Goal: Task Accomplishment & Management: Manage account settings

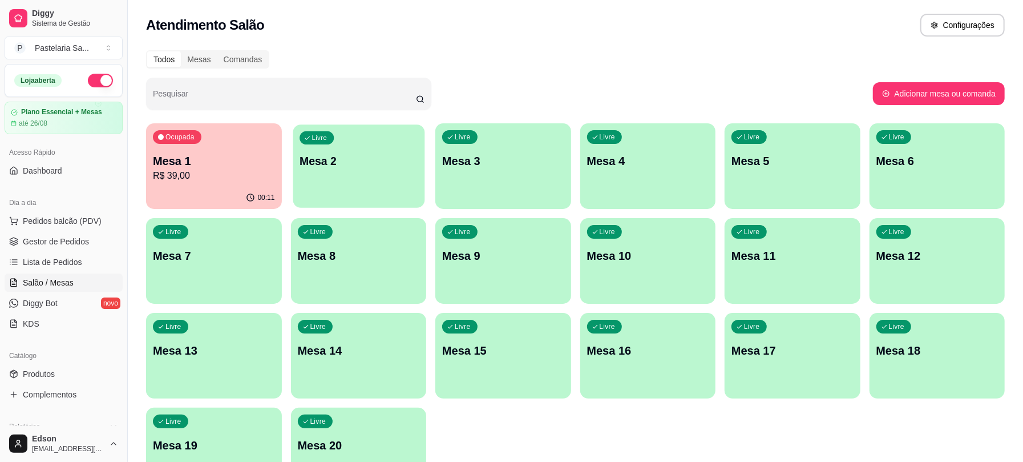
click at [357, 183] on div "Livre Mesa 2" at bounding box center [358, 159] width 131 height 70
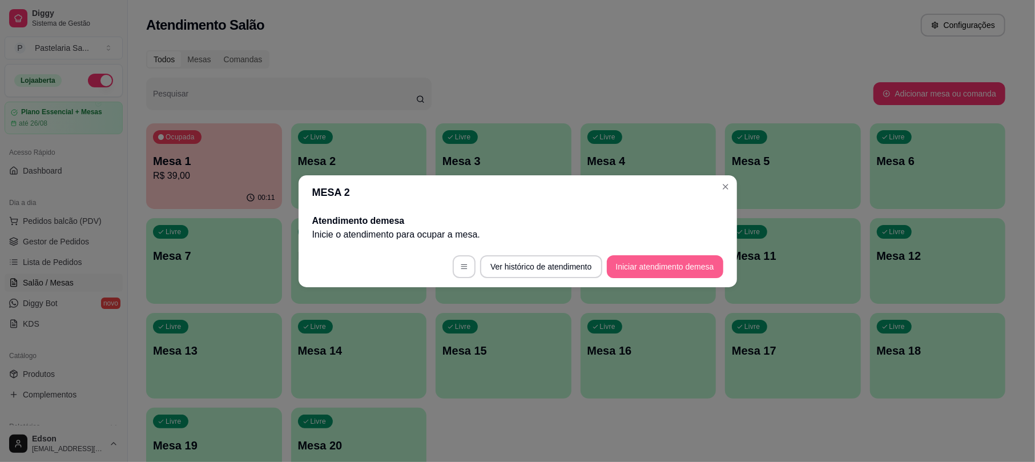
click at [673, 275] on button "Iniciar atendimento de mesa" at bounding box center [665, 266] width 116 height 23
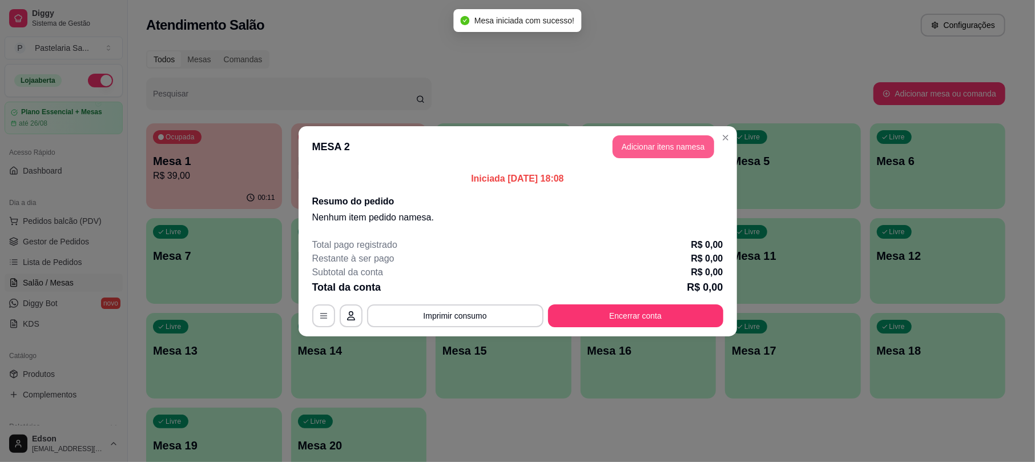
click at [656, 144] on button "Adicionar itens na mesa" at bounding box center [663, 146] width 102 height 23
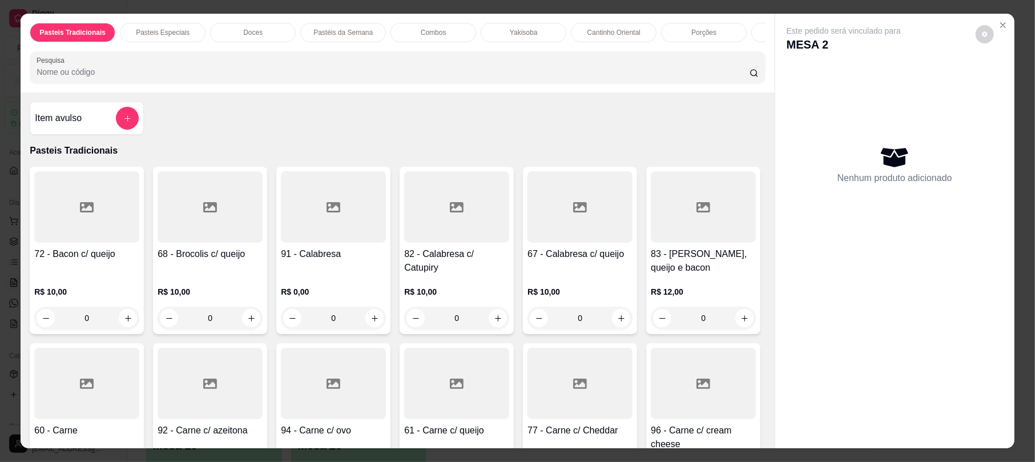
click at [651, 243] on div at bounding box center [703, 206] width 105 height 71
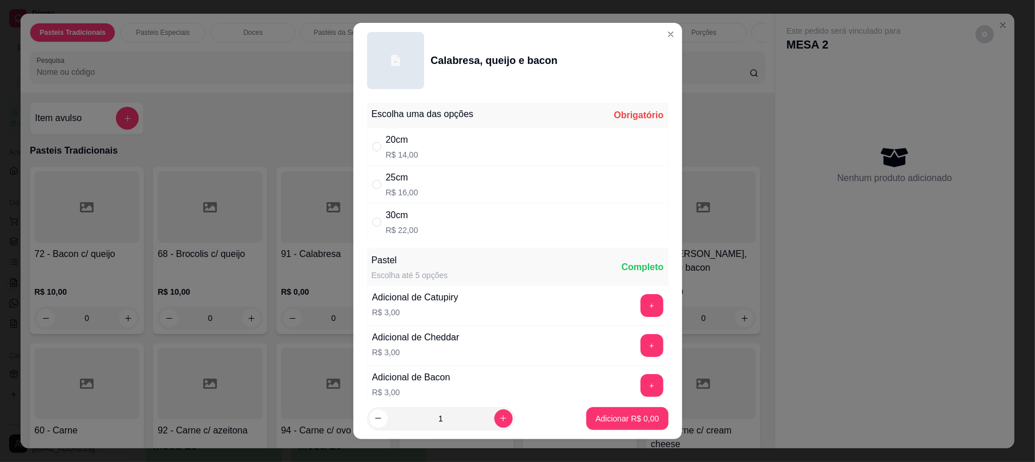
click at [414, 205] on div "30cm R$ 22,00" at bounding box center [517, 222] width 301 height 38
radio input "true"
click at [494, 411] on button "increase-product-quantity" at bounding box center [503, 418] width 18 height 18
type input "2"
click at [631, 418] on p "Adicionar R$ 44,00" at bounding box center [625, 418] width 68 height 11
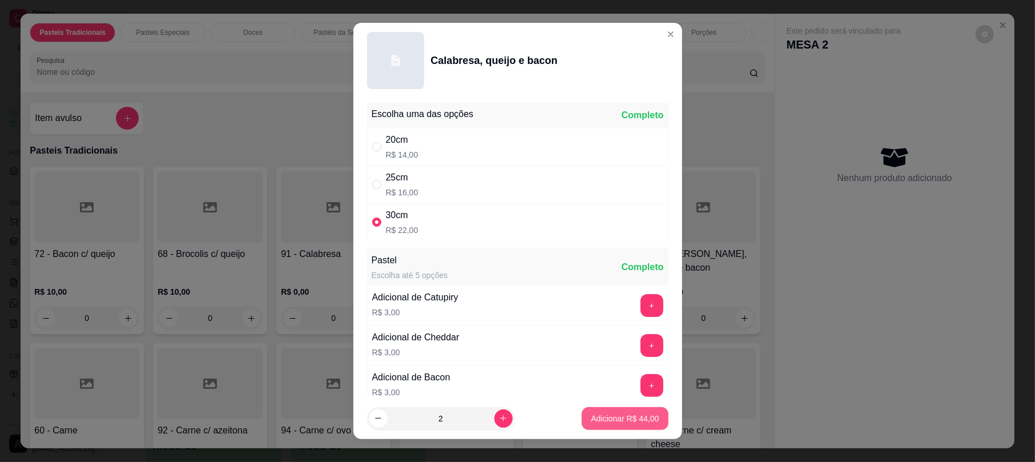
type input "2"
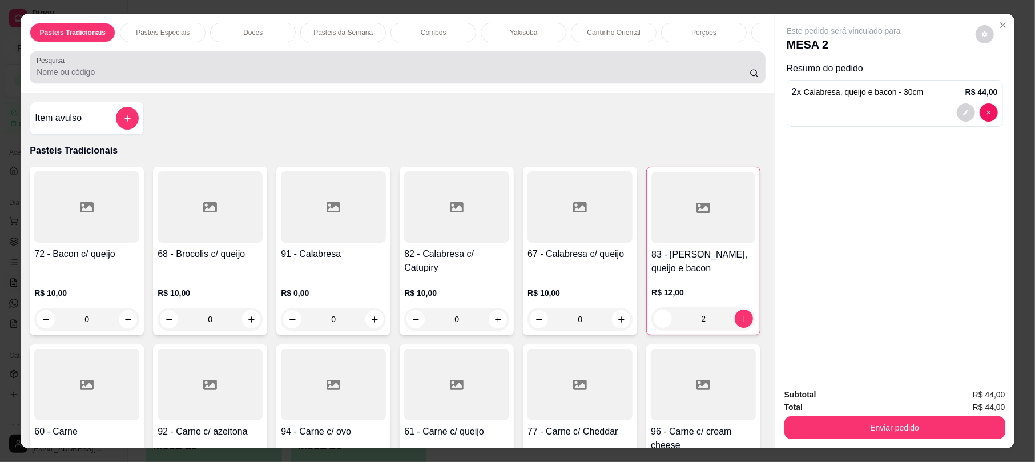
click at [173, 83] on div "Pesquisa" at bounding box center [397, 67] width 735 height 32
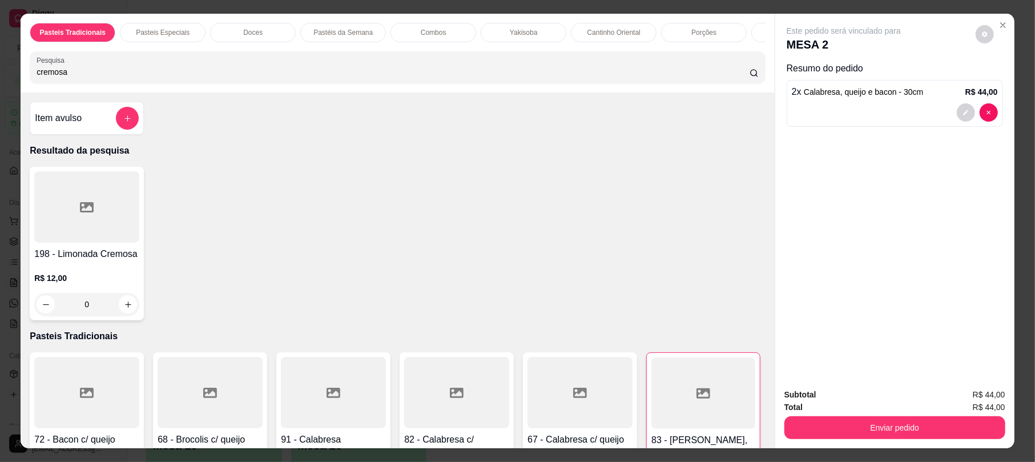
type input "cremosa"
click at [94, 256] on div "198 - Limonada Cremosa R$ 12,00 0" at bounding box center [87, 244] width 114 height 154
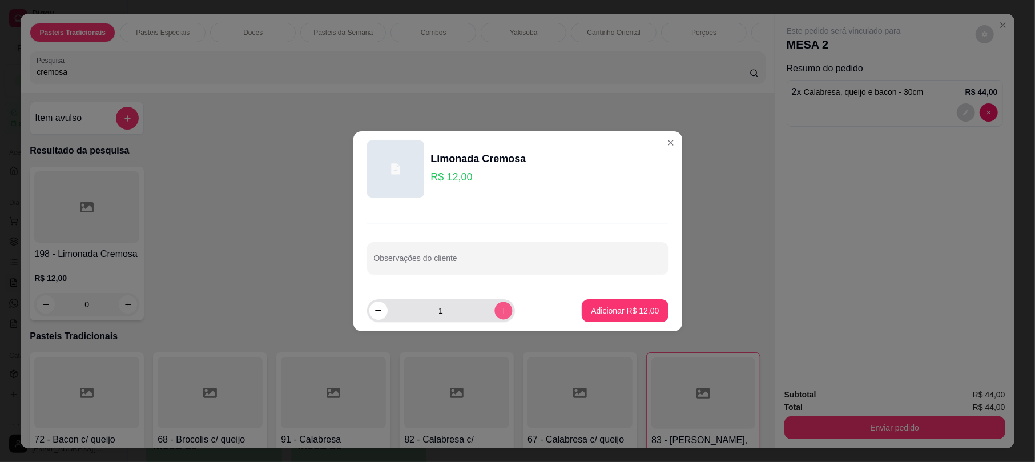
click at [500, 309] on icon "increase-product-quantity" at bounding box center [503, 310] width 9 height 9
type input "2"
click at [620, 305] on p "Adicionar R$ 24,00" at bounding box center [625, 310] width 68 height 11
type input "2"
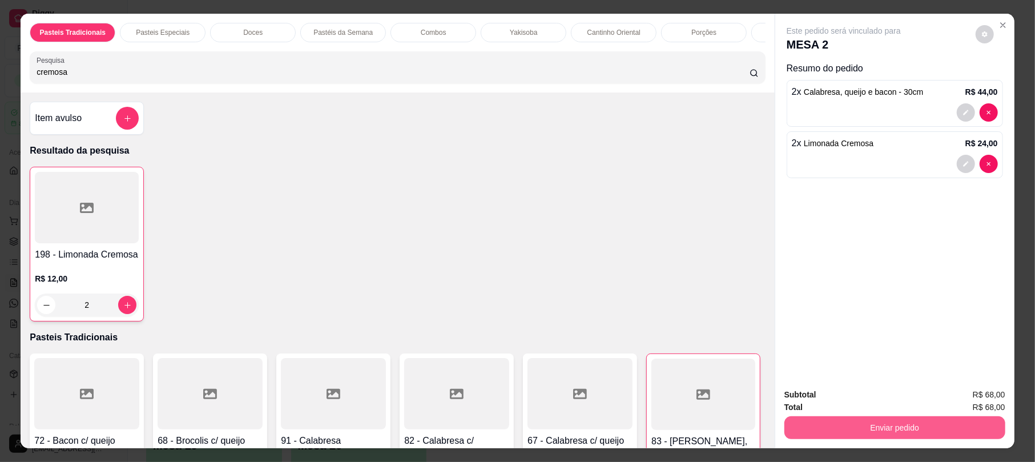
click at [873, 428] on button "Enviar pedido" at bounding box center [894, 427] width 221 height 23
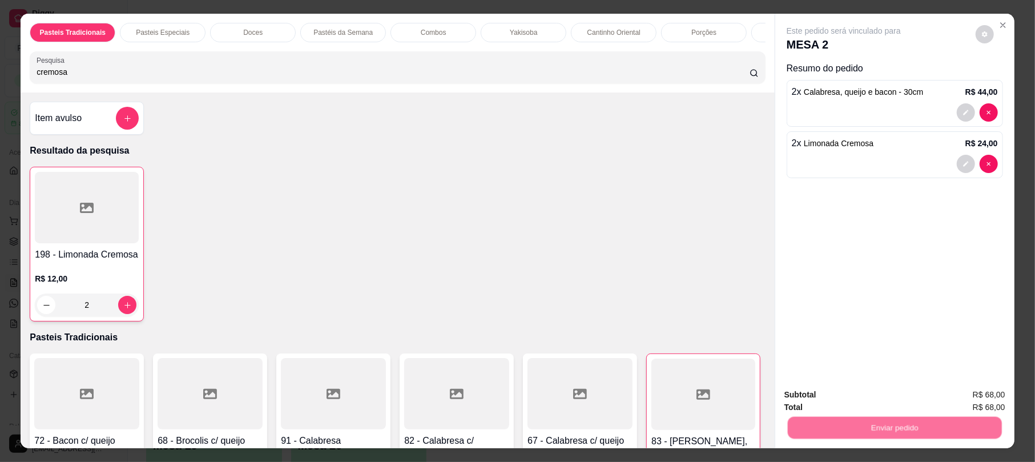
click at [863, 405] on button "Não registrar e enviar pedido" at bounding box center [855, 400] width 119 height 22
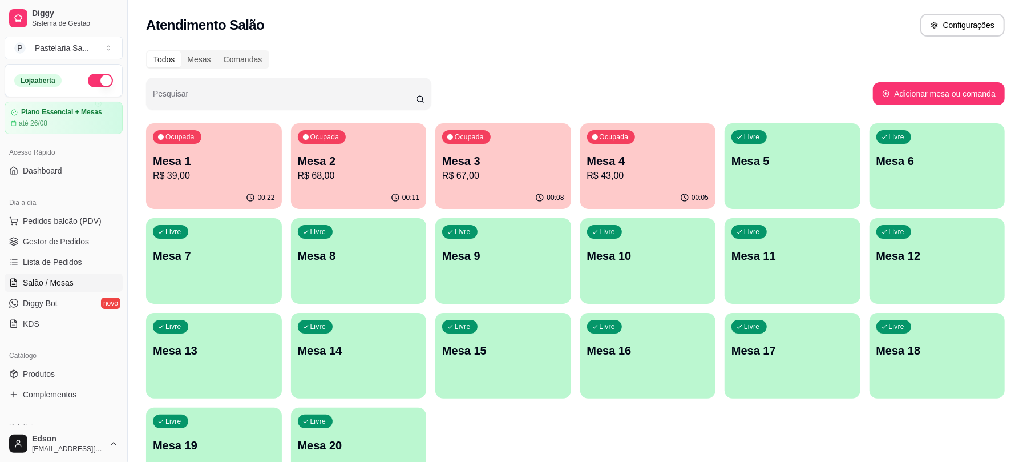
click at [665, 163] on p "Mesa 4" at bounding box center [648, 161] width 122 height 16
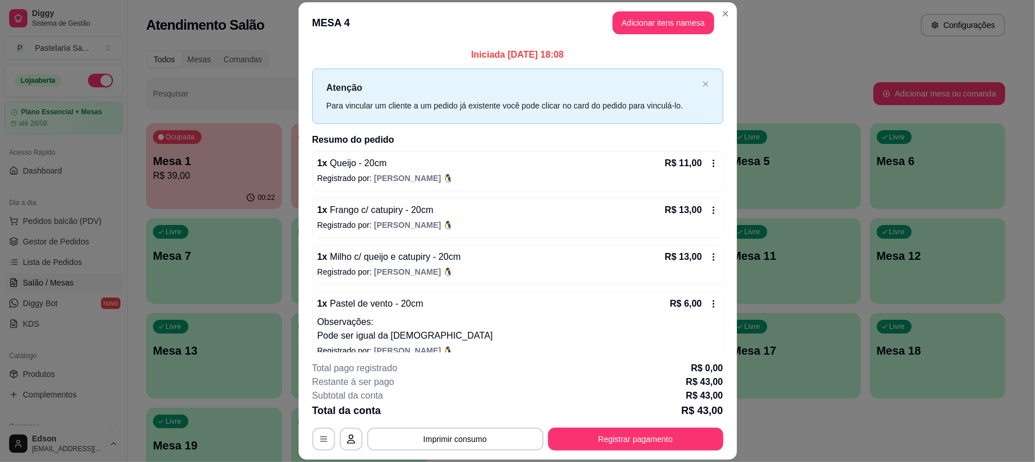
scroll to position [17, 0]
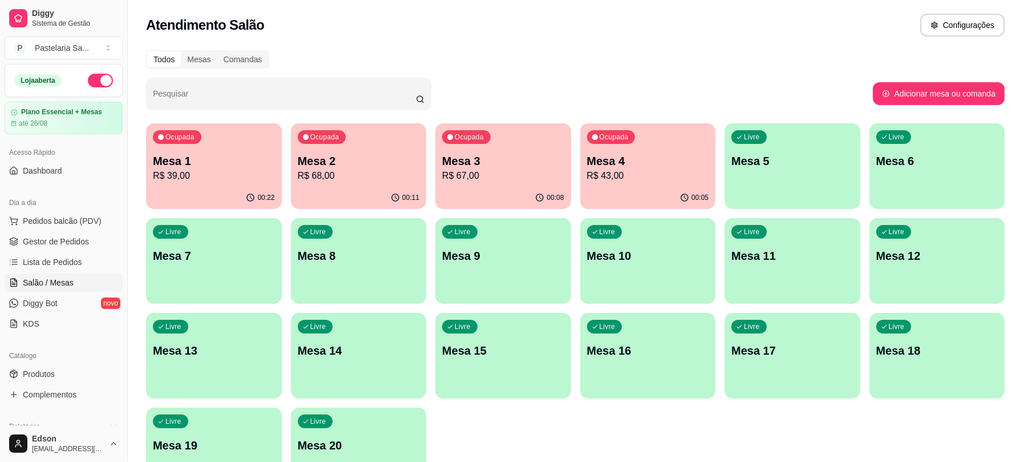
click at [231, 199] on div "00:22" at bounding box center [214, 198] width 136 height 22
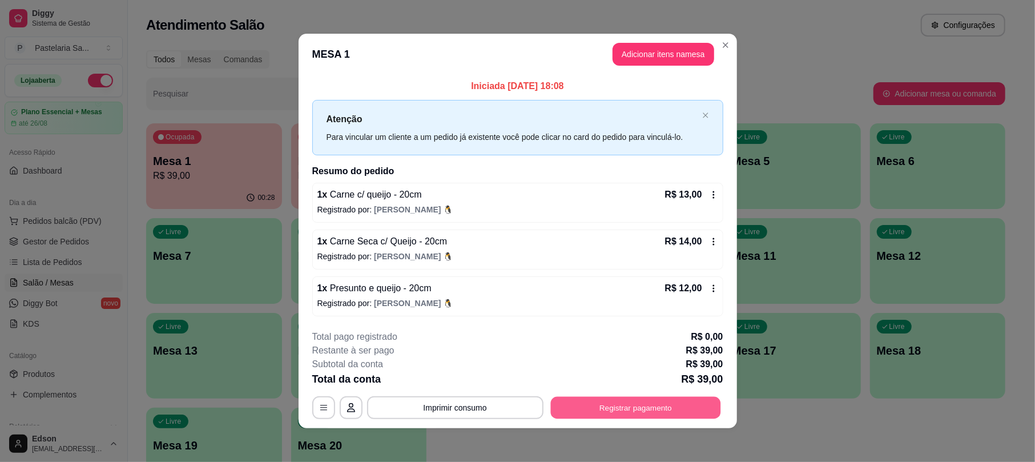
click at [676, 407] on button "Registrar pagamento" at bounding box center [635, 408] width 170 height 22
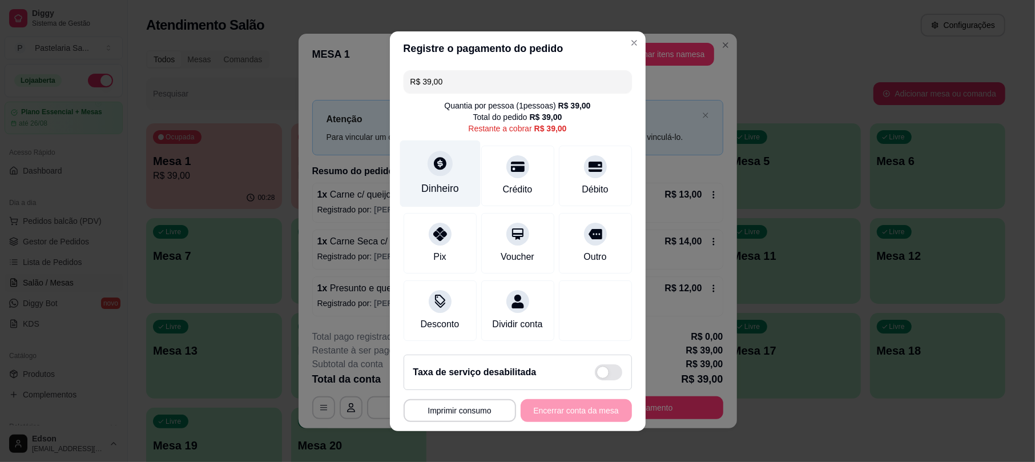
click at [437, 156] on icon at bounding box center [439, 163] width 15 height 15
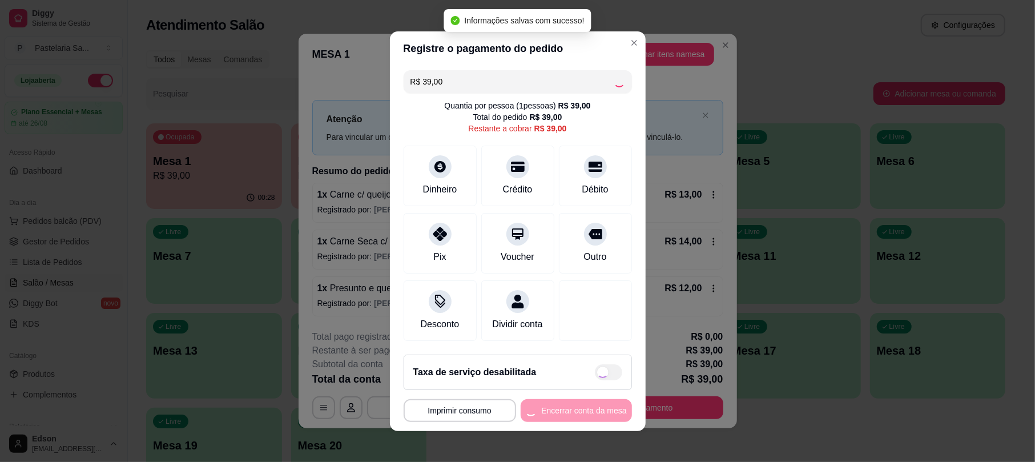
type input "R$ 0,00"
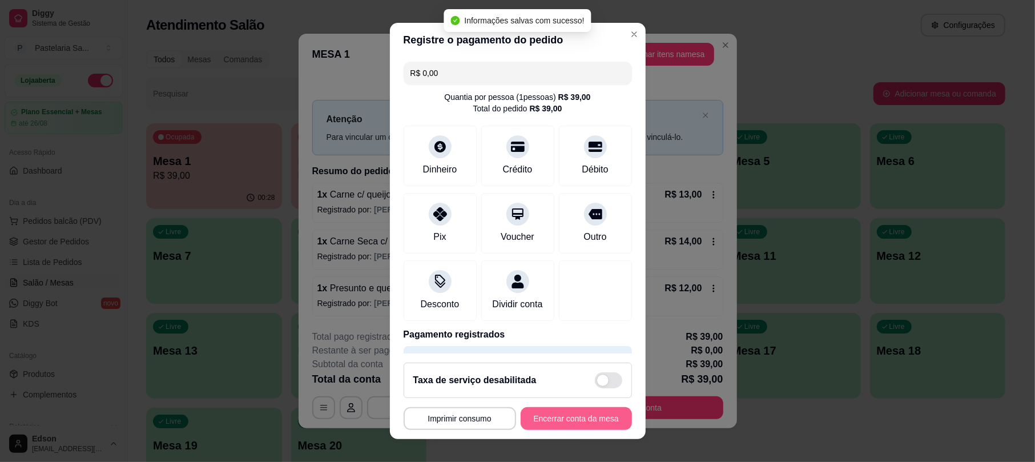
click at [585, 421] on button "Encerrar conta da mesa" at bounding box center [575, 418] width 111 height 23
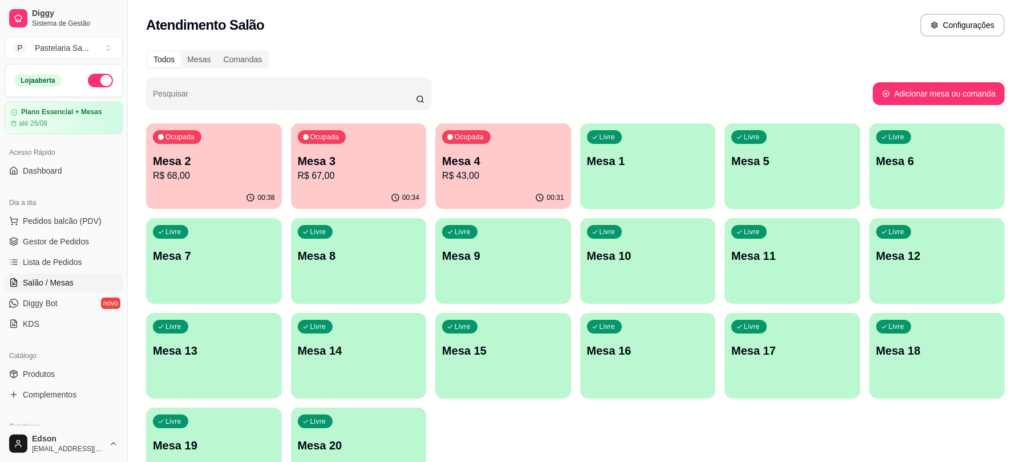
click at [516, 146] on div "Ocupada Mesa 4 R$ 43,00" at bounding box center [503, 154] width 136 height 63
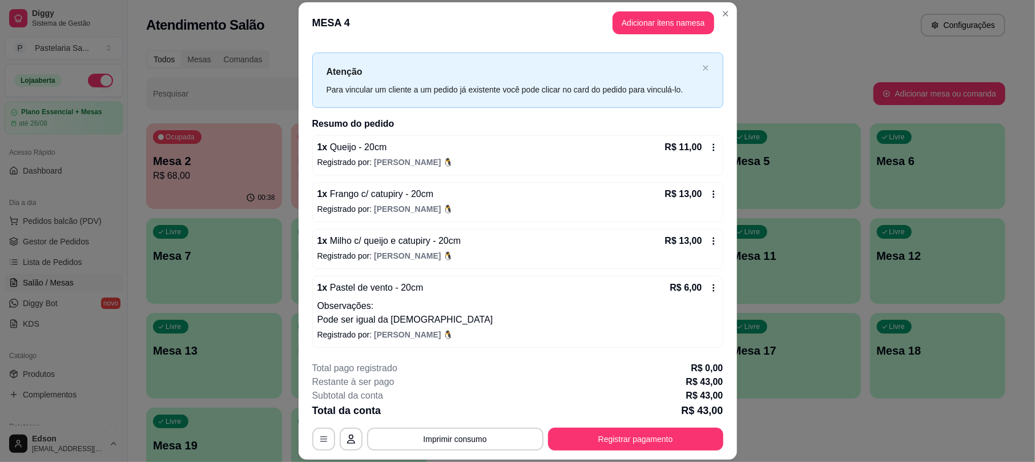
click at [690, 140] on div "R$ 11,00" at bounding box center [691, 147] width 53 height 14
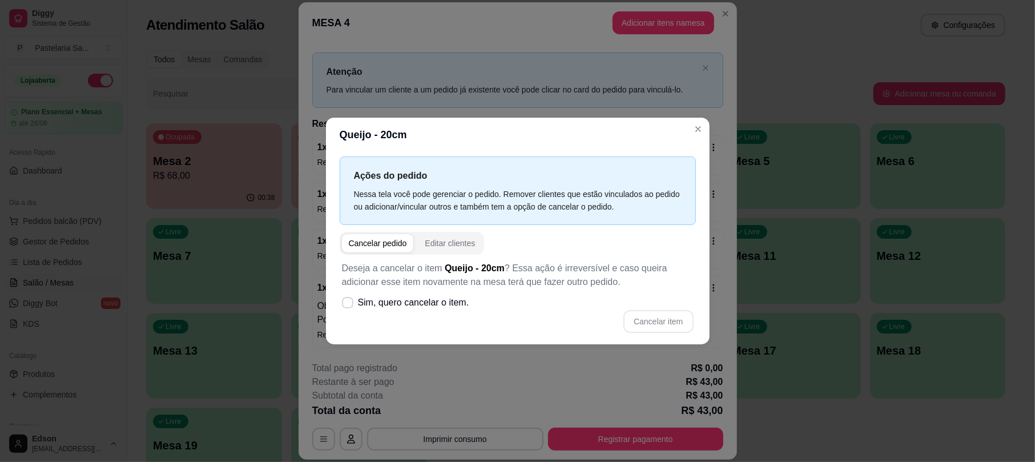
click at [423, 309] on label "Sim, quero cancelar o item." at bounding box center [405, 302] width 136 height 23
click at [349, 309] on input "Sim, quero cancelar o item." at bounding box center [344, 307] width 7 height 7
checkbox input "true"
click at [668, 315] on button "Cancelar item" at bounding box center [658, 321] width 70 height 23
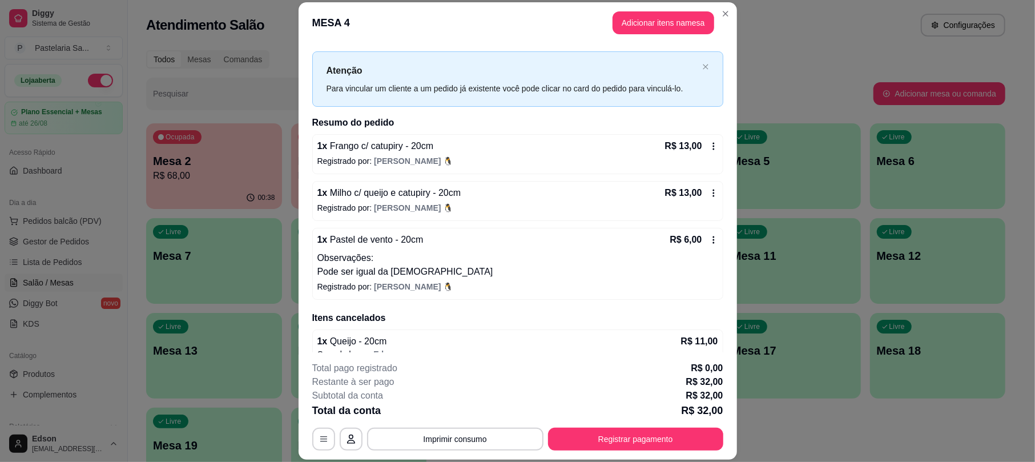
click at [701, 137] on div "1 x Frango c/ catupiry - 20cm R$ 13,00 Registrado por: [PERSON_NAME] 🐧" at bounding box center [517, 154] width 411 height 40
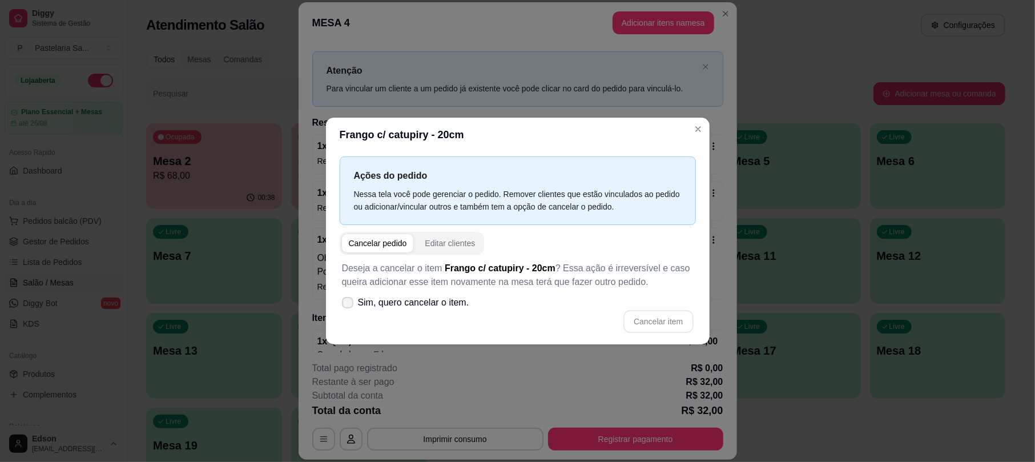
click at [441, 304] on span "Sim, quero cancelar o item." at bounding box center [413, 303] width 111 height 14
click at [349, 304] on input "Sim, quero cancelar o item." at bounding box center [344, 307] width 7 height 7
checkbox input "true"
click at [667, 338] on div "Deseja a cancelar o item Frango c/ catupiry - 20cm ? Essa ação é irreversível e…" at bounding box center [518, 297] width 356 height 85
click at [663, 327] on button "Cancelar item" at bounding box center [658, 321] width 68 height 22
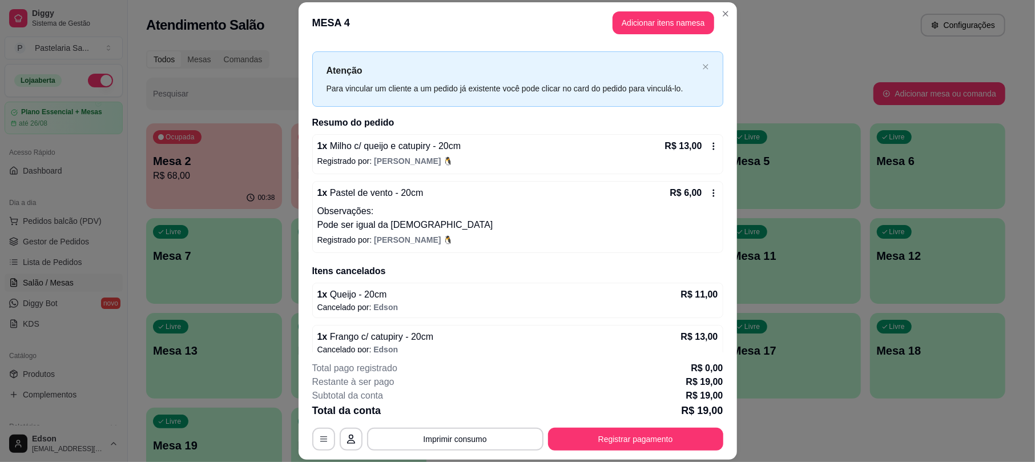
click at [688, 140] on div "R$ 13,00" at bounding box center [691, 146] width 53 height 14
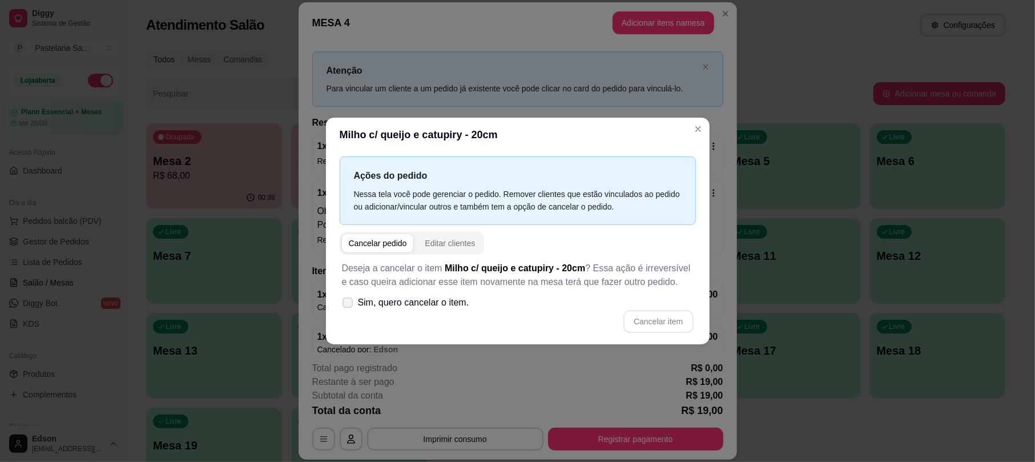
click at [427, 301] on span "Sim, quero cancelar o item." at bounding box center [413, 303] width 111 height 14
click at [349, 304] on input "Sim, quero cancelar o item." at bounding box center [344, 307] width 7 height 7
checkbox input "true"
click at [656, 322] on button "Cancelar item" at bounding box center [658, 321] width 68 height 22
click at [573, 339] on div "Deseja a cancelar o item Milho c/ queijo e catupiry - 20cm ? Essa ação é irreve…" at bounding box center [518, 297] width 356 height 85
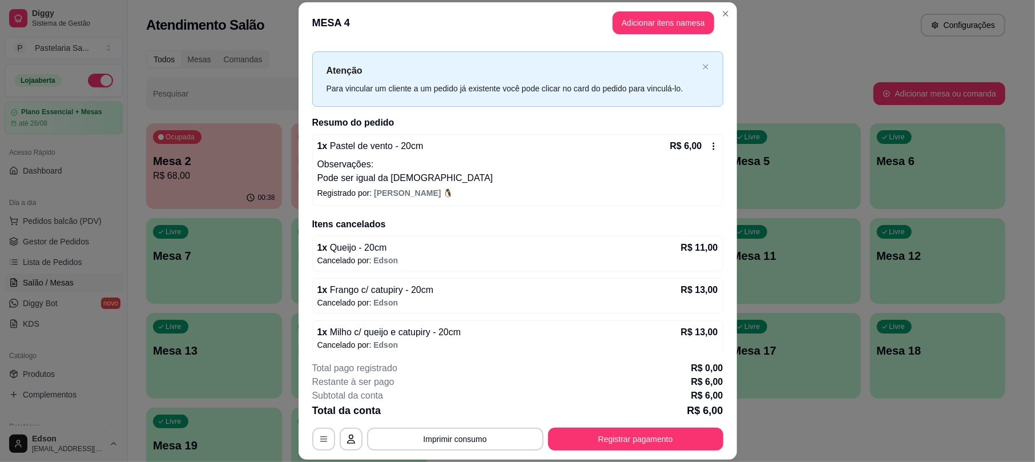
click at [709, 142] on icon at bounding box center [713, 146] width 9 height 9
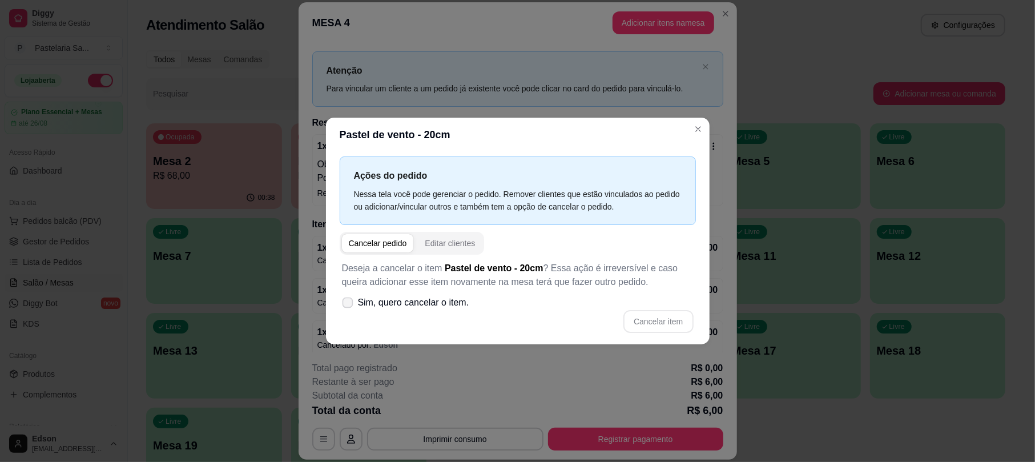
click at [439, 305] on span "Sim, quero cancelar o item." at bounding box center [413, 303] width 111 height 14
click at [349, 305] on input "Sim, quero cancelar o item." at bounding box center [344, 307] width 7 height 7
checkbox input "true"
click at [643, 320] on button "Cancelar item" at bounding box center [658, 321] width 70 height 23
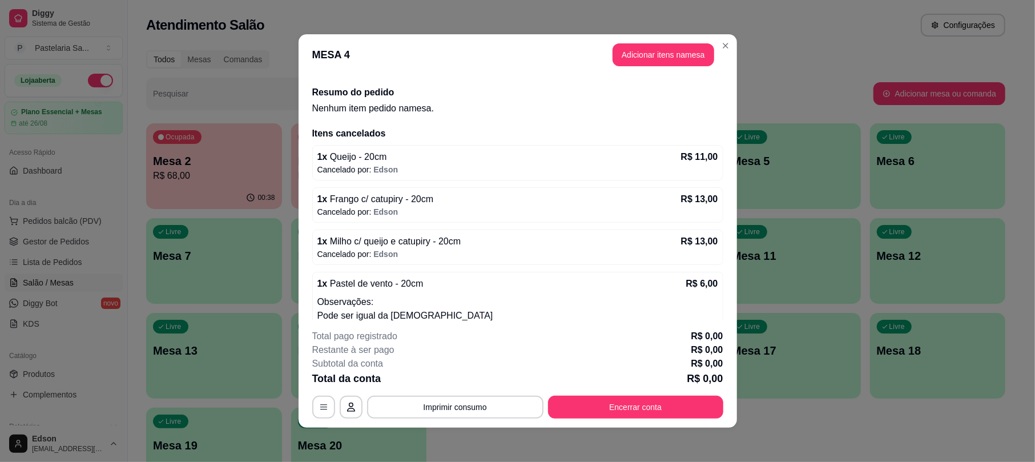
click at [654, 425] on footer "Total pago registrado R$ 0,00 Restante à ser pago R$ 0,00 Subtotal da conta R$ …" at bounding box center [517, 373] width 438 height 107
click at [647, 414] on button "Encerrar conta" at bounding box center [635, 407] width 170 height 22
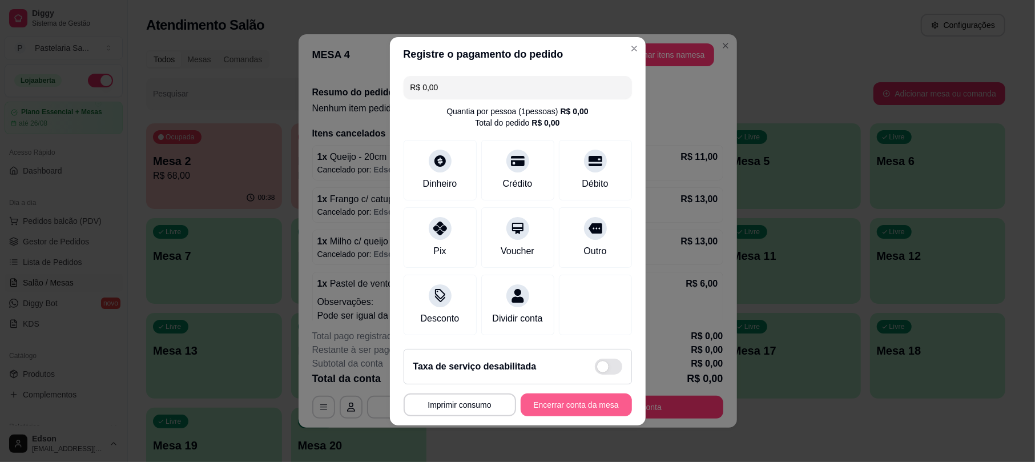
click at [572, 410] on button "Encerrar conta da mesa" at bounding box center [575, 404] width 111 height 23
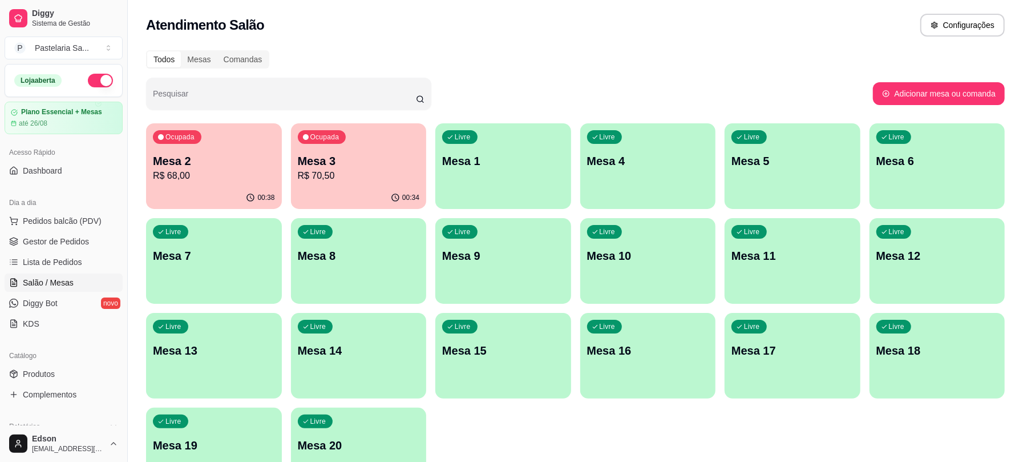
click at [222, 166] on p "Mesa 2" at bounding box center [214, 161] width 122 height 16
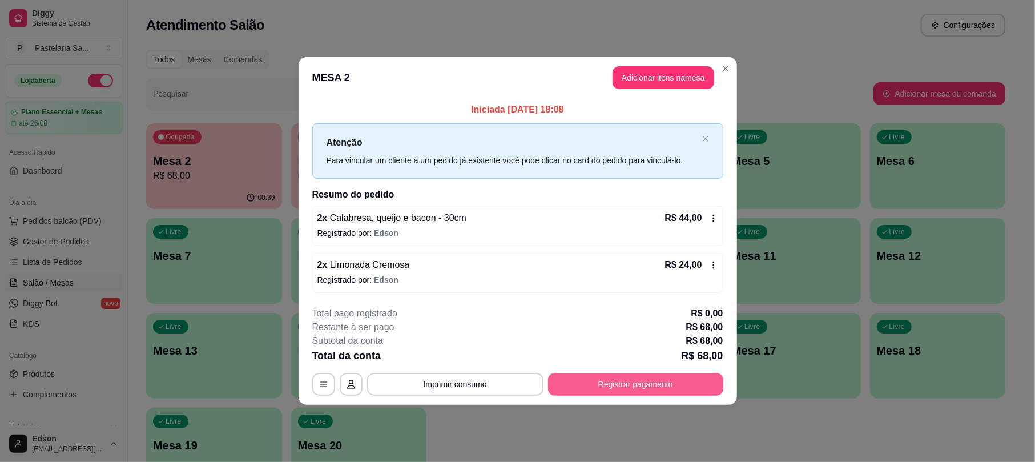
click at [704, 382] on button "Registrar pagamento" at bounding box center [635, 384] width 175 height 23
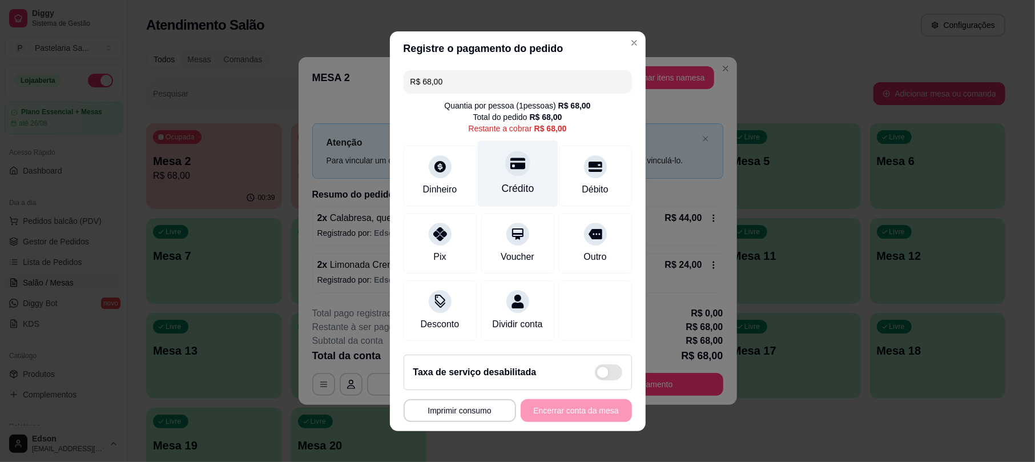
click at [505, 164] on div at bounding box center [517, 163] width 25 height 25
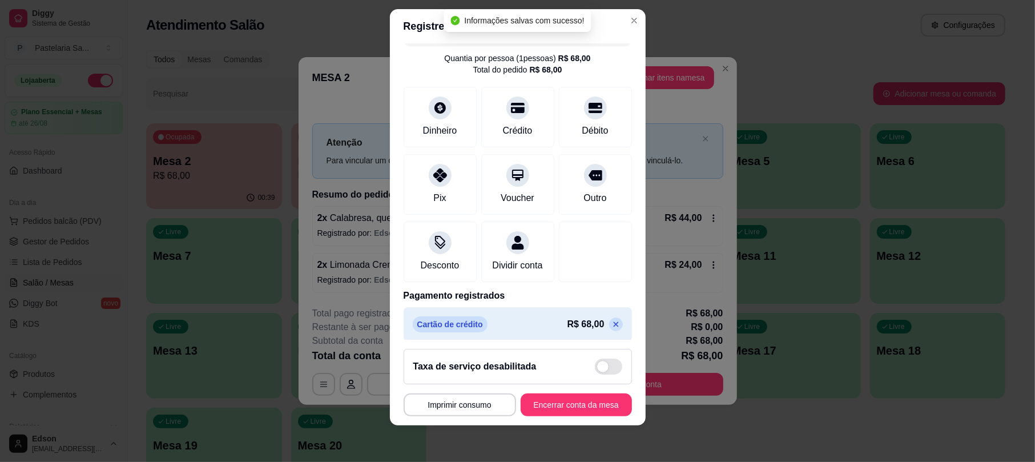
scroll to position [46, 0]
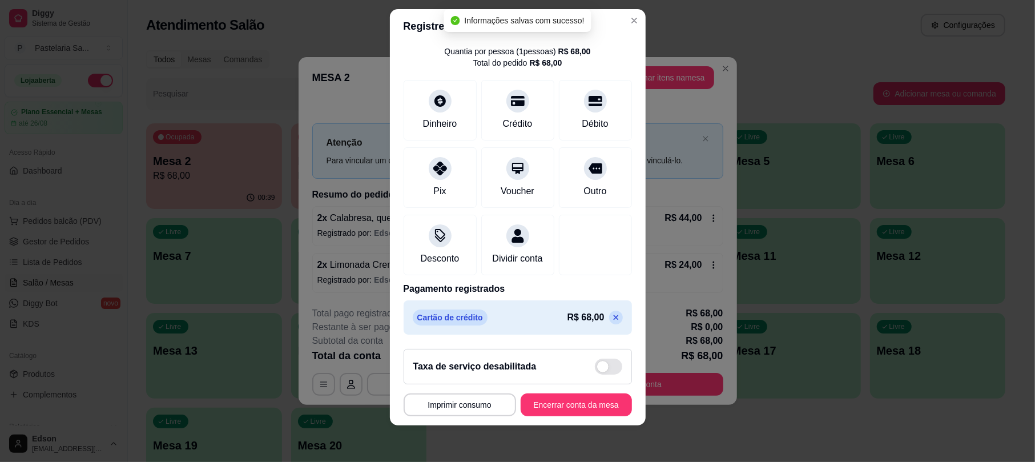
click at [578, 316] on div "R$ 68,00" at bounding box center [594, 317] width 55 height 14
click at [611, 318] on icon at bounding box center [615, 317] width 9 height 9
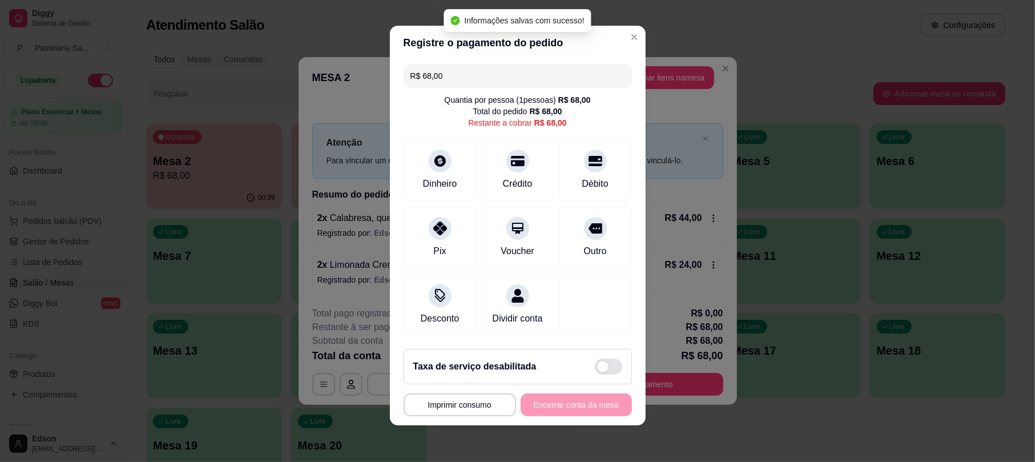
scroll to position [13, 0]
click at [468, 64] on input "R$ 68,00" at bounding box center [517, 75] width 215 height 23
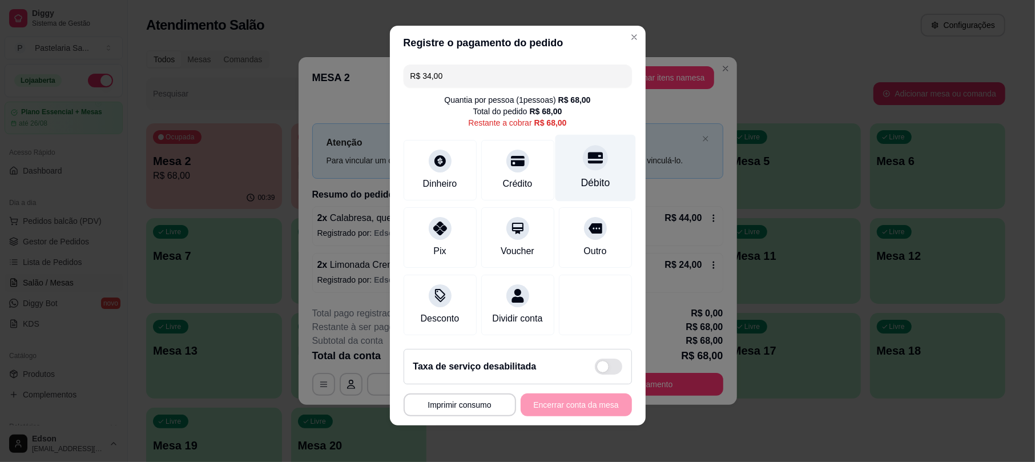
click at [587, 150] on icon at bounding box center [594, 157] width 15 height 15
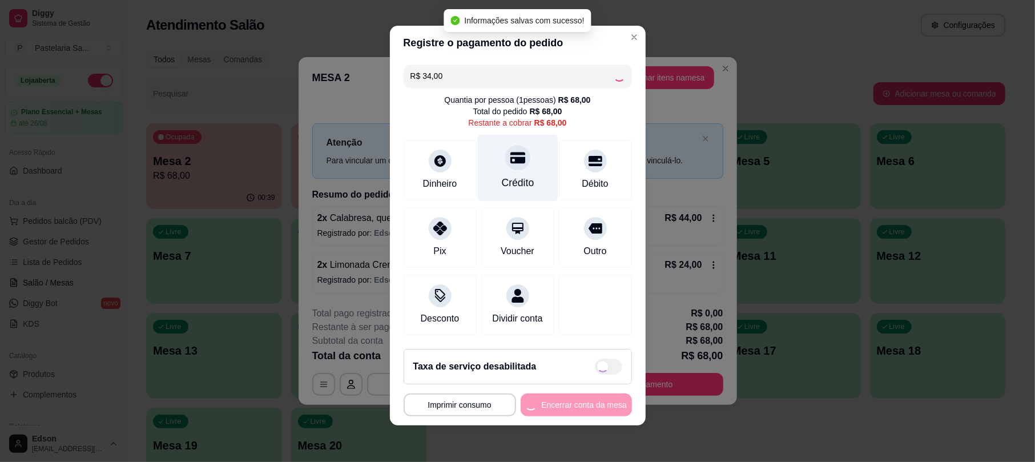
scroll to position [12, 0]
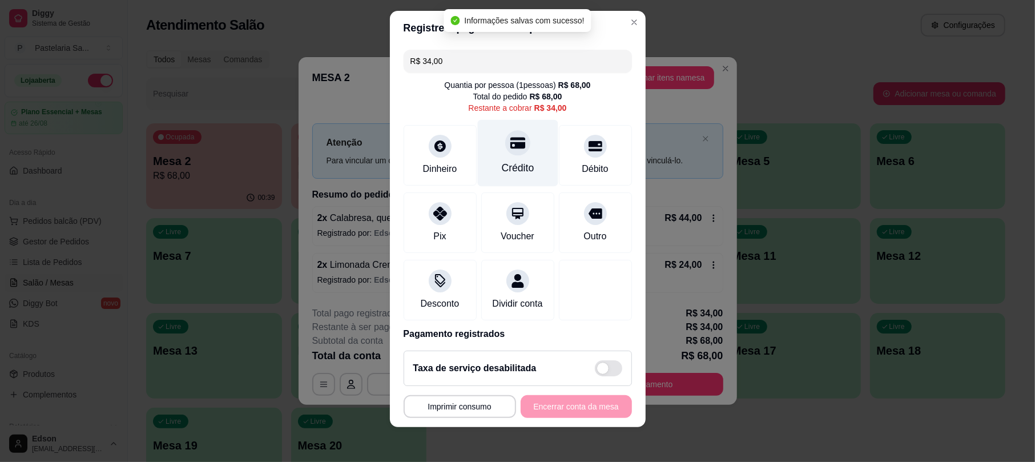
click at [505, 153] on div at bounding box center [517, 143] width 25 height 25
type input "R$ 0,00"
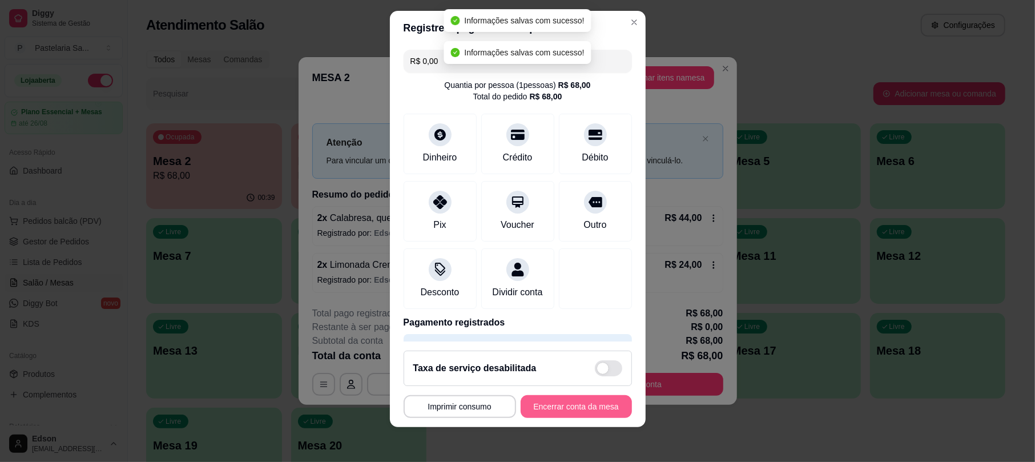
click at [574, 412] on button "Encerrar conta da mesa" at bounding box center [575, 406] width 111 height 23
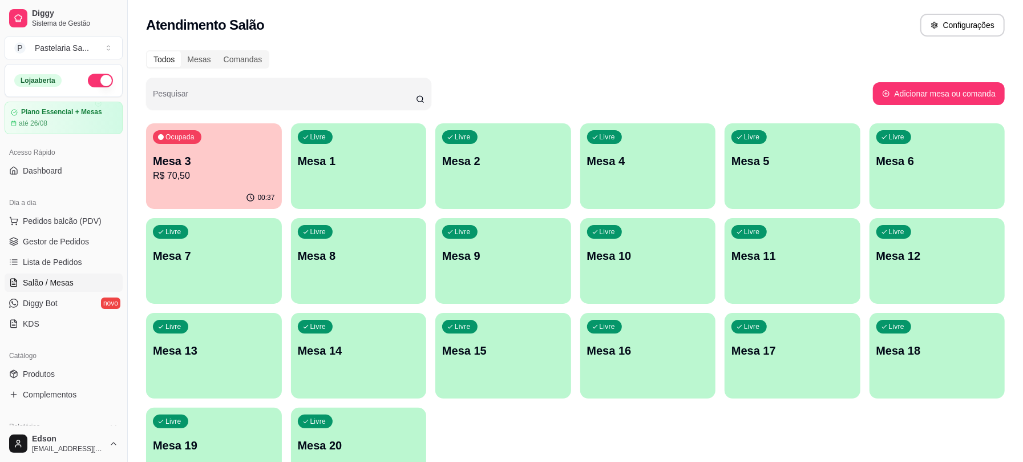
click at [227, 149] on div "Ocupada Mesa 3 R$ 70,50" at bounding box center [214, 154] width 136 height 63
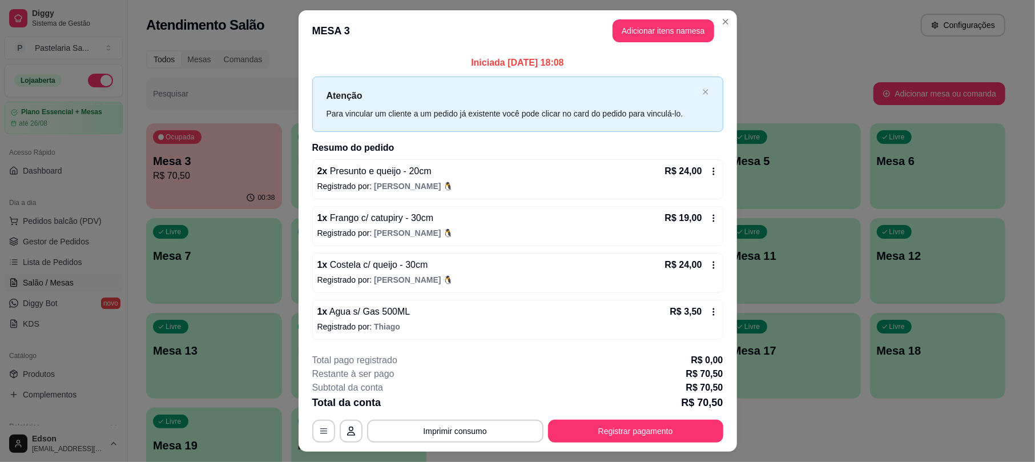
scroll to position [27, 0]
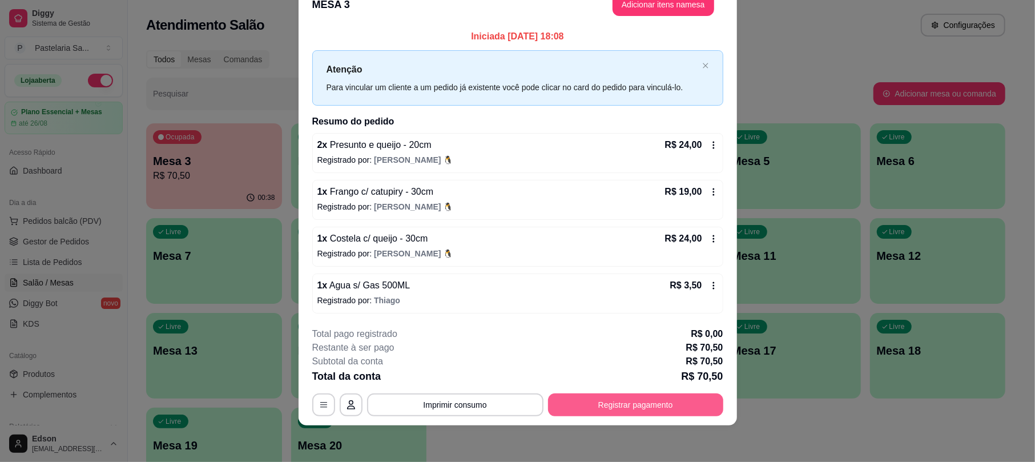
click at [615, 398] on button "Registrar pagamento" at bounding box center [635, 404] width 175 height 23
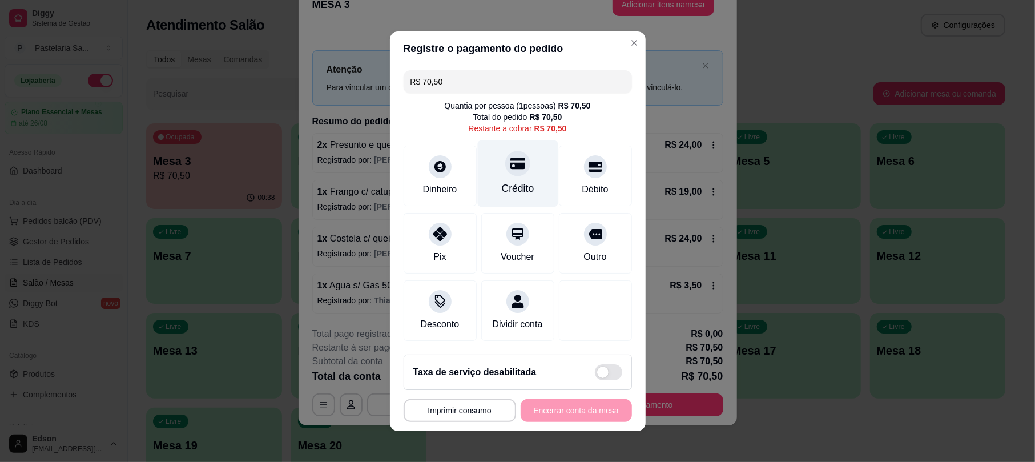
click at [507, 181] on div "Crédito" at bounding box center [517, 188] width 33 height 15
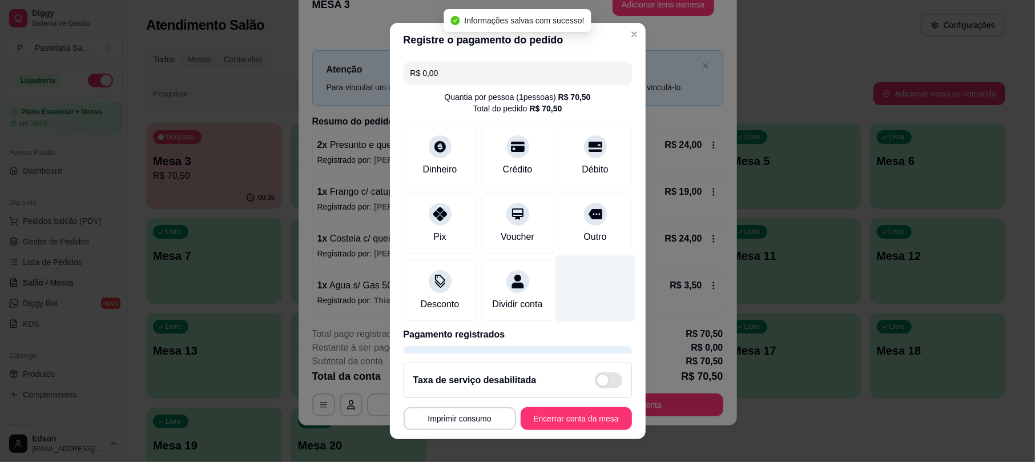
scroll to position [46, 0]
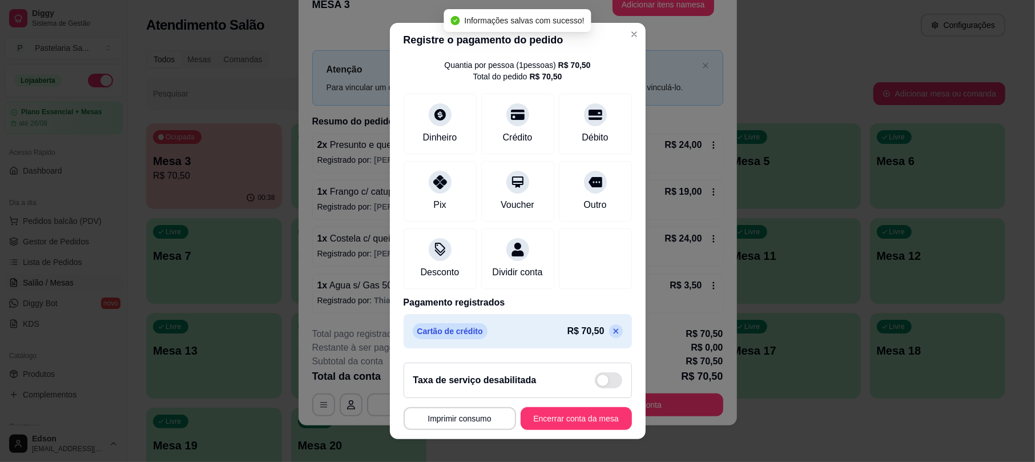
click at [592, 339] on div "Cartão de crédito R$ 70,50" at bounding box center [518, 331] width 210 height 16
click at [611, 332] on icon at bounding box center [615, 330] width 9 height 9
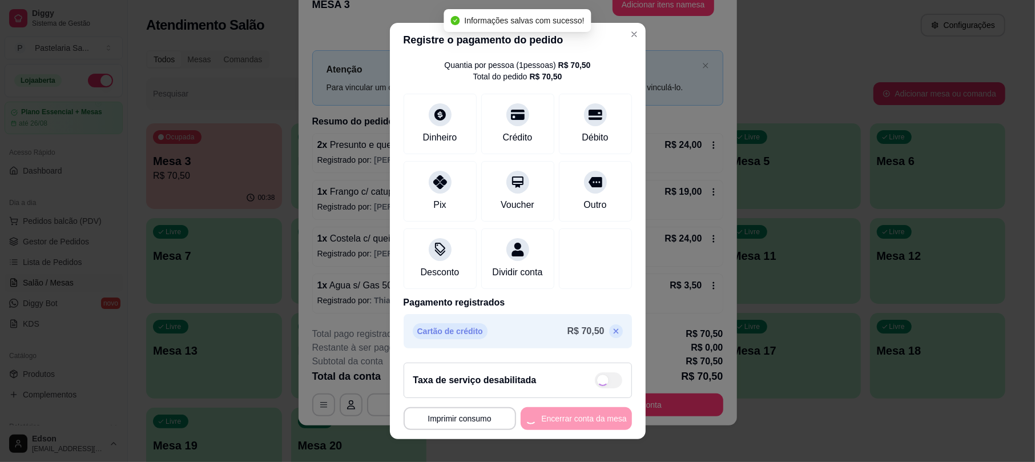
type input "R$ 70,50"
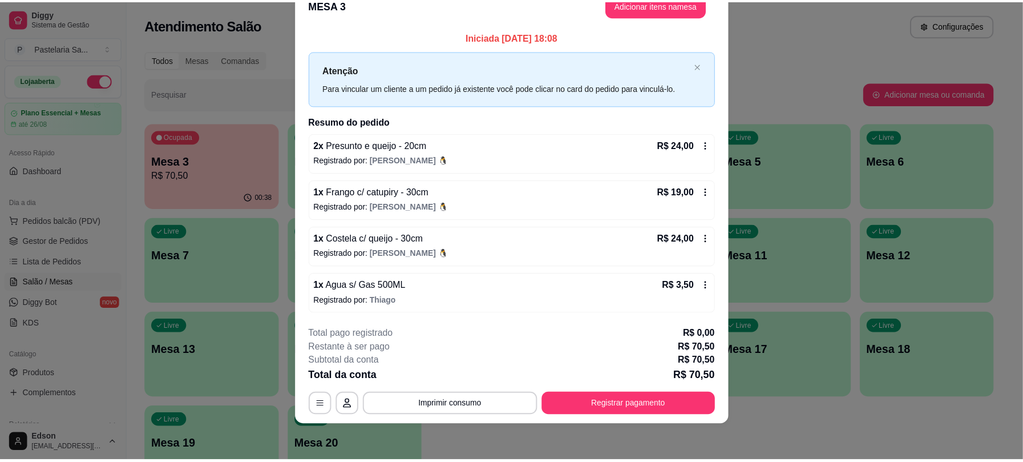
scroll to position [0, 0]
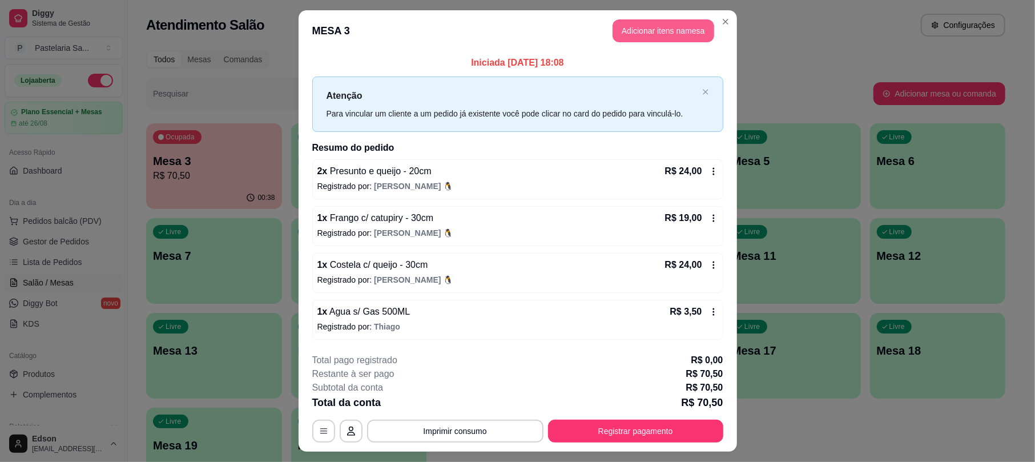
click at [651, 26] on button "Adicionar itens na mesa" at bounding box center [663, 30] width 102 height 23
click at [445, 78] on input "Pesquisa" at bounding box center [393, 71] width 713 height 11
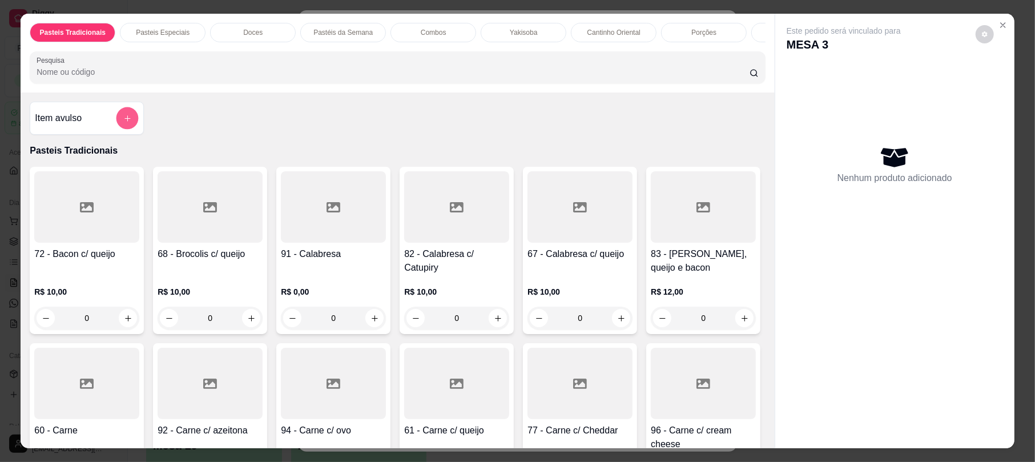
click at [116, 128] on button "add-separate-item" at bounding box center [127, 118] width 22 height 22
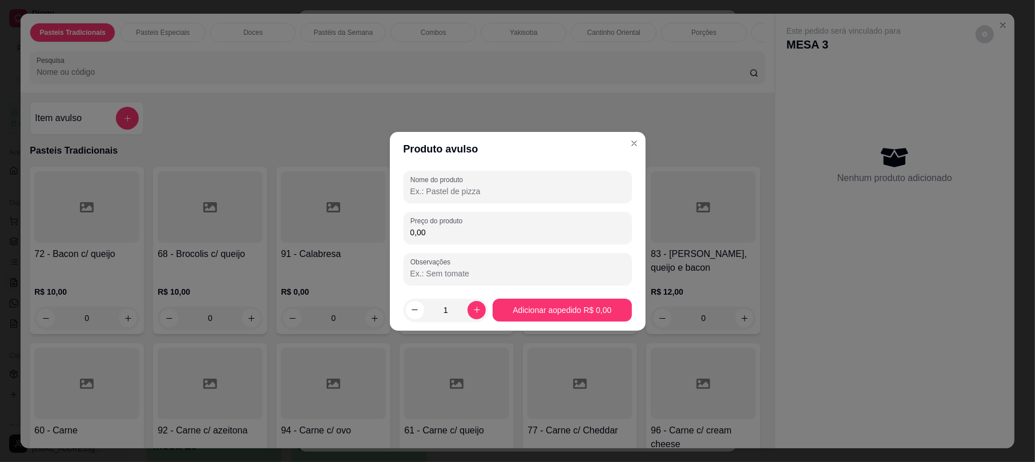
click at [486, 192] on input "Nome do produto" at bounding box center [517, 190] width 215 height 11
click at [487, 192] on input "Nome do produto" at bounding box center [517, 190] width 215 height 11
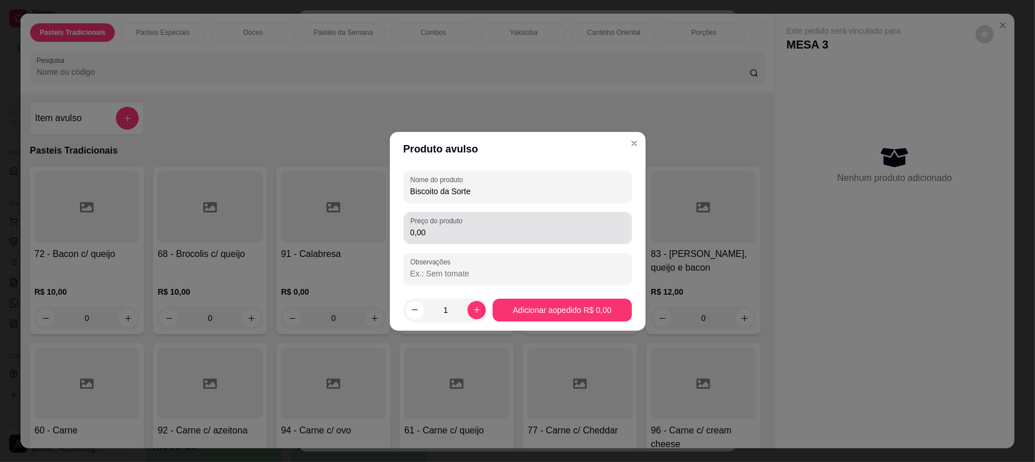
type input "Biscoito da Sorte"
click at [487, 235] on input "0,00" at bounding box center [517, 232] width 215 height 11
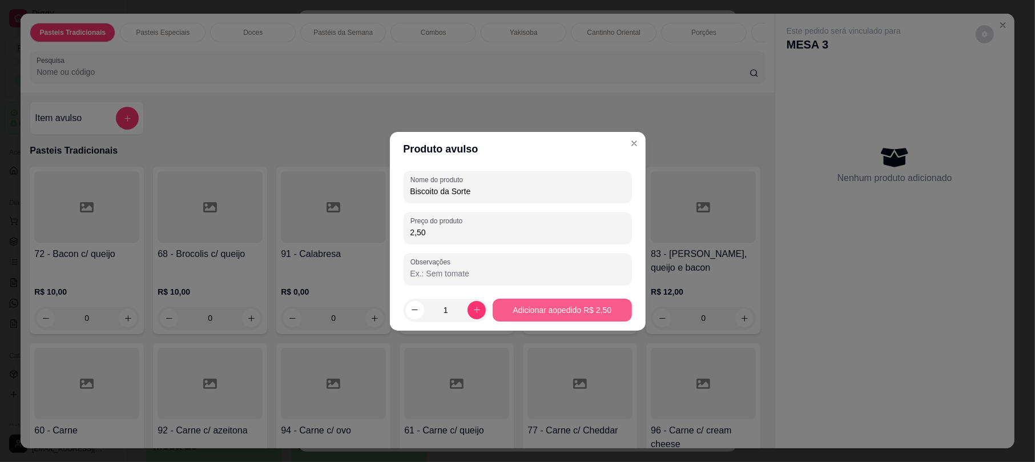
type input "2,50"
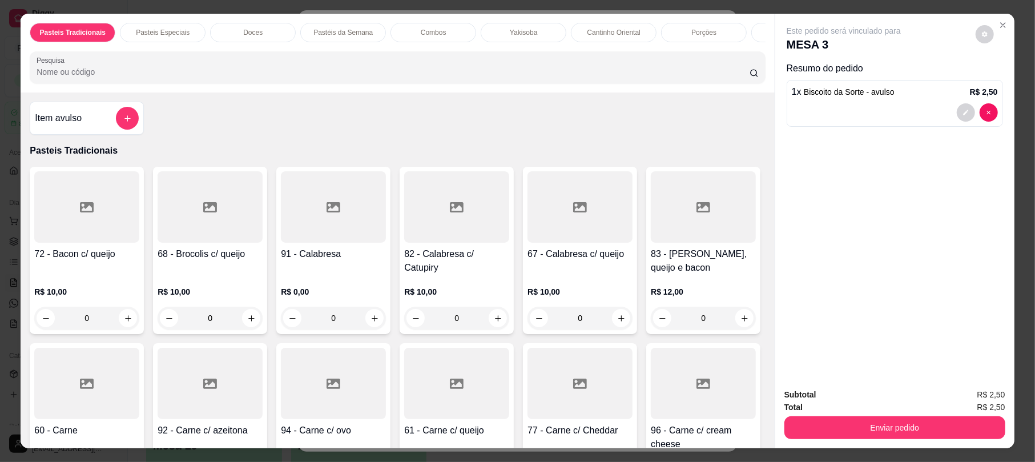
click at [957, 110] on button "decrease-product-quantity" at bounding box center [966, 112] width 18 height 18
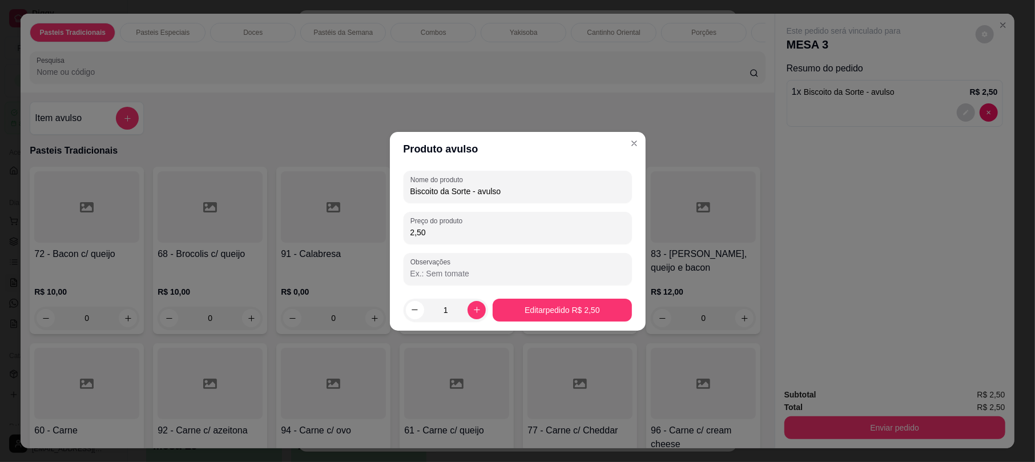
click at [519, 191] on input "Biscoito da Sorte - avulso" at bounding box center [517, 190] width 215 height 11
type input "Biscoito da Sorte"
click at [474, 309] on icon "increase-product-quantity" at bounding box center [477, 309] width 6 height 6
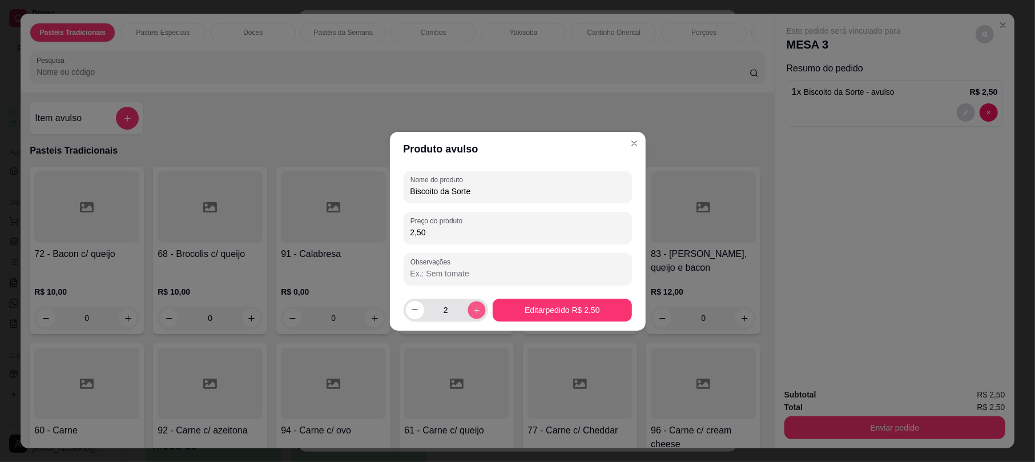
type input "3"
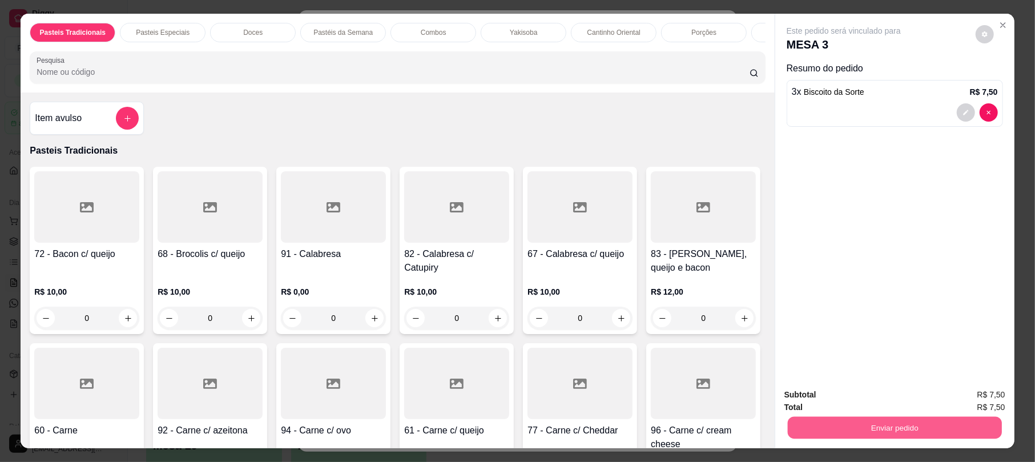
click at [895, 438] on button "Enviar pedido" at bounding box center [895, 427] width 214 height 22
click at [838, 401] on button "Não registrar e enviar pedido" at bounding box center [855, 400] width 119 height 22
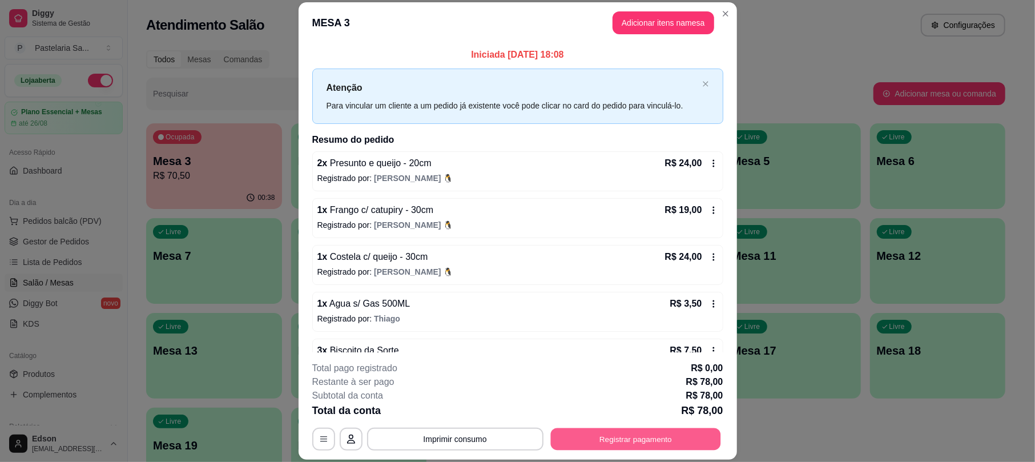
click at [645, 443] on button "Registrar pagamento" at bounding box center [635, 439] width 170 height 22
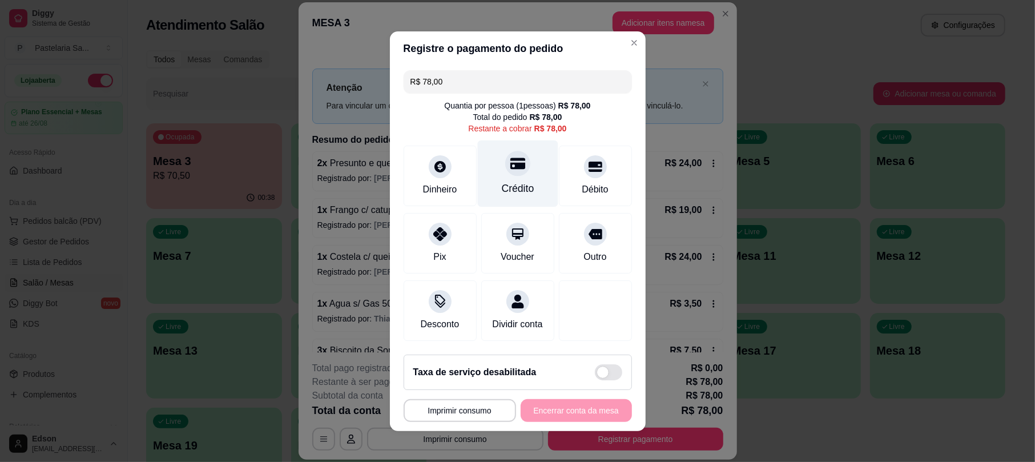
click at [516, 163] on div at bounding box center [517, 163] width 25 height 25
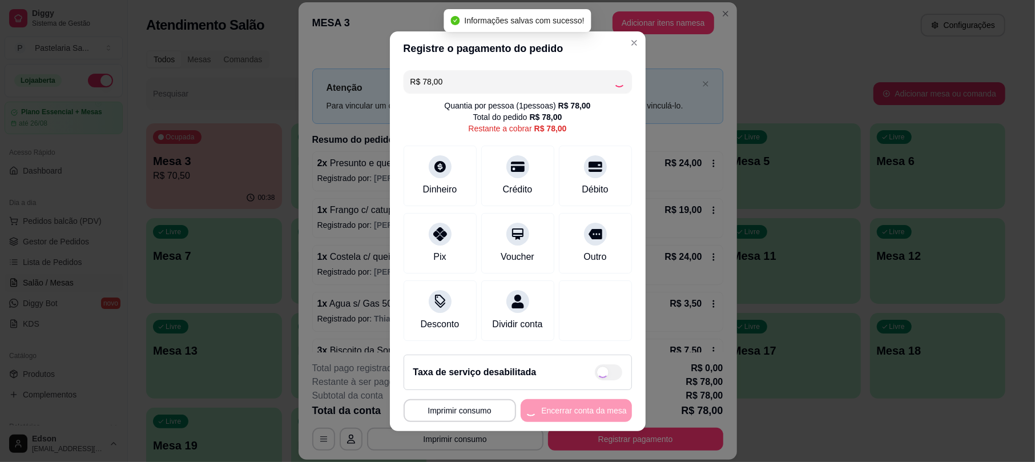
type input "R$ 0,00"
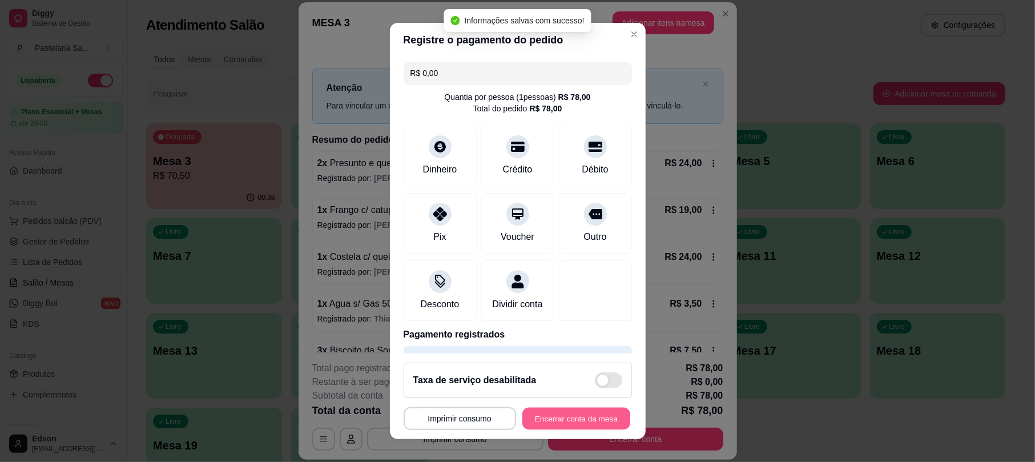
click at [586, 419] on button "Encerrar conta da mesa" at bounding box center [576, 418] width 108 height 22
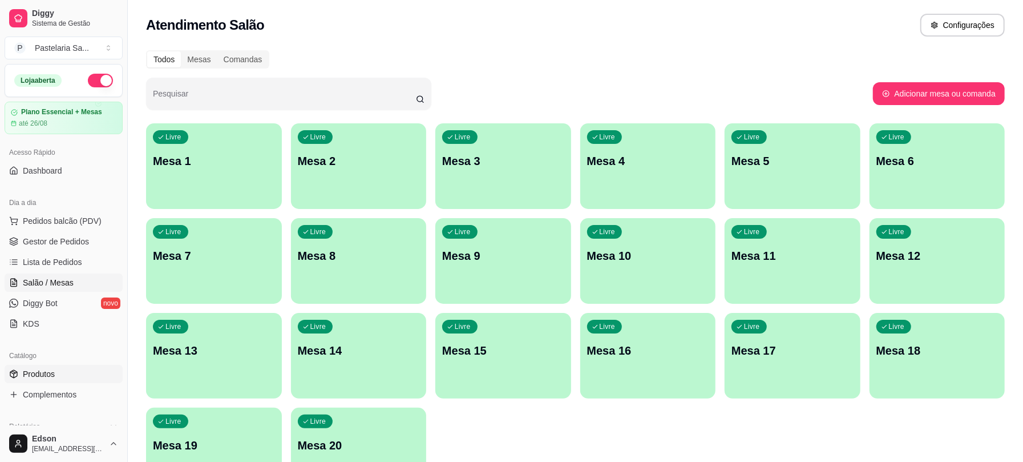
drag, startPoint x: 57, startPoint y: 368, endPoint x: 64, endPoint y: 365, distance: 7.4
click at [58, 368] on link "Produtos" at bounding box center [64, 374] width 118 height 18
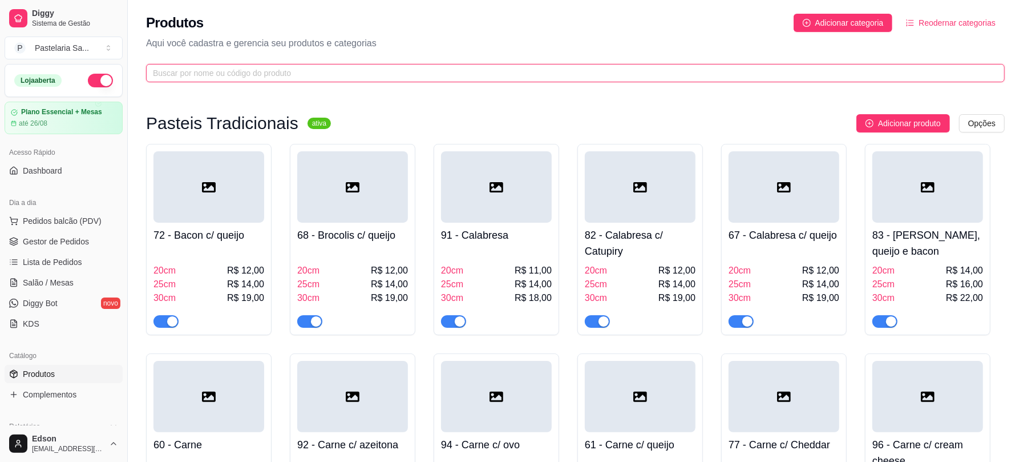
click at [387, 74] on input "text" at bounding box center [571, 73] width 836 height 13
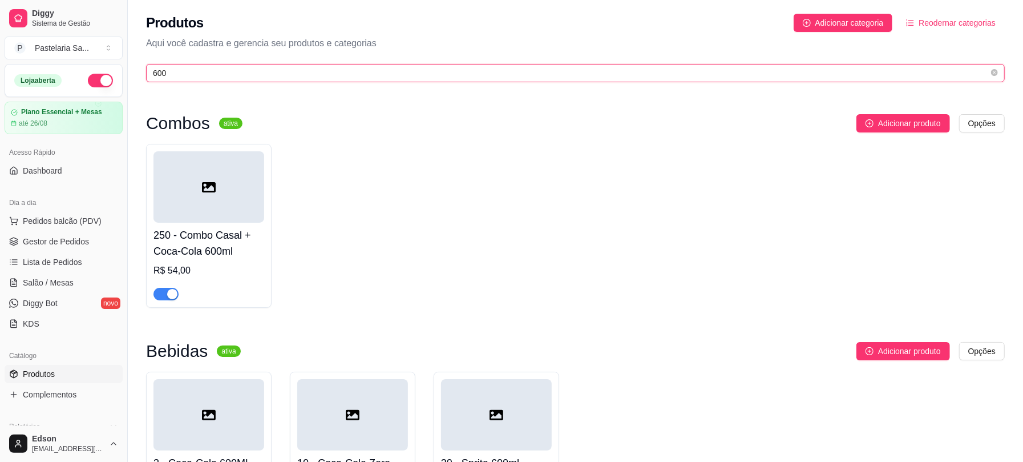
scroll to position [135, 0]
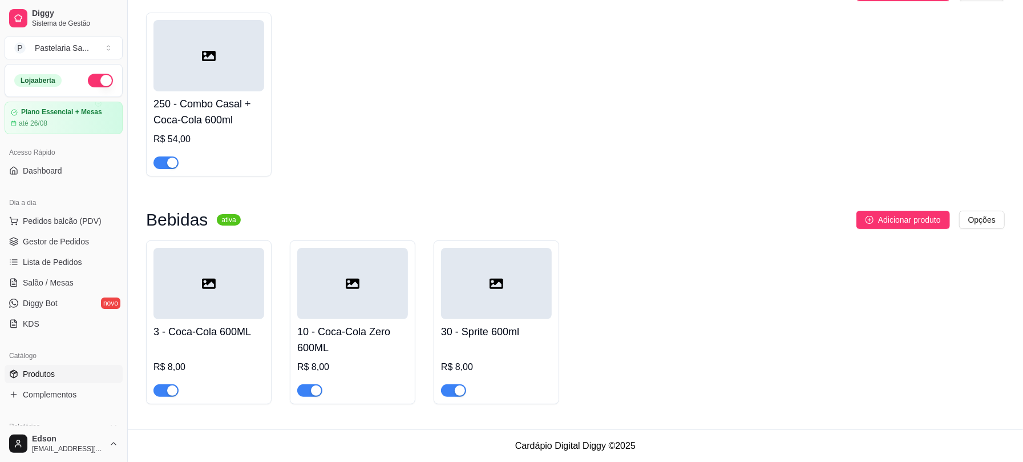
type input "600"
click at [170, 395] on span "button" at bounding box center [166, 390] width 25 height 13
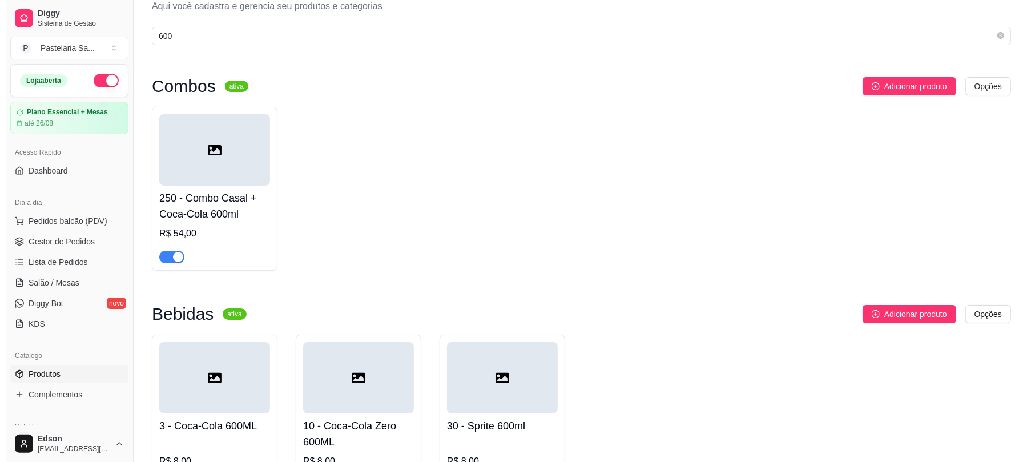
scroll to position [0, 0]
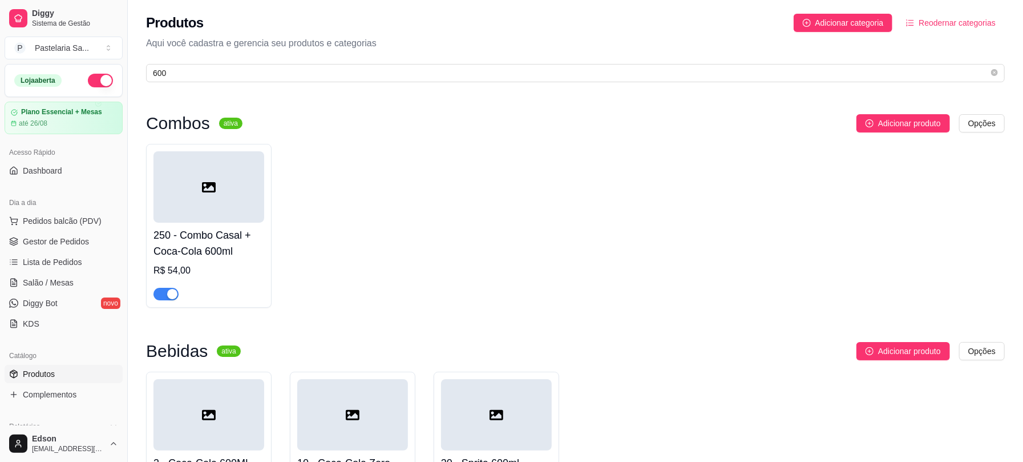
click at [239, 87] on div "Produtos Adicionar categoria Reodernar categorias Aqui você cadastra e gerencia…" at bounding box center [575, 44] width 895 height 89
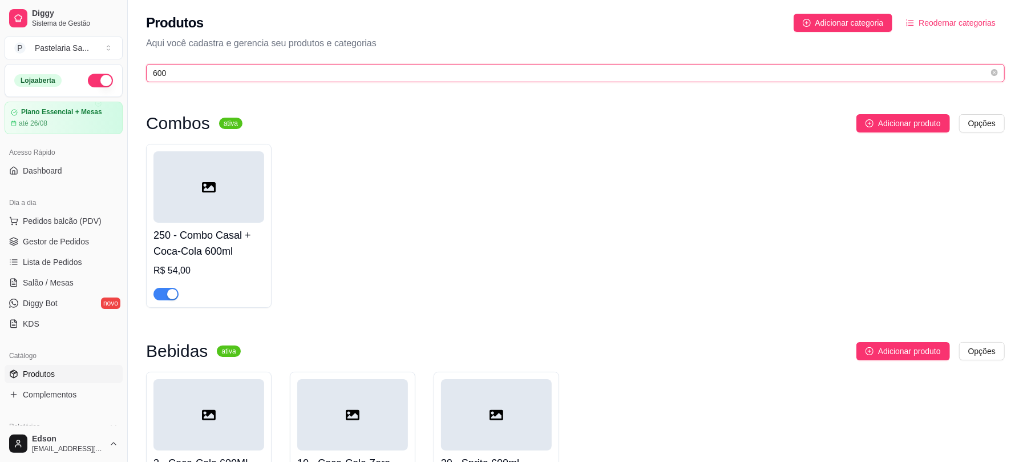
click at [235, 78] on input "600" at bounding box center [571, 73] width 836 height 13
click at [236, 76] on input "600" at bounding box center [571, 73] width 836 height 13
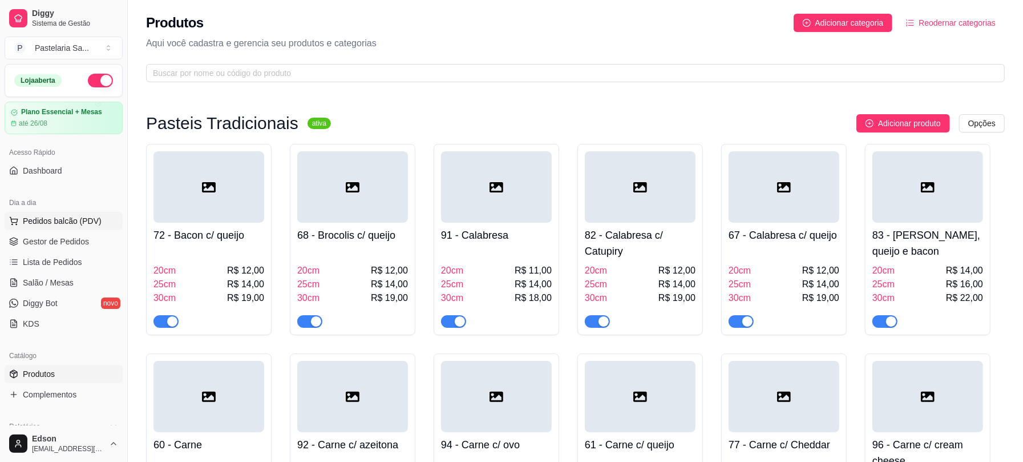
click at [49, 217] on span "Pedidos balcão (PDV)" at bounding box center [62, 220] width 79 height 11
click at [63, 54] on div "Pasteis Tradicionais Pasteis Especiais Doces Pastéis da Semana Combos Yakisoba …" at bounding box center [391, 51] width 749 height 79
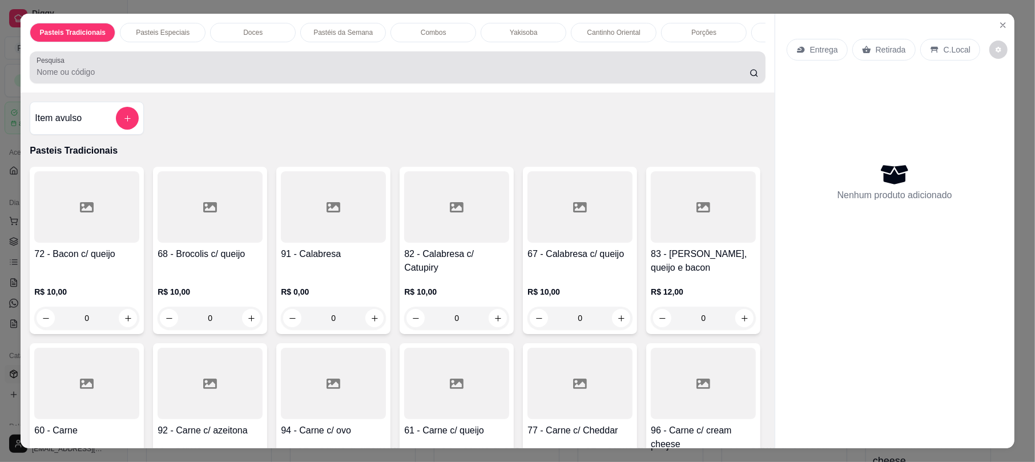
click at [76, 71] on div at bounding box center [397, 67] width 721 height 23
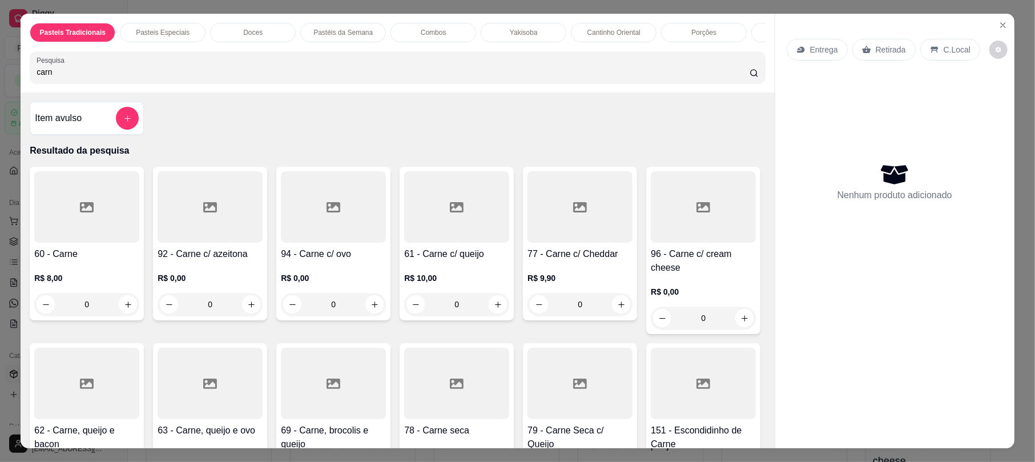
type input "carn"
click at [340, 236] on div at bounding box center [333, 206] width 105 height 71
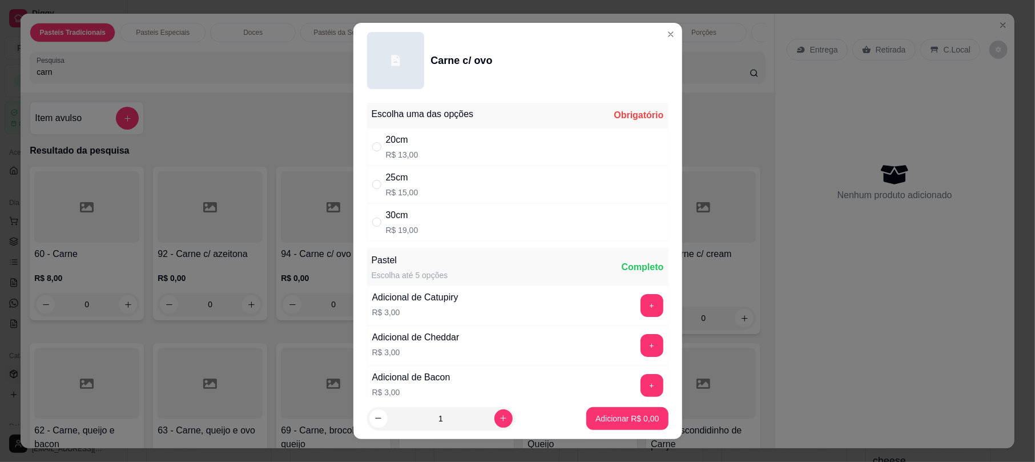
click at [444, 154] on div "20cm R$ 13,00" at bounding box center [517, 147] width 301 height 38
radio input "true"
click at [599, 423] on p "Adicionar R$ 13,00" at bounding box center [625, 418] width 68 height 11
type input "1"
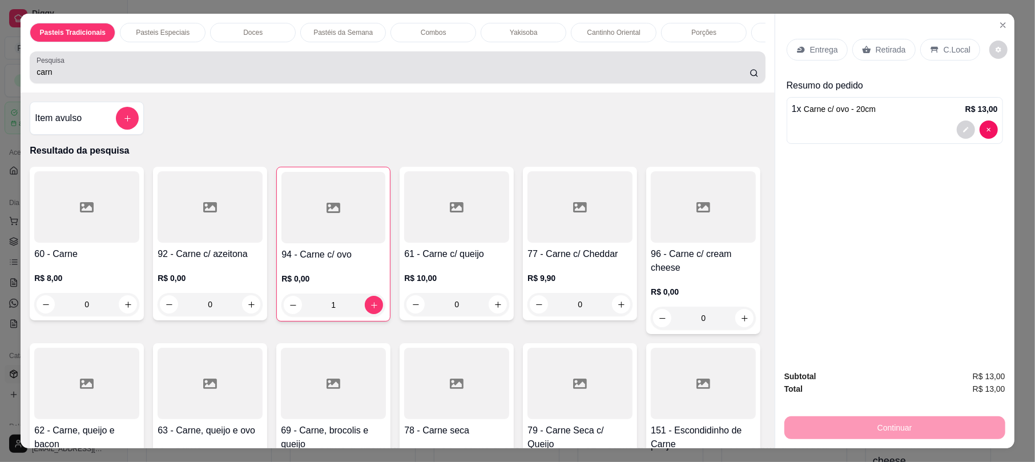
click at [95, 65] on div "Pesquisa carn" at bounding box center [397, 67] width 735 height 32
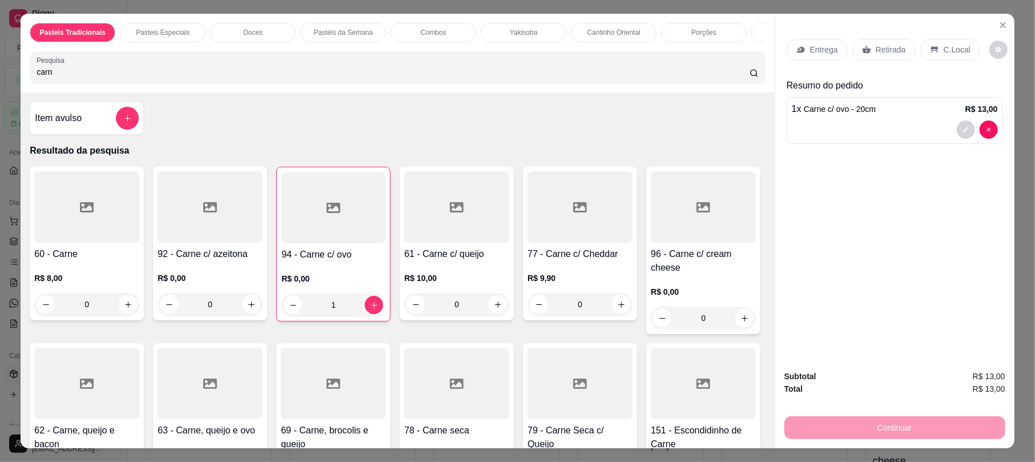
click at [94, 69] on div "carn" at bounding box center [397, 67] width 721 height 23
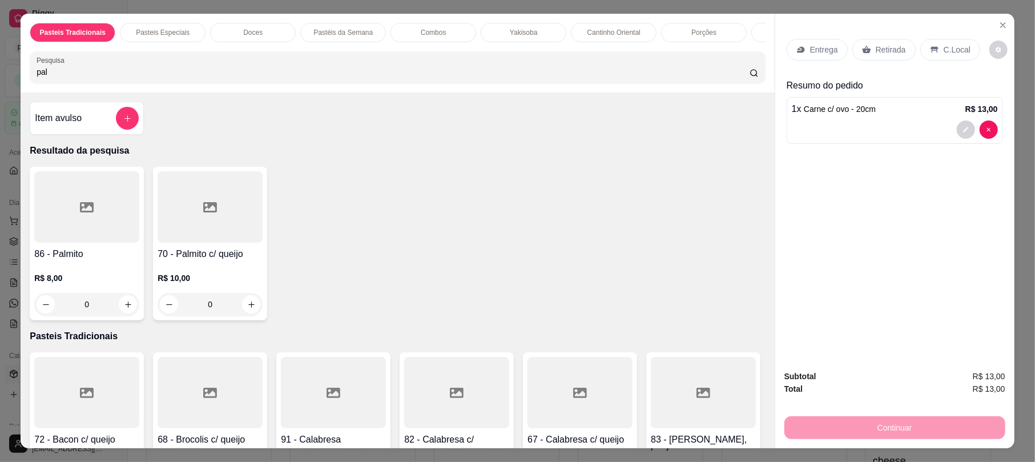
type input "pal"
drag, startPoint x: 75, startPoint y: 228, endPoint x: 89, endPoint y: 228, distance: 13.7
click at [89, 228] on div at bounding box center [86, 206] width 105 height 71
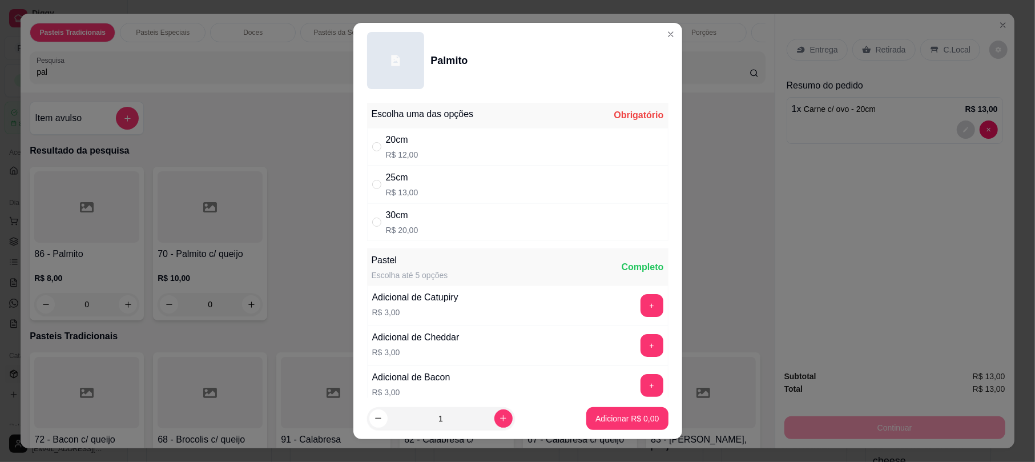
click at [492, 138] on div "20cm R$ 12,00" at bounding box center [517, 147] width 301 height 38
radio input "true"
click at [624, 414] on p "Adicionar R$ 12,00" at bounding box center [625, 418] width 66 height 11
type input "1"
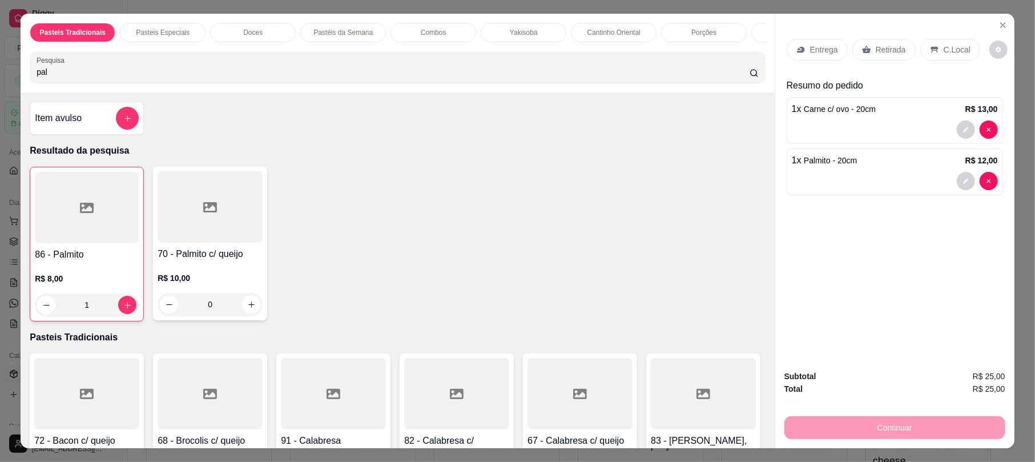
click at [227, 78] on input "pal" at bounding box center [393, 71] width 713 height 11
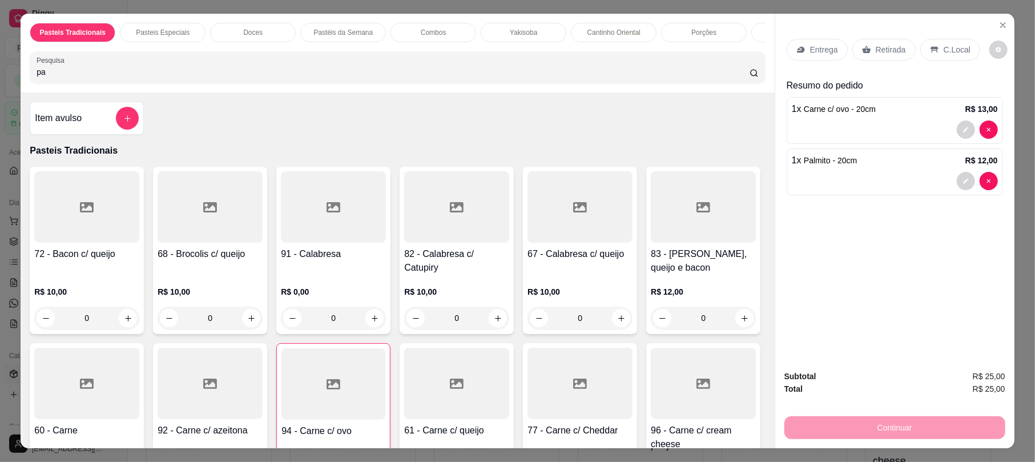
type input "pal"
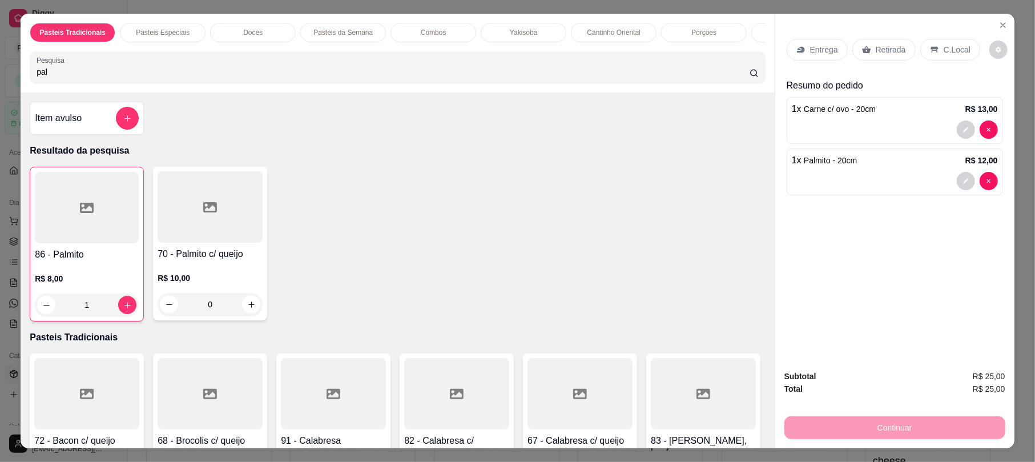
click at [88, 243] on div at bounding box center [87, 207] width 104 height 71
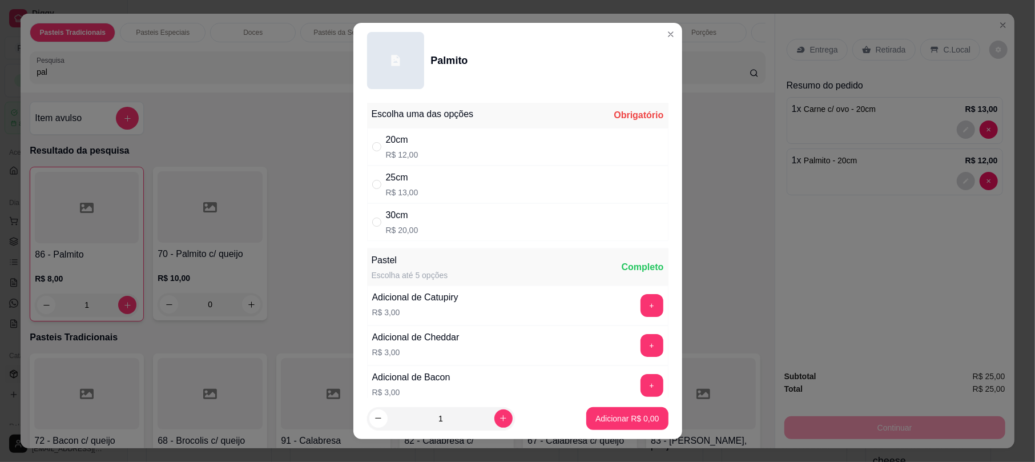
click at [450, 213] on div "30cm R$ 20,00" at bounding box center [517, 222] width 301 height 38
radio input "true"
click at [622, 414] on p "Adicionar R$ 20,00" at bounding box center [625, 418] width 66 height 11
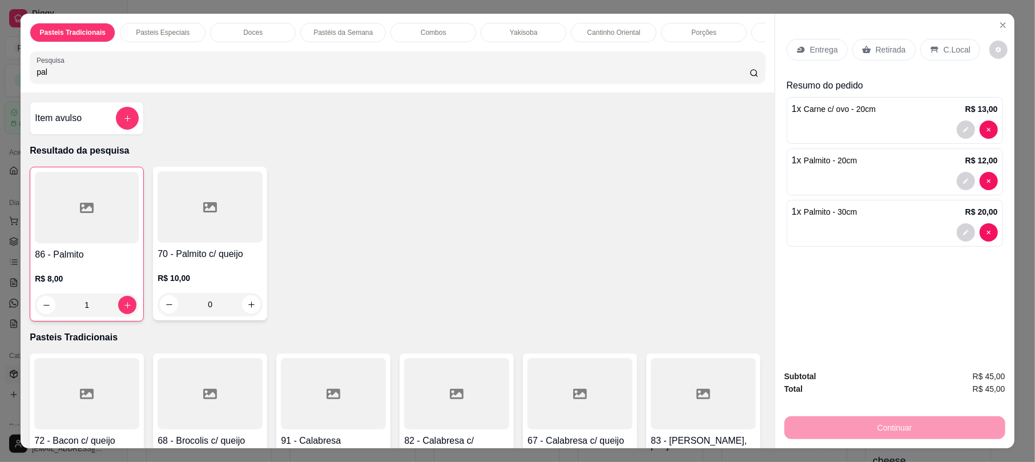
click at [870, 57] on div "Retirada" at bounding box center [883, 50] width 63 height 22
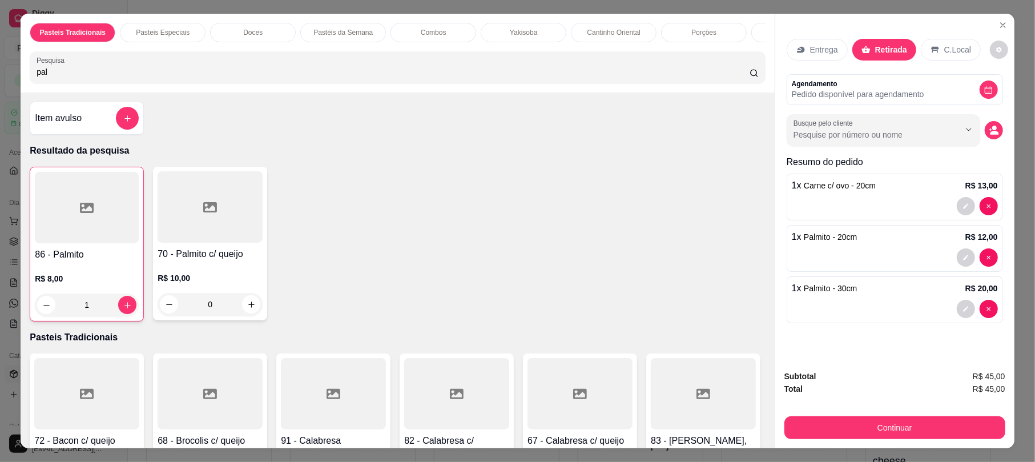
click at [879, 443] on div "Subtotal R$ 45,00 Total R$ 45,00 Continuar" at bounding box center [894, 404] width 239 height 87
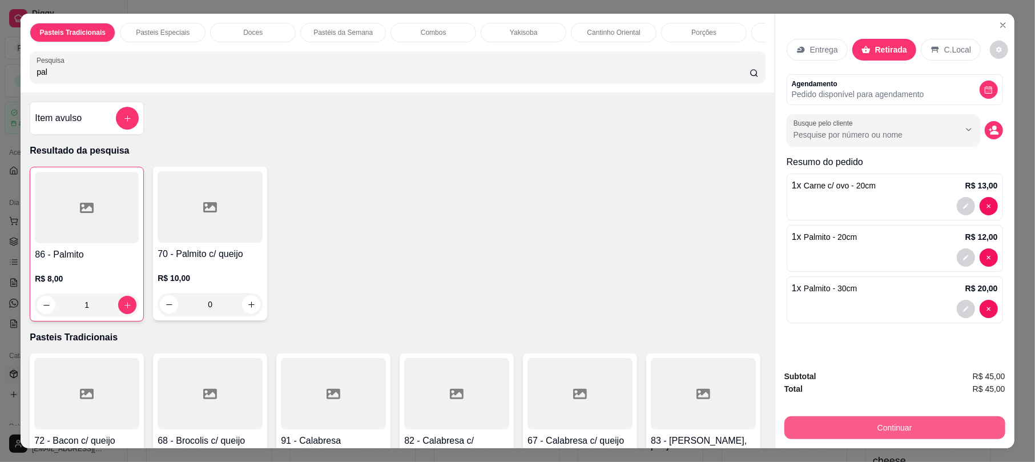
click at [873, 436] on button "Continuar" at bounding box center [894, 427] width 221 height 23
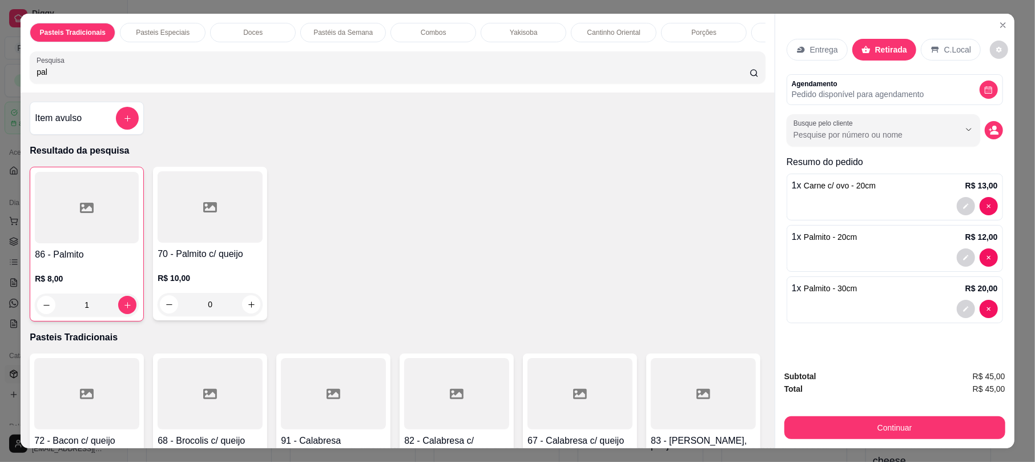
click at [599, 168] on div "Débito" at bounding box center [595, 176] width 80 height 67
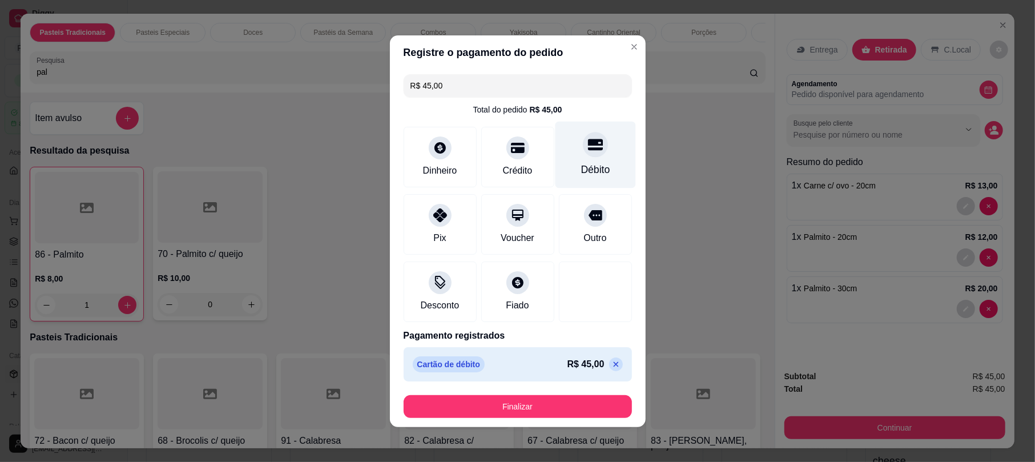
type input "R$ 0,00"
click at [558, 405] on button "Finalizar" at bounding box center [517, 406] width 228 height 23
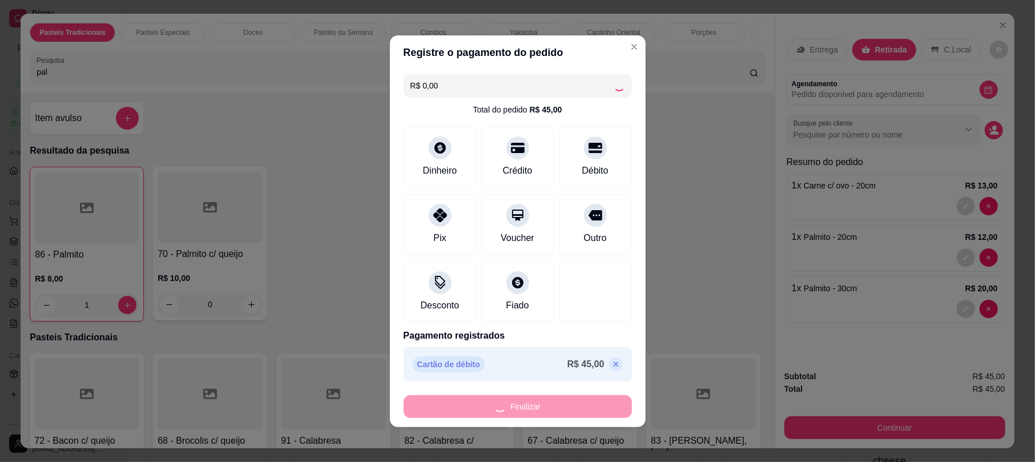
type input "0"
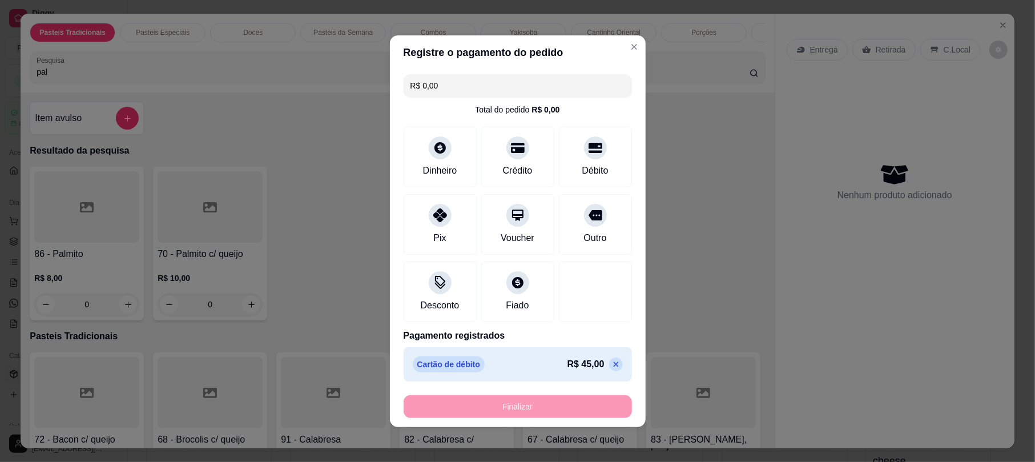
type input "-R$ 45,00"
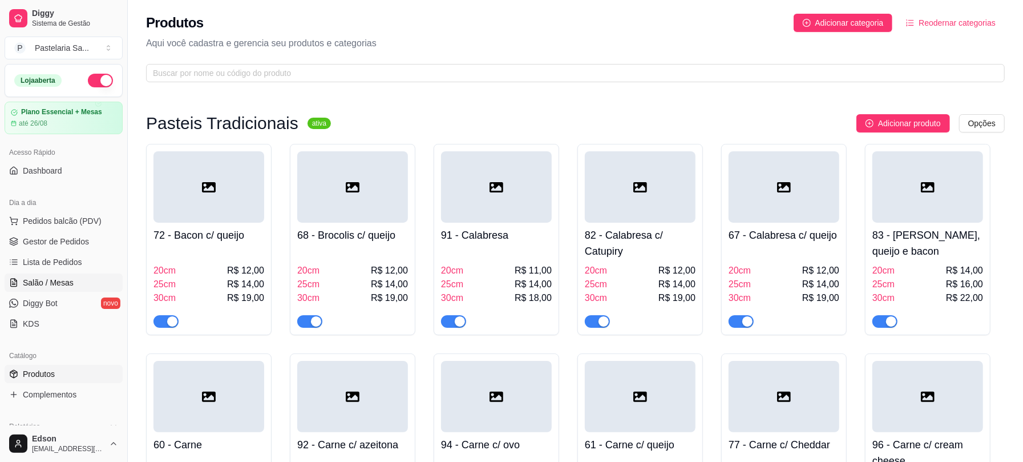
click at [51, 277] on span "Salão / Mesas" at bounding box center [48, 282] width 51 height 11
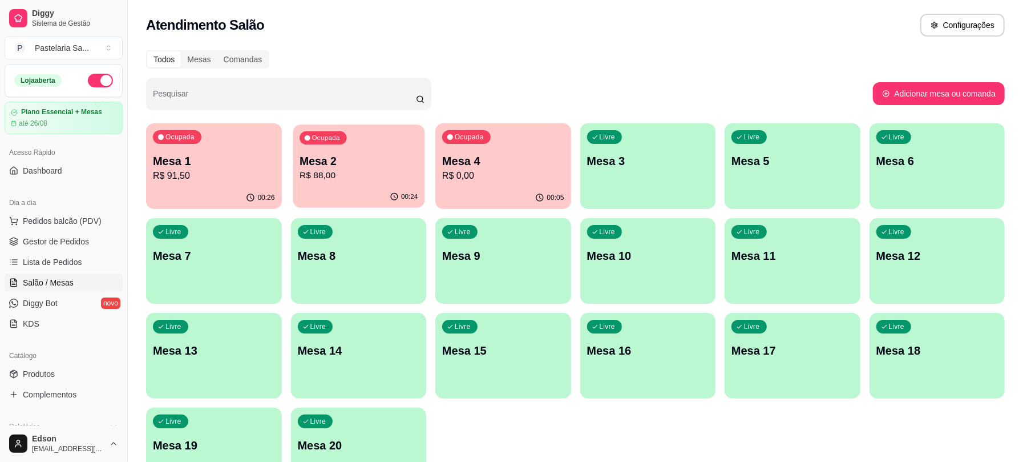
click at [313, 171] on p "R$ 88,00" at bounding box center [359, 175] width 118 height 13
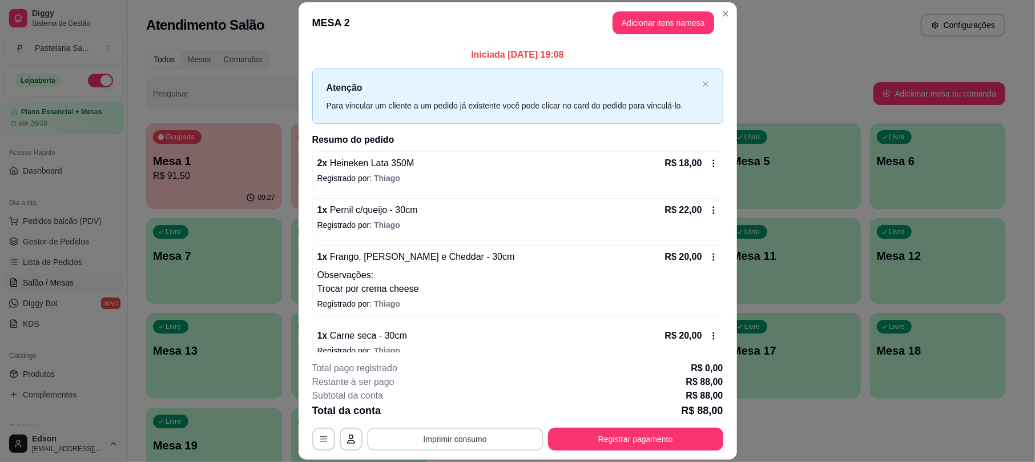
click at [503, 438] on button "Imprimir consumo" at bounding box center [455, 438] width 176 height 23
click at [464, 413] on button "Balcão 🎌🌸" at bounding box center [450, 412] width 83 height 18
click at [629, 438] on button "Registrar pagamento" at bounding box center [635, 438] width 175 height 23
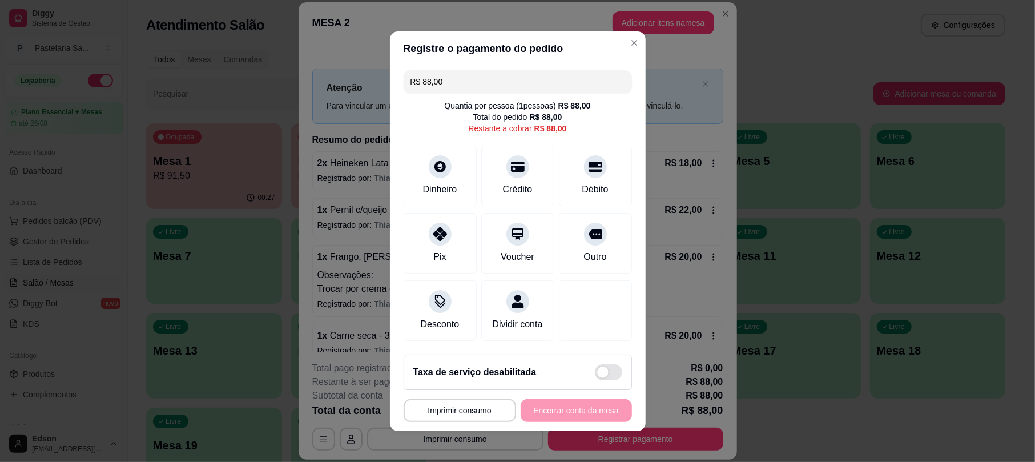
click at [462, 73] on input "R$ 88,00" at bounding box center [517, 81] width 215 height 23
click at [461, 71] on input "R$ 88,00" at bounding box center [517, 81] width 215 height 23
click at [571, 167] on div "Débito" at bounding box center [595, 173] width 80 height 67
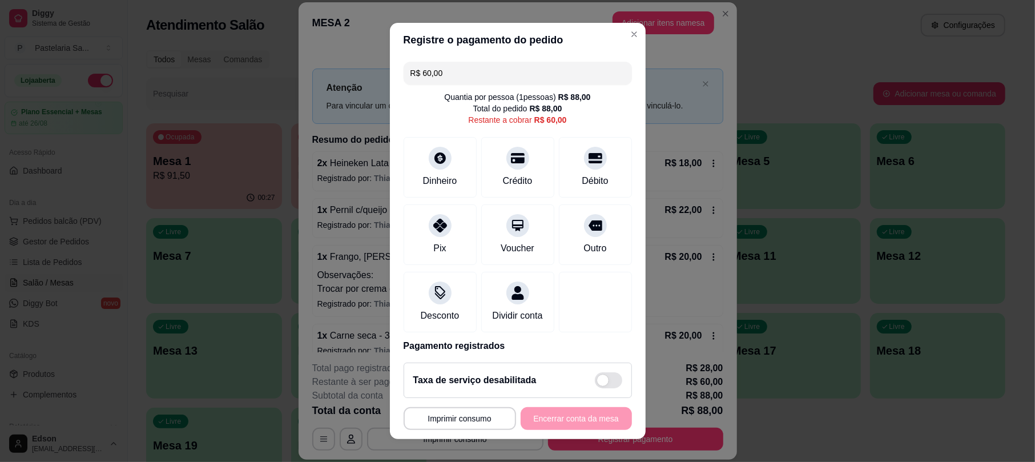
click at [572, 69] on input "R$ 60,00" at bounding box center [517, 73] width 215 height 23
click at [590, 171] on div "Débito" at bounding box center [595, 165] width 80 height 67
click at [587, 148] on icon at bounding box center [594, 155] width 15 height 15
type input "R$ 0,00"
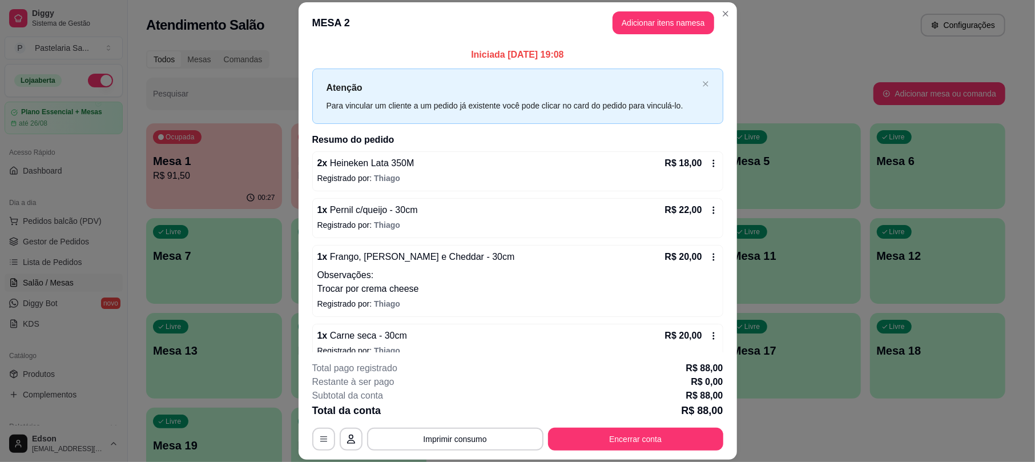
click at [709, 163] on icon at bounding box center [713, 163] width 9 height 9
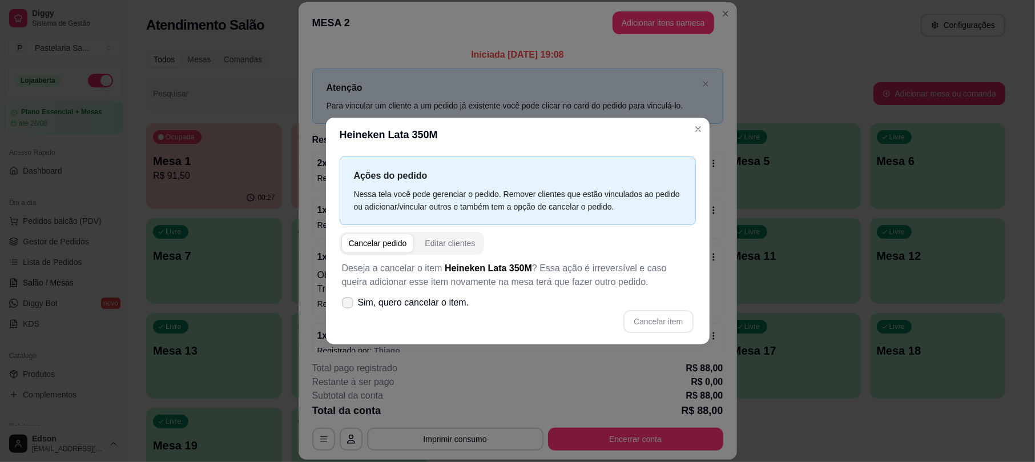
click at [390, 296] on span "Sim, quero cancelar o item." at bounding box center [413, 303] width 111 height 14
click at [349, 304] on input "Sim, quero cancelar o item." at bounding box center [344, 307] width 7 height 7
checkbox input "true"
click at [644, 314] on button "Cancelar item" at bounding box center [658, 321] width 68 height 22
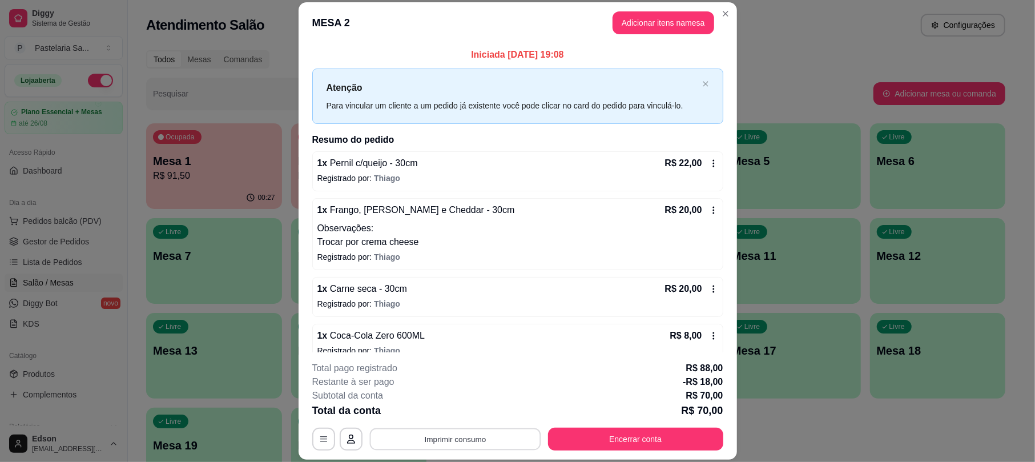
click at [480, 441] on button "Imprimir consumo" at bounding box center [454, 439] width 171 height 22
click at [464, 413] on button "Balcão 🎌🌸" at bounding box center [450, 412] width 83 height 18
click at [583, 446] on button "Encerrar conta" at bounding box center [635, 438] width 175 height 23
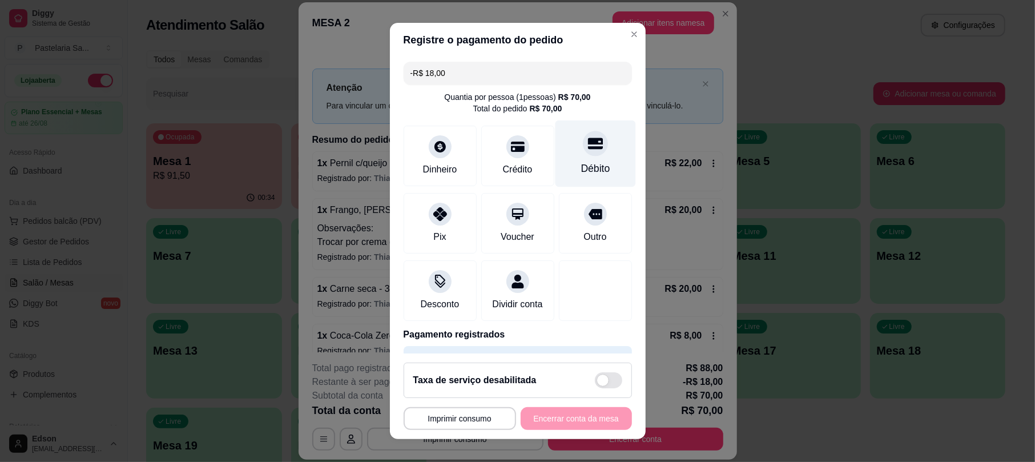
click at [587, 150] on icon at bounding box center [594, 143] width 15 height 15
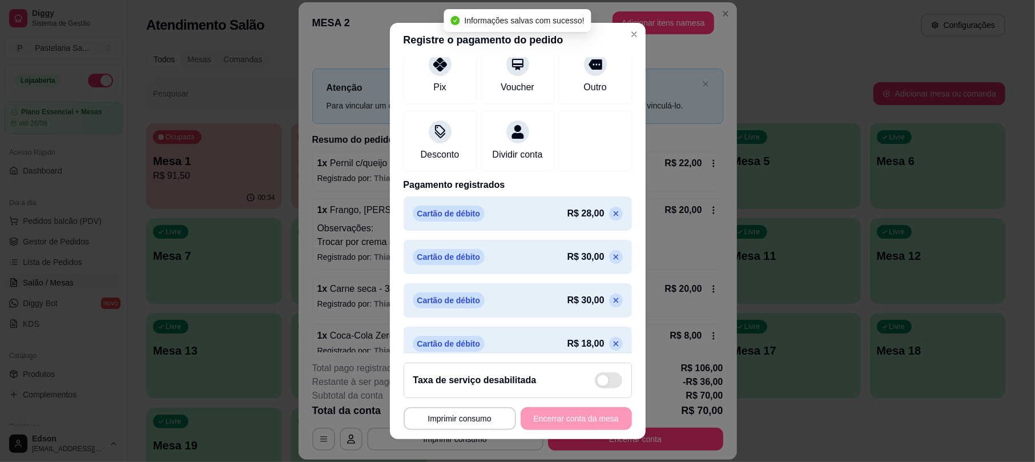
scroll to position [176, 0]
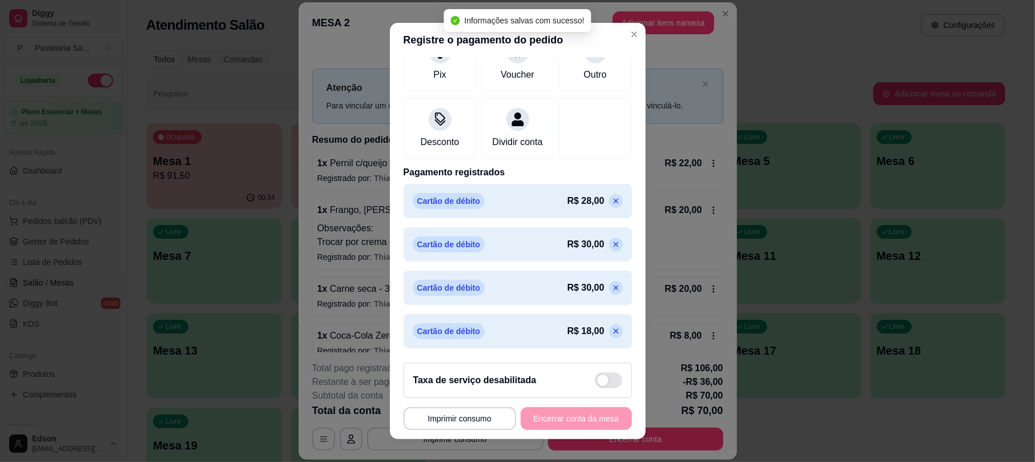
click at [611, 332] on icon at bounding box center [615, 330] width 9 height 9
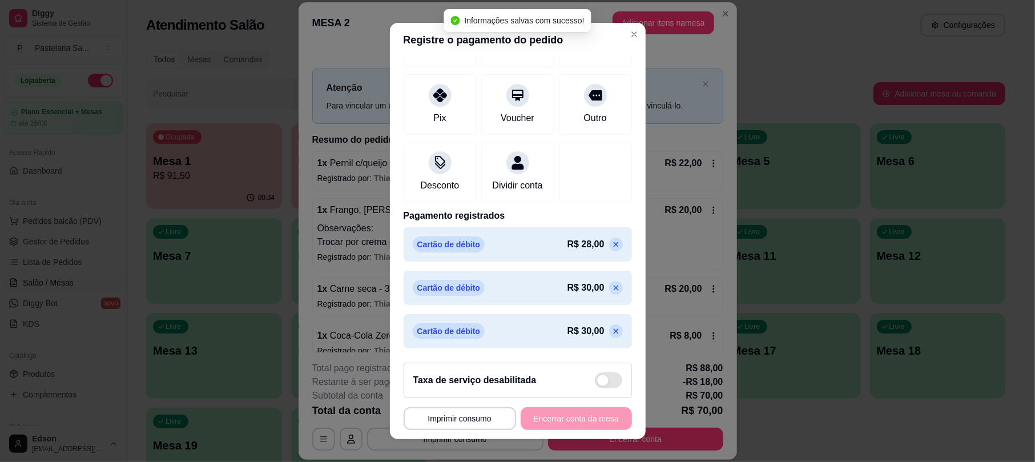
scroll to position [134, 0]
click at [609, 329] on p at bounding box center [616, 331] width 14 height 14
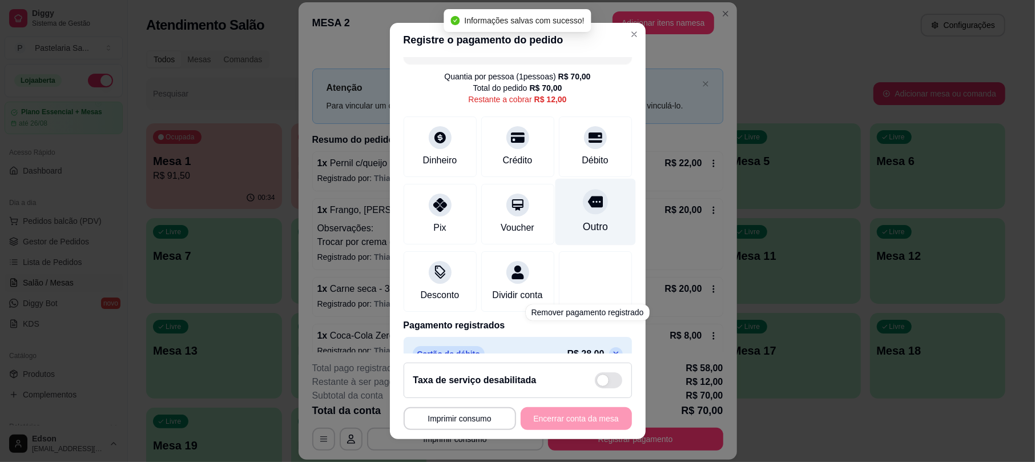
scroll to position [0, 0]
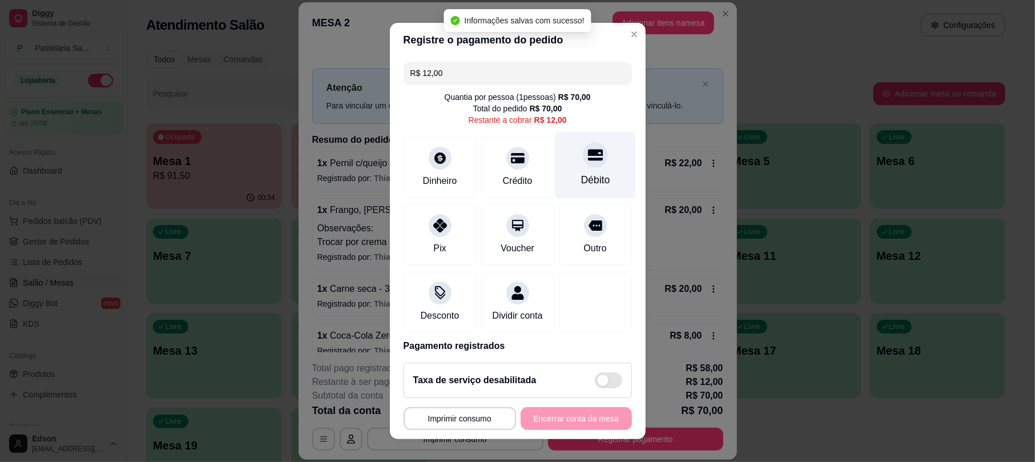
click at [562, 169] on div "Débito" at bounding box center [595, 165] width 80 height 67
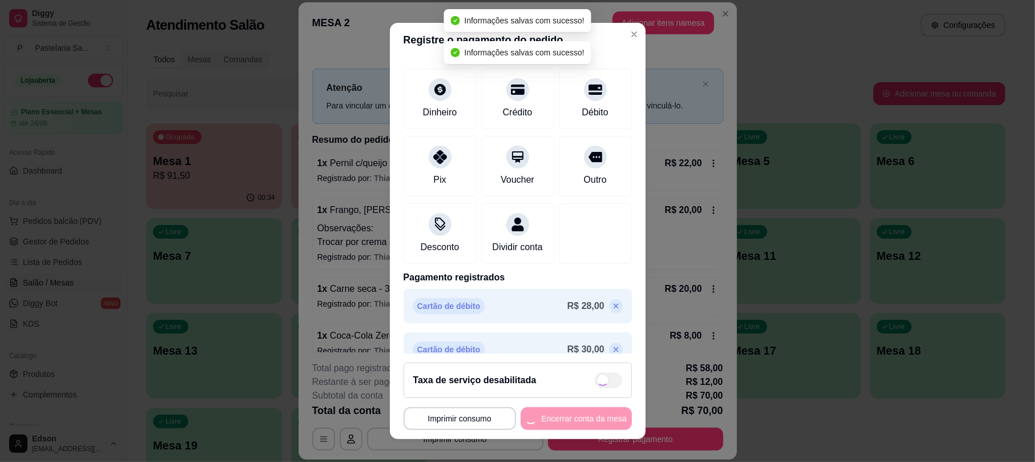
type input "R$ 0,00"
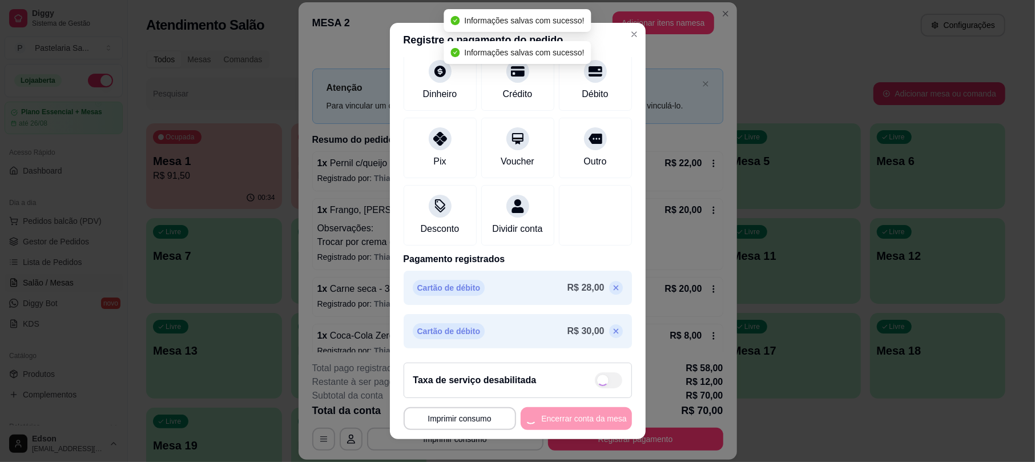
scroll to position [90, 0]
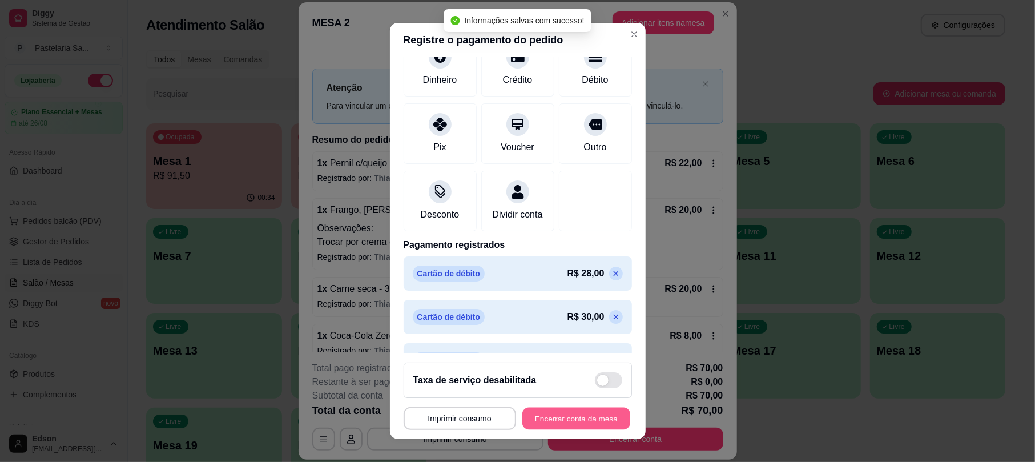
click at [595, 414] on button "Encerrar conta da mesa" at bounding box center [576, 418] width 108 height 22
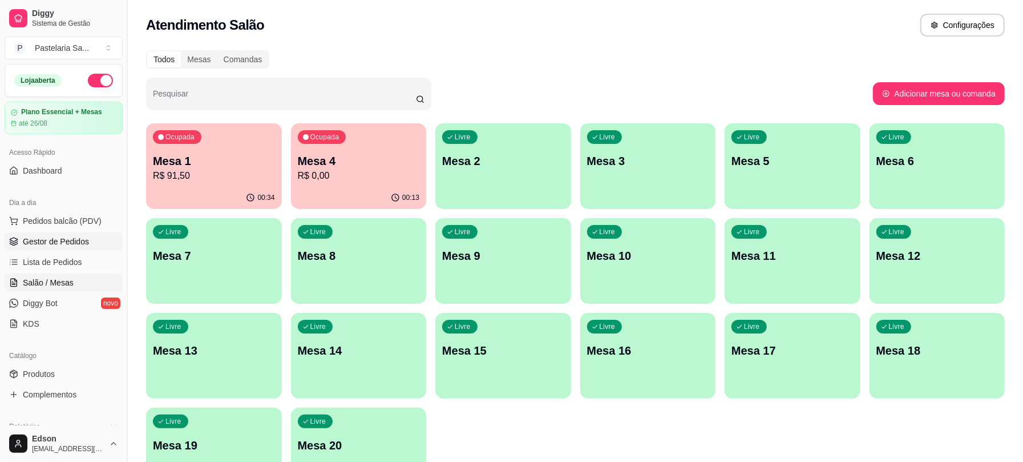
click at [35, 247] on span "Gestor de Pedidos" at bounding box center [56, 241] width 66 height 11
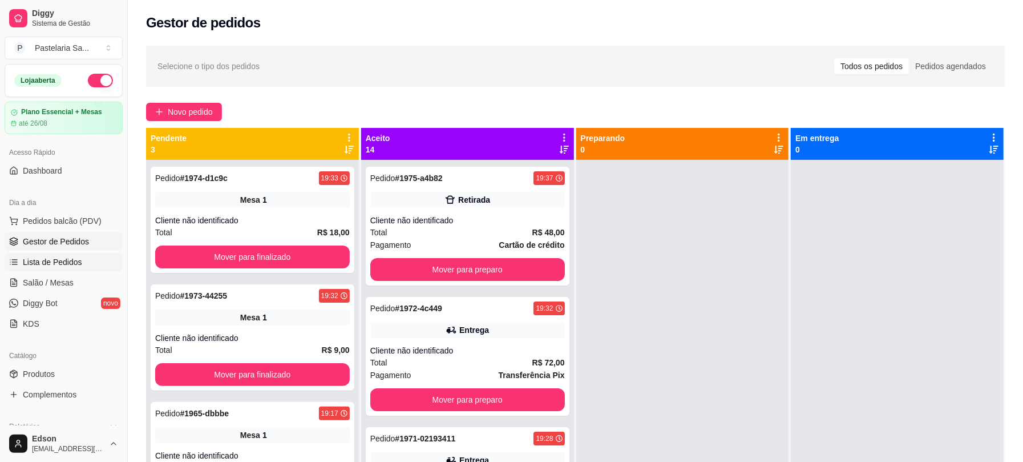
click at [59, 266] on span "Lista de Pedidos" at bounding box center [52, 261] width 59 height 11
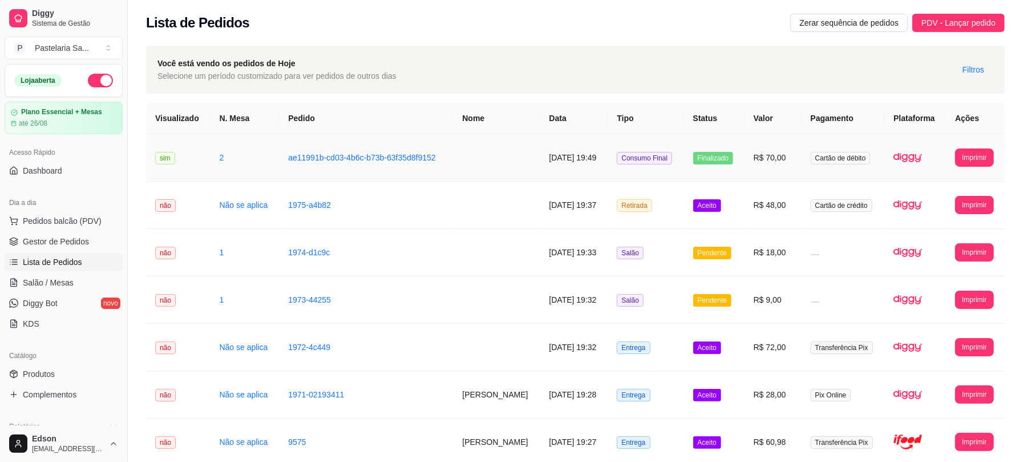
click at [478, 155] on td at bounding box center [496, 157] width 87 height 47
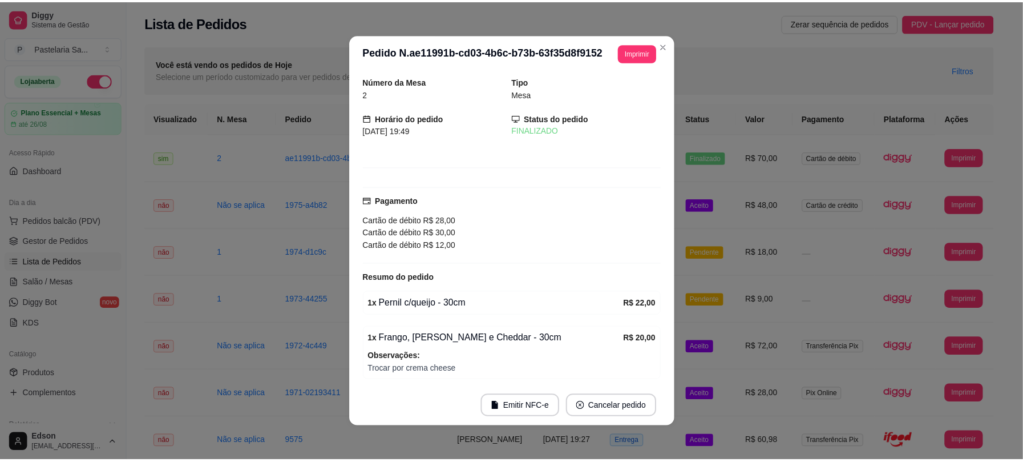
scroll to position [204, 0]
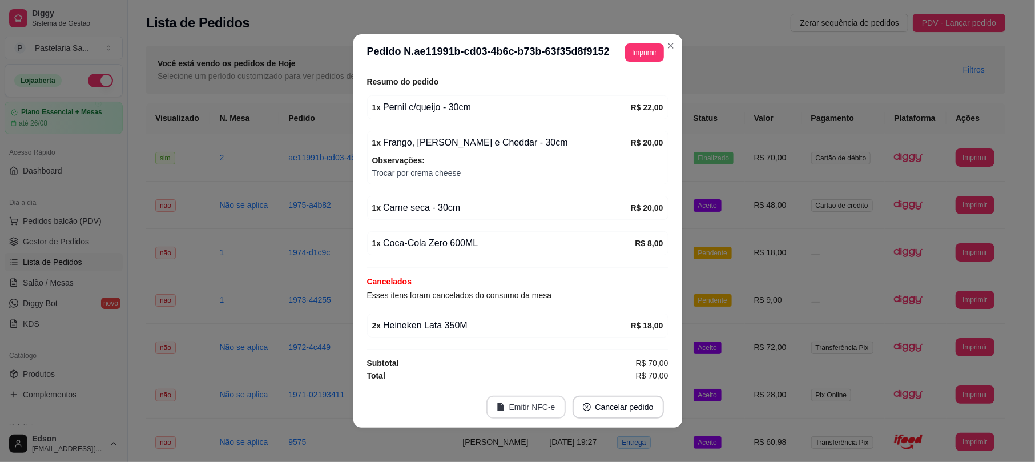
click at [516, 404] on button "Emitir NFC-e" at bounding box center [525, 407] width 79 height 23
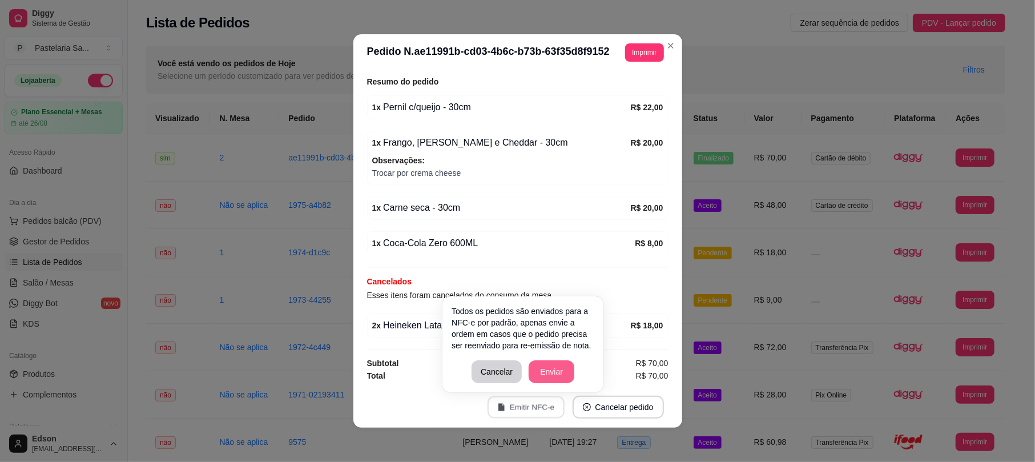
click at [546, 373] on button "Enviar" at bounding box center [551, 371] width 46 height 23
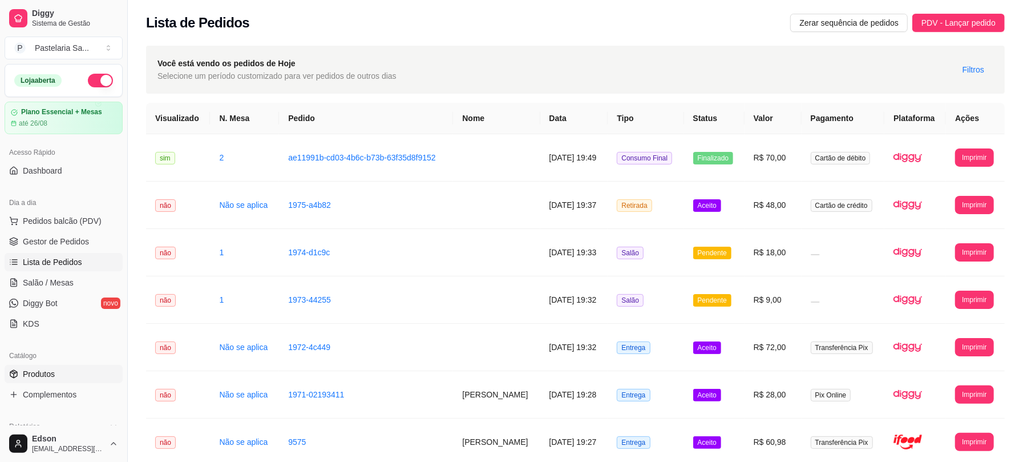
click at [83, 377] on link "Produtos" at bounding box center [64, 374] width 118 height 18
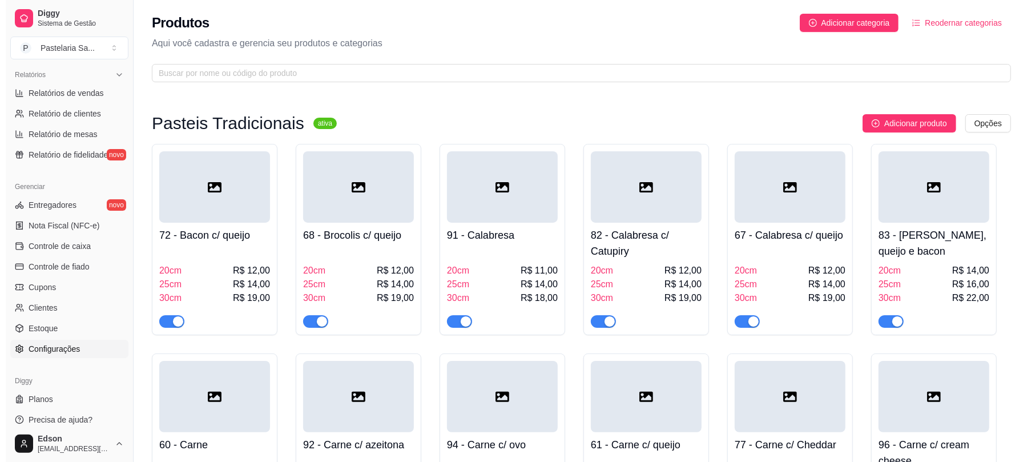
scroll to position [360, 0]
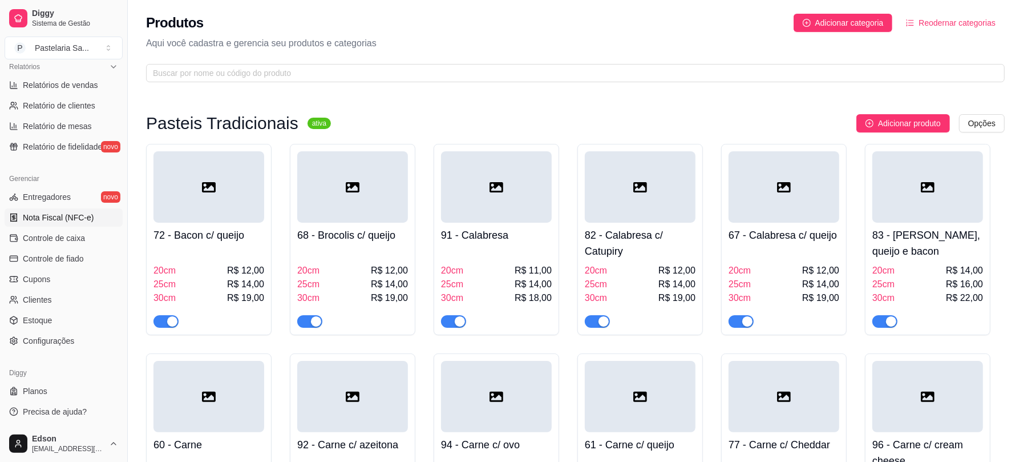
click at [42, 215] on span "Nota Fiscal (NFC-e)" at bounding box center [58, 217] width 71 height 11
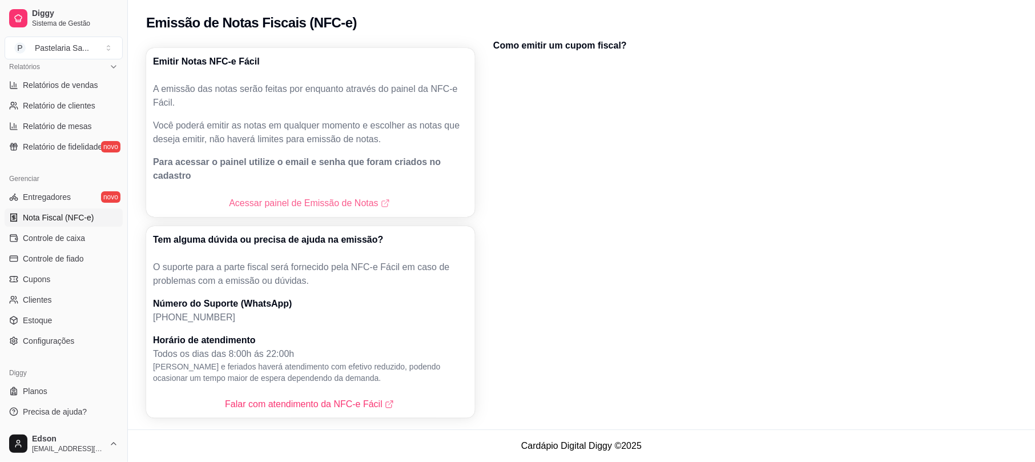
click at [329, 196] on link "Acessar painel de Emissão de Notas" at bounding box center [310, 203] width 163 height 14
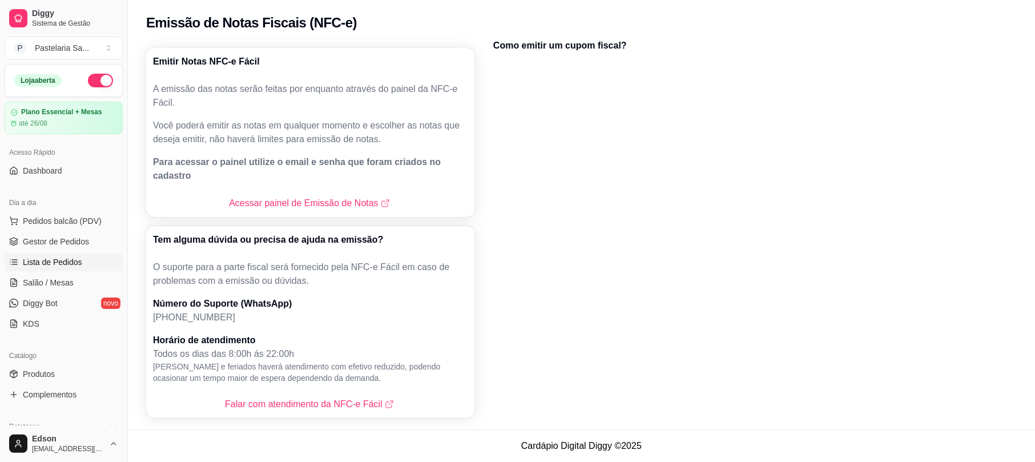
click at [69, 263] on span "Lista de Pedidos" at bounding box center [52, 261] width 59 height 11
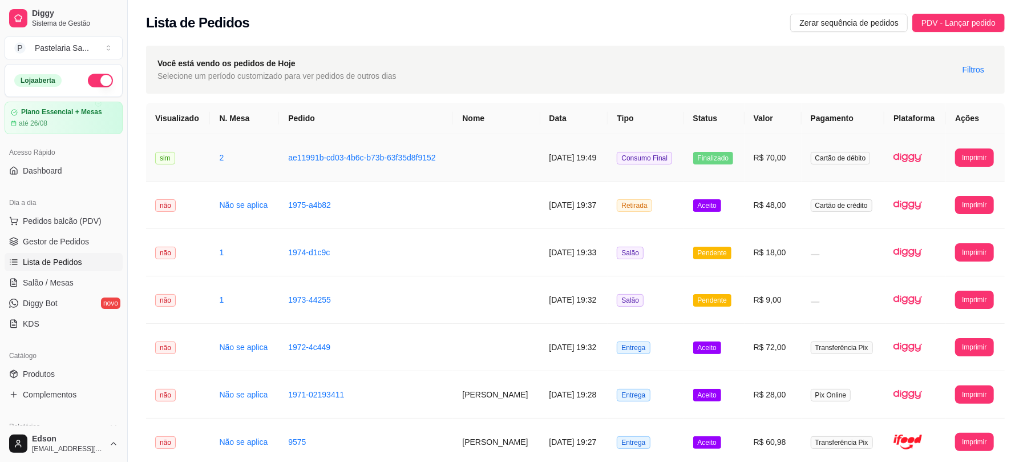
click at [489, 161] on td at bounding box center [496, 157] width 87 height 47
click at [55, 284] on span "Salão / Mesas" at bounding box center [48, 282] width 51 height 11
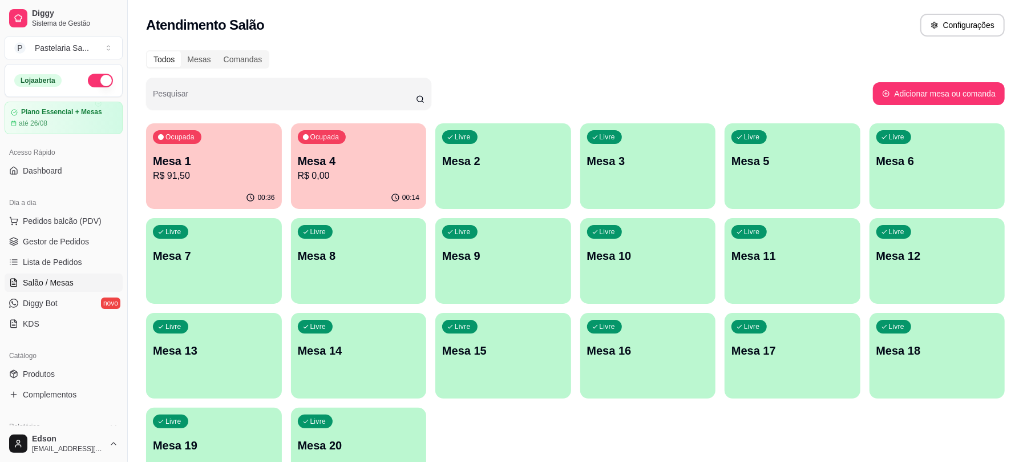
click at [255, 170] on p "R$ 91,50" at bounding box center [214, 176] width 122 height 14
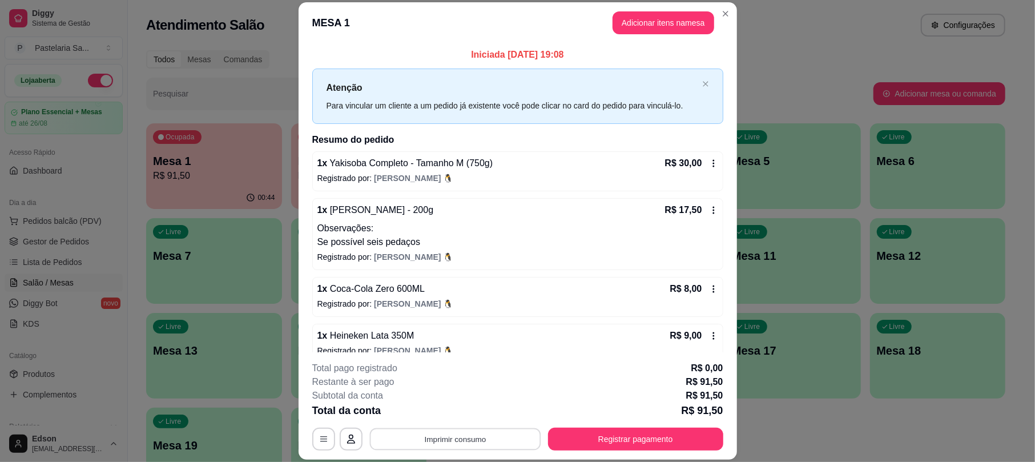
click at [463, 428] on button "Imprimir consumo" at bounding box center [454, 439] width 171 height 22
click at [466, 419] on button "Balcão 🎌🌸" at bounding box center [450, 412] width 80 height 18
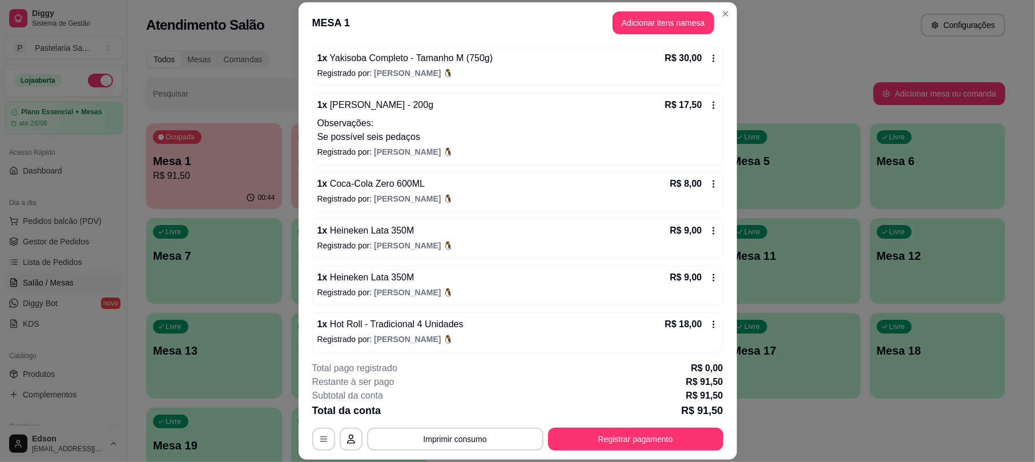
scroll to position [112, 0]
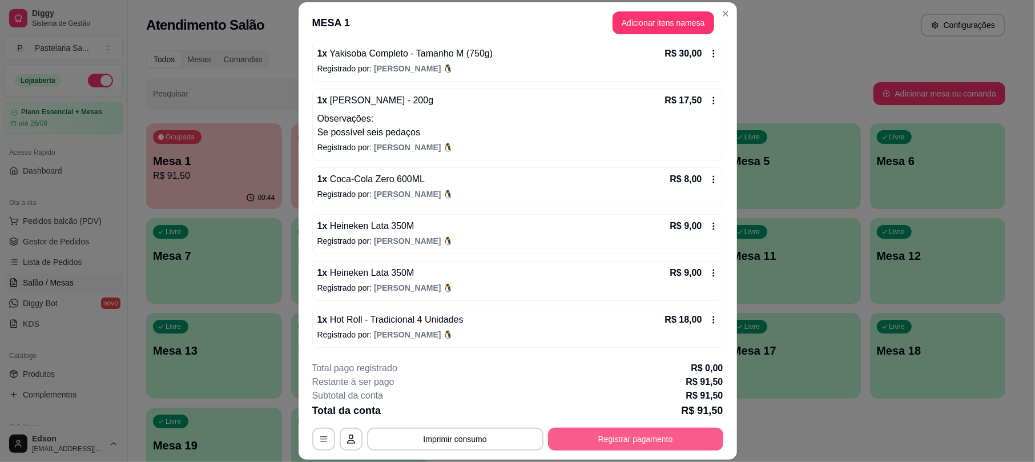
click at [695, 442] on button "Registrar pagamento" at bounding box center [635, 438] width 175 height 23
click at [555, 70] on input "R$ 91,50" at bounding box center [517, 81] width 215 height 23
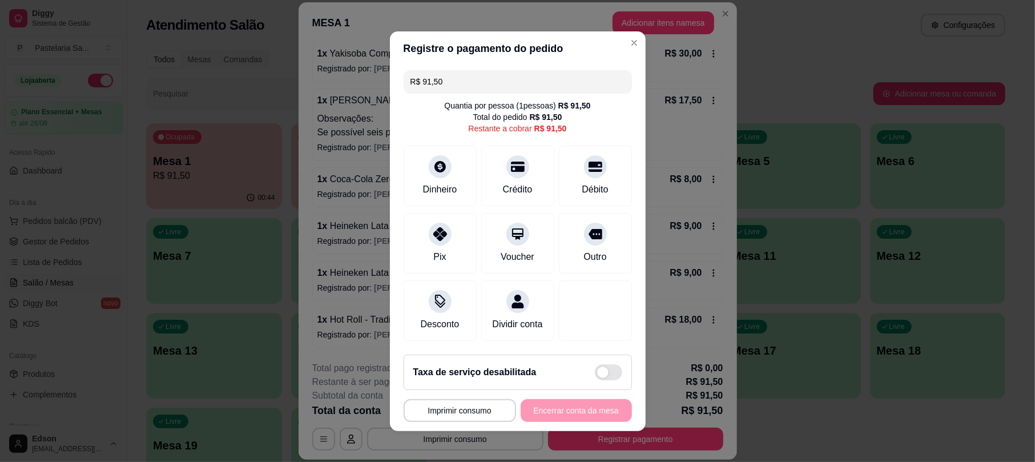
click at [554, 70] on input "R$ 91,50" at bounding box center [517, 81] width 215 height 23
type input "R$ 93,00"
click at [437, 157] on icon at bounding box center [440, 163] width 13 height 13
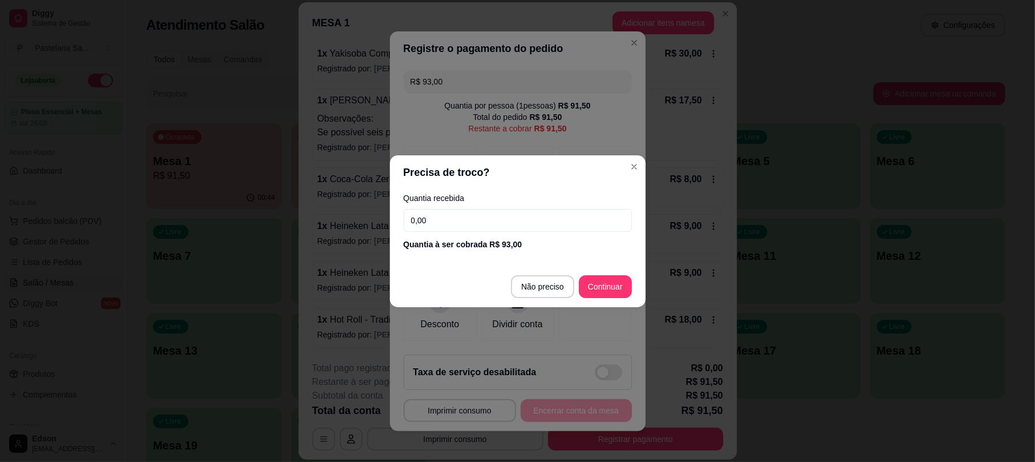
click at [503, 223] on input "0,00" at bounding box center [517, 220] width 228 height 23
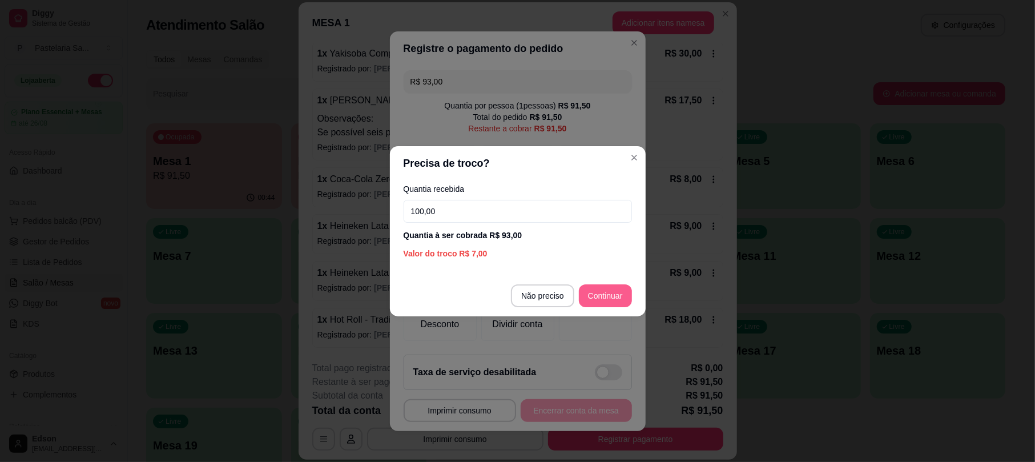
type input "100,00"
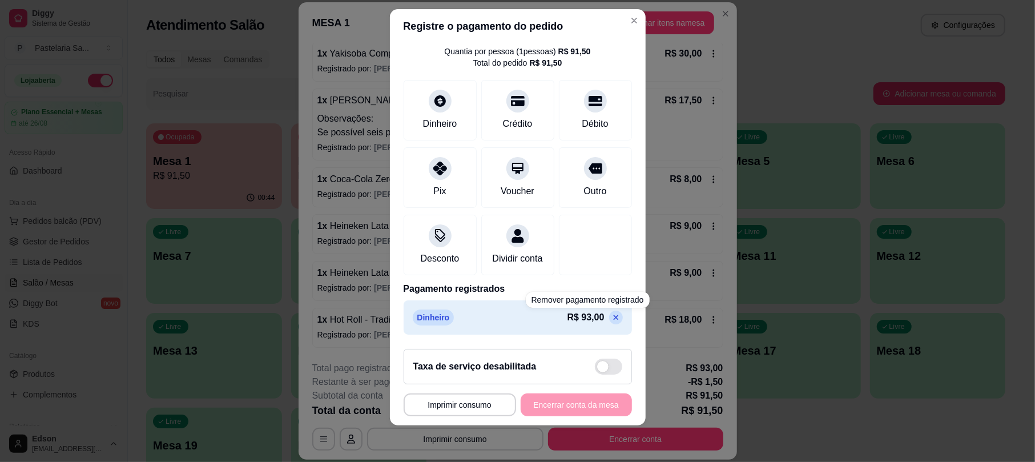
scroll to position [0, 0]
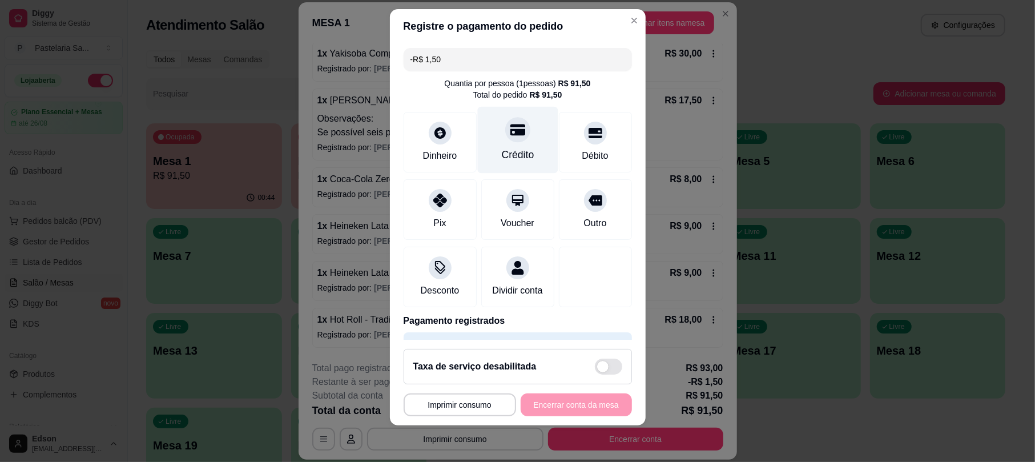
click at [522, 134] on div "Crédito" at bounding box center [517, 140] width 80 height 67
click at [519, 136] on div "Crédito" at bounding box center [517, 140] width 80 height 67
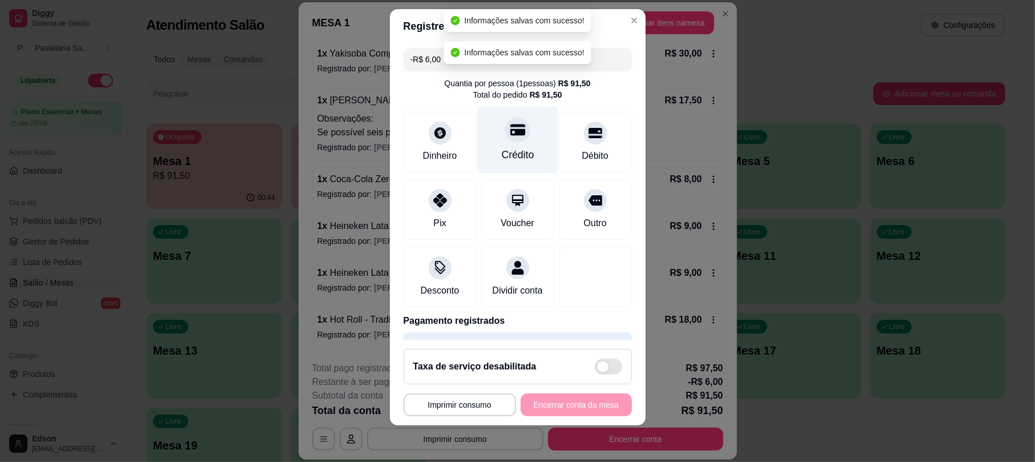
click at [519, 137] on div "Crédito" at bounding box center [517, 140] width 80 height 67
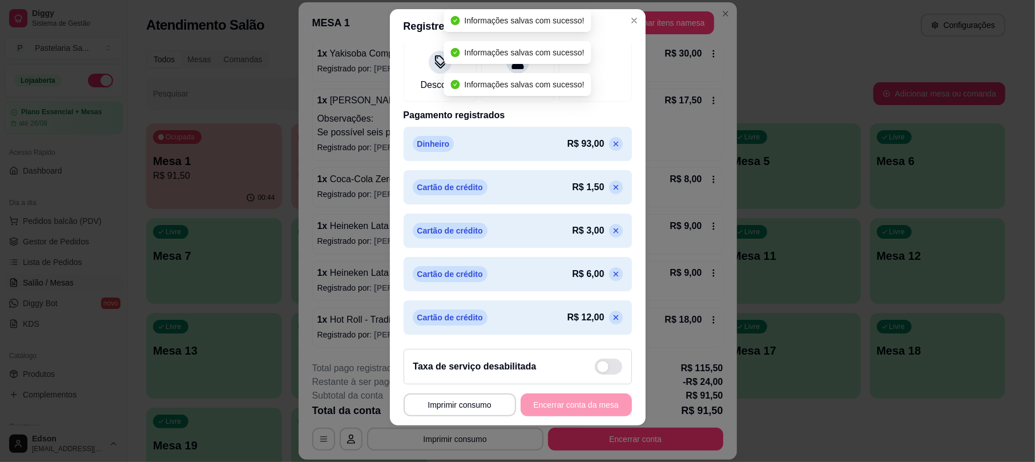
scroll to position [220, 0]
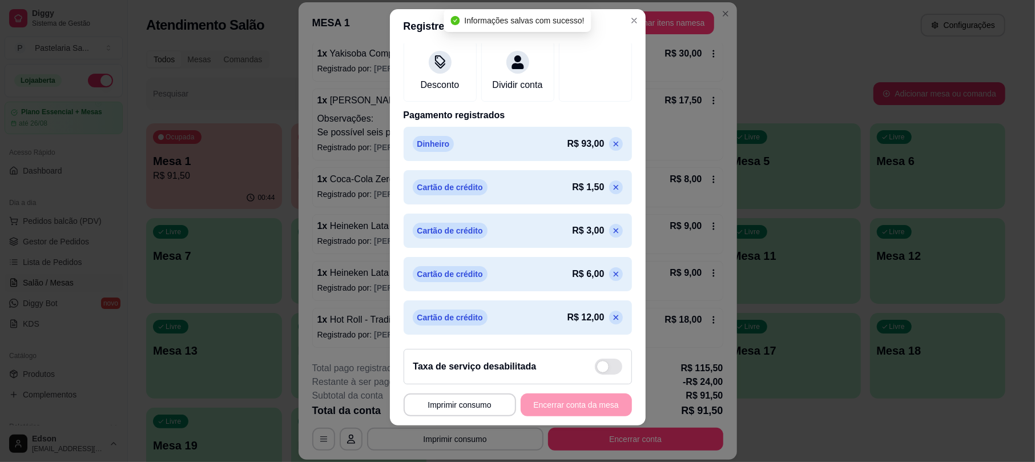
click at [613, 320] on icon at bounding box center [615, 317] width 5 height 5
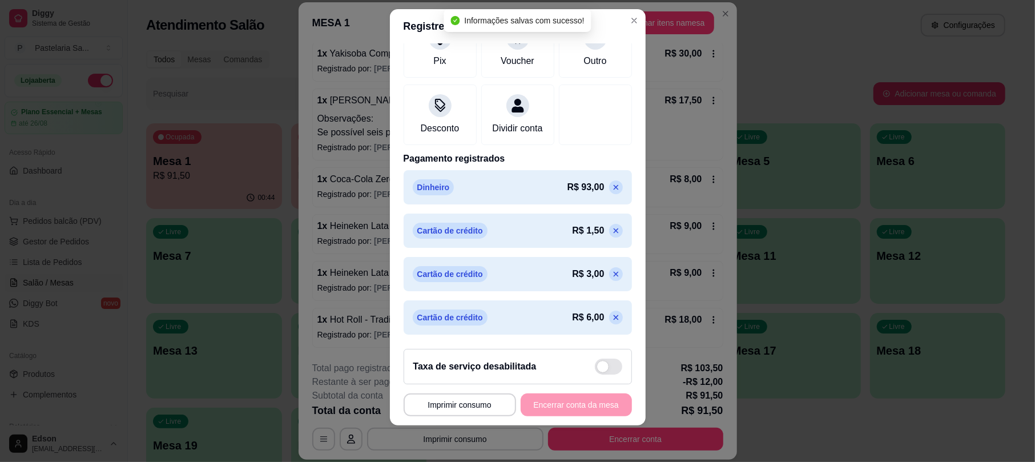
click at [611, 320] on icon at bounding box center [615, 317] width 9 height 9
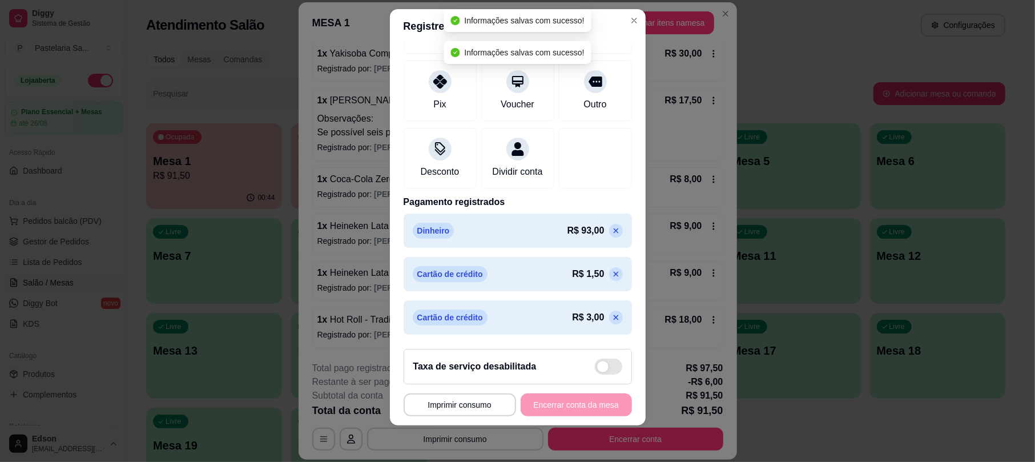
click at [611, 320] on icon at bounding box center [615, 317] width 9 height 9
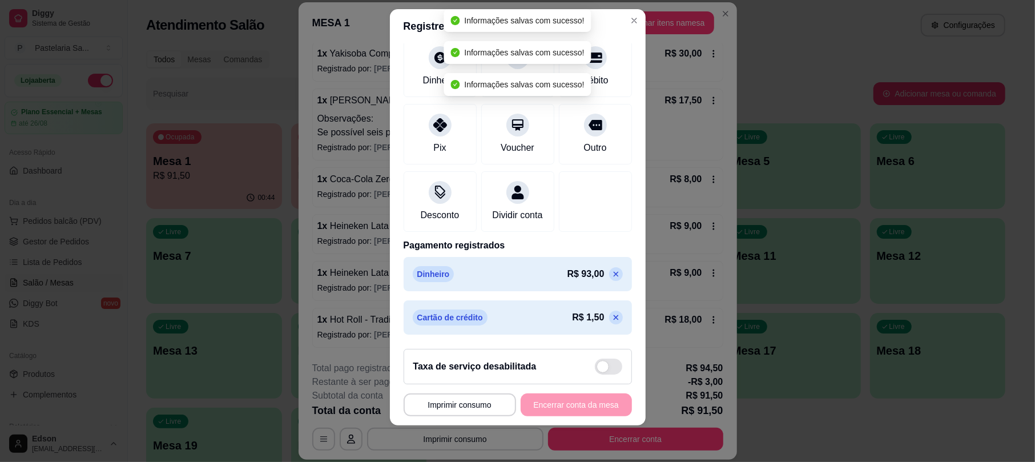
click at [611, 320] on icon at bounding box center [615, 317] width 9 height 9
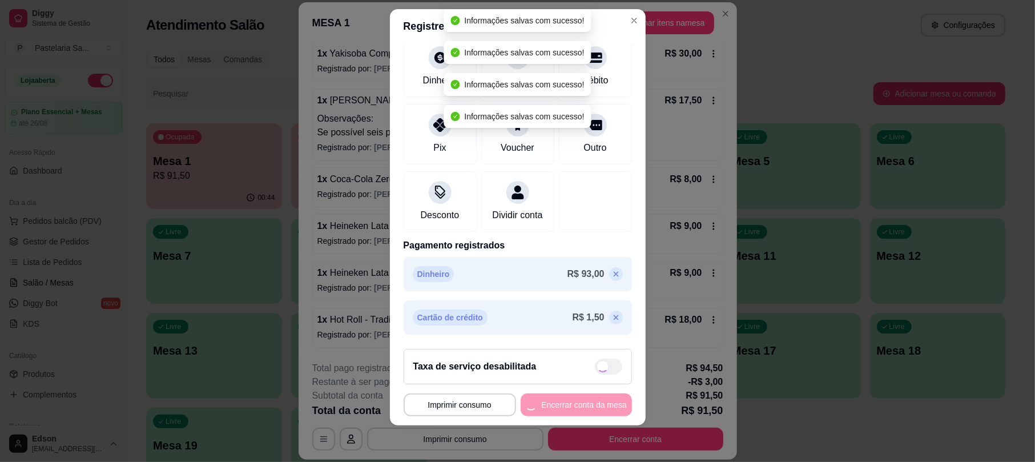
scroll to position [47, 0]
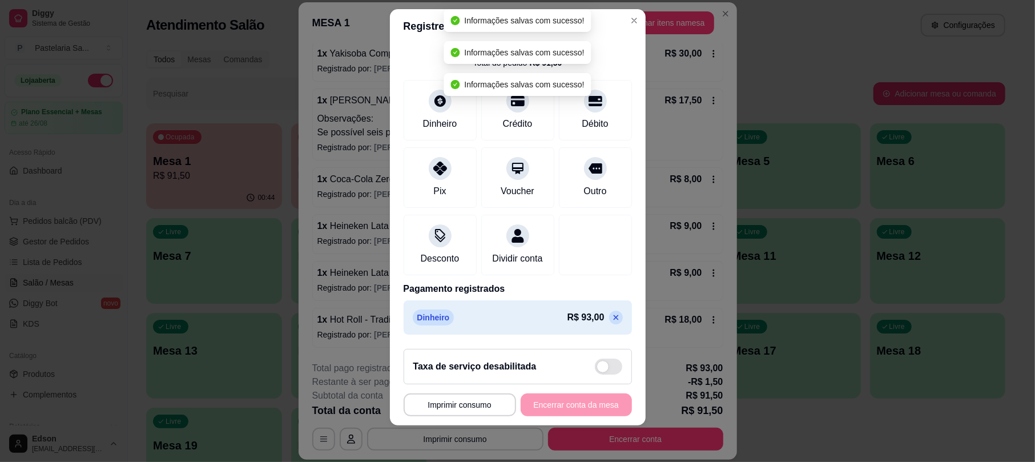
click at [611, 315] on icon at bounding box center [615, 317] width 9 height 9
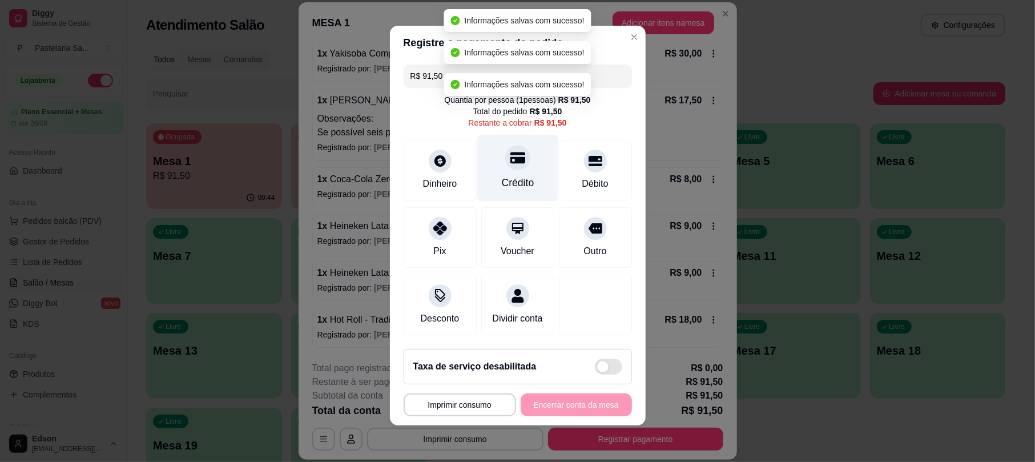
click at [507, 152] on div at bounding box center [517, 157] width 25 height 25
type input "R$ 0,00"
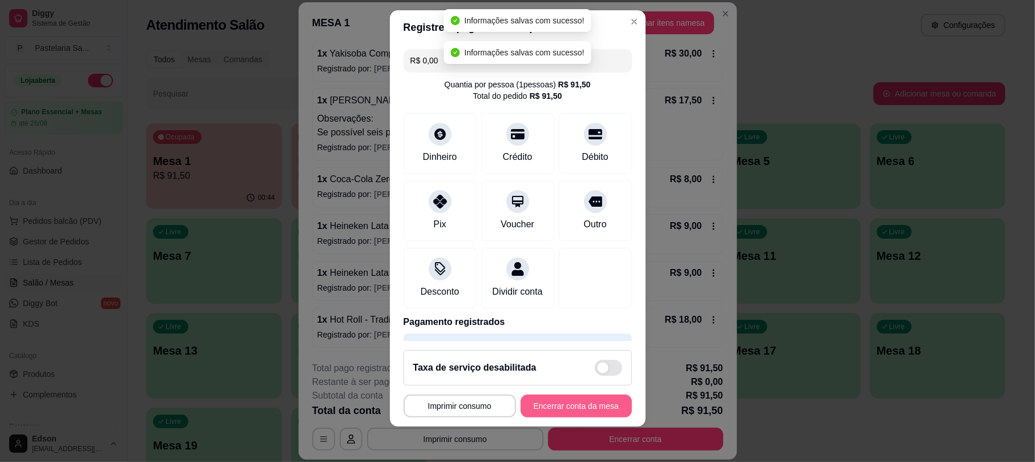
scroll to position [14, 0]
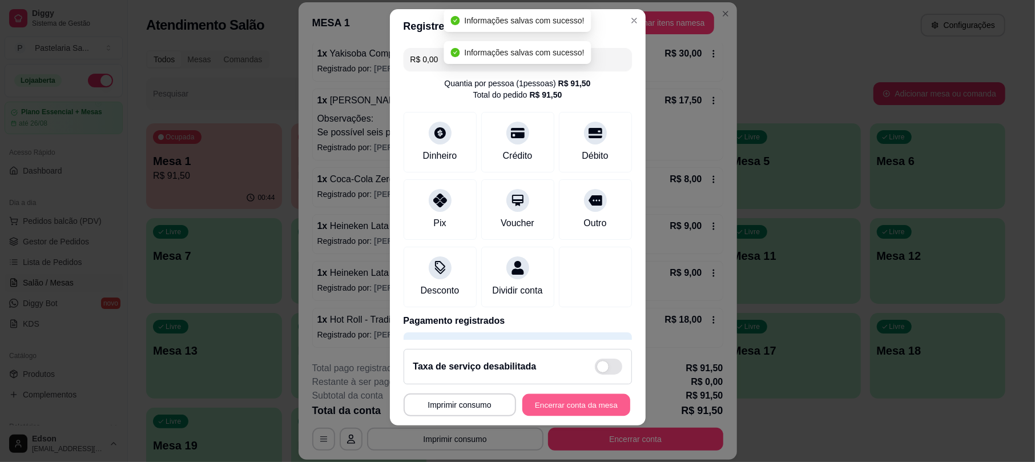
click at [590, 405] on button "Encerrar conta da mesa" at bounding box center [576, 404] width 108 height 22
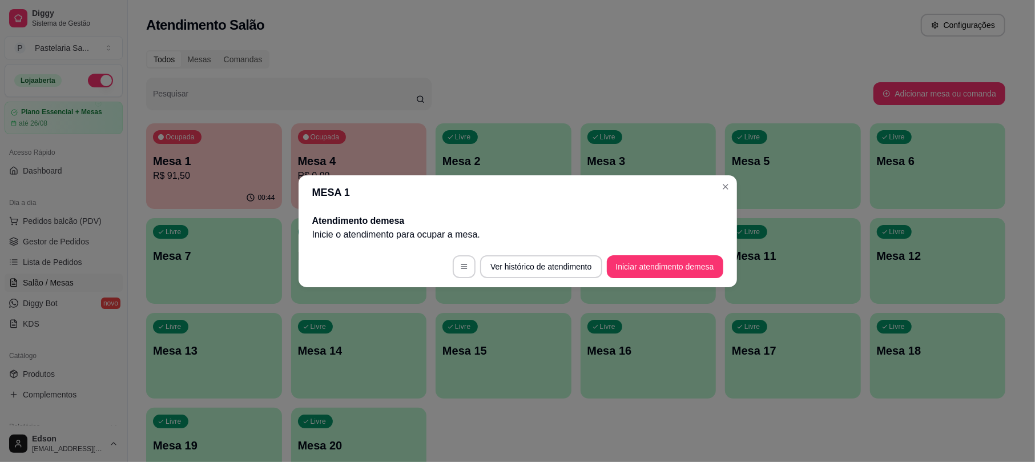
scroll to position [0, 0]
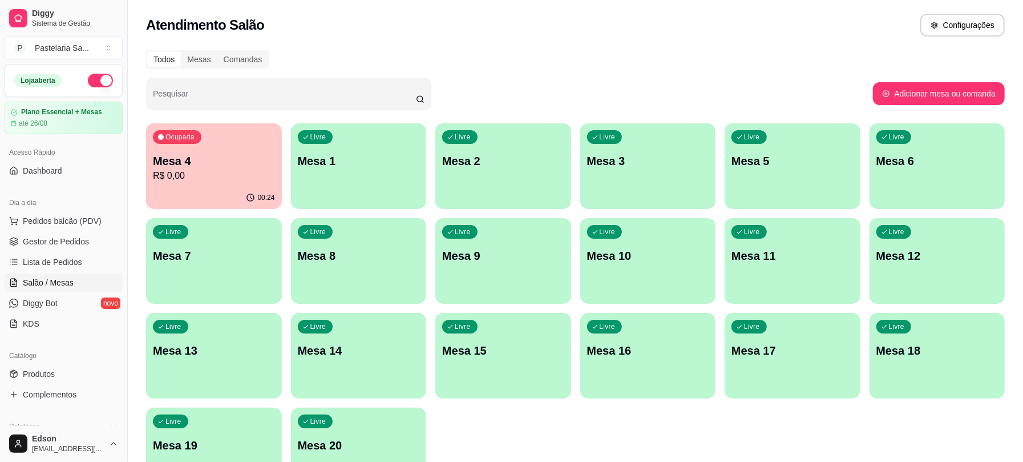
click at [256, 197] on div "00:24" at bounding box center [260, 197] width 29 height 9
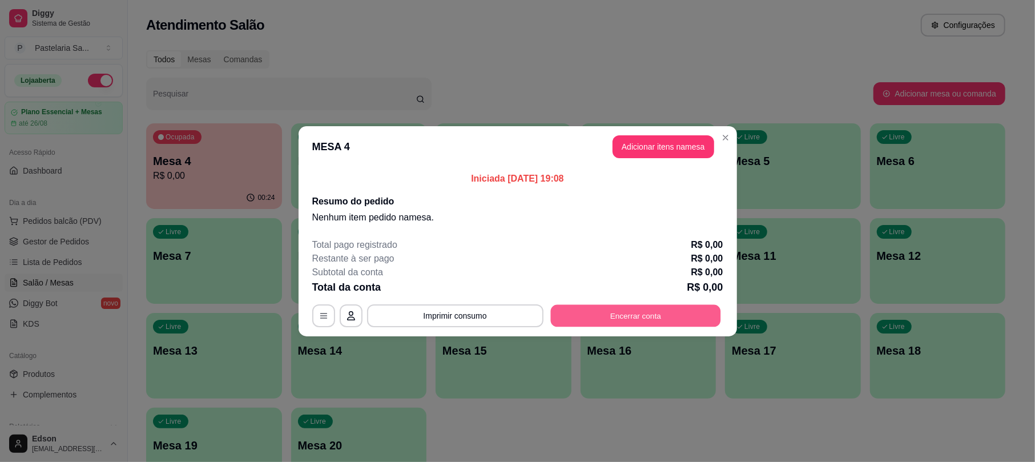
click at [610, 313] on button "Encerrar conta" at bounding box center [635, 315] width 170 height 22
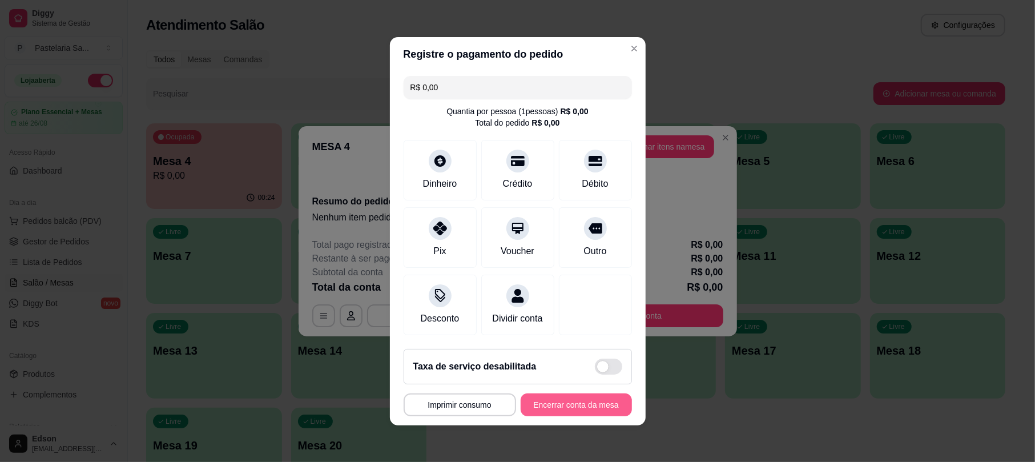
click at [611, 415] on button "Encerrar conta da mesa" at bounding box center [575, 404] width 111 height 23
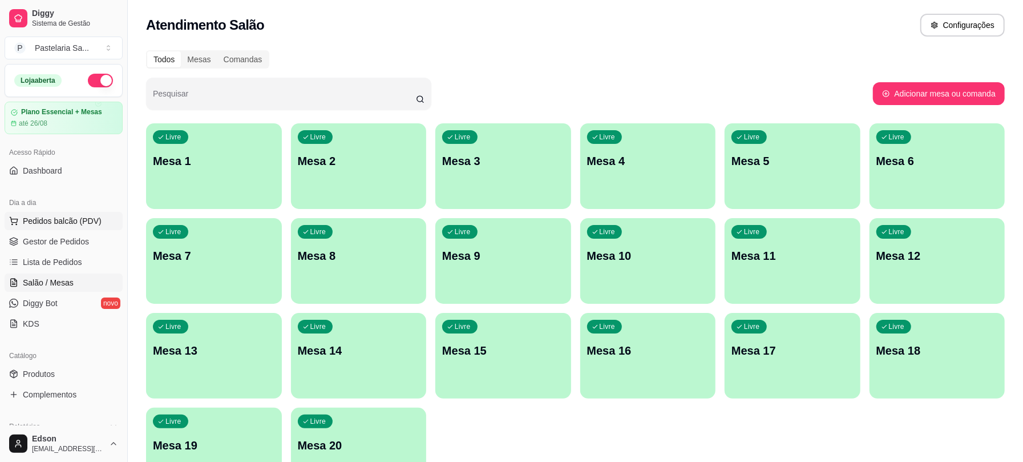
click at [39, 226] on span "Pedidos balcão (PDV)" at bounding box center [62, 220] width 79 height 11
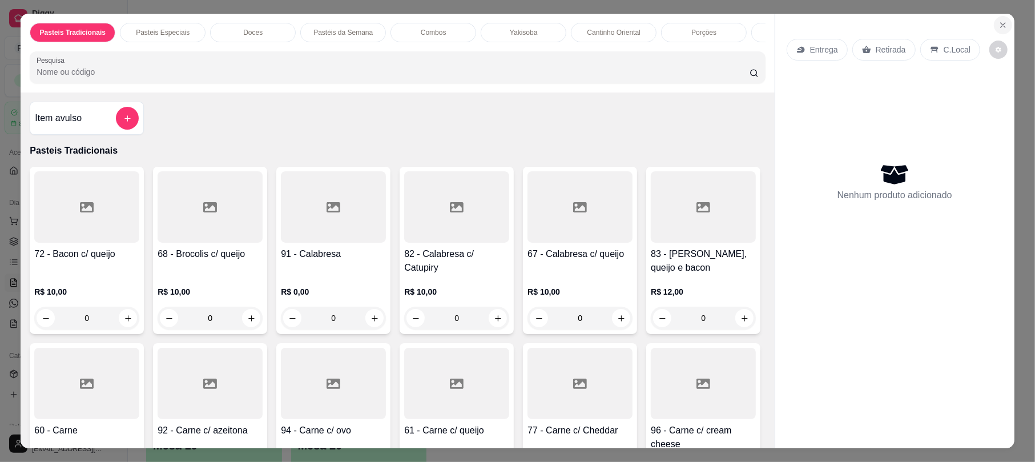
click at [998, 23] on icon "Close" at bounding box center [1002, 25] width 9 height 9
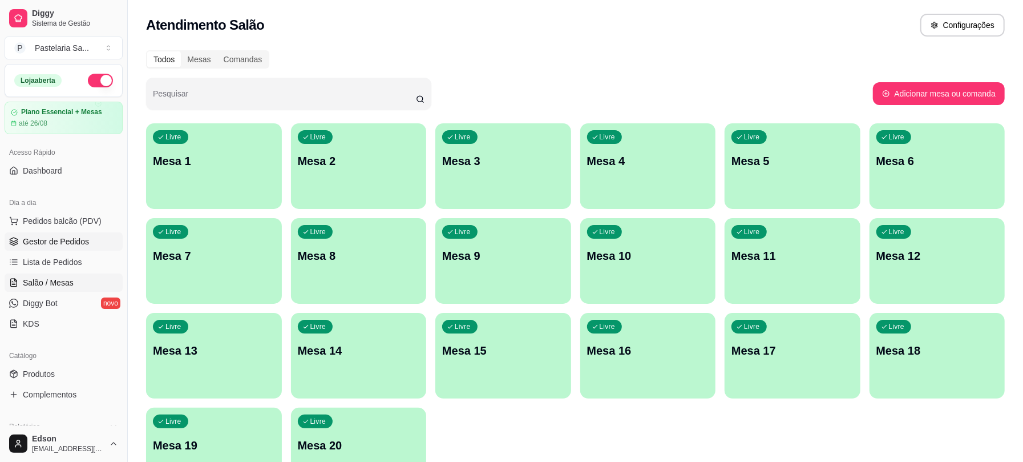
click at [43, 245] on span "Gestor de Pedidos" at bounding box center [56, 241] width 66 height 11
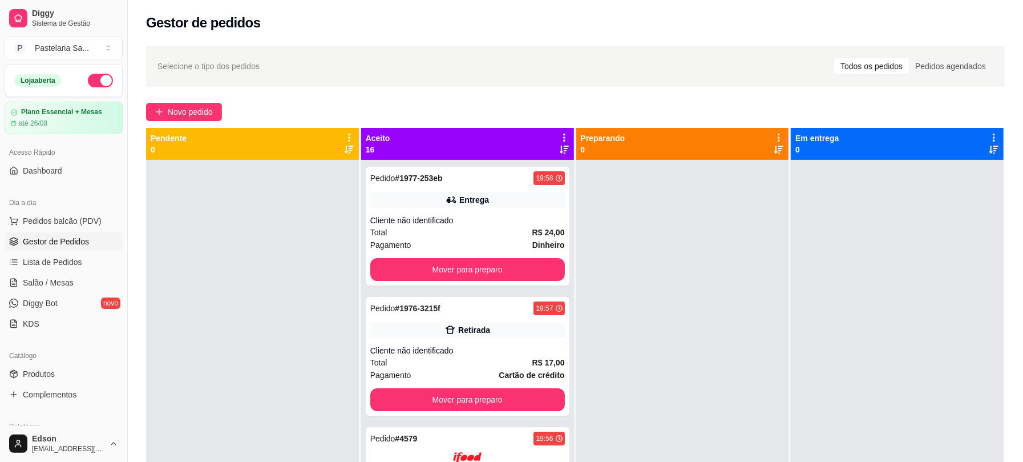
click at [559, 135] on icon at bounding box center [564, 137] width 10 height 10
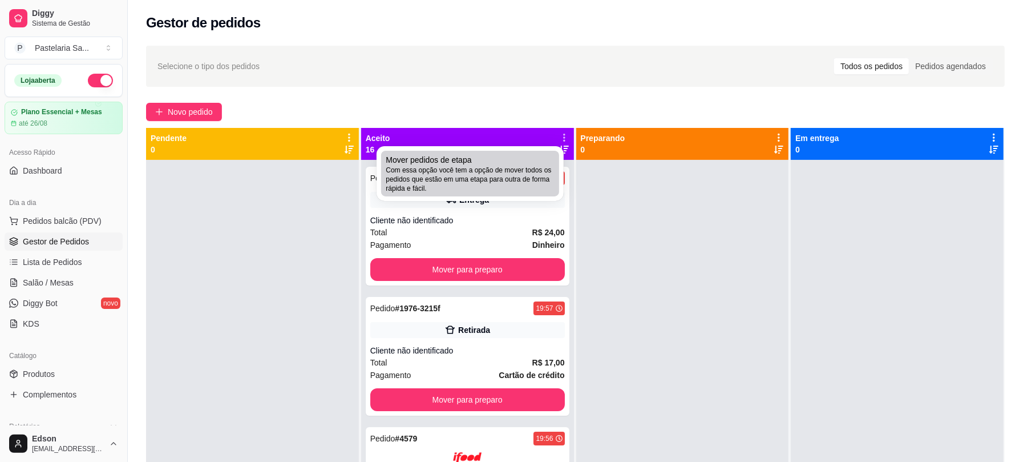
click at [521, 165] on div "Mover pedidos de etapa Com essa opção você tem a opção de mover todos os pedido…" at bounding box center [470, 173] width 169 height 39
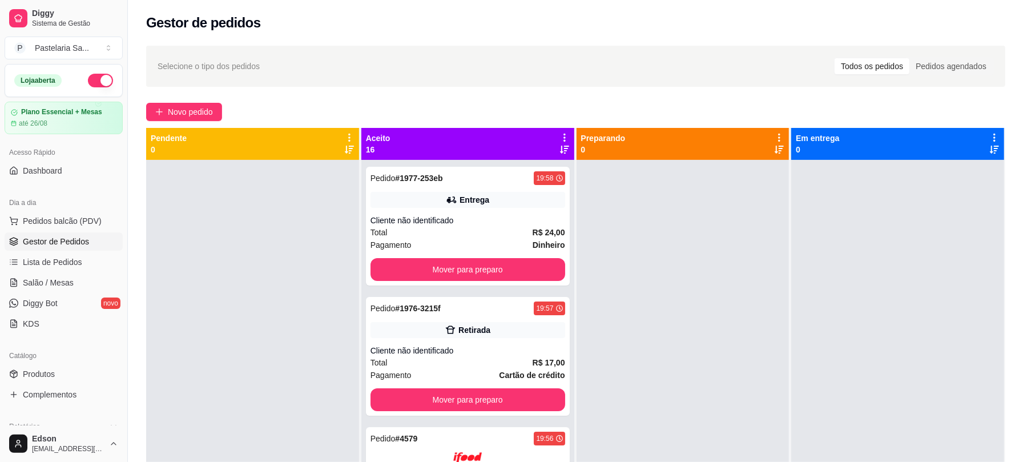
click at [562, 261] on span "Estou ciente de que esta ação será irreverssível e quero mover os pedidos." at bounding box center [525, 261] width 249 height 27
click at [392, 264] on input "Estou ciente de que esta ação será irreverssível e quero mover os pedidos." at bounding box center [387, 267] width 7 height 7
checkbox input "true"
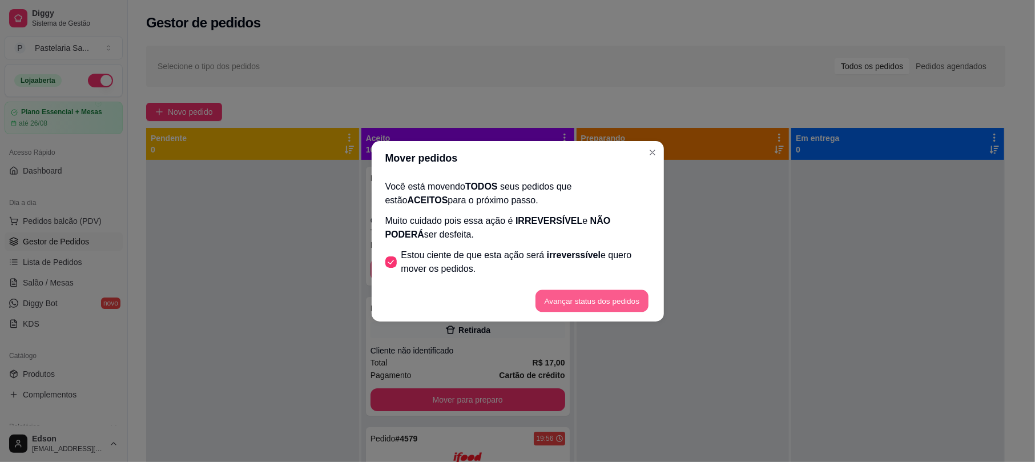
click at [586, 300] on button "Avançar status dos pedidos" at bounding box center [591, 300] width 113 height 22
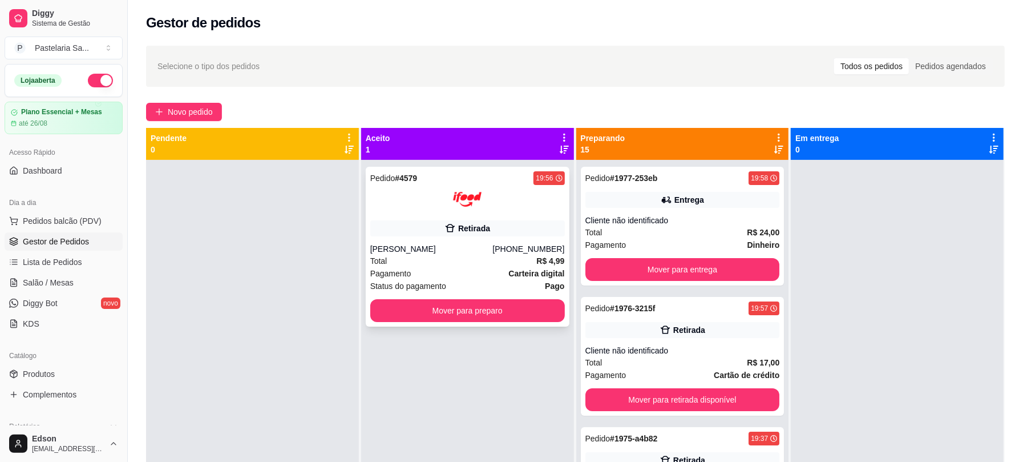
click at [502, 243] on div "Pedido # 4579 19:56 Retirada [PERSON_NAME] [PHONE_NUMBER] Total R$ 4,99 Pagamen…" at bounding box center [468, 247] width 204 height 160
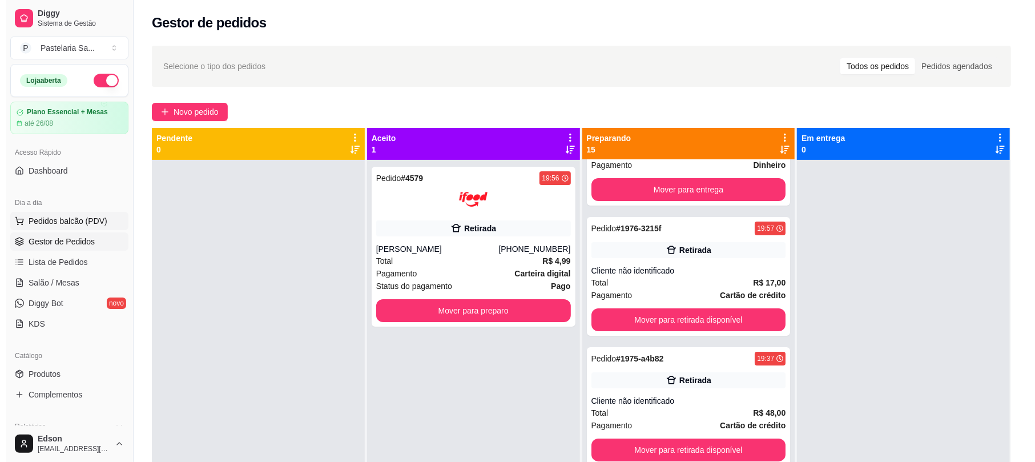
scroll to position [404, 0]
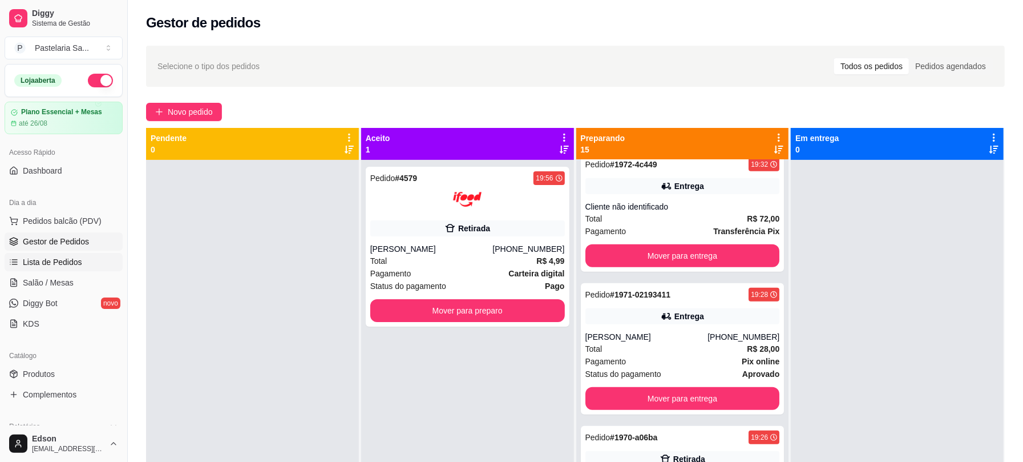
click at [53, 263] on span "Lista de Pedidos" at bounding box center [52, 261] width 59 height 11
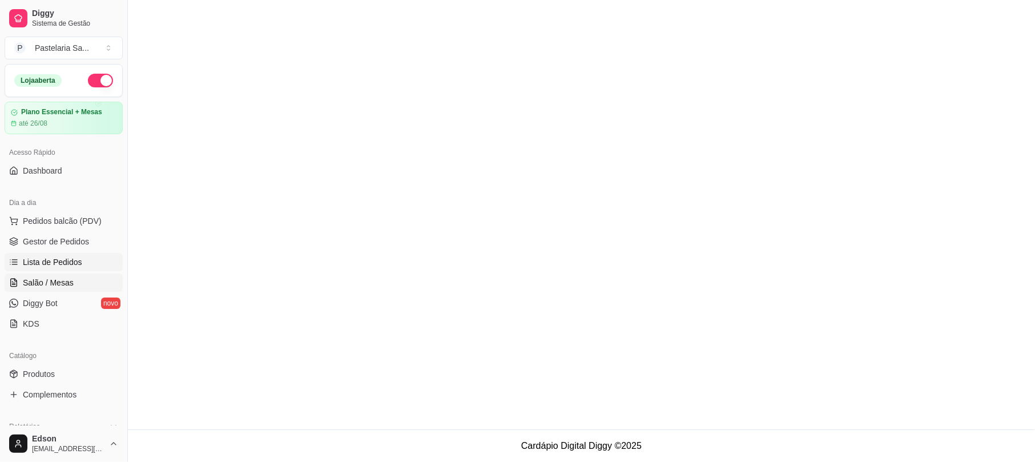
click at [54, 288] on span "Salão / Mesas" at bounding box center [48, 282] width 51 height 11
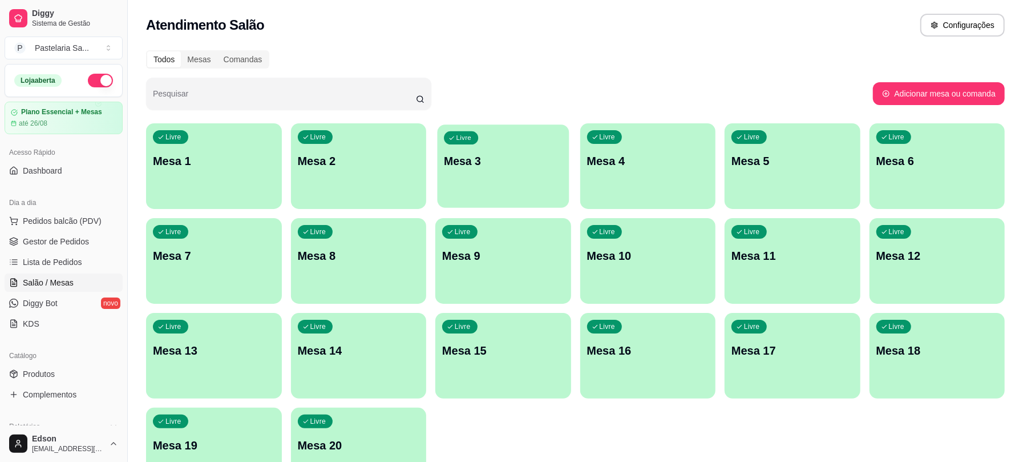
click at [515, 195] on div "button" at bounding box center [503, 200] width 131 height 13
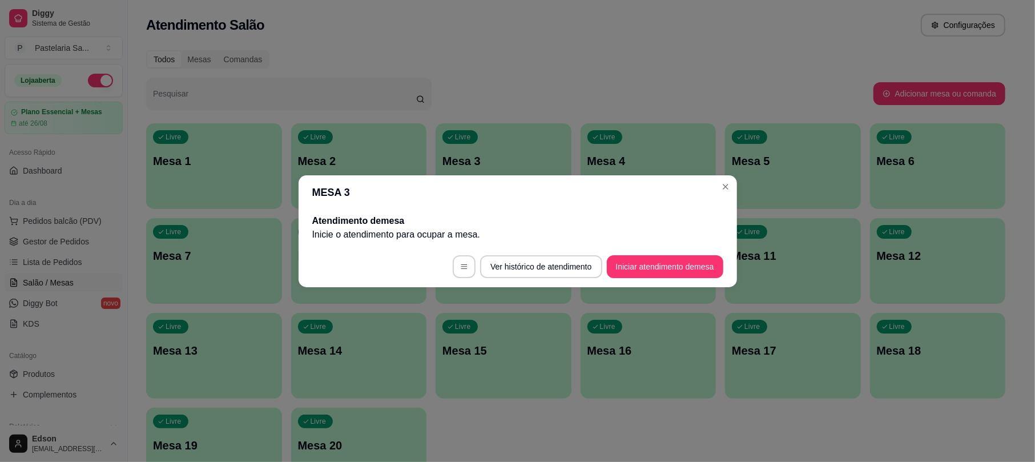
click at [642, 277] on footer "Ver histórico de atendimento Iniciar atendimento de mesa" at bounding box center [517, 266] width 438 height 41
click at [643, 273] on button "Iniciar atendimento de mesa" at bounding box center [665, 266] width 116 height 23
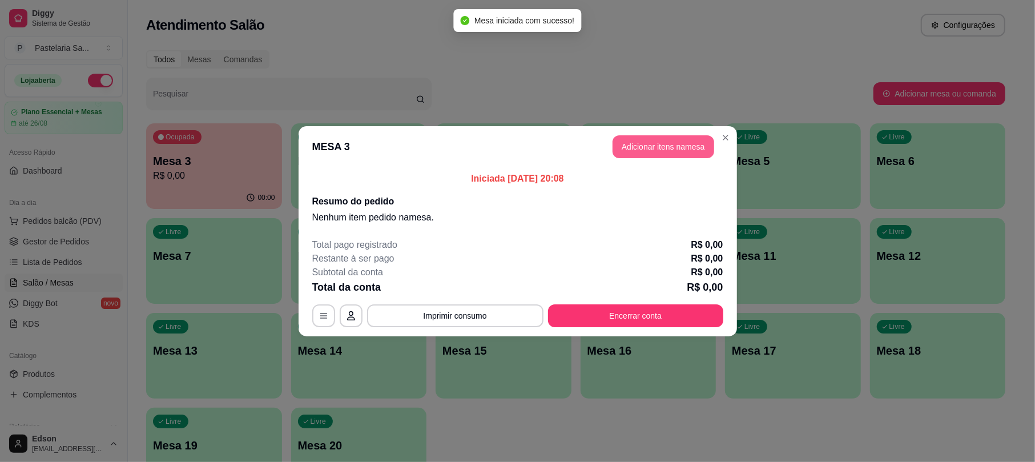
click at [665, 156] on button "Adicionar itens na mesa" at bounding box center [663, 146] width 102 height 23
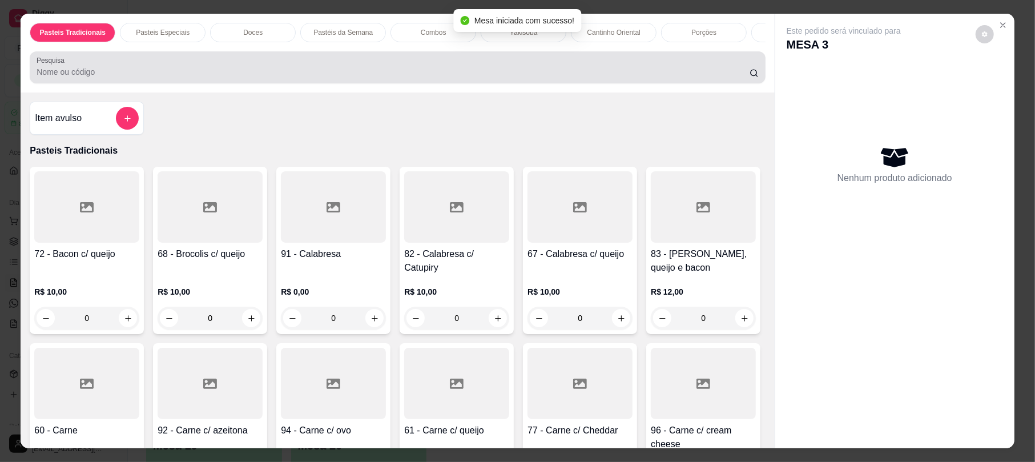
click at [252, 72] on div at bounding box center [397, 67] width 721 height 23
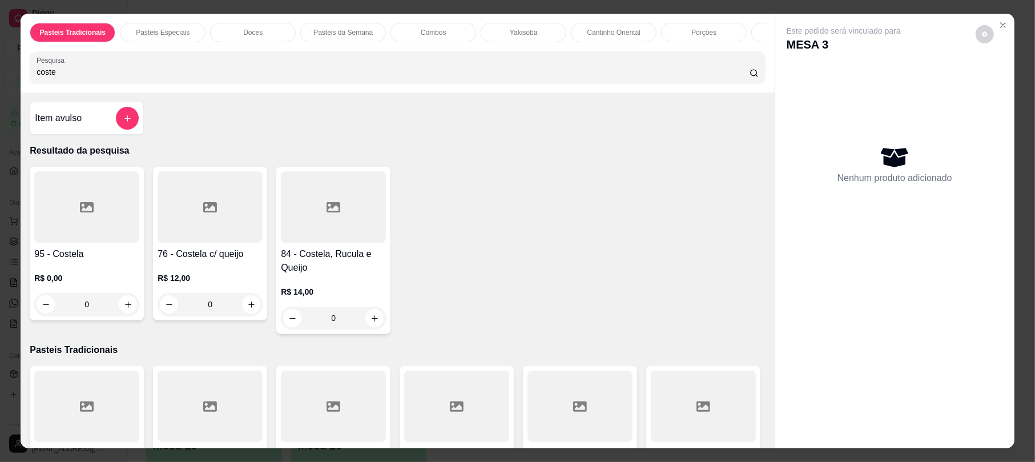
type input "coste"
click at [227, 231] on div at bounding box center [210, 206] width 105 height 71
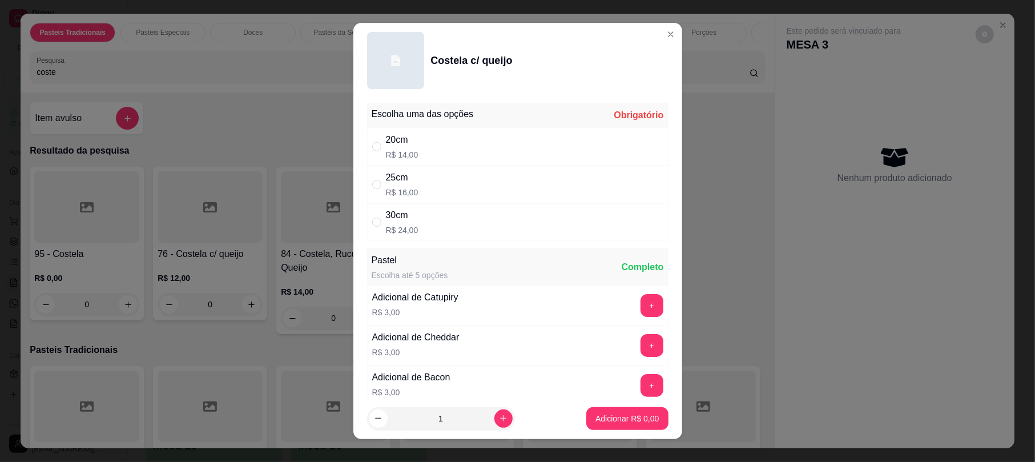
click at [442, 153] on div "20cm R$ 14,00" at bounding box center [517, 147] width 301 height 38
radio input "true"
click at [624, 418] on p "Adicionar R$ 14,00" at bounding box center [625, 418] width 68 height 11
type input "1"
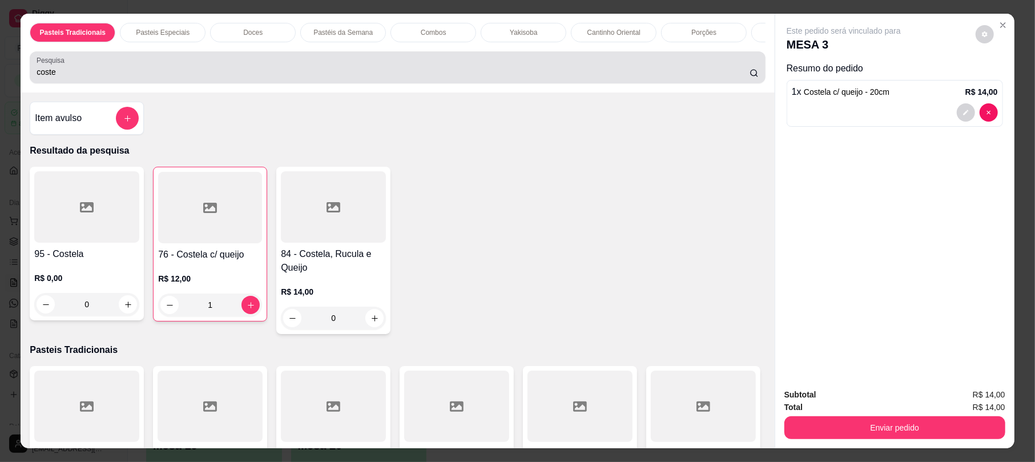
click at [735, 78] on input "coste" at bounding box center [393, 71] width 713 height 11
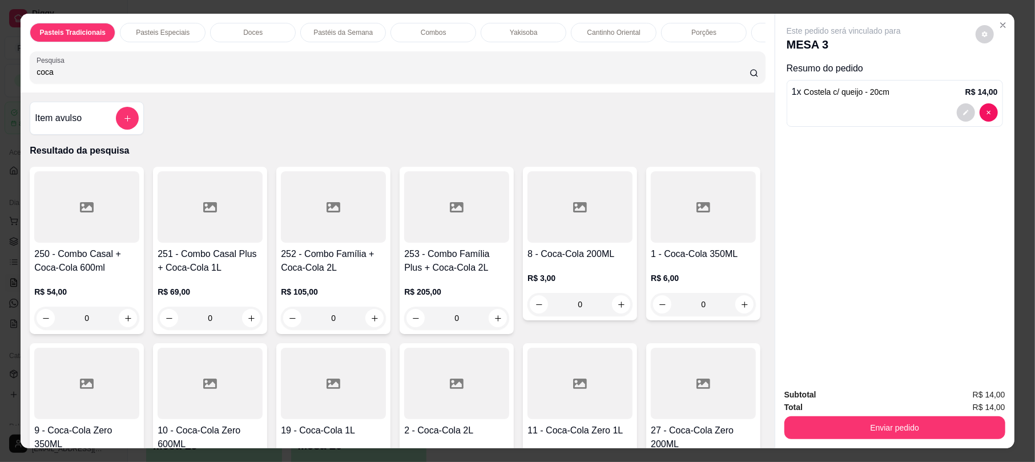
type input "coca"
click at [94, 390] on icon at bounding box center [87, 384] width 14 height 14
click at [651, 243] on div at bounding box center [703, 206] width 105 height 71
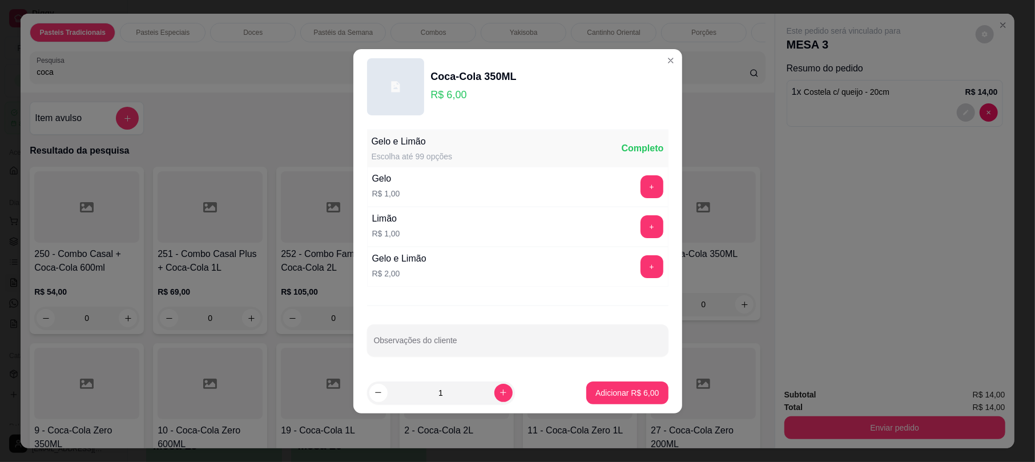
click at [631, 400] on button "Adicionar R$ 6,00" at bounding box center [627, 392] width 82 height 23
type input "1"
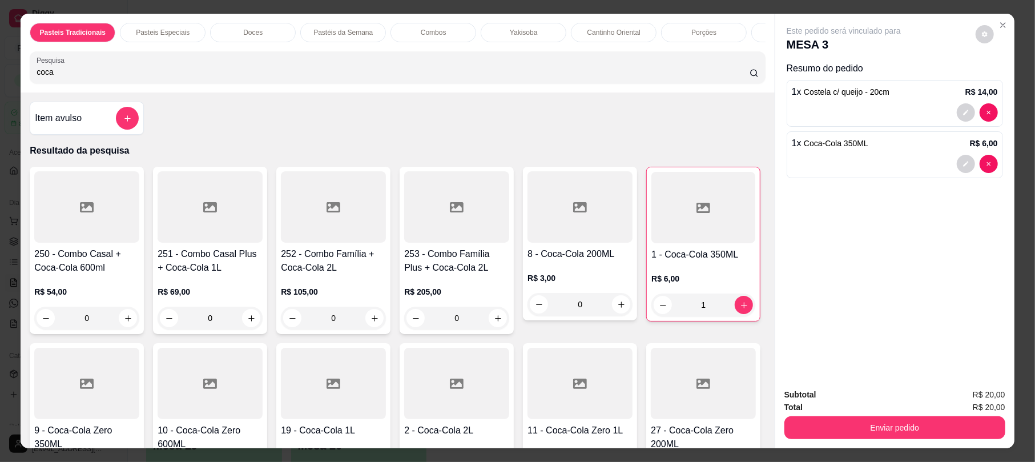
click at [907, 427] on button "Enviar pedido" at bounding box center [894, 427] width 221 height 23
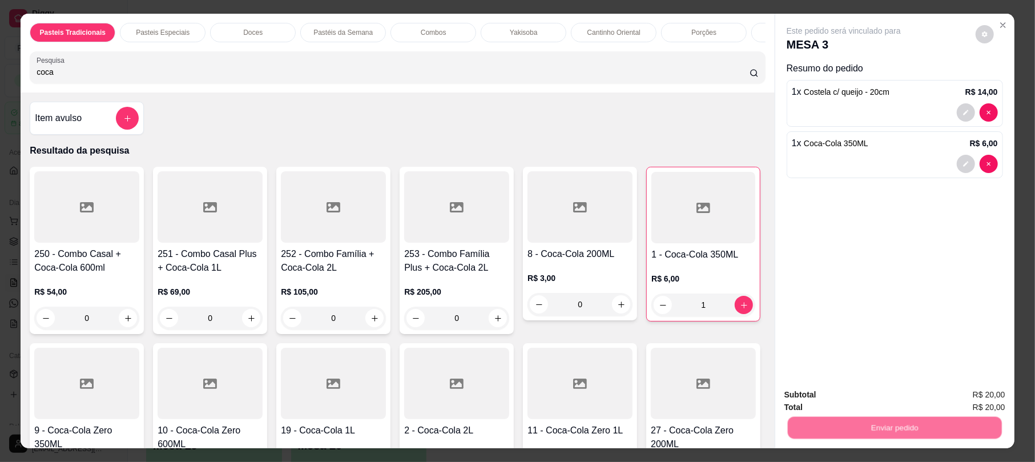
click at [836, 398] on button "Não registrar e enviar pedido" at bounding box center [855, 399] width 115 height 21
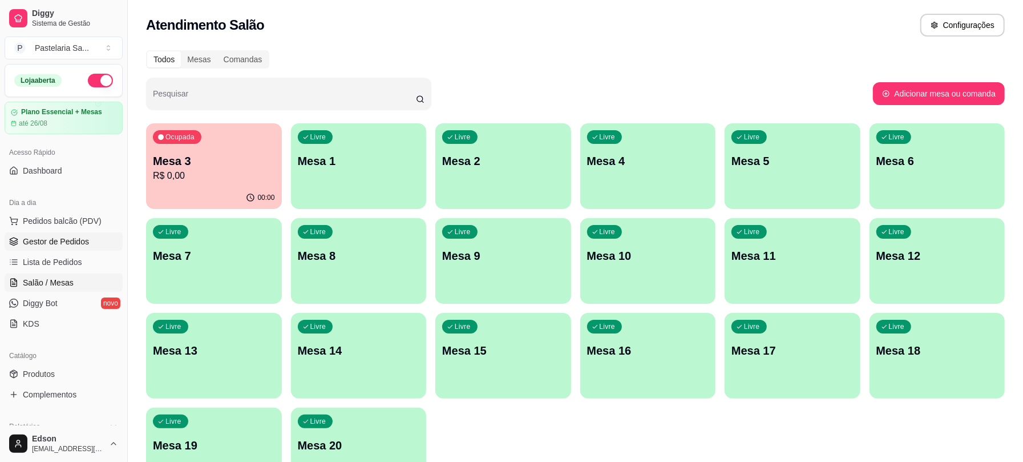
click at [51, 240] on span "Gestor de Pedidos" at bounding box center [56, 241] width 66 height 11
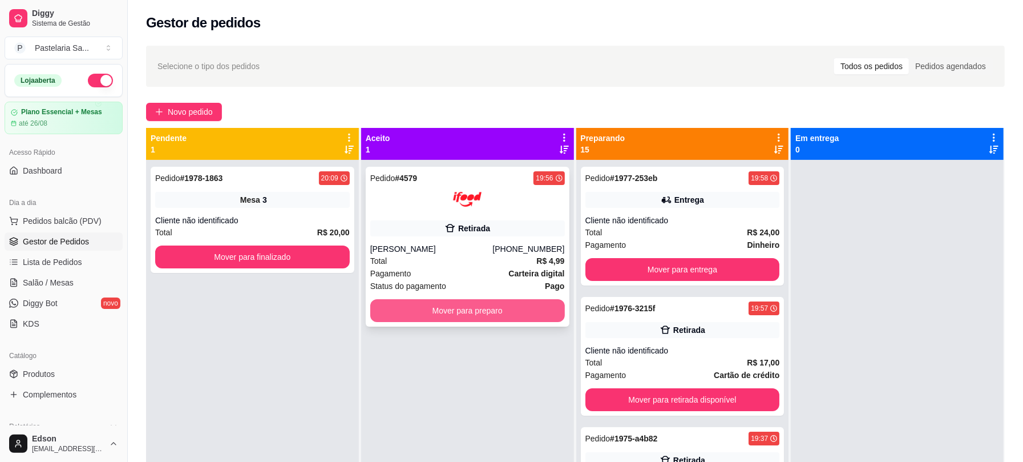
click at [471, 316] on button "Mover para preparo" at bounding box center [467, 310] width 195 height 23
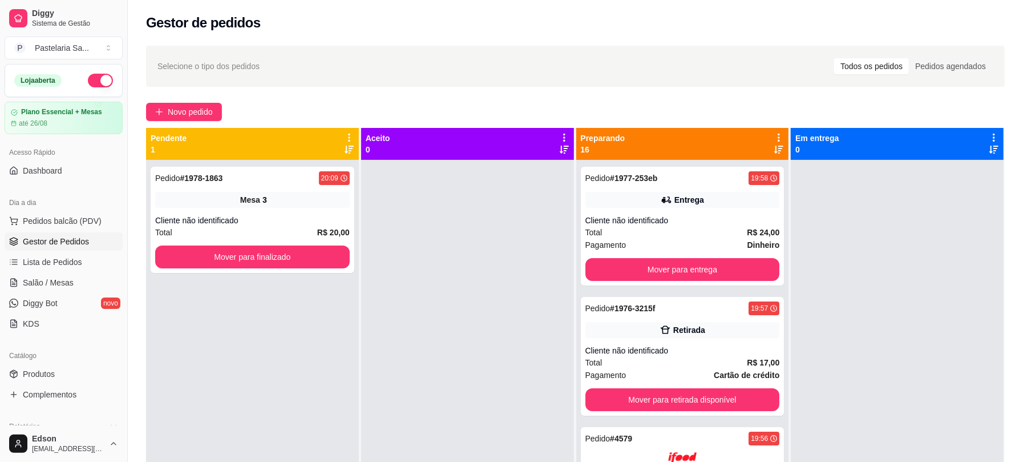
click at [778, 138] on icon at bounding box center [779, 138] width 2 height 8
click at [715, 170] on span "Com essa opção você tem a opção de mover todos os pedidos que estão em uma etap…" at bounding box center [700, 173] width 135 height 22
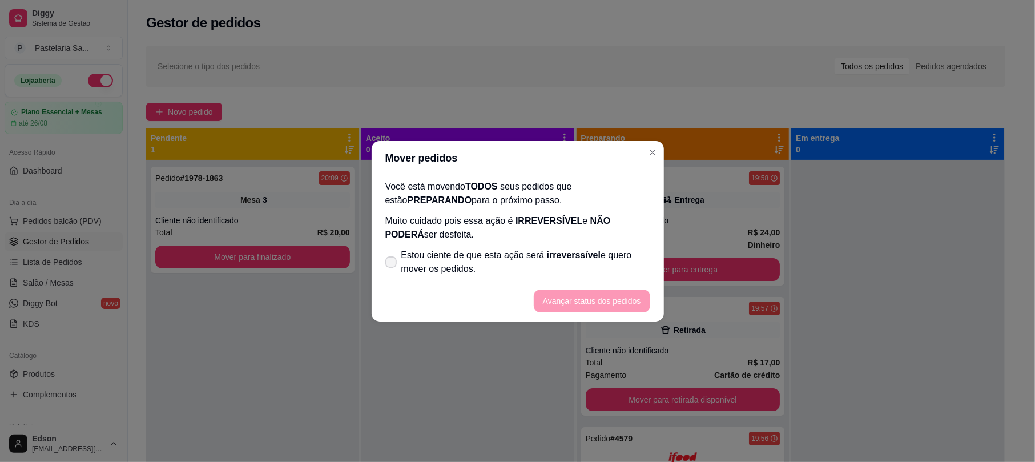
click at [531, 264] on span "Estou ciente de que esta ação será irreverssível e quero mover os pedidos." at bounding box center [525, 261] width 249 height 27
click at [392, 264] on input "Estou ciente de que esta ação será irreverssível e quero mover os pedidos." at bounding box center [388, 267] width 7 height 7
checkbox input "true"
click at [590, 293] on button "Avançar status dos pedidos" at bounding box center [591, 300] width 113 height 22
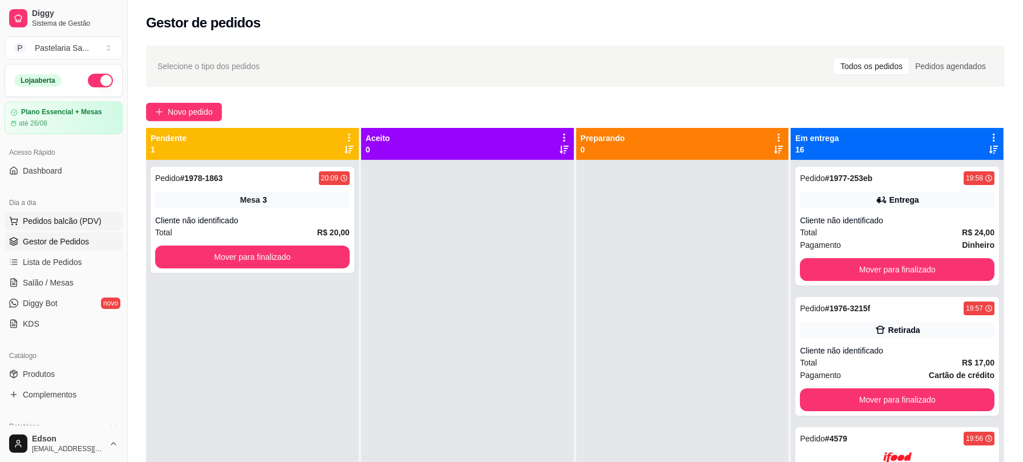
click at [64, 228] on button "Pedidos balcão (PDV)" at bounding box center [64, 221] width 118 height 18
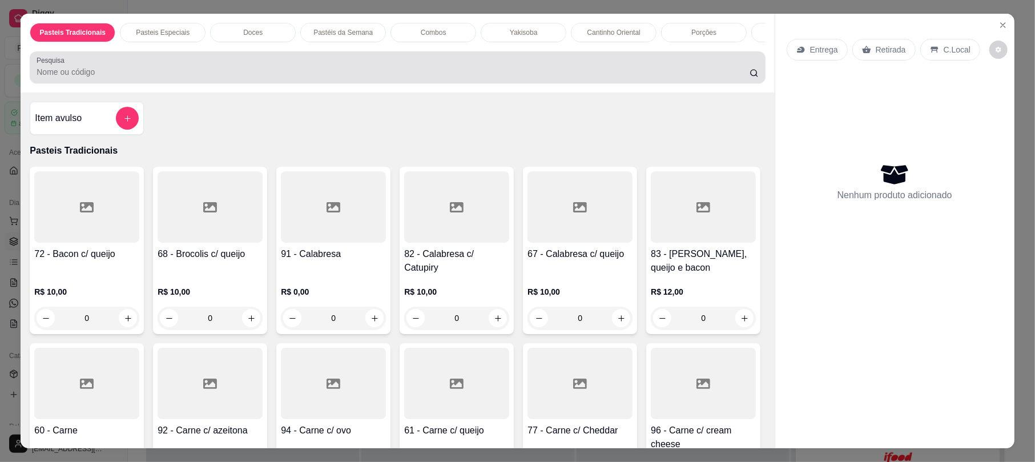
click at [346, 78] on input "Pesquisa" at bounding box center [393, 71] width 713 height 11
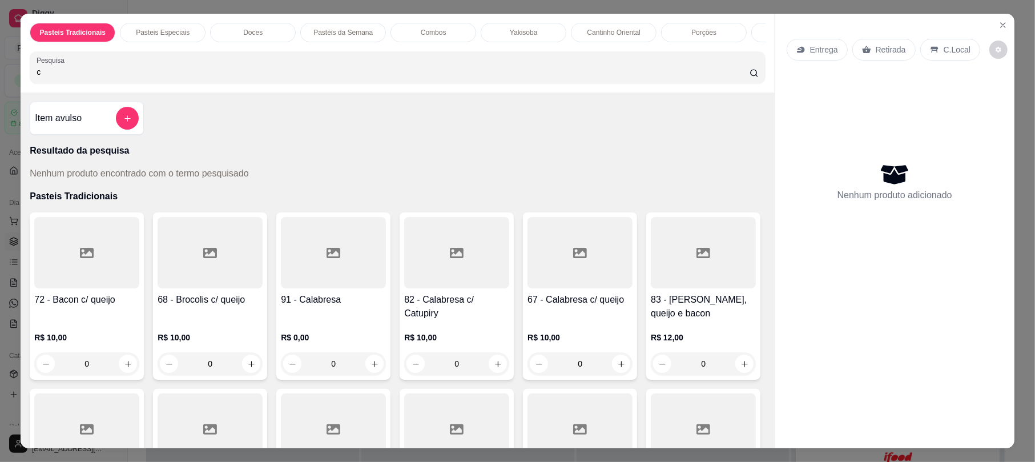
type input "c"
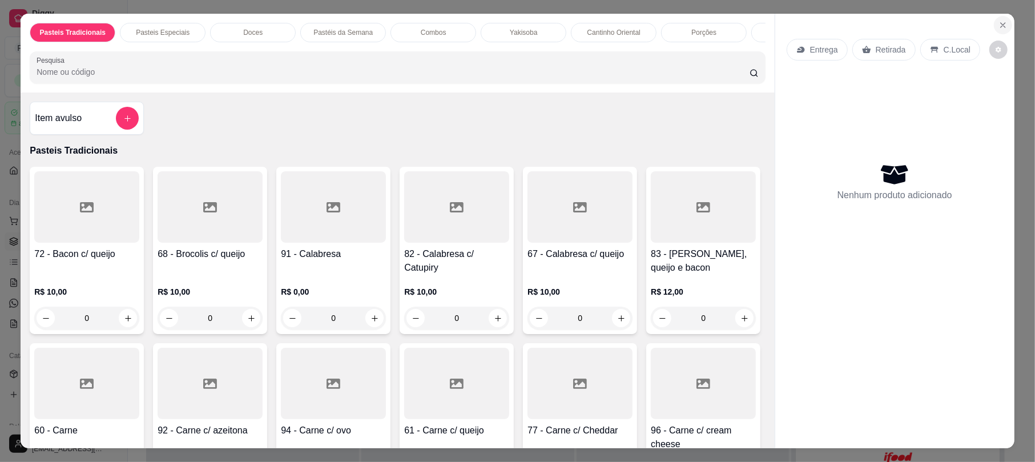
click at [1000, 19] on button "Close" at bounding box center [1003, 25] width 18 height 18
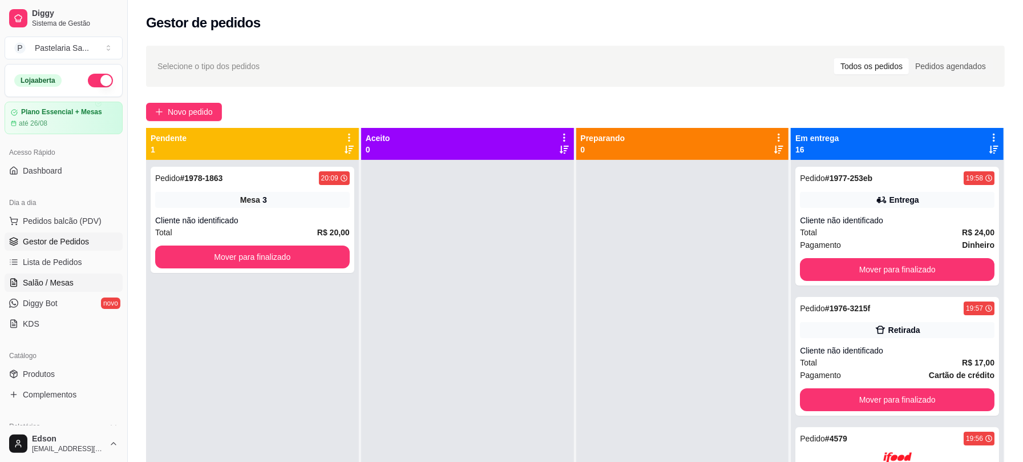
click at [84, 286] on link "Salão / Mesas" at bounding box center [64, 282] width 118 height 18
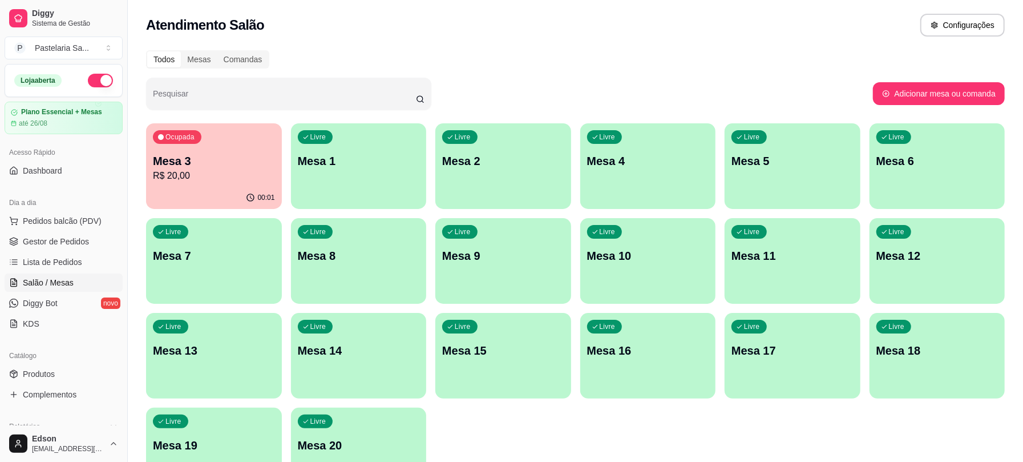
click at [599, 168] on p "Mesa 4" at bounding box center [648, 161] width 122 height 16
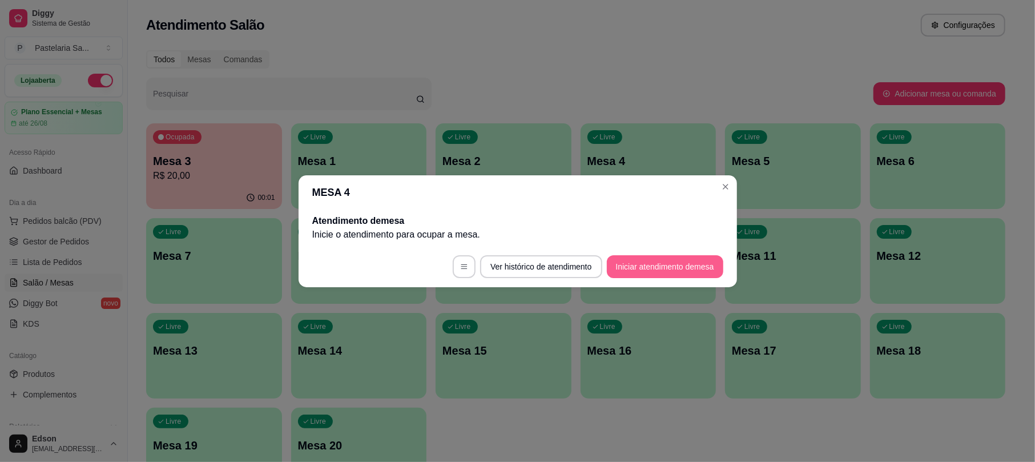
click at [660, 263] on button "Iniciar atendimento de mesa" at bounding box center [665, 266] width 116 height 23
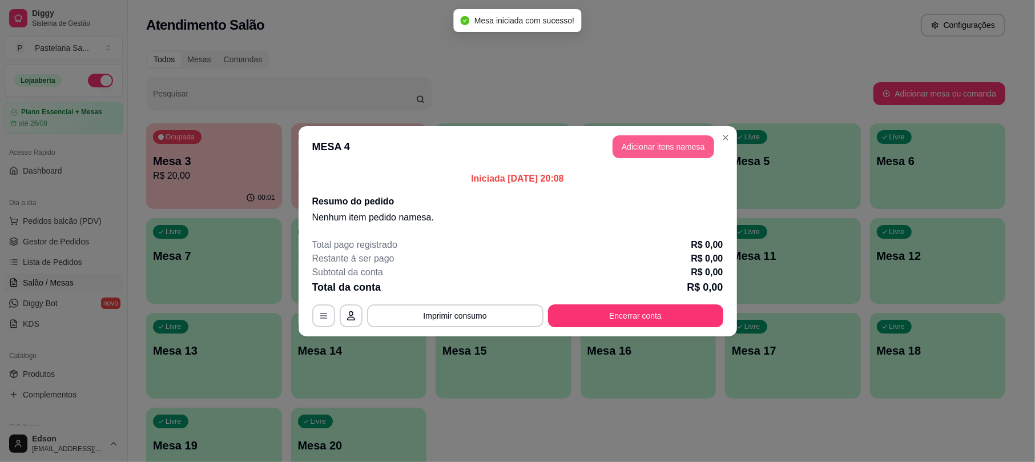
click at [665, 148] on button "Adicionar itens na mesa" at bounding box center [663, 146] width 102 height 23
click at [477, 83] on div "Pesquisa" at bounding box center [397, 67] width 735 height 32
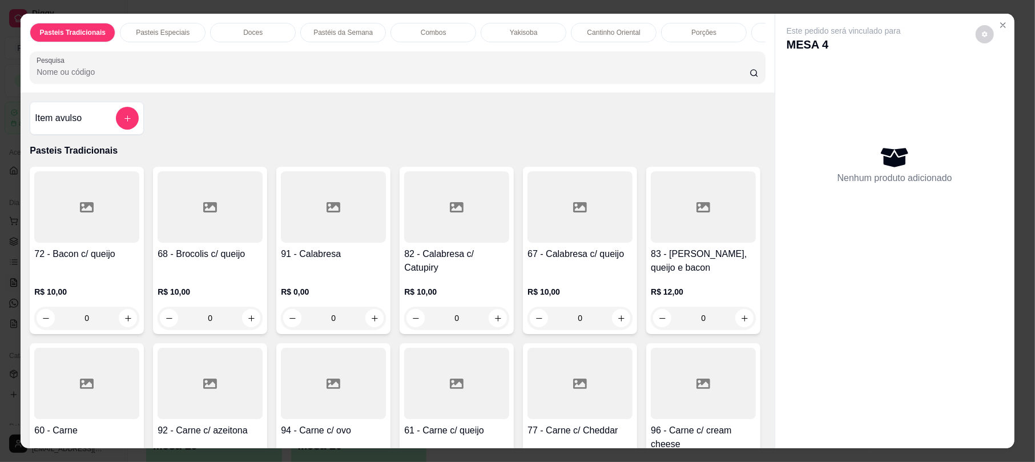
click at [475, 83] on div "Pesquisa" at bounding box center [397, 67] width 735 height 32
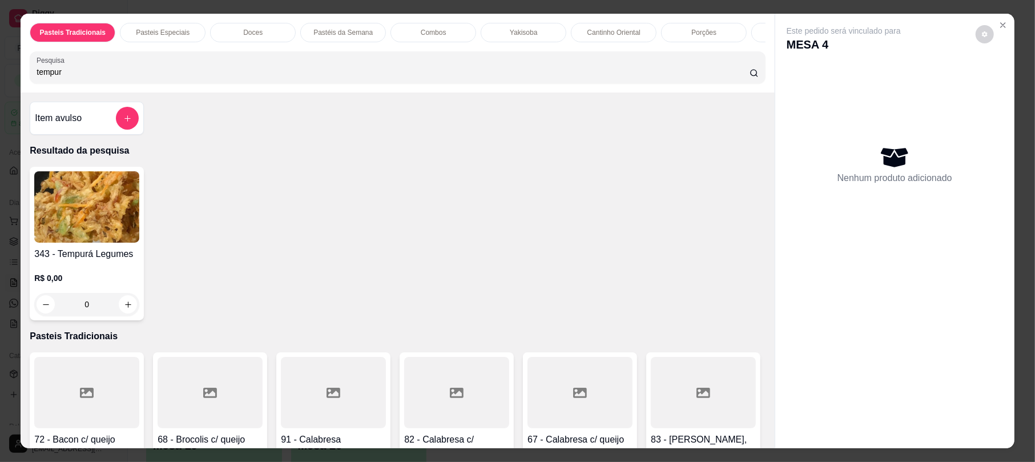
type input "tempur"
click at [64, 222] on img at bounding box center [86, 206] width 105 height 71
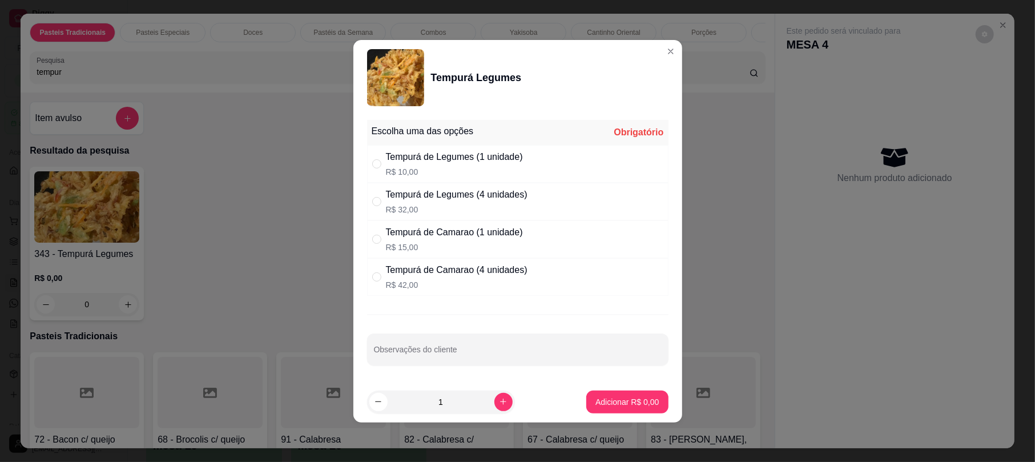
click at [520, 150] on div "Tempurá de Legumes (1 unidade)" at bounding box center [454, 157] width 137 height 14
radio input "true"
click at [637, 401] on p "Adicionar R$ 10,00" at bounding box center [625, 401] width 68 height 11
type input "1"
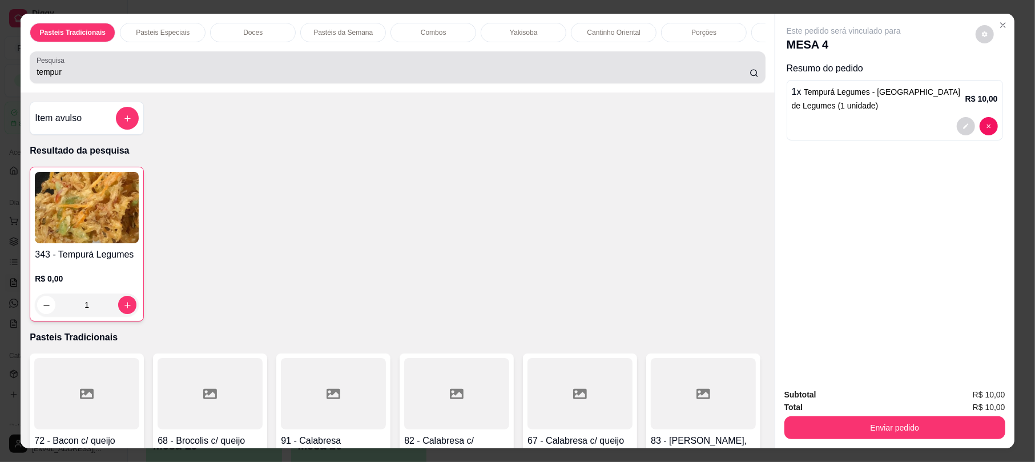
click at [70, 78] on input "tempur" at bounding box center [393, 71] width 713 height 11
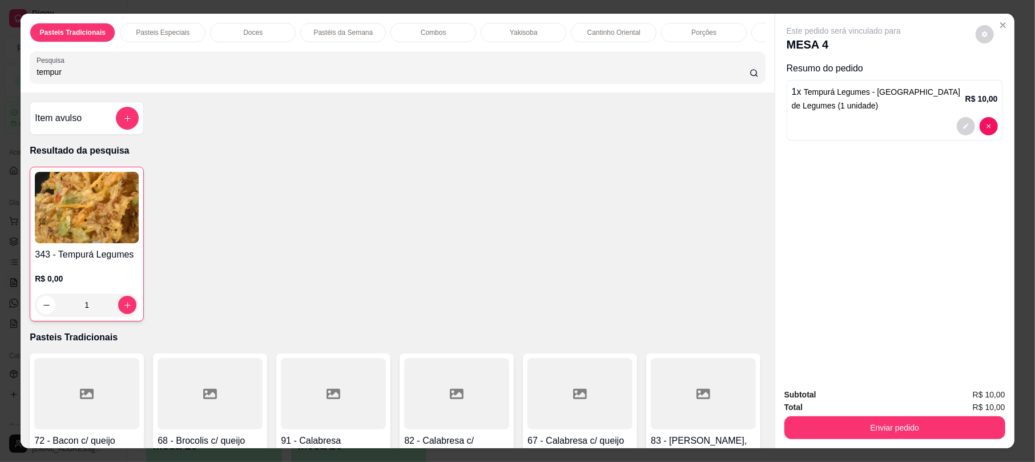
click at [70, 78] on input "tempur" at bounding box center [393, 71] width 713 height 11
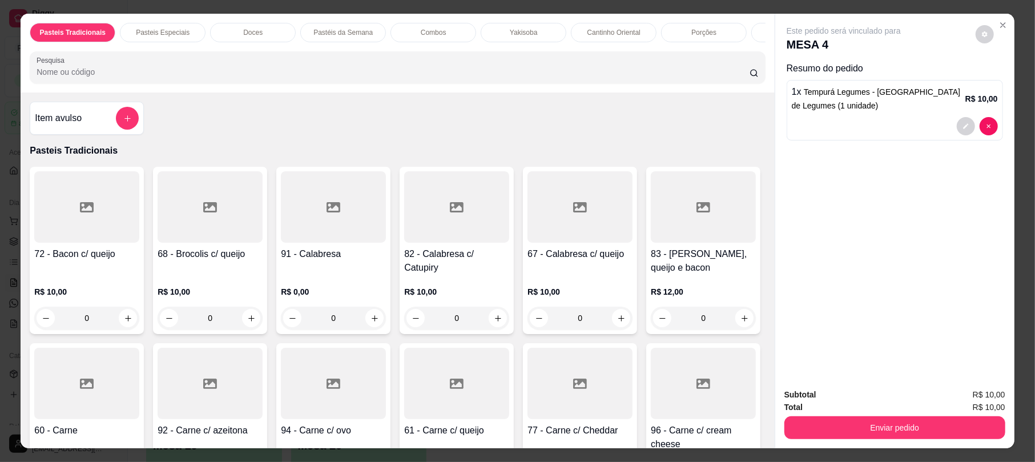
click at [386, 386] on div at bounding box center [333, 383] width 105 height 71
click at [509, 360] on div at bounding box center [456, 383] width 105 height 71
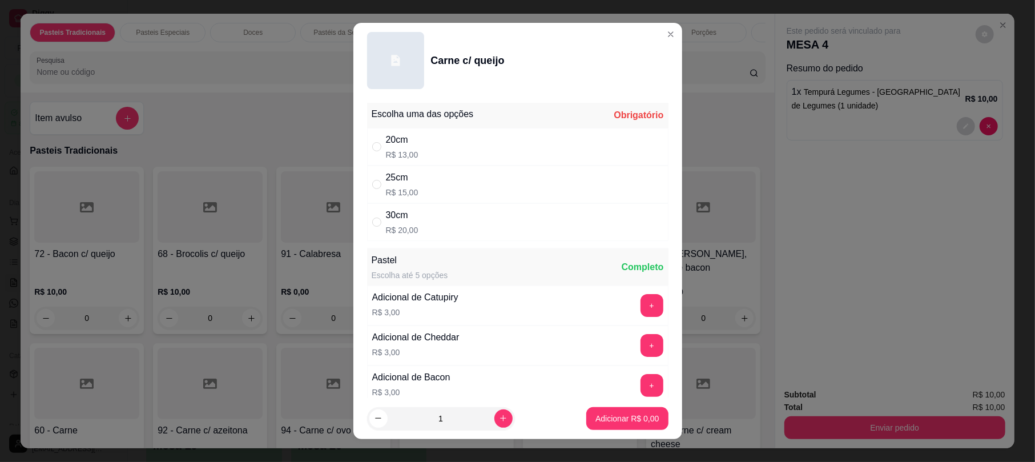
click at [459, 146] on div "20cm R$ 13,00" at bounding box center [517, 147] width 301 height 38
radio input "true"
click at [633, 405] on footer "1 Adicionar R$ 13,00" at bounding box center [517, 418] width 329 height 41
click at [631, 414] on p "Adicionar R$ 13,00" at bounding box center [625, 418] width 68 height 11
type input "1"
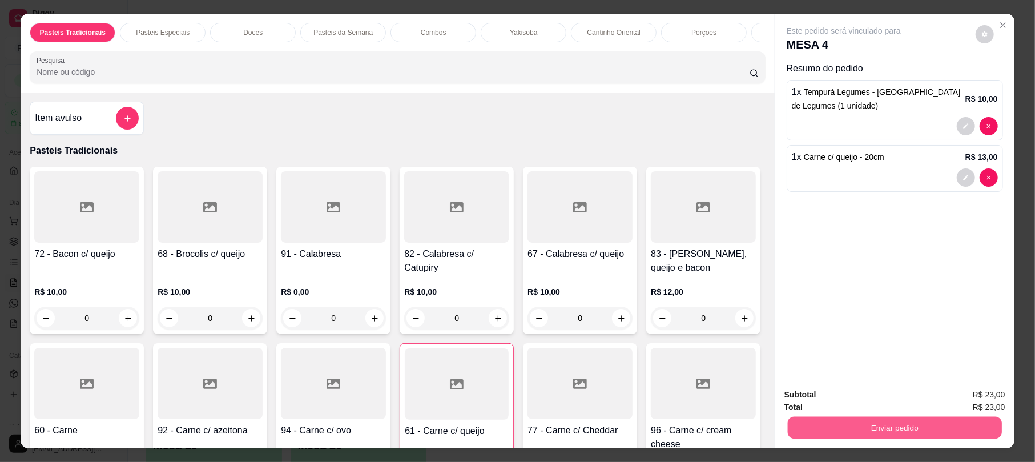
click at [867, 429] on button "Enviar pedido" at bounding box center [895, 427] width 214 height 22
click at [827, 404] on button "Não registrar e enviar pedido" at bounding box center [855, 400] width 119 height 22
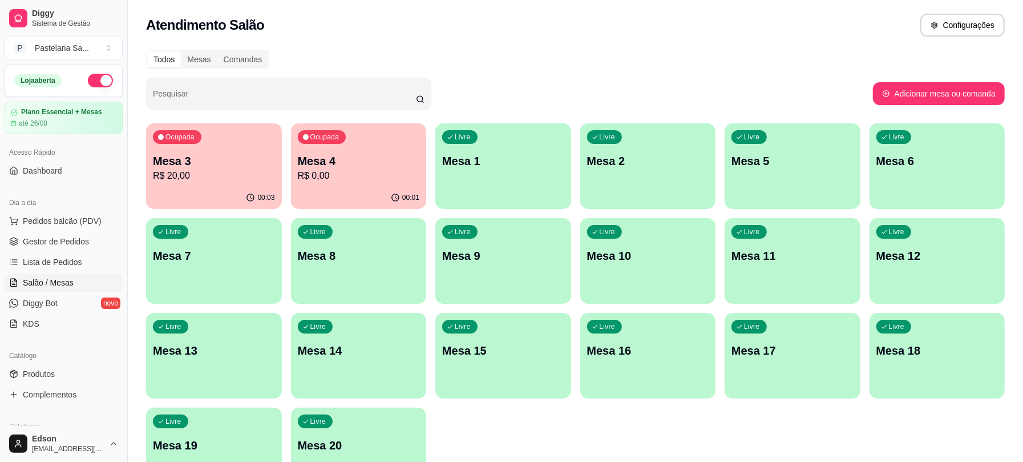
click at [398, 184] on div "Ocupada Mesa 4 R$ 0,00" at bounding box center [359, 154] width 136 height 63
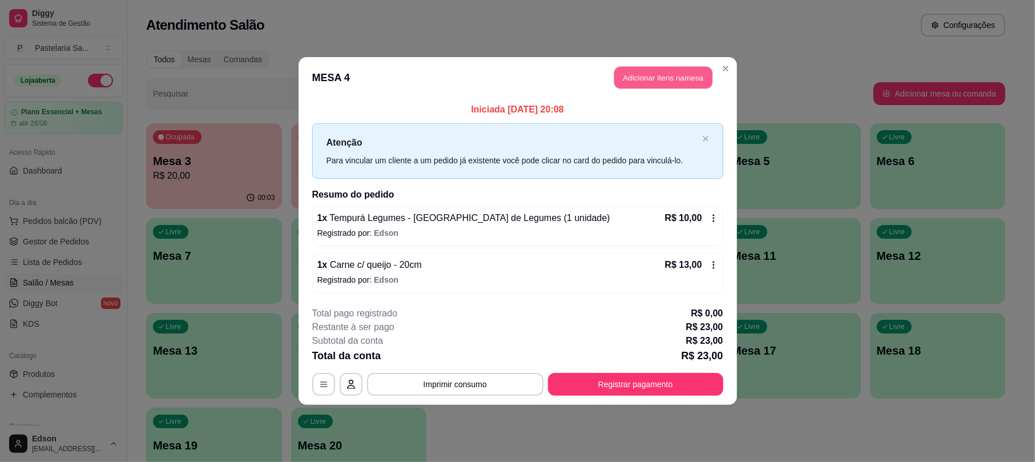
click at [640, 83] on button "Adicionar itens na mesa" at bounding box center [663, 78] width 98 height 22
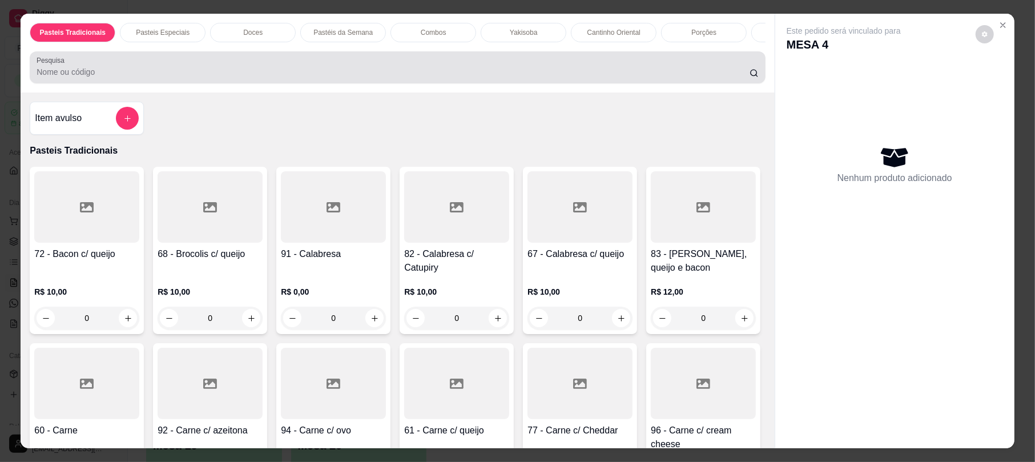
click at [384, 74] on div at bounding box center [397, 67] width 721 height 23
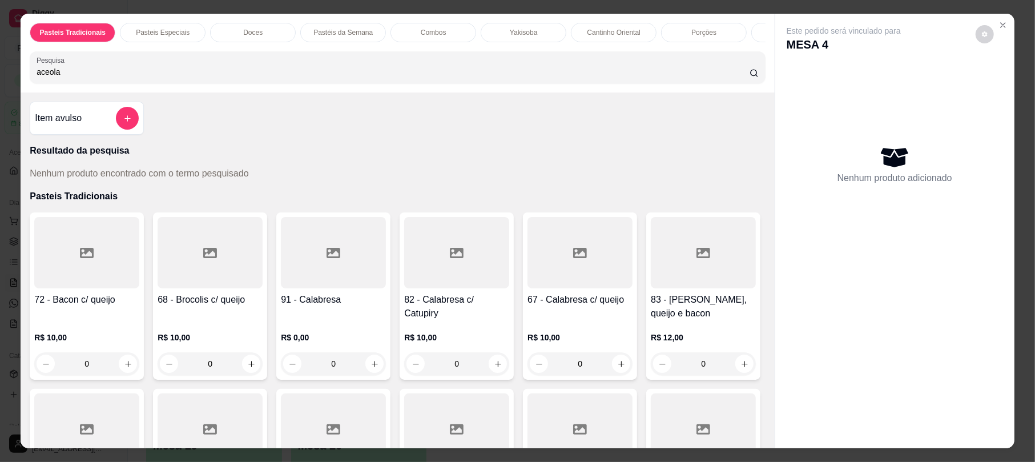
click at [45, 78] on input "aceola" at bounding box center [393, 71] width 713 height 11
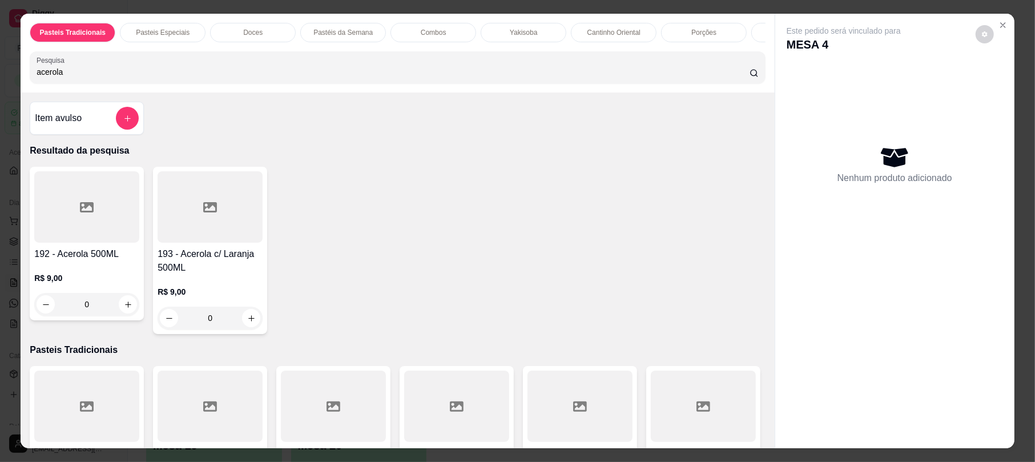
type input "acerola"
click at [85, 261] on h4 "192 - Acerola 500ML" at bounding box center [86, 254] width 105 height 14
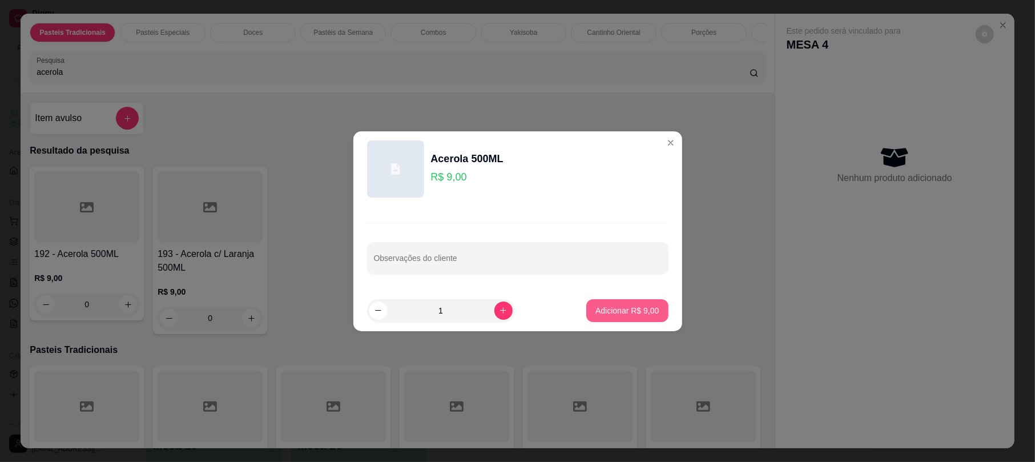
click at [631, 316] on p "Adicionar R$ 9,00" at bounding box center [626, 310] width 63 height 11
type input "1"
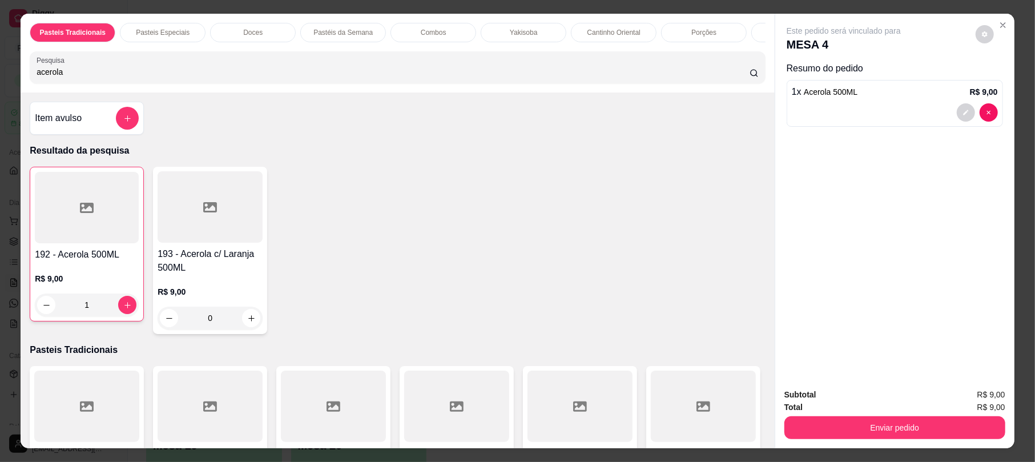
click at [142, 78] on input "acerola" at bounding box center [393, 71] width 713 height 11
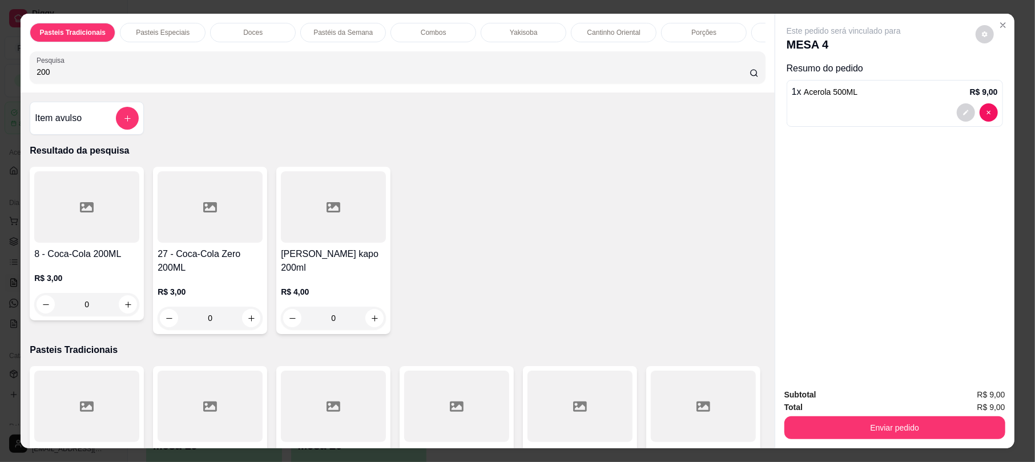
type input "200"
click at [58, 222] on div at bounding box center [86, 206] width 105 height 71
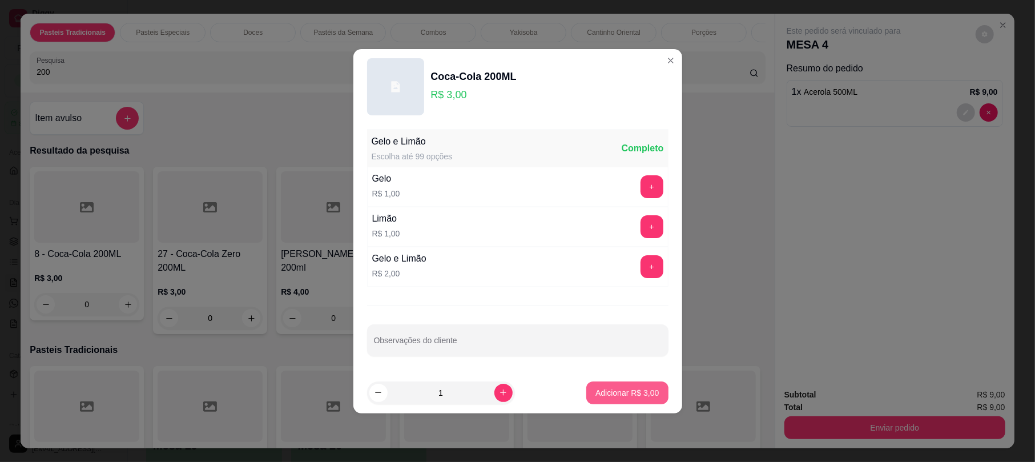
click at [645, 388] on p "Adicionar R$ 3,00" at bounding box center [626, 392] width 63 height 11
type input "1"
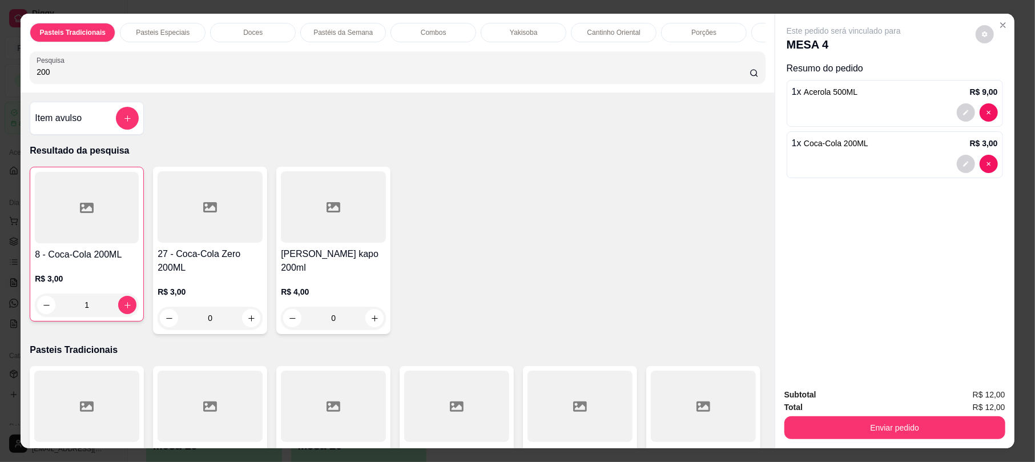
click at [895, 414] on div "Enviar pedido" at bounding box center [894, 426] width 221 height 26
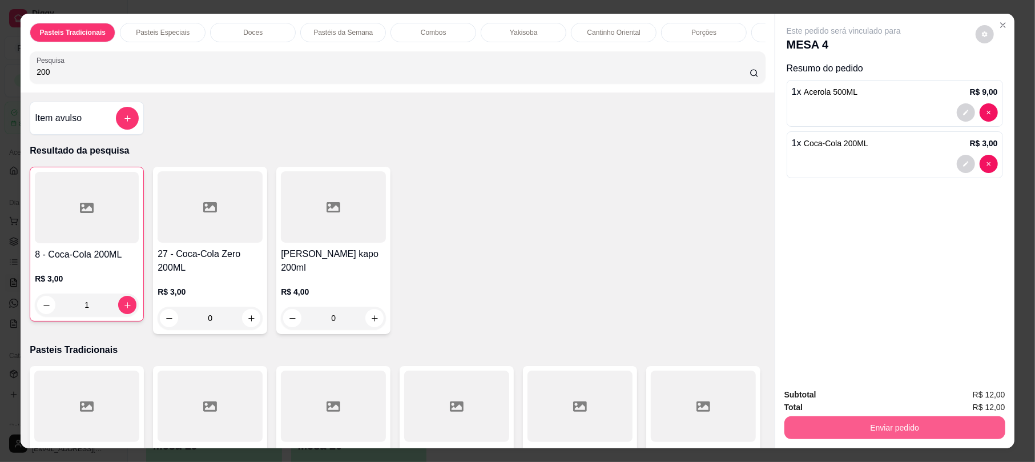
click at [901, 434] on button "Enviar pedido" at bounding box center [894, 427] width 221 height 23
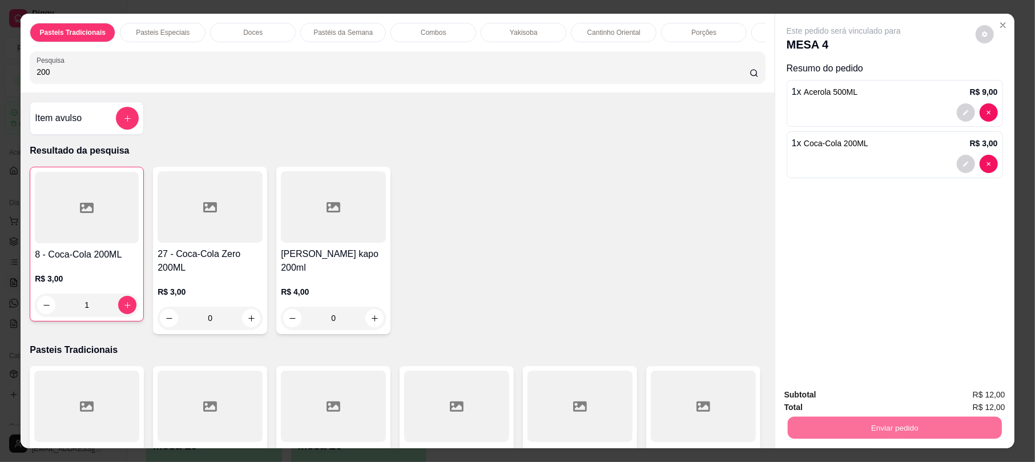
click at [891, 406] on button "Não registrar e enviar pedido" at bounding box center [855, 399] width 115 height 21
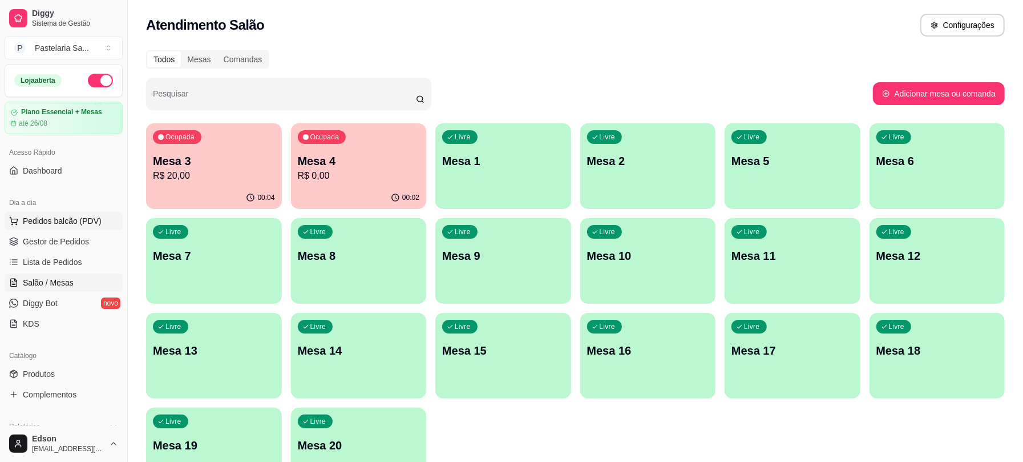
click at [92, 229] on button "Pedidos balcão (PDV)" at bounding box center [64, 221] width 118 height 18
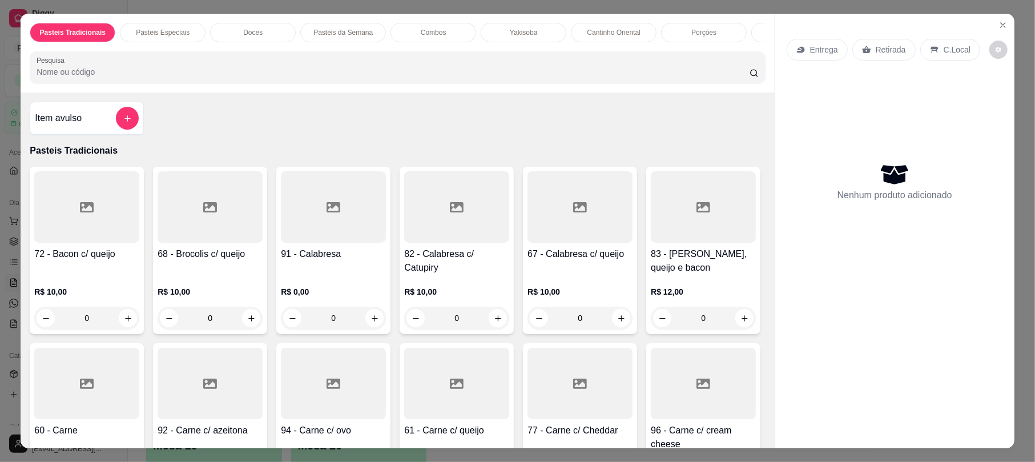
click at [591, 35] on p "Cantinho Oriental" at bounding box center [613, 32] width 53 height 9
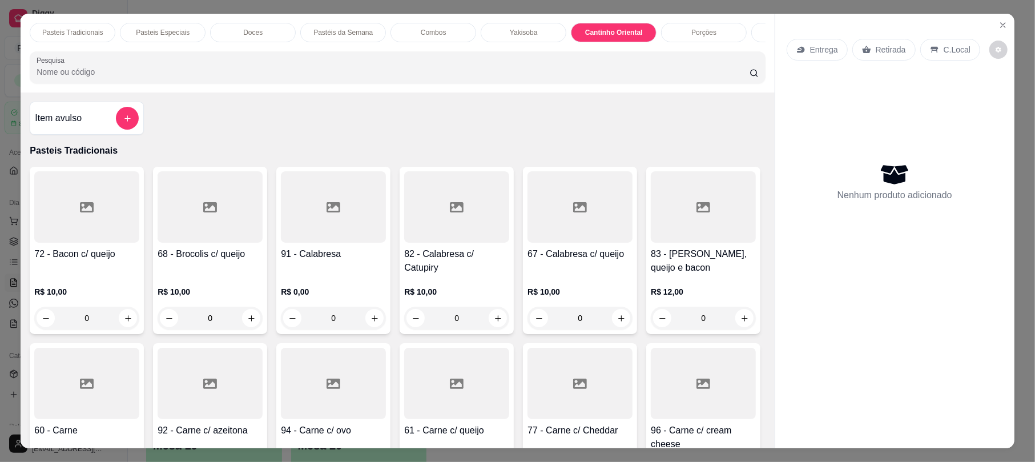
scroll to position [23, 0]
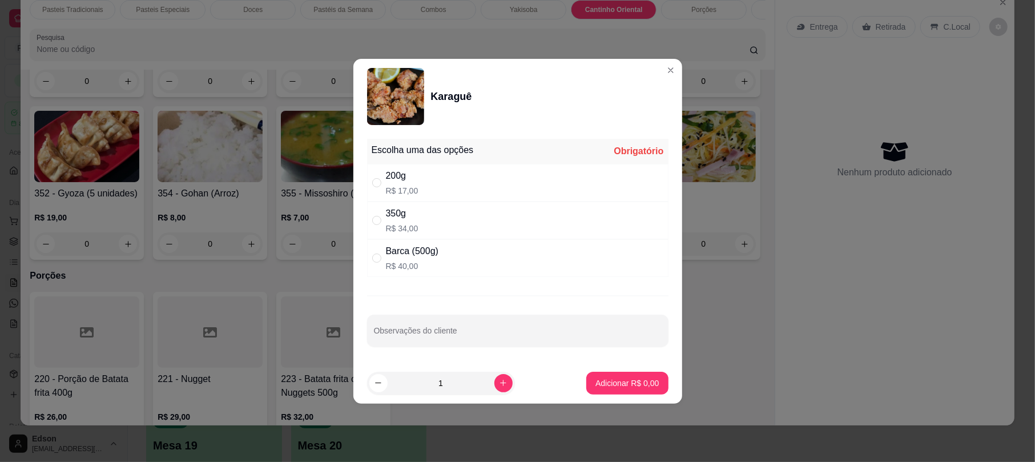
drag, startPoint x: 421, startPoint y: 221, endPoint x: 594, endPoint y: 340, distance: 209.7
click at [421, 222] on div "350g R$ 34,00" at bounding box center [517, 220] width 301 height 38
radio input "true"
click at [606, 375] on button "Adicionar R$ 34,00" at bounding box center [625, 383] width 86 height 23
type input "1"
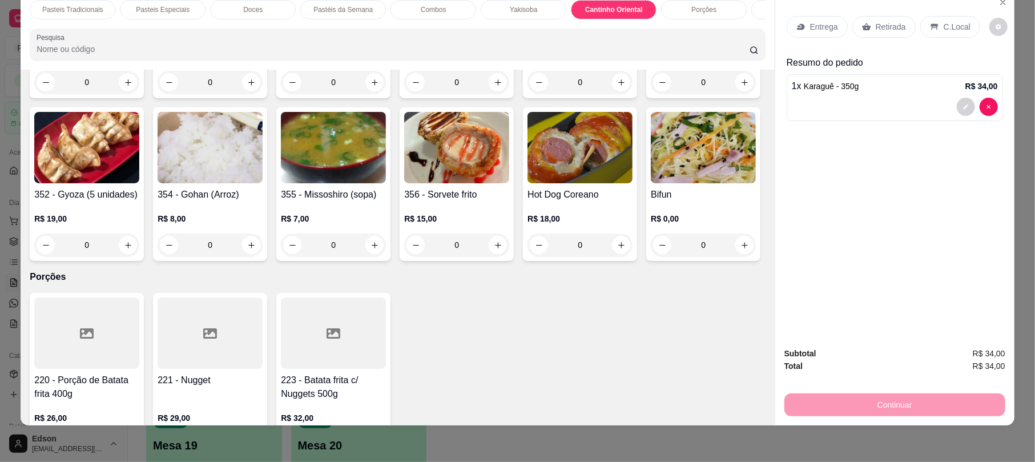
click at [83, 8] on p "Pasteis Tradicionais" at bounding box center [72, 9] width 61 height 9
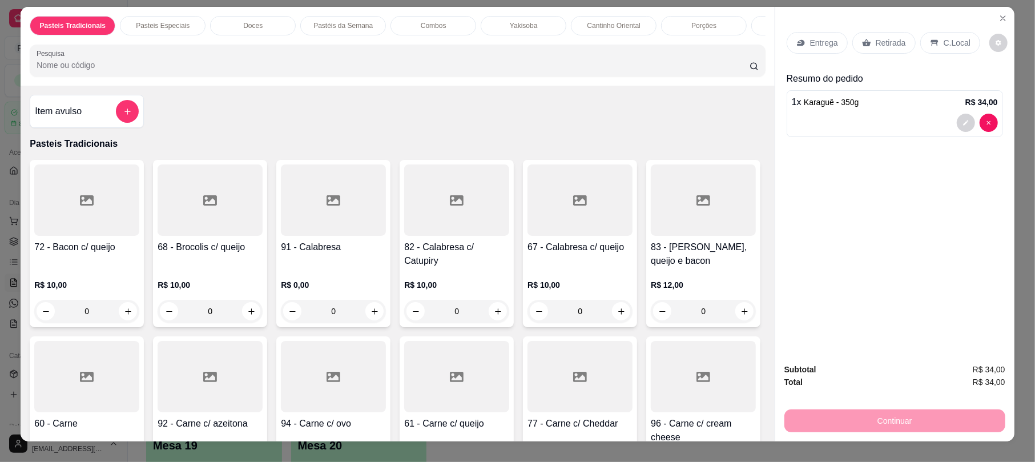
scroll to position [0, 0]
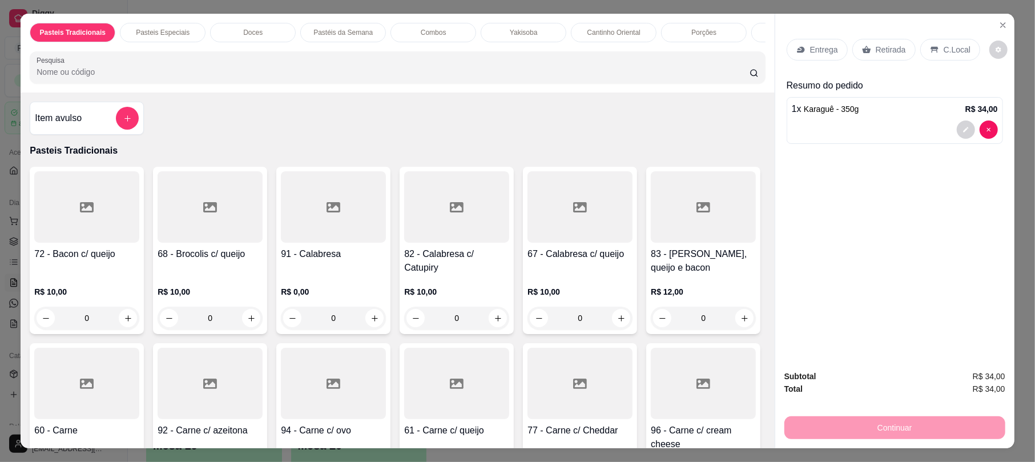
click at [608, 37] on p "Cantinho Oriental" at bounding box center [613, 32] width 53 height 9
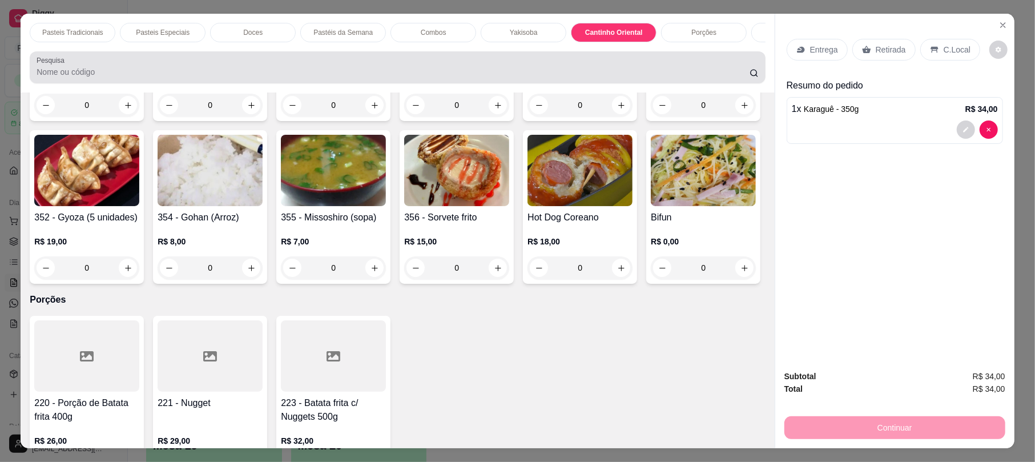
scroll to position [23, 0]
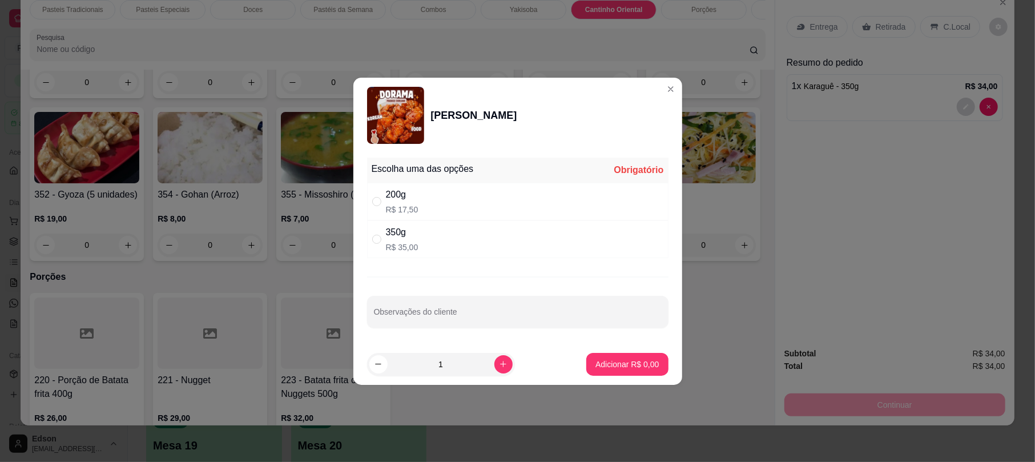
click at [471, 185] on div "200g R$ 17,50" at bounding box center [517, 202] width 301 height 38
radio input "true"
click at [611, 373] on button "Adicionar R$ 17,50" at bounding box center [625, 364] width 86 height 23
type input "1"
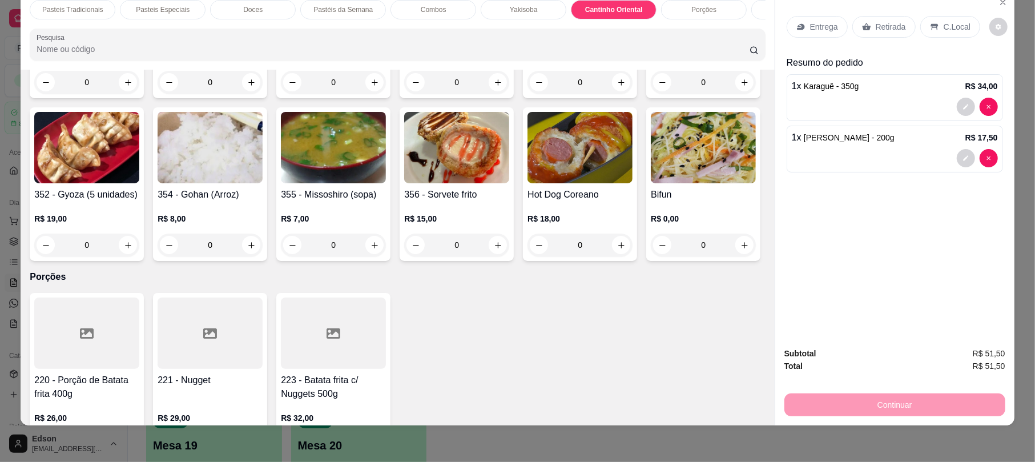
drag, startPoint x: 900, startPoint y: 23, endPoint x: 875, endPoint y: 140, distance: 119.7
click at [898, 23] on div "Retirada" at bounding box center [883, 27] width 63 height 22
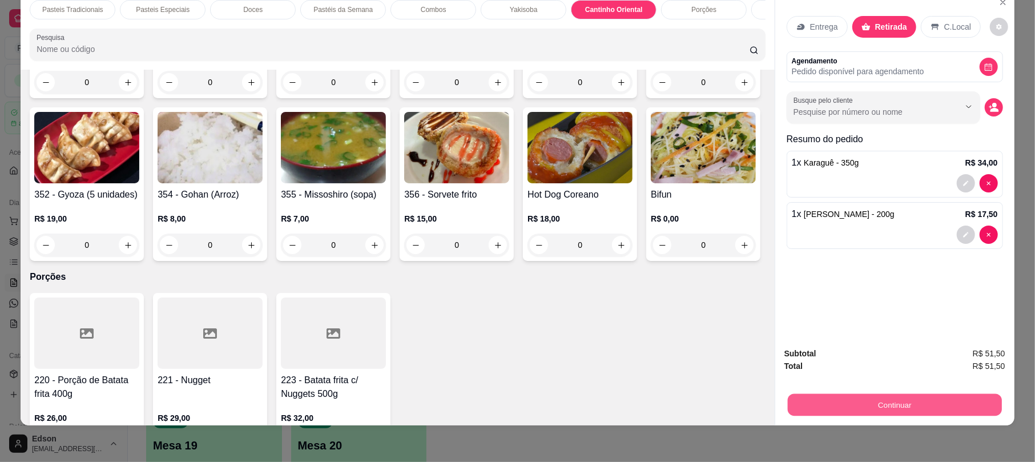
click at [899, 398] on button "Continuar" at bounding box center [895, 404] width 214 height 22
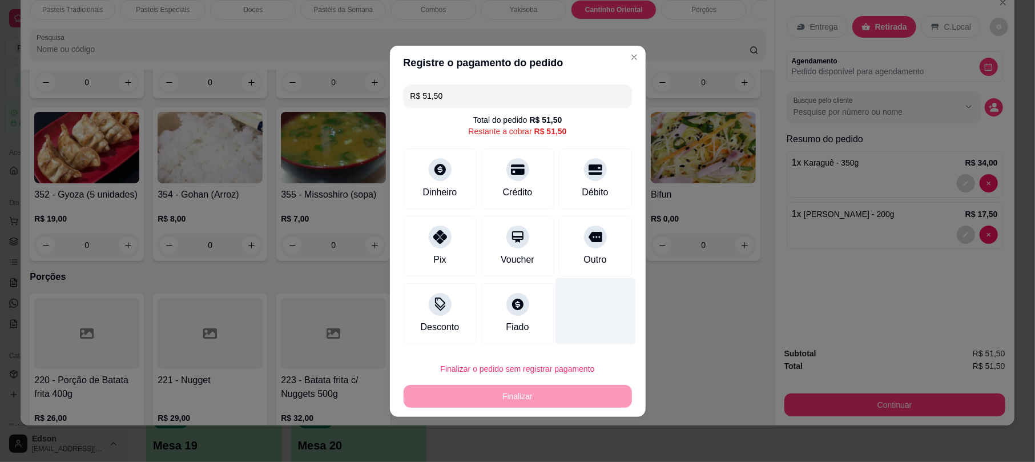
drag, startPoint x: 519, startPoint y: 165, endPoint x: 575, endPoint y: 317, distance: 162.3
click at [524, 170] on div "Crédito" at bounding box center [517, 178] width 73 height 60
type input "R$ 0,00"
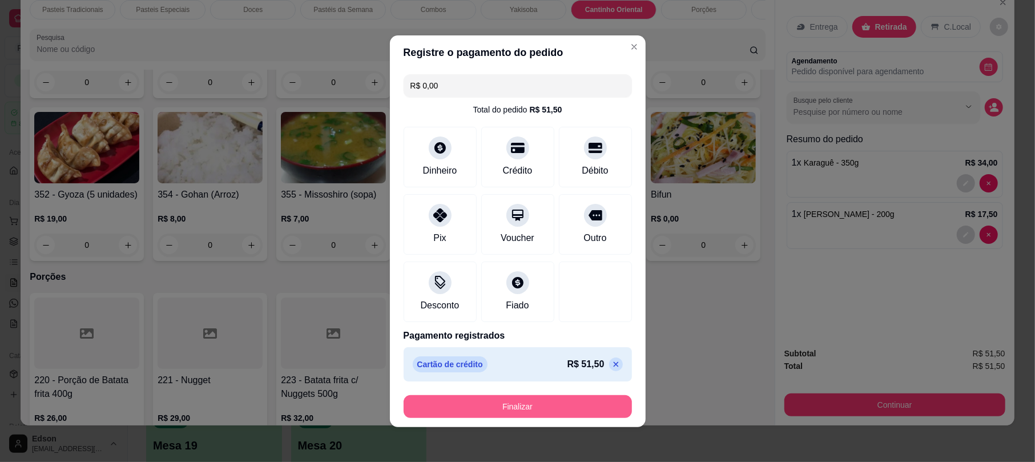
click at [574, 399] on button "Finalizar" at bounding box center [517, 406] width 228 height 23
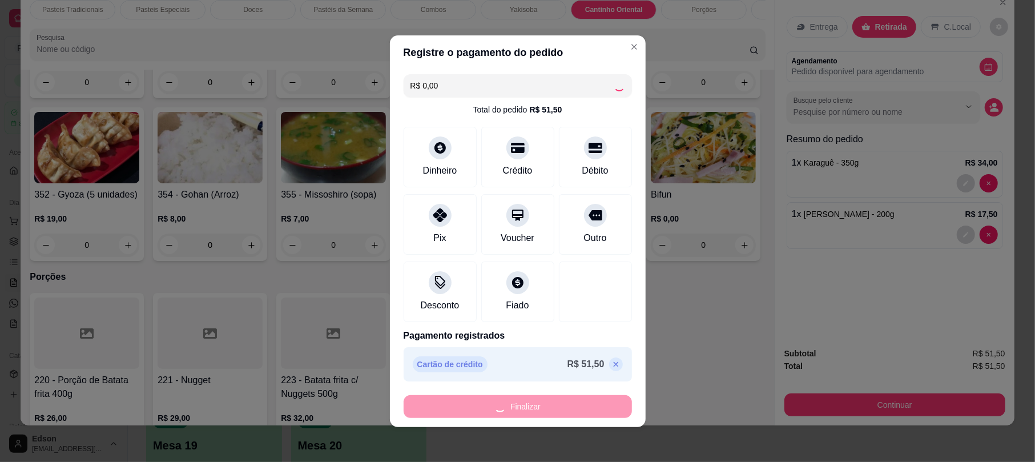
type input "0"
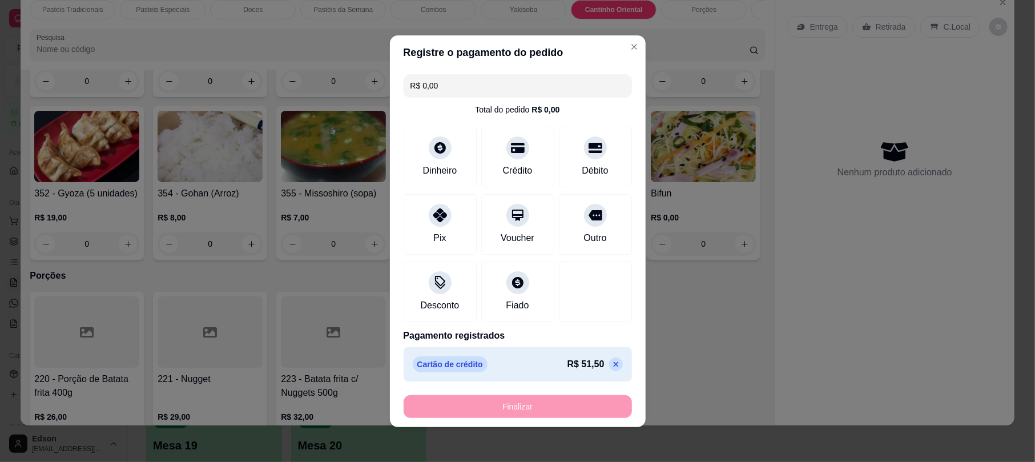
type input "-R$ 51,50"
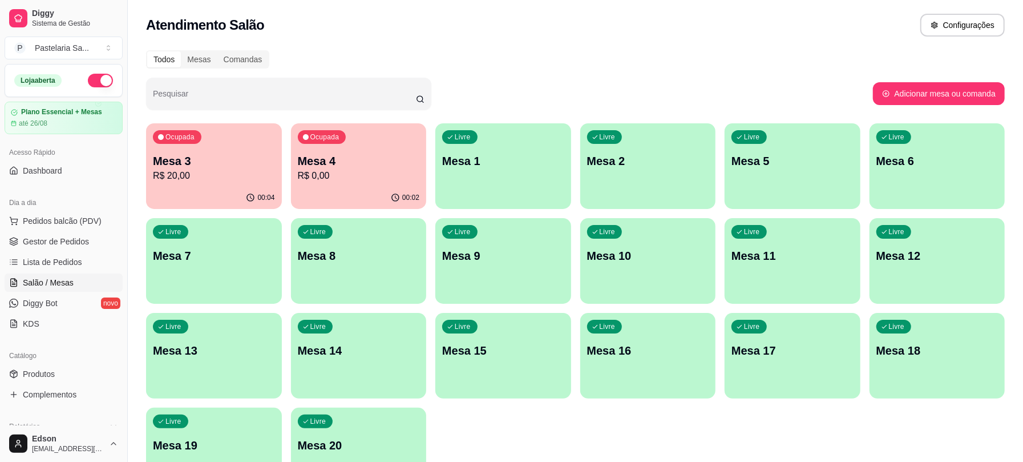
click at [213, 151] on div "Ocupada Mesa 3 R$ 20,00" at bounding box center [214, 154] width 136 height 63
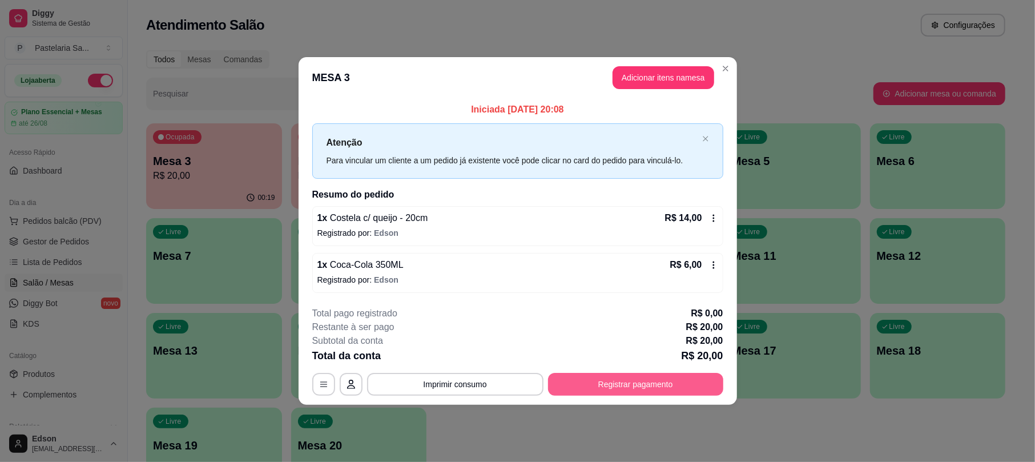
click at [658, 376] on button "Registrar pagamento" at bounding box center [635, 384] width 175 height 23
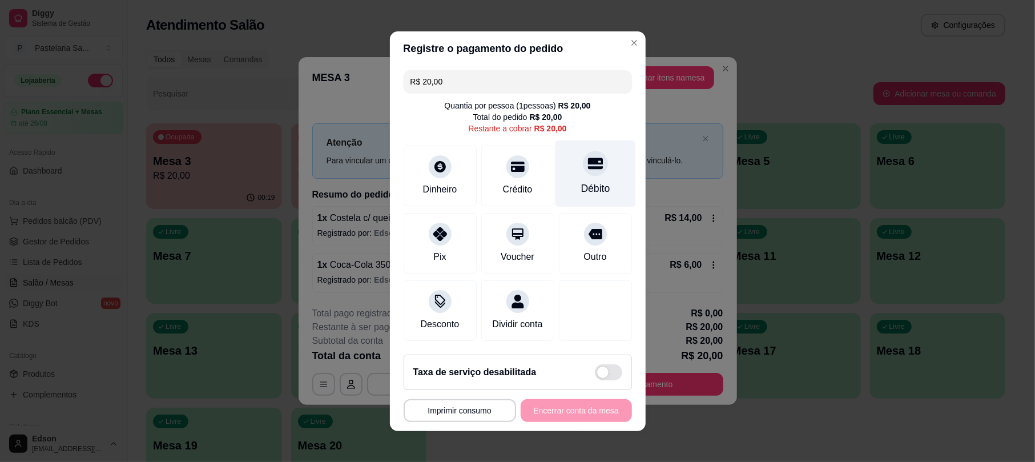
click at [587, 170] on div "Débito" at bounding box center [595, 173] width 80 height 67
drag, startPoint x: 569, startPoint y: 423, endPoint x: 614, endPoint y: 409, distance: 47.3
click at [573, 419] on div "**********" at bounding box center [517, 410] width 228 height 23
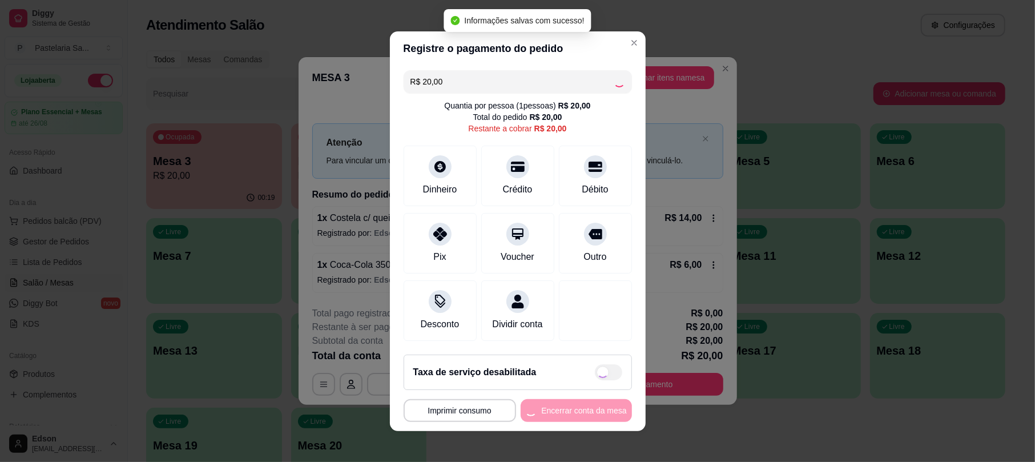
type input "R$ 0,00"
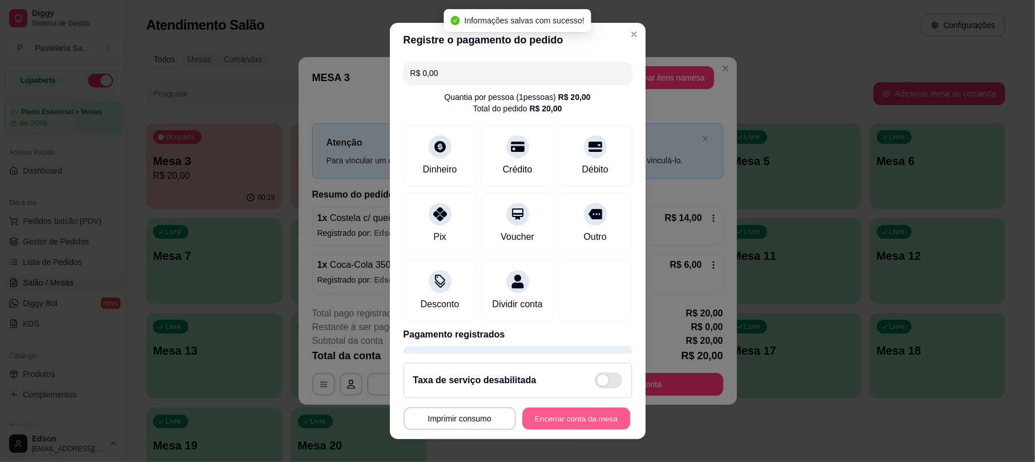
click at [562, 425] on button "Encerrar conta da mesa" at bounding box center [576, 418] width 108 height 22
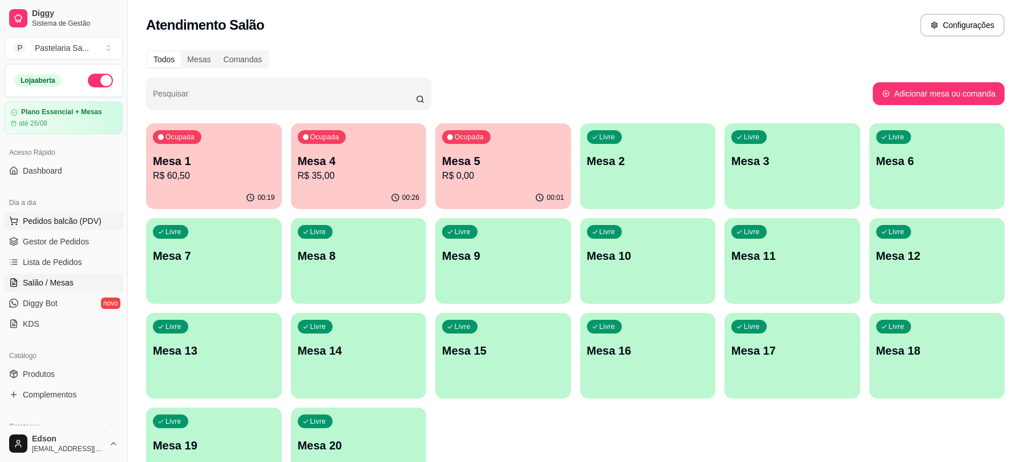
click at [99, 220] on button "Pedidos balcão (PDV)" at bounding box center [64, 221] width 118 height 18
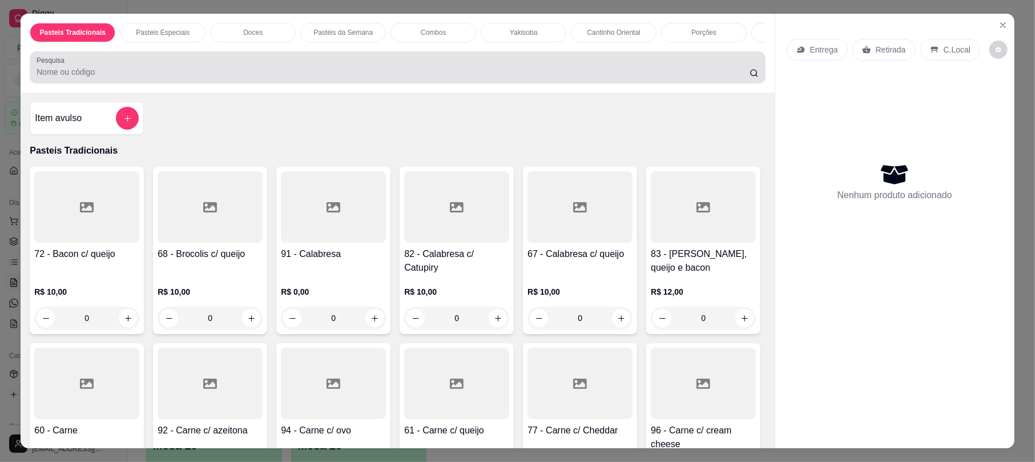
click at [60, 65] on label "Pesquisa" at bounding box center [53, 60] width 32 height 10
click at [60, 67] on input "Pesquisa" at bounding box center [393, 71] width 713 height 11
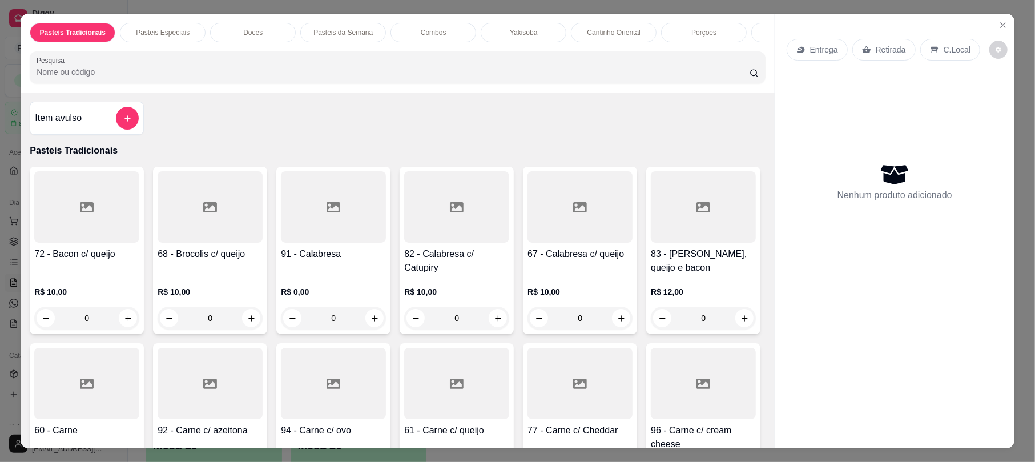
click at [622, 26] on div "Cantinho Oriental" at bounding box center [614, 32] width 86 height 19
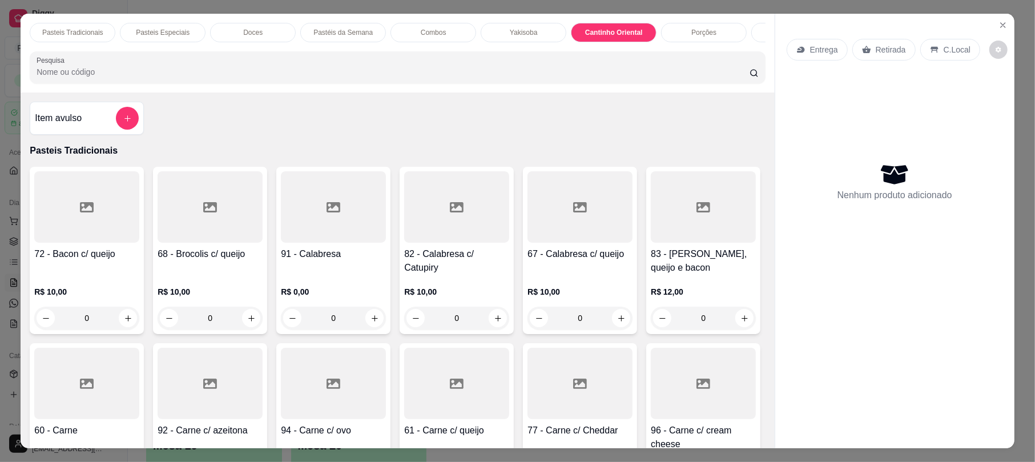
scroll to position [23, 0]
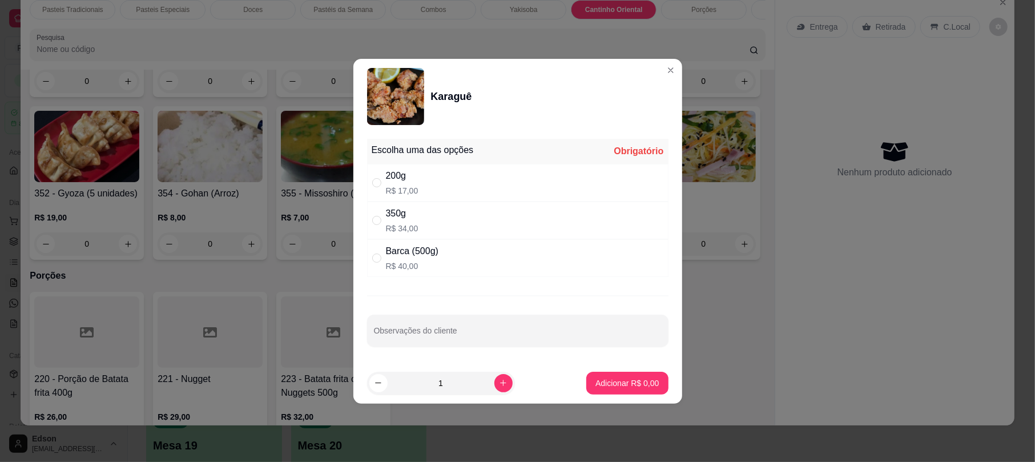
click at [422, 207] on div "350g R$ 34,00" at bounding box center [517, 220] width 301 height 38
radio input "true"
click at [629, 384] on p "Adicionar R$ 34,00" at bounding box center [625, 382] width 68 height 11
type input "1"
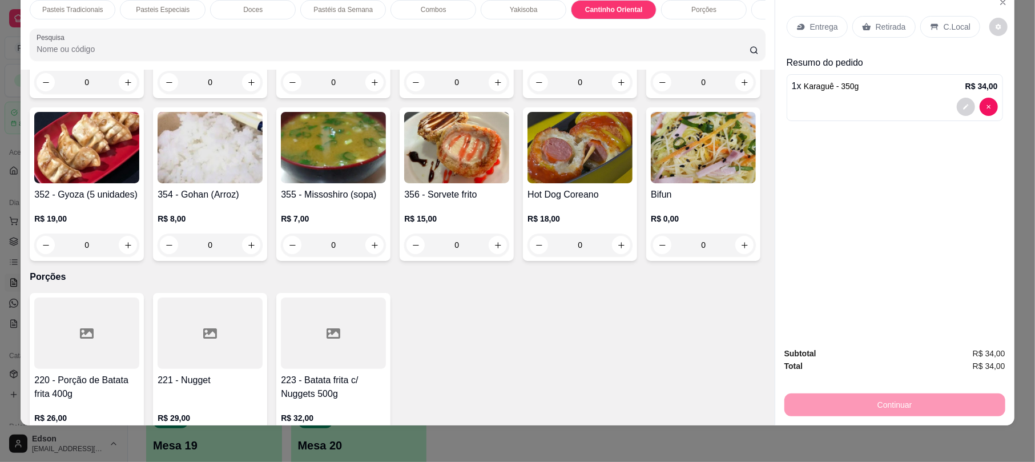
click at [83, 9] on p "Pasteis Tradicionais" at bounding box center [72, 9] width 61 height 9
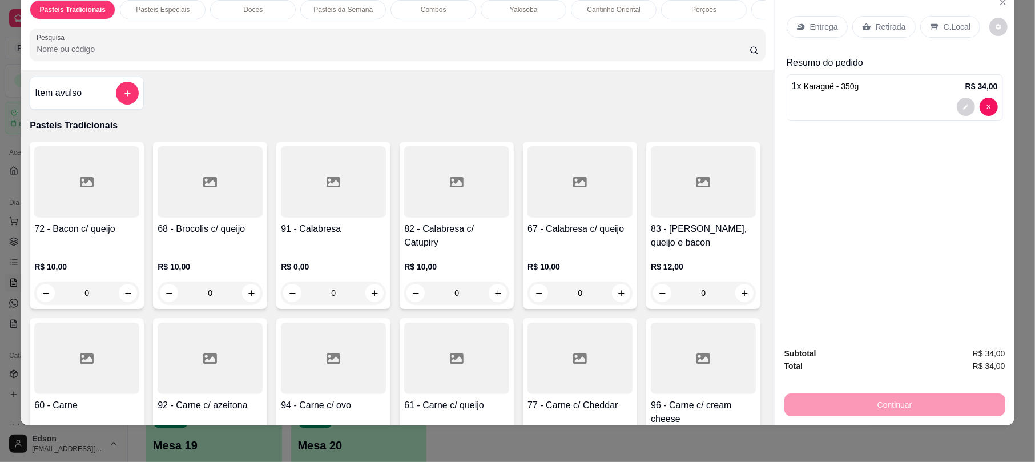
scroll to position [0, 0]
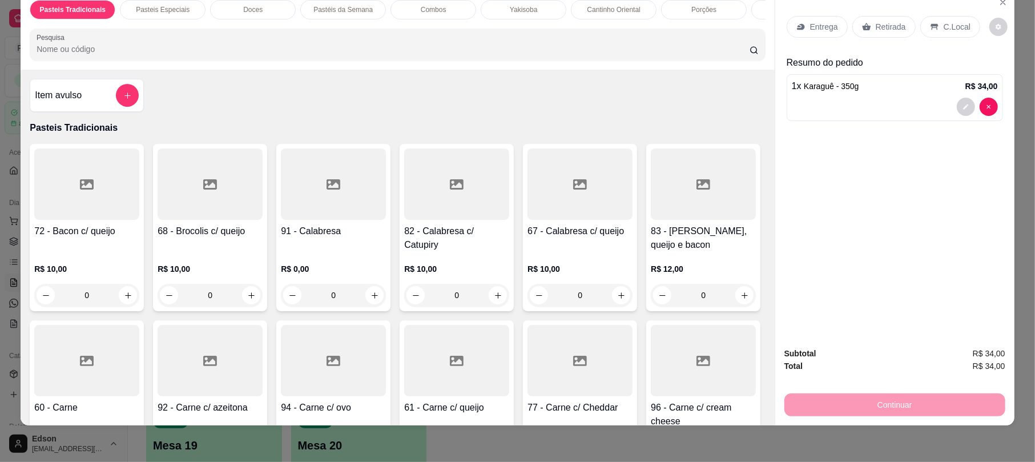
click at [599, 14] on p "Cantinho Oriental" at bounding box center [613, 9] width 53 height 9
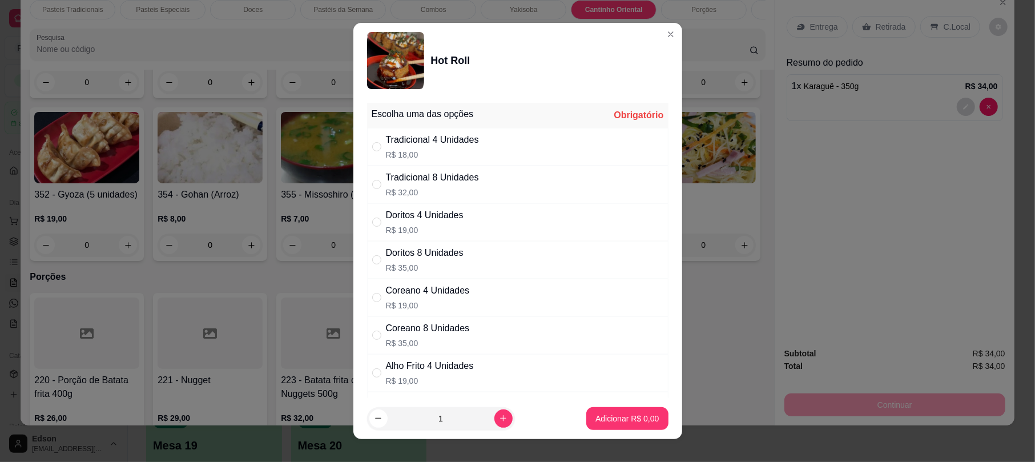
click at [462, 145] on div "Tradicional 4 Unidades" at bounding box center [432, 140] width 93 height 14
radio input "true"
click at [610, 419] on p "Adicionar R$ 18,00" at bounding box center [625, 418] width 66 height 11
type input "1"
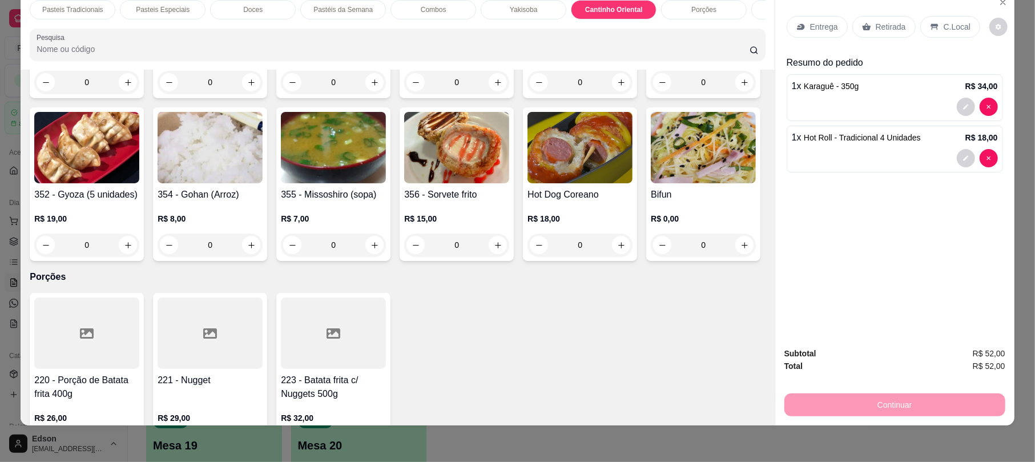
click at [879, 23] on p "Retirada" at bounding box center [890, 26] width 30 height 11
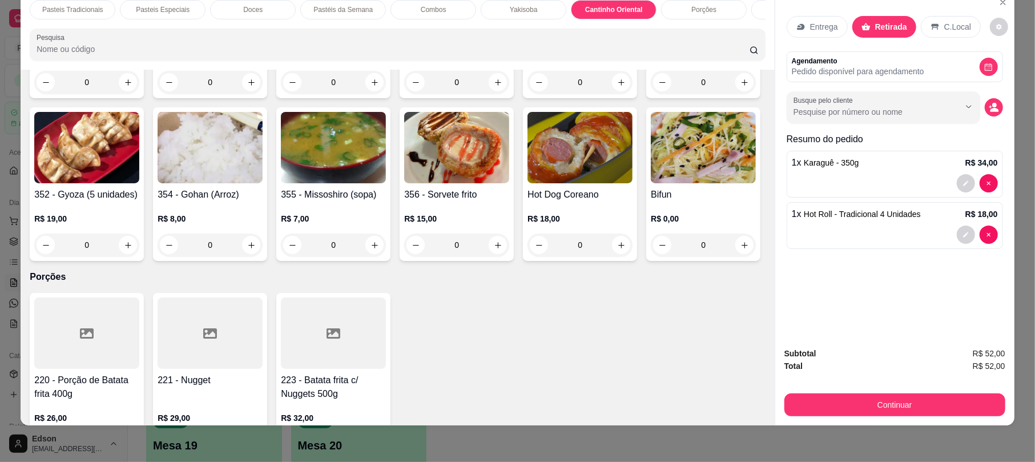
click at [951, 427] on div "Pasteis Tradicionais Pasteis Especiais Doces Pastéis da Semana Combos Yakisoba …" at bounding box center [517, 231] width 1035 height 462
click at [943, 417] on div "Subtotal R$ 52,00 Total R$ 52,00 Continuar" at bounding box center [894, 381] width 239 height 87
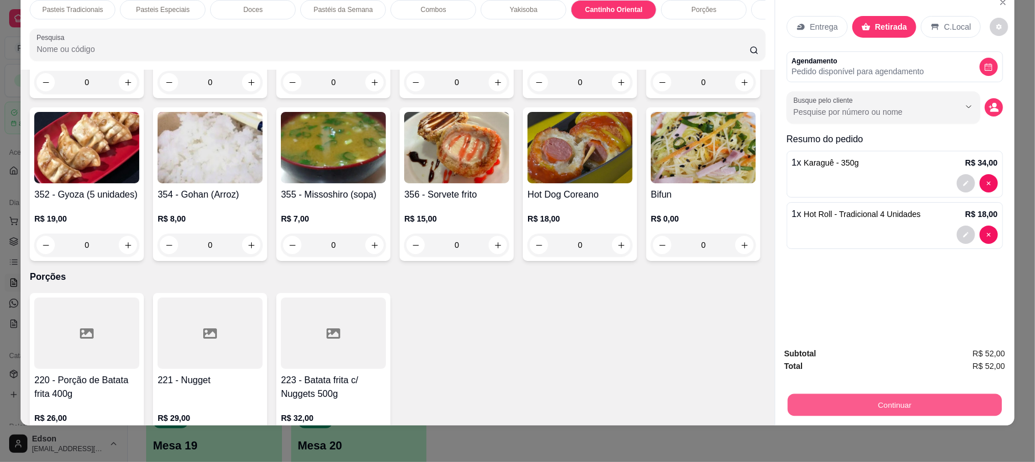
click at [937, 404] on button "Continuar" at bounding box center [895, 404] width 214 height 22
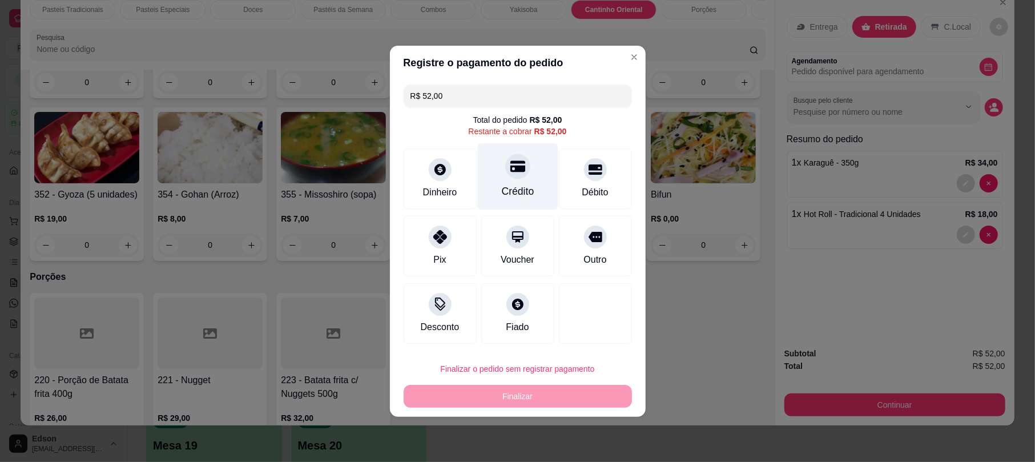
click at [528, 192] on div "Crédito" at bounding box center [517, 176] width 80 height 67
type input "R$ 0,00"
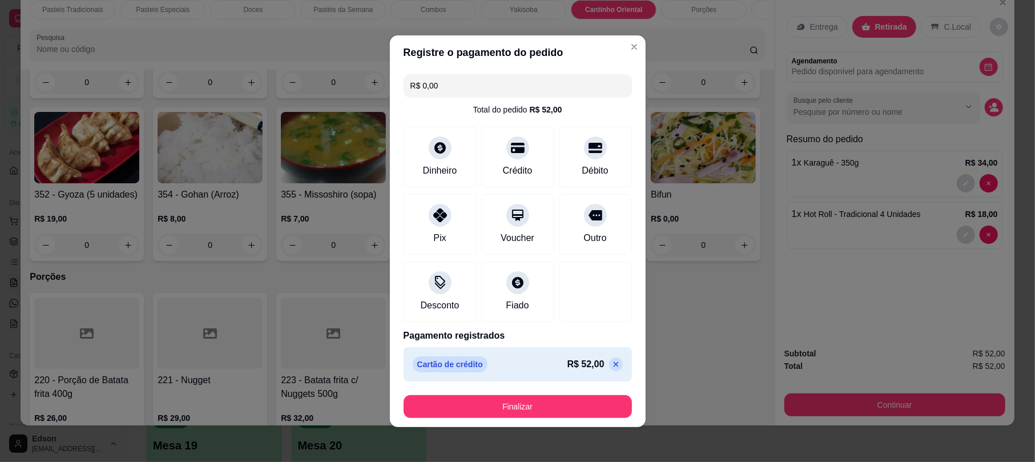
click at [578, 398] on button "Finalizar" at bounding box center [517, 406] width 228 height 23
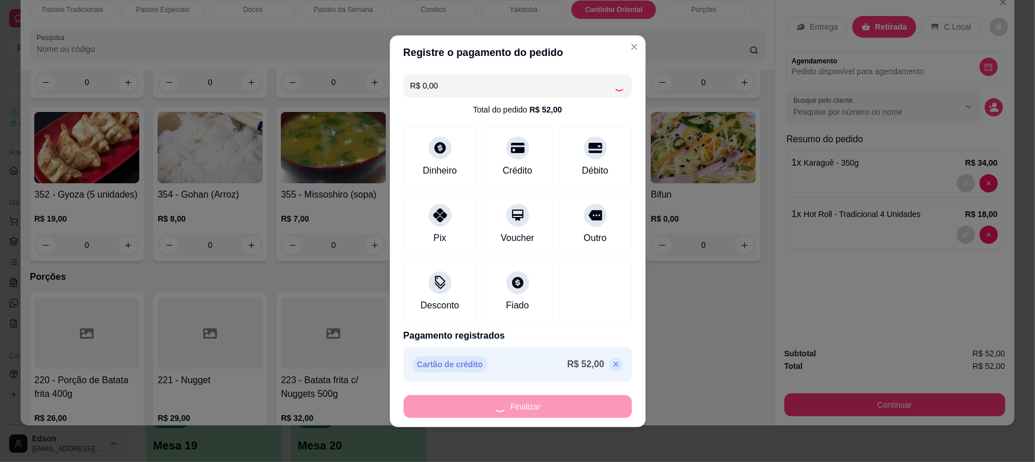
type input "0"
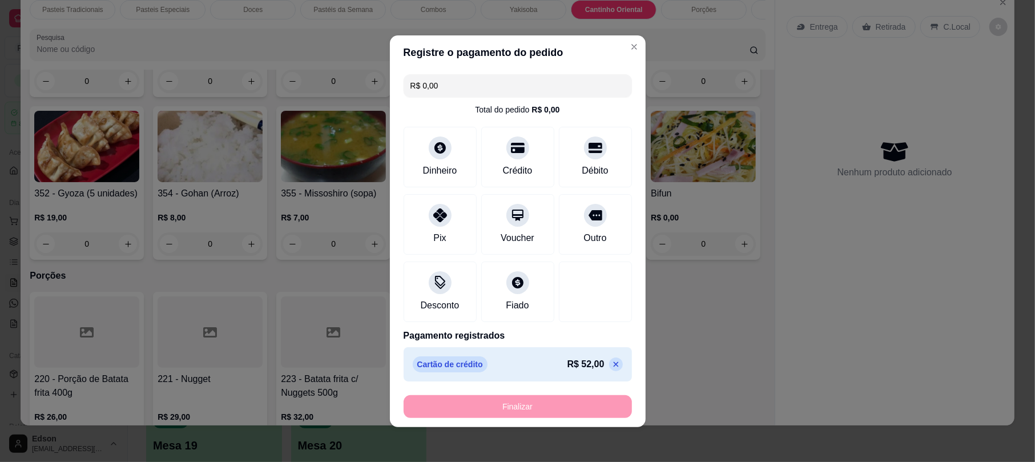
type input "-R$ 52,00"
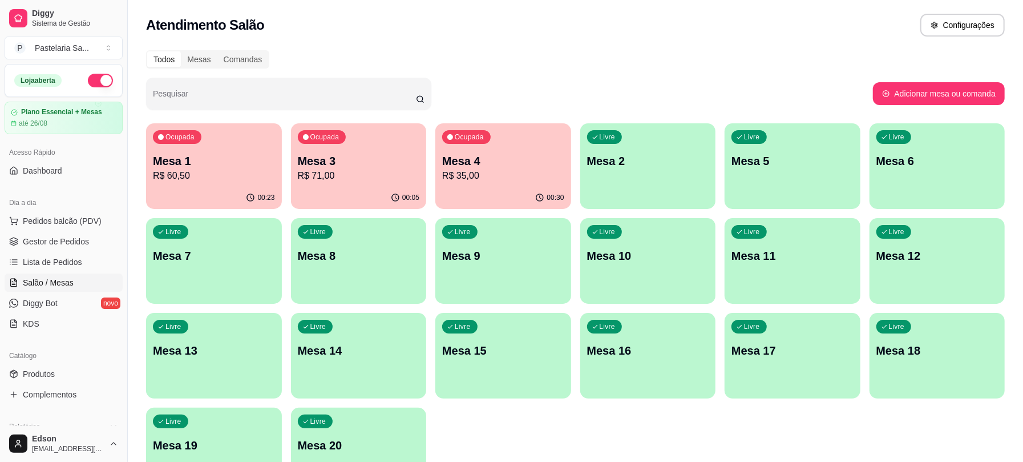
click at [493, 161] on p "Mesa 4" at bounding box center [503, 161] width 122 height 16
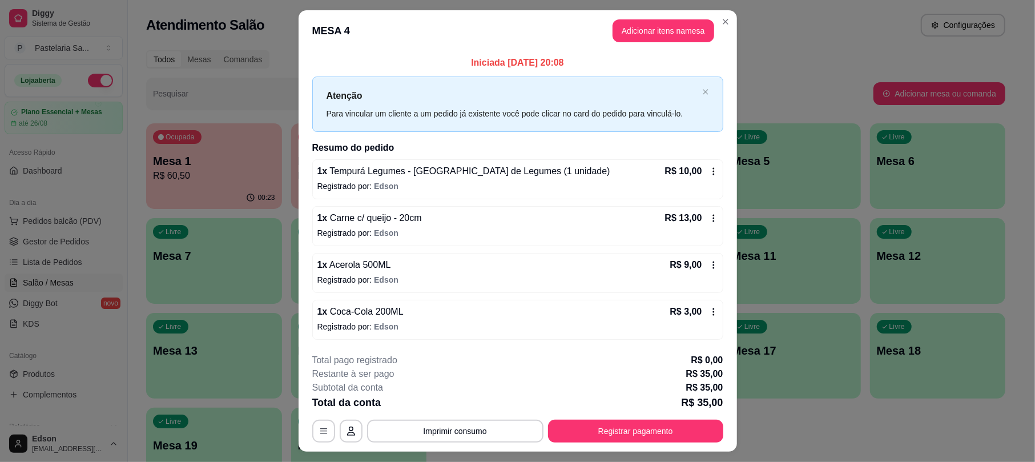
click at [637, 421] on div "**********" at bounding box center [517, 397] width 411 height 89
click at [637, 423] on button "Registrar pagamento" at bounding box center [635, 430] width 175 height 23
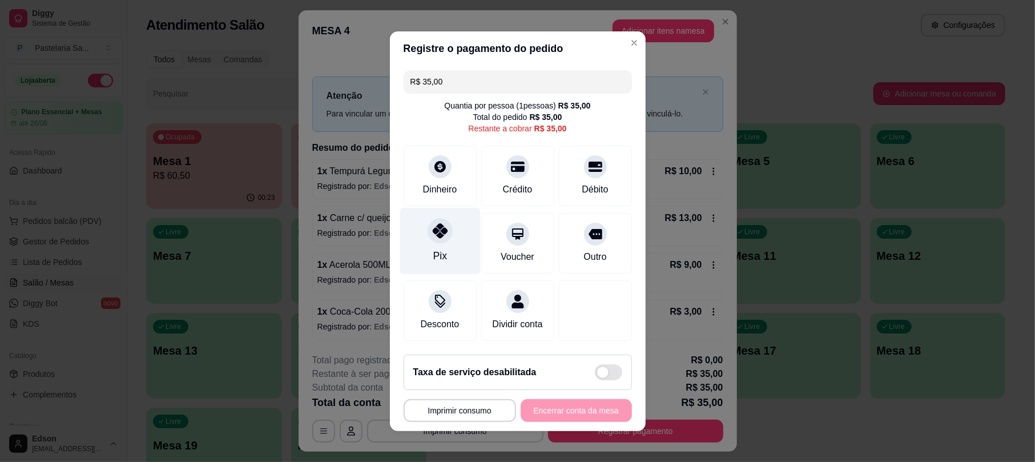
click at [445, 240] on div "Pix" at bounding box center [439, 240] width 80 height 67
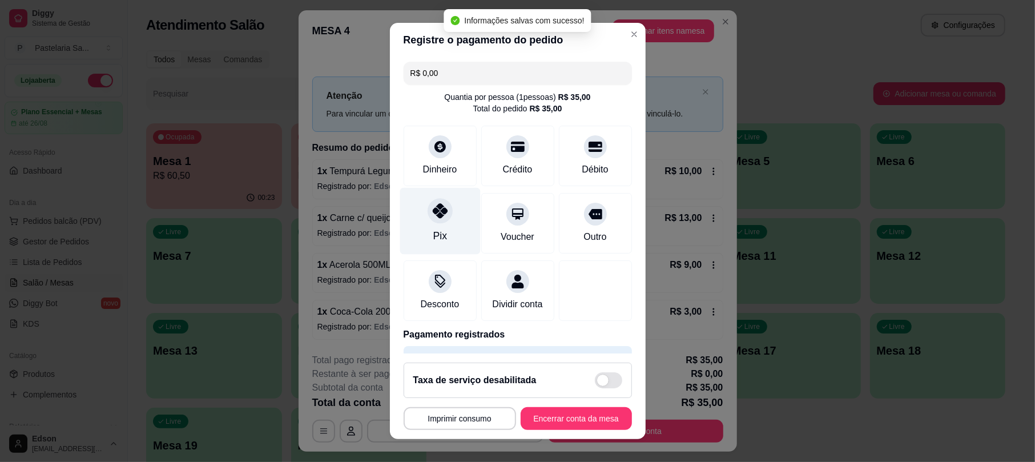
type input "R$ 0,00"
click at [560, 414] on button "Encerrar conta da mesa" at bounding box center [575, 418] width 111 height 23
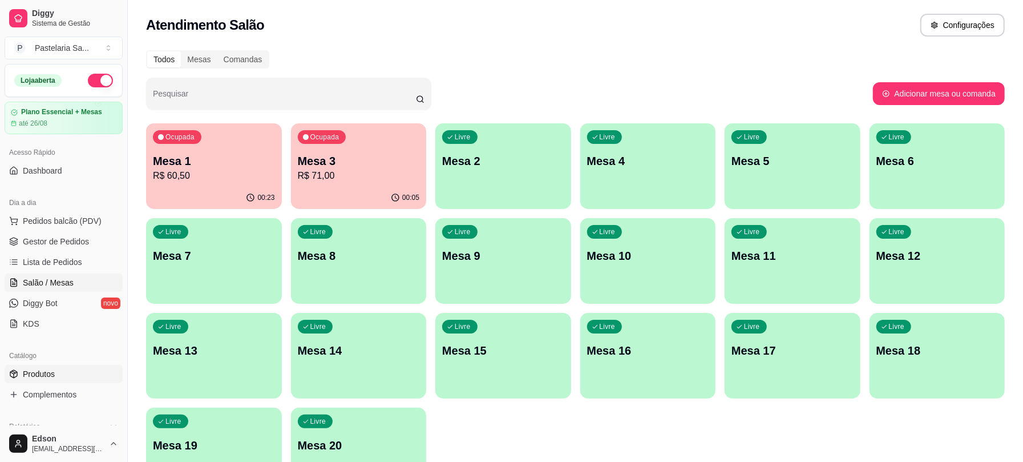
click at [65, 373] on link "Produtos" at bounding box center [64, 374] width 118 height 18
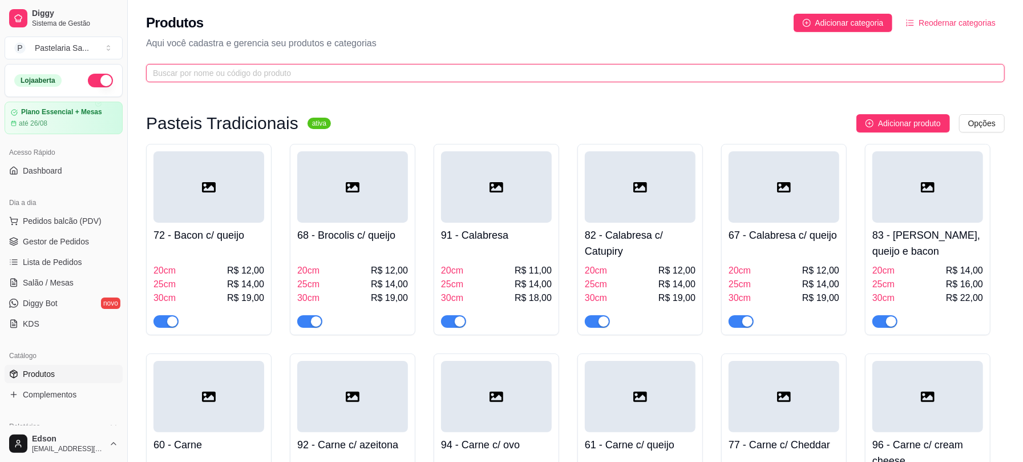
click at [286, 76] on input "text" at bounding box center [571, 73] width 836 height 13
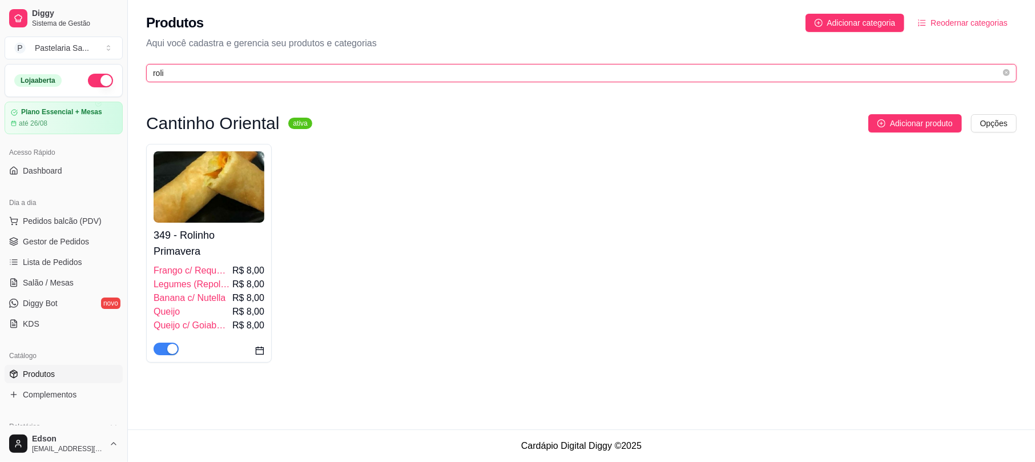
type input "roli"
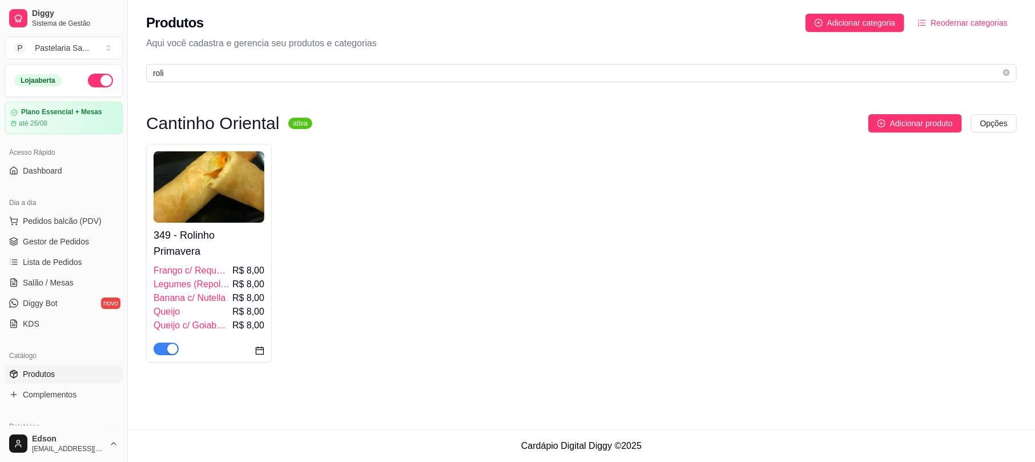
click at [240, 191] on img at bounding box center [209, 186] width 111 height 71
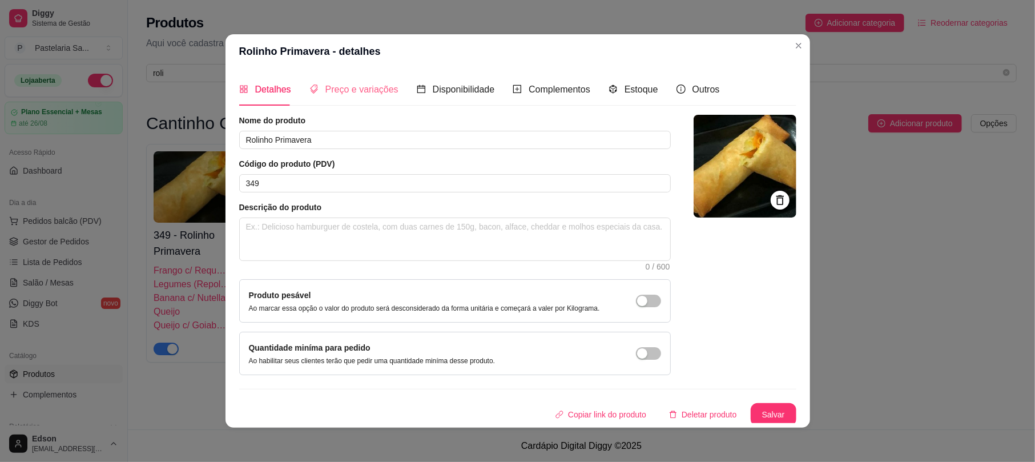
click at [370, 79] on div "Preço e variações" at bounding box center [353, 89] width 89 height 33
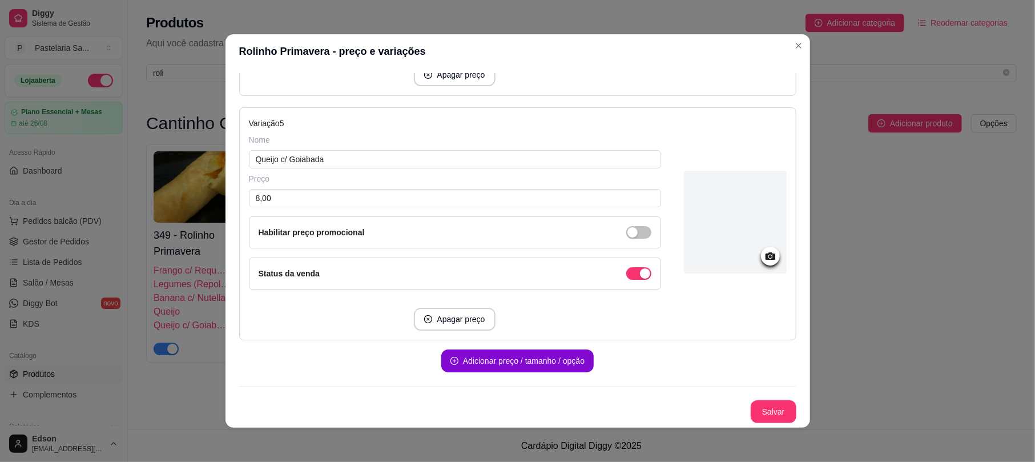
scroll to position [774, 0]
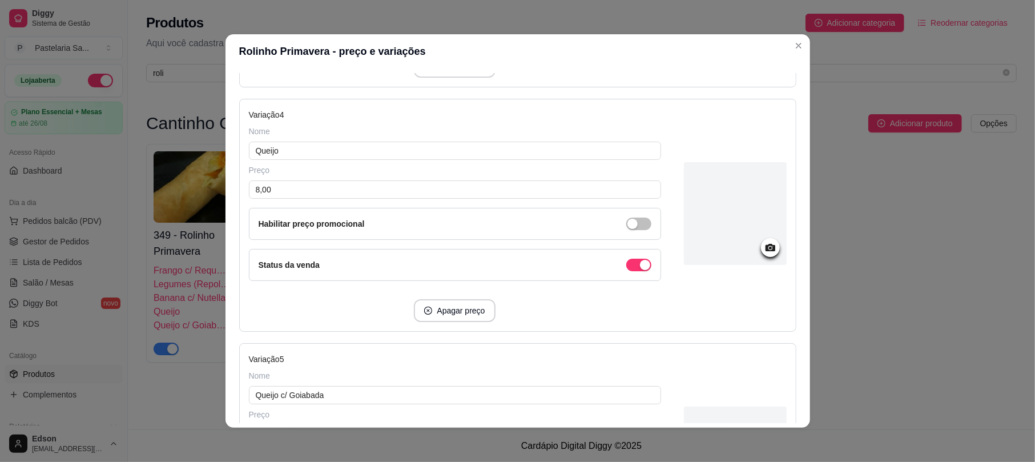
scroll to position [1080, 0]
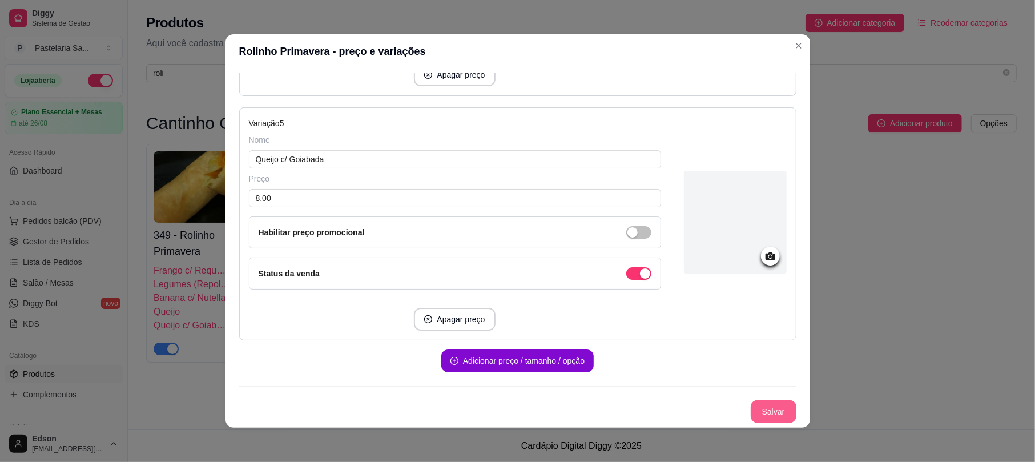
click at [754, 418] on button "Salvar" at bounding box center [773, 411] width 46 height 23
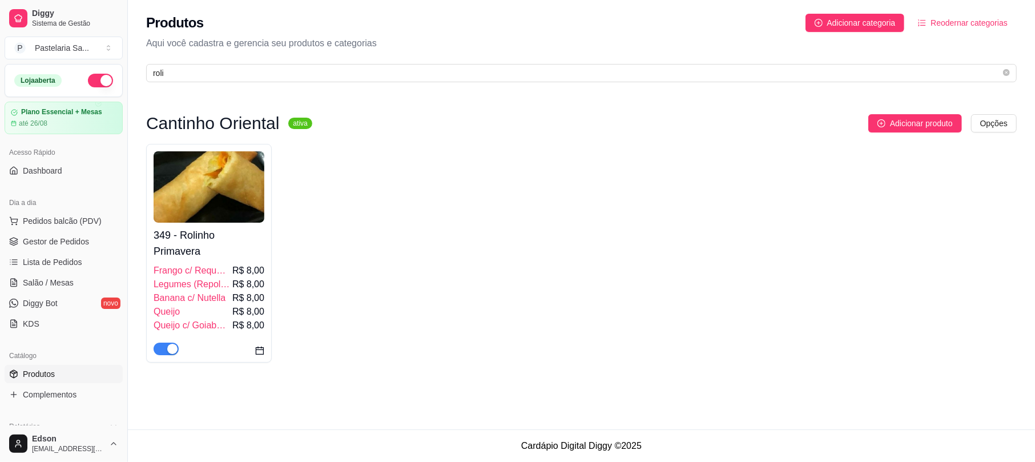
click at [241, 247] on h4 "349 - Rolinho Primavera" at bounding box center [209, 243] width 111 height 32
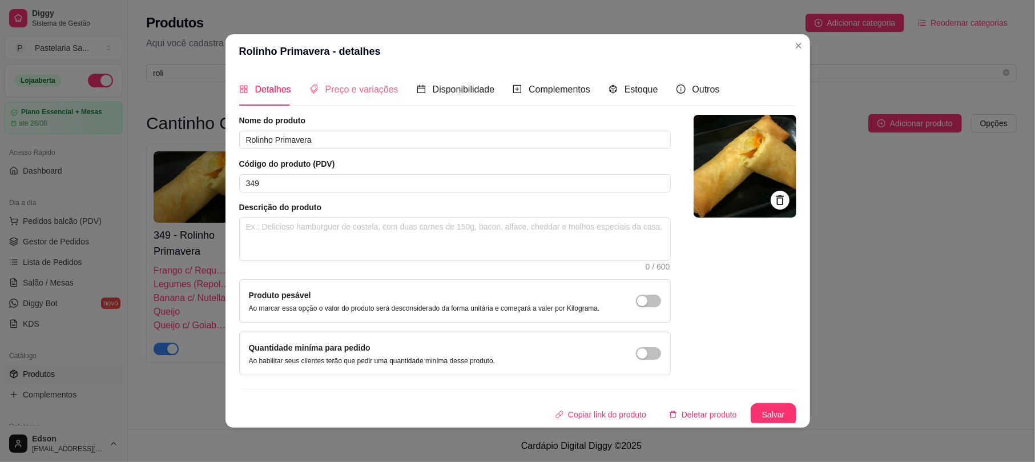
drag, startPoint x: 340, startPoint y: 108, endPoint x: 336, endPoint y: 103, distance: 7.0
click at [340, 108] on div "Detalhes Preço e variações Disponibilidade Complementos Estoque Outros Nome do …" at bounding box center [517, 248] width 557 height 350
click at [334, 94] on span "Preço e variações" at bounding box center [361, 89] width 73 height 10
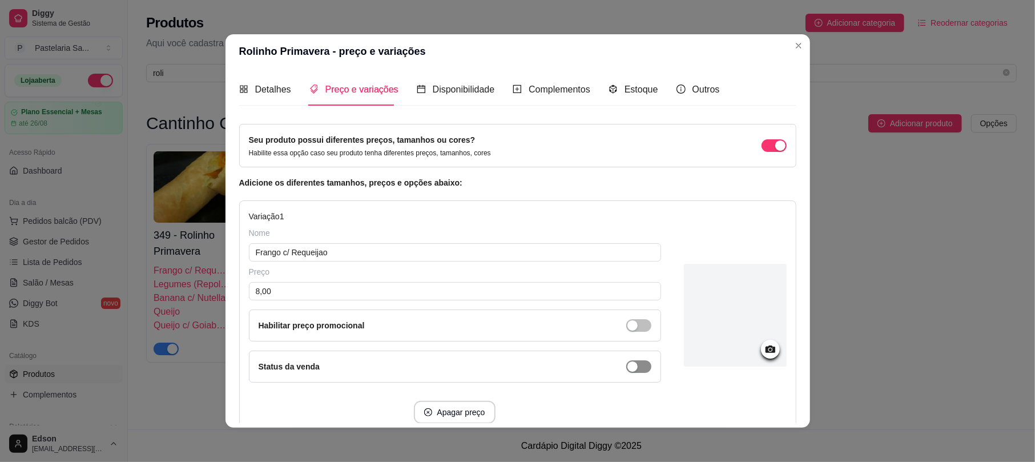
click at [626, 332] on span "button" at bounding box center [638, 325] width 25 height 13
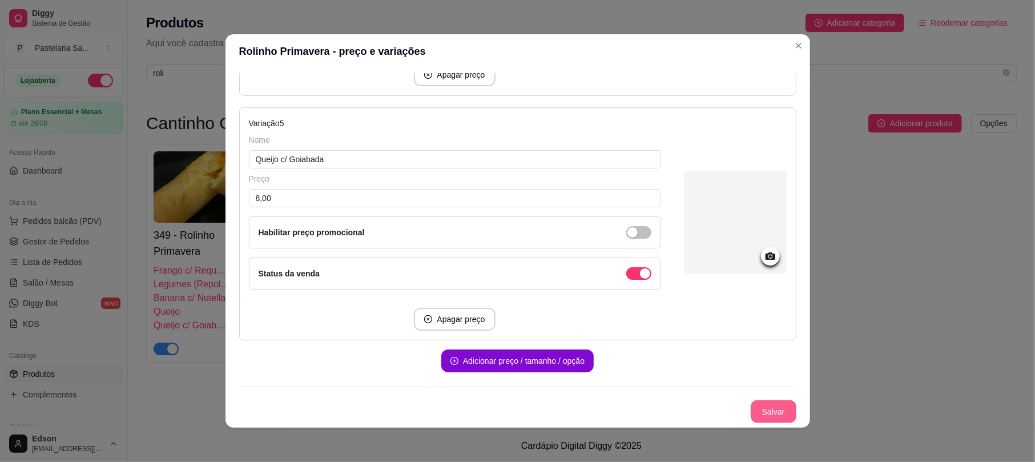
click at [753, 405] on button "Salvar" at bounding box center [773, 411] width 46 height 23
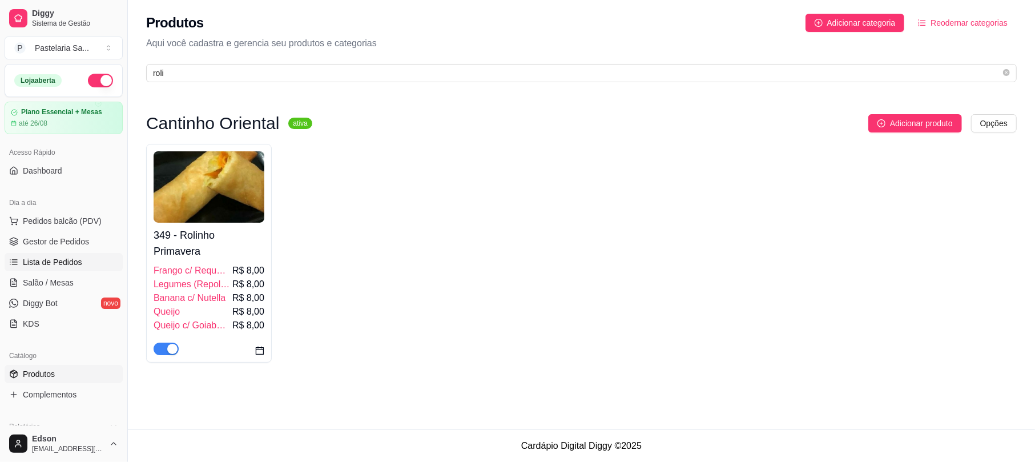
click at [51, 267] on span "Lista de Pedidos" at bounding box center [52, 261] width 59 height 11
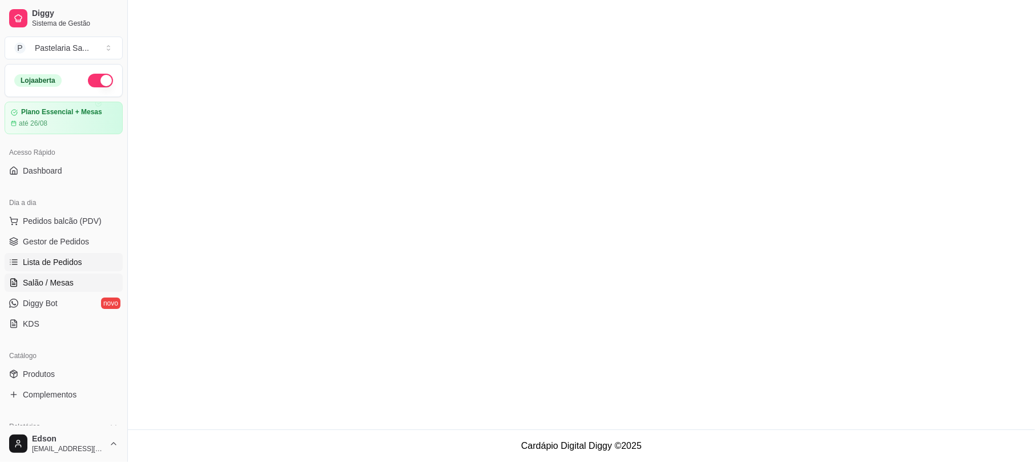
click at [68, 284] on span "Salão / Mesas" at bounding box center [48, 282] width 51 height 11
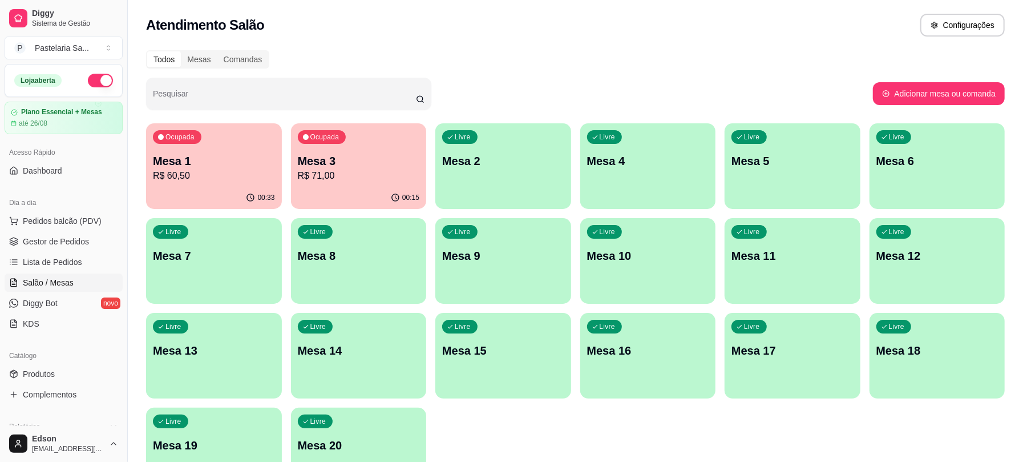
click at [226, 199] on div "00:33" at bounding box center [214, 198] width 136 height 22
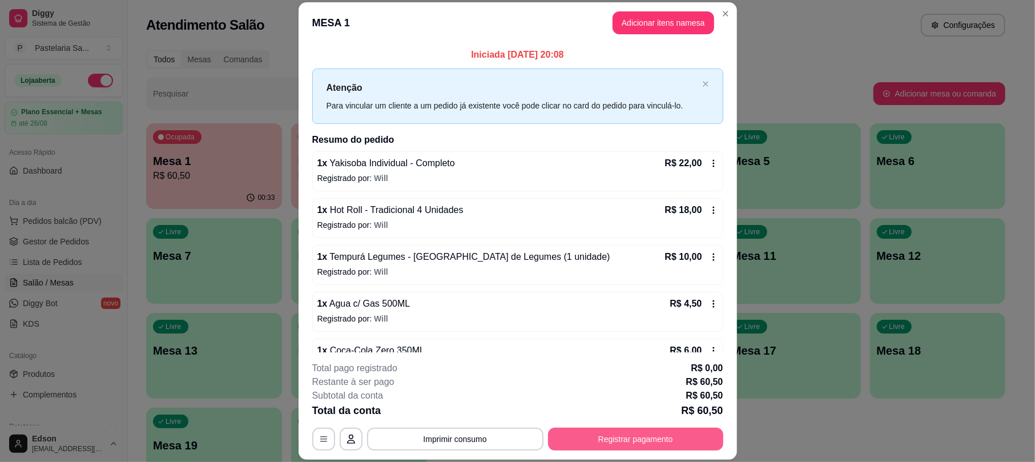
click at [623, 442] on button "Registrar pagamento" at bounding box center [635, 438] width 175 height 23
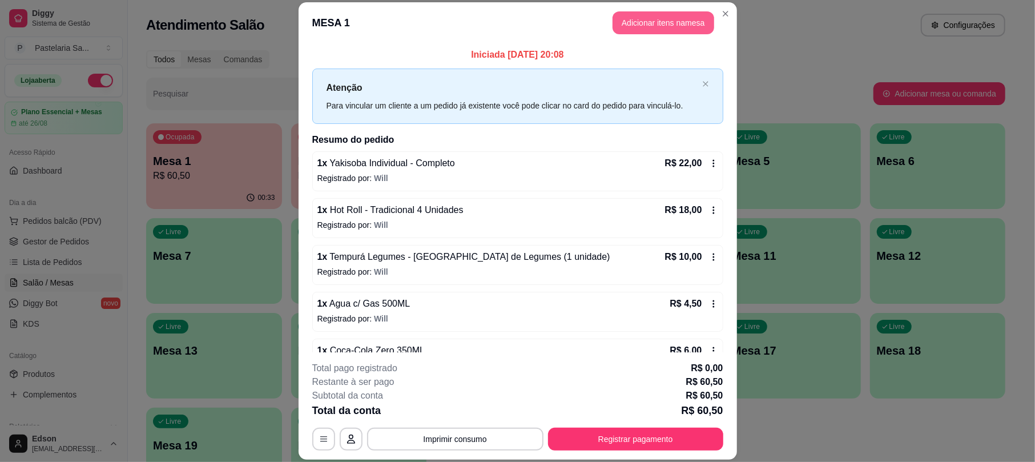
click at [660, 23] on button "Adicionar itens na mesa" at bounding box center [663, 22] width 102 height 23
click at [414, 78] on input "Pesquisa" at bounding box center [393, 71] width 713 height 11
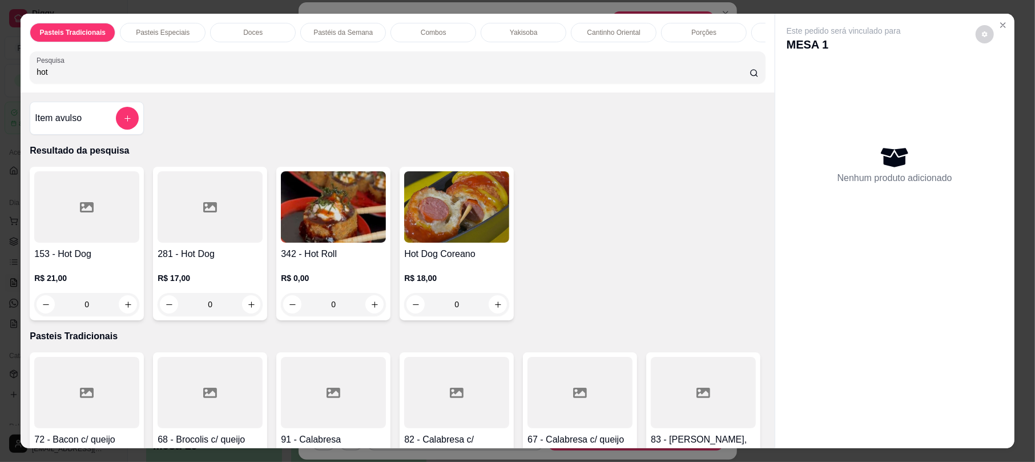
type input "hot"
click at [313, 201] on img at bounding box center [333, 206] width 105 height 71
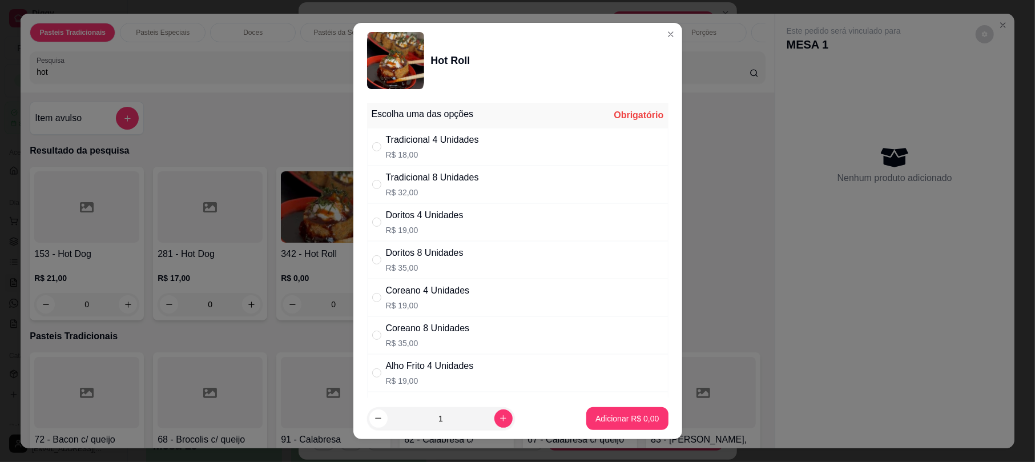
click at [386, 156] on p "R$ 18,00" at bounding box center [432, 154] width 93 height 11
radio input "true"
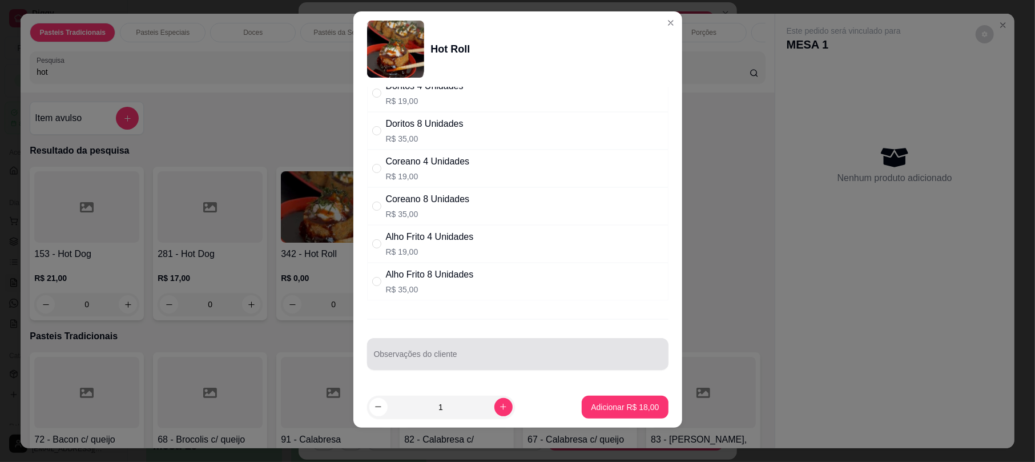
scroll to position [14, 0]
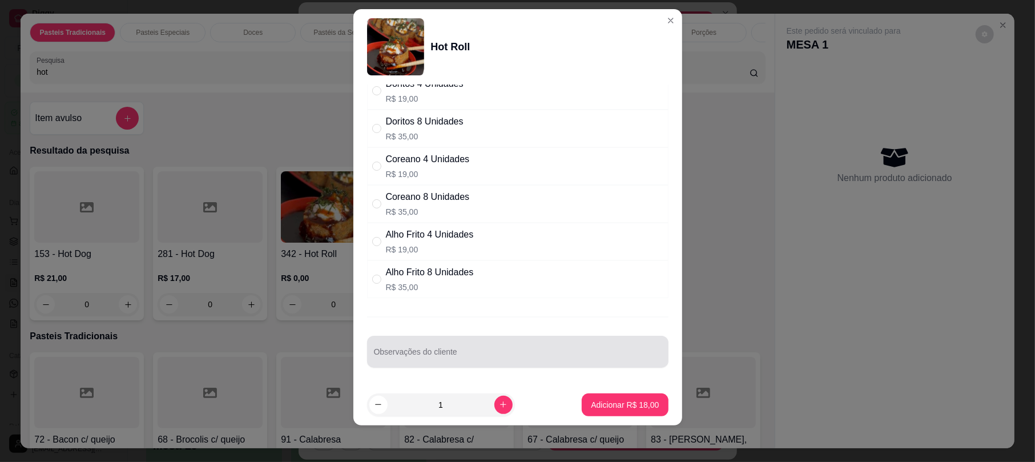
click at [467, 370] on div "Escolha uma das opções Completo Tradicional 4 Unidades R$ 18,00 Tradicional 8 U…" at bounding box center [517, 233] width 329 height 299
click at [466, 366] on div "Observações do cliente" at bounding box center [517, 352] width 301 height 32
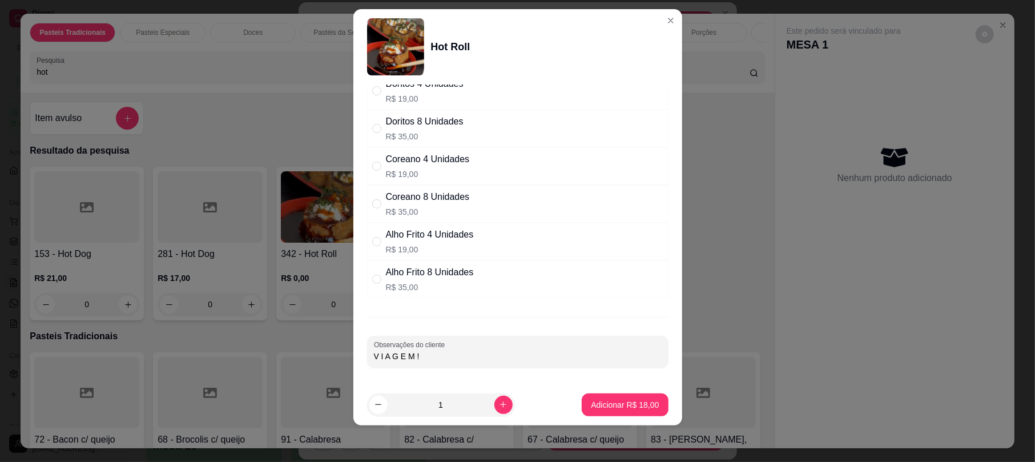
type input "V I A G E M !"
click at [621, 409] on p "Adicionar R$ 18,00" at bounding box center [625, 404] width 66 height 11
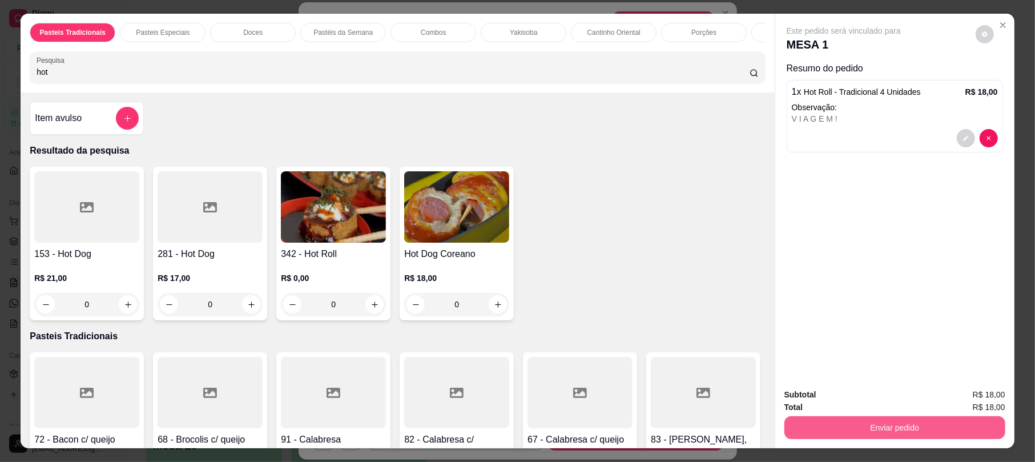
click at [850, 427] on button "Enviar pedido" at bounding box center [894, 427] width 221 height 23
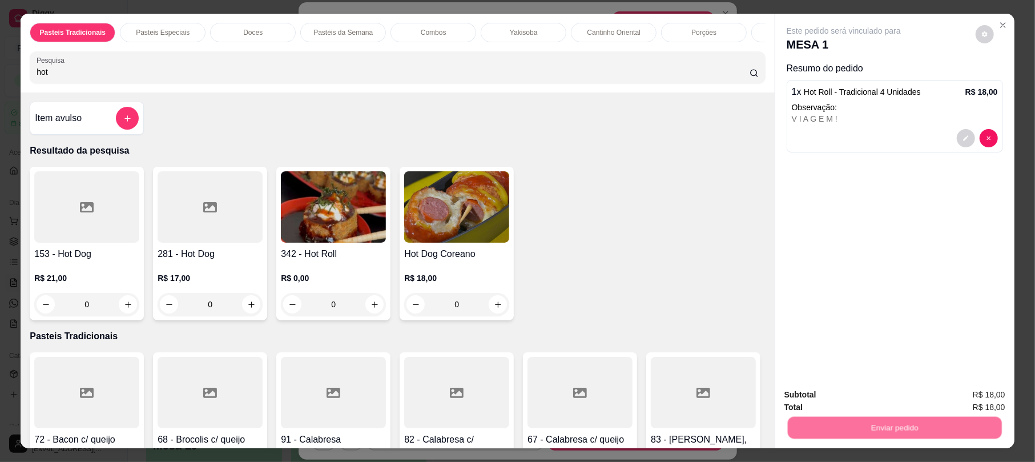
click at [840, 394] on button "Não registrar e enviar pedido" at bounding box center [855, 399] width 115 height 21
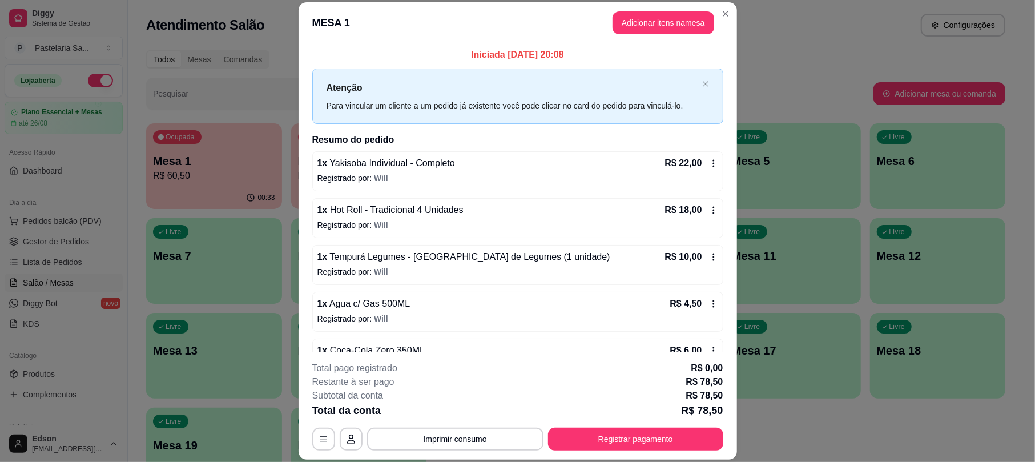
click at [622, 455] on footer "**********" at bounding box center [517, 405] width 438 height 107
click at [624, 443] on button "Registrar pagamento" at bounding box center [635, 438] width 175 height 23
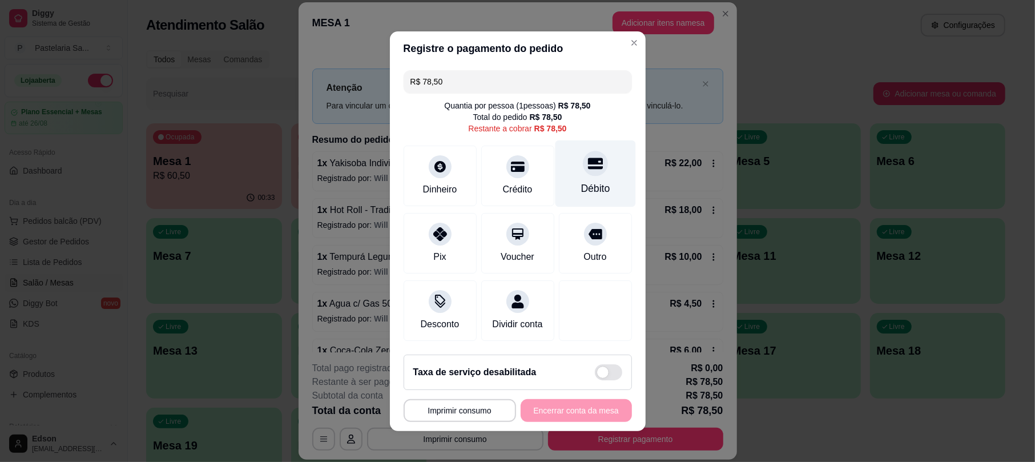
click at [596, 180] on div "Débito" at bounding box center [595, 173] width 80 height 67
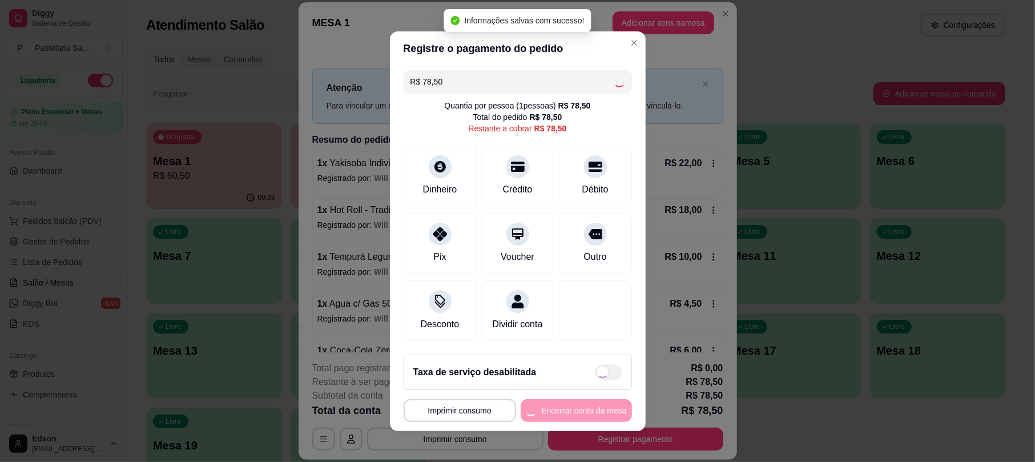
type input "R$ 0,00"
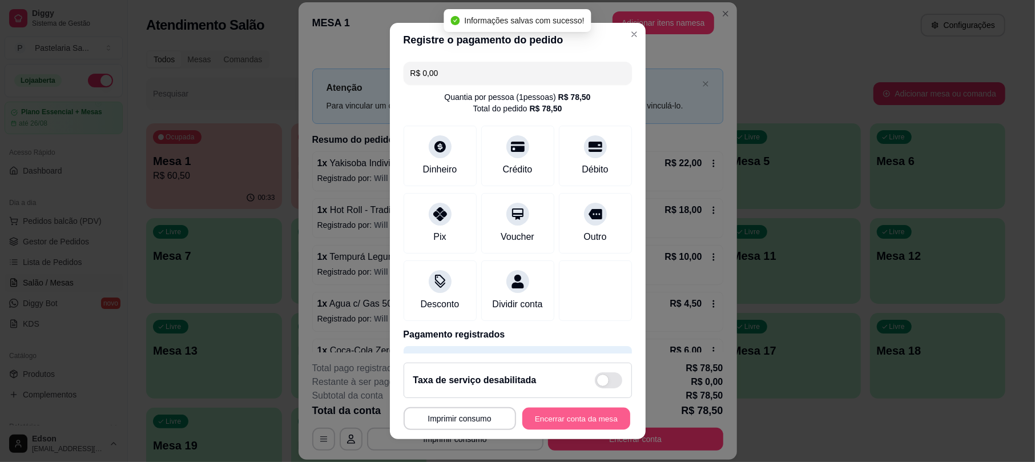
click at [563, 414] on button "Encerrar conta da mesa" at bounding box center [576, 418] width 108 height 22
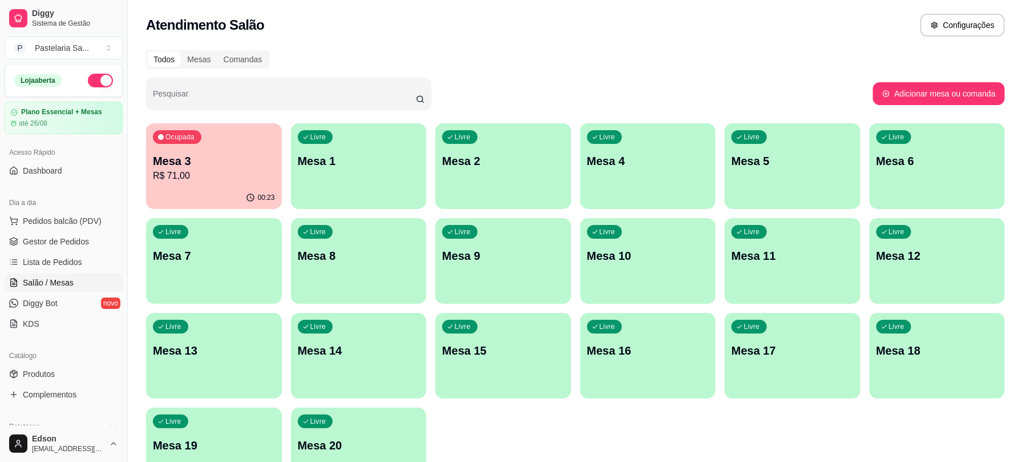
click at [245, 151] on div "Ocupada Mesa 3 R$ 71,00" at bounding box center [214, 154] width 136 height 63
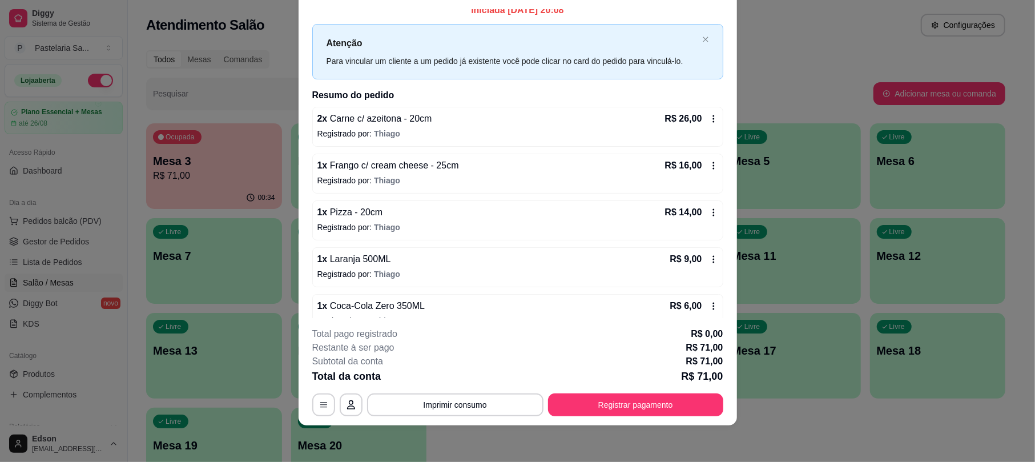
scroll to position [0, 0]
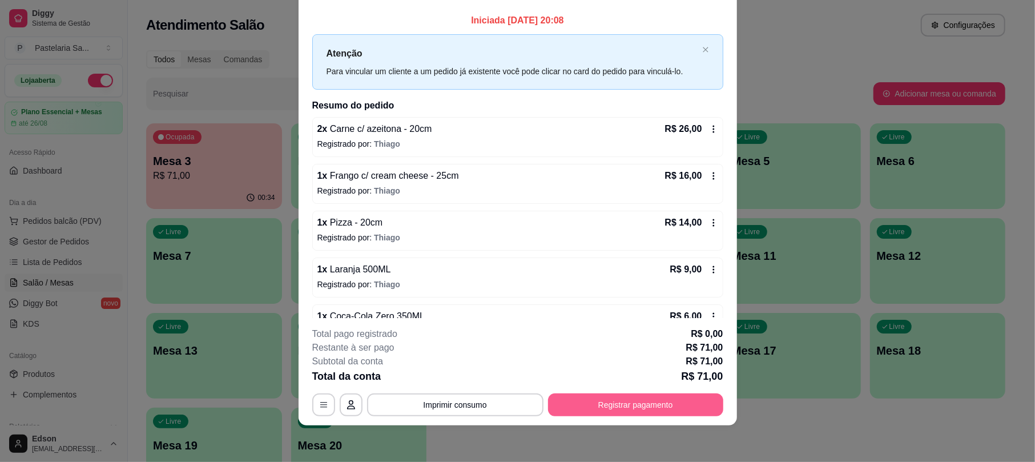
click at [649, 402] on button "Registrar pagamento" at bounding box center [635, 404] width 175 height 23
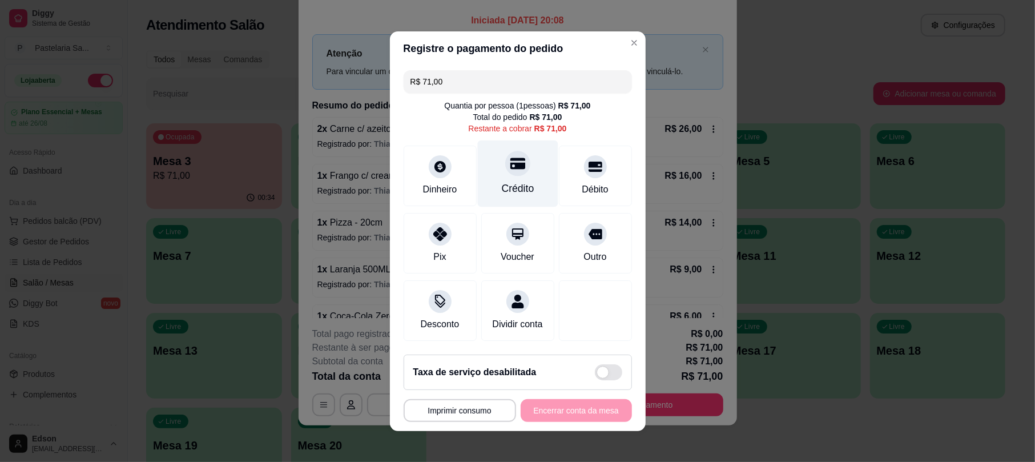
click at [512, 163] on icon at bounding box center [517, 163] width 15 height 15
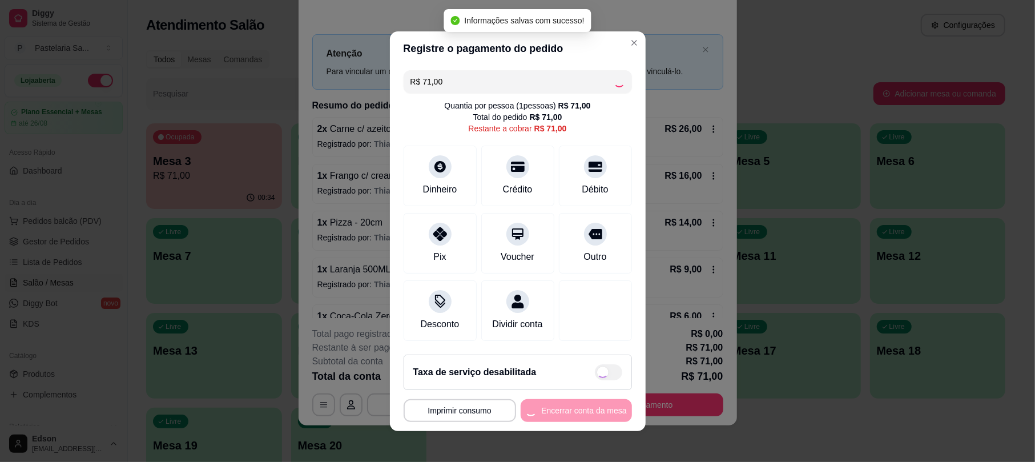
type input "R$ 0,00"
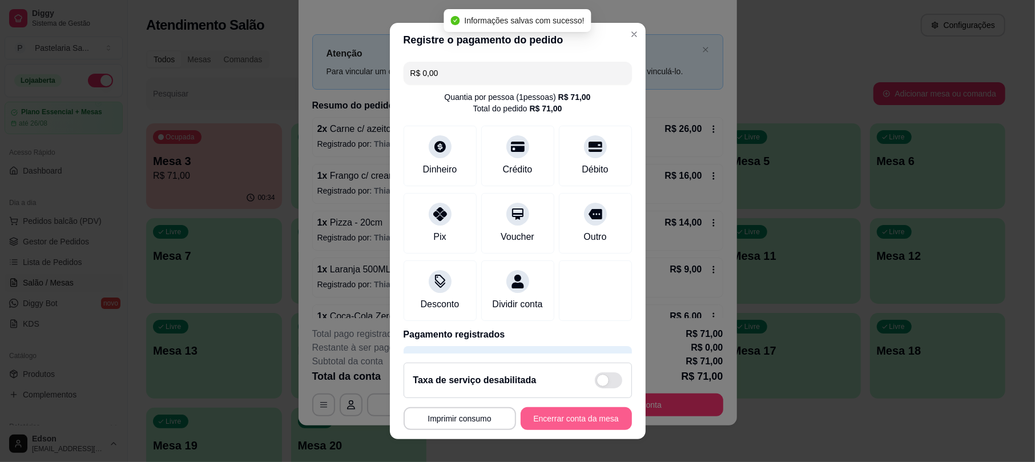
click at [546, 422] on button "Encerrar conta da mesa" at bounding box center [575, 418] width 111 height 23
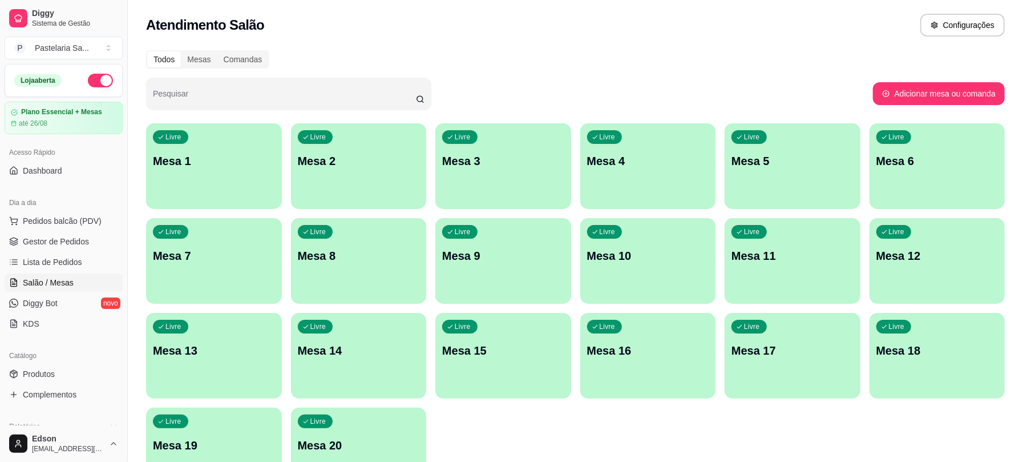
click at [366, 183] on div "Livre Mesa 2" at bounding box center [359, 159] width 136 height 72
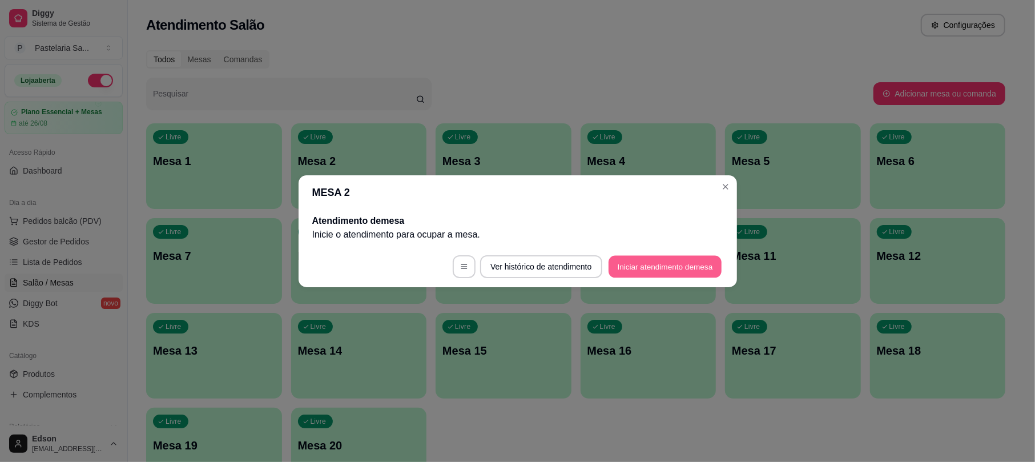
click at [676, 264] on button "Iniciar atendimento de mesa" at bounding box center [664, 266] width 113 height 22
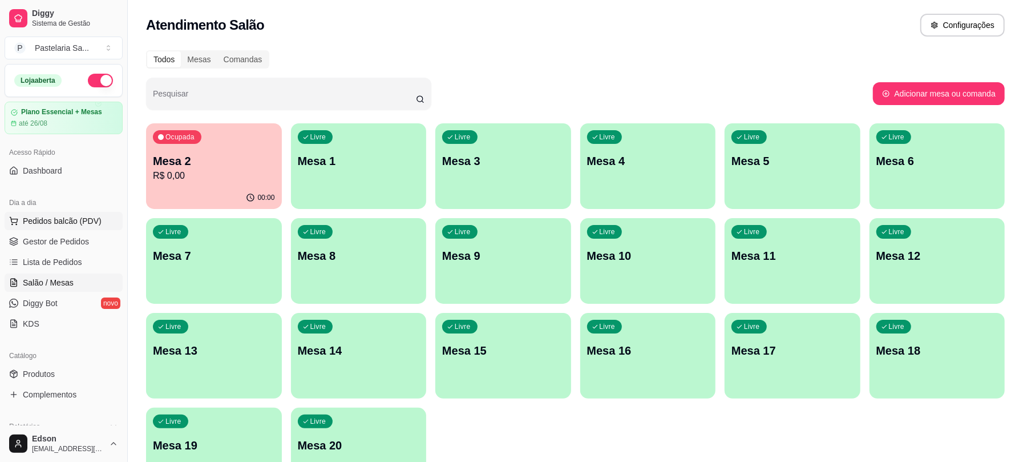
click at [51, 220] on span "Pedidos balcão (PDV)" at bounding box center [62, 220] width 79 height 11
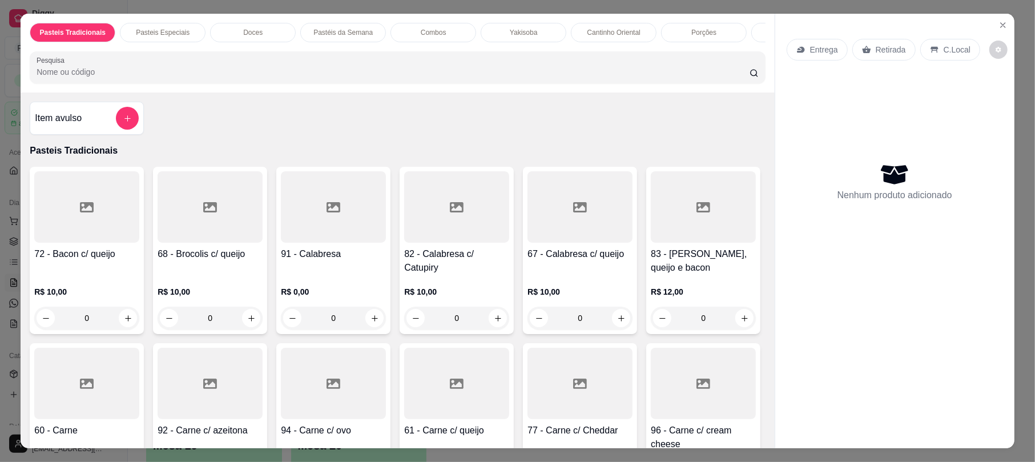
scroll to position [301, 0]
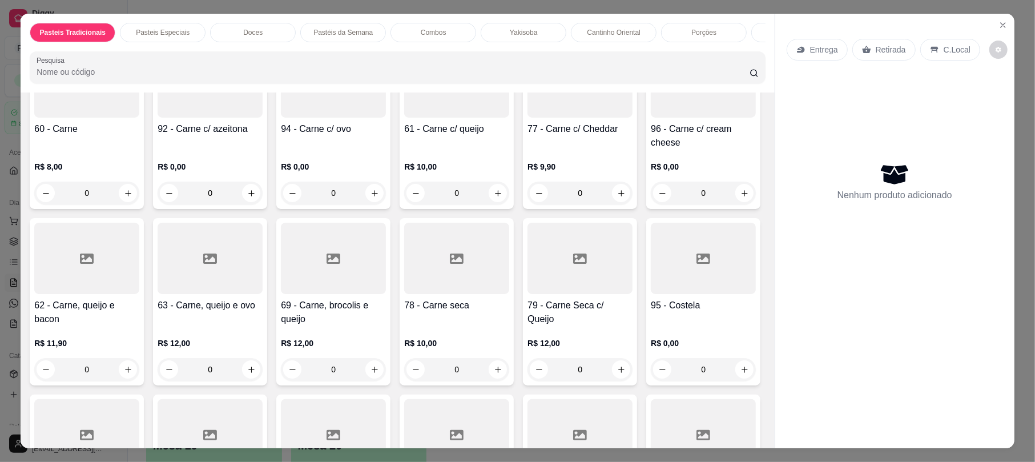
click at [386, 269] on div at bounding box center [333, 258] width 105 height 71
click at [340, 260] on icon at bounding box center [333, 259] width 14 height 14
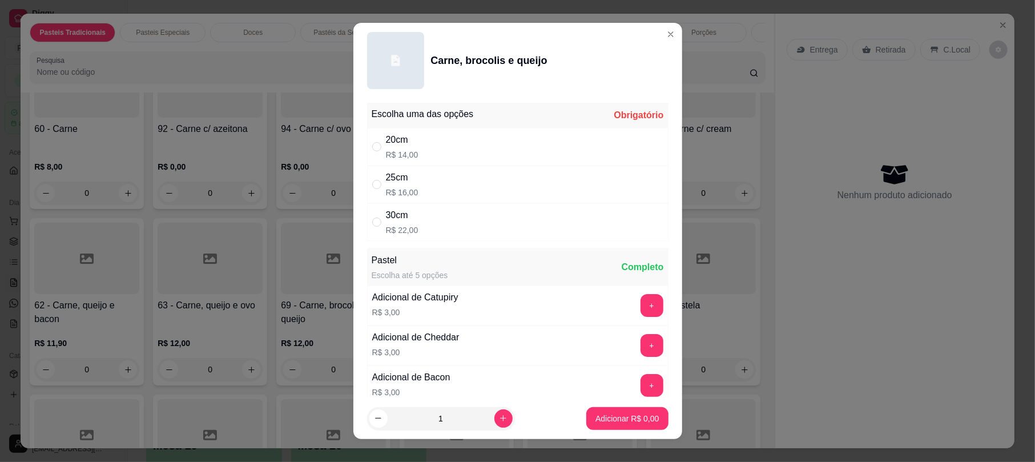
click at [434, 142] on div "20cm R$ 14,00" at bounding box center [517, 147] width 301 height 38
click at [448, 188] on div "25cm R$ 16,00" at bounding box center [517, 185] width 301 height 38
radio input "false"
radio input "true"
click at [635, 413] on p "Adicionar R$ 16,00" at bounding box center [625, 418] width 66 height 11
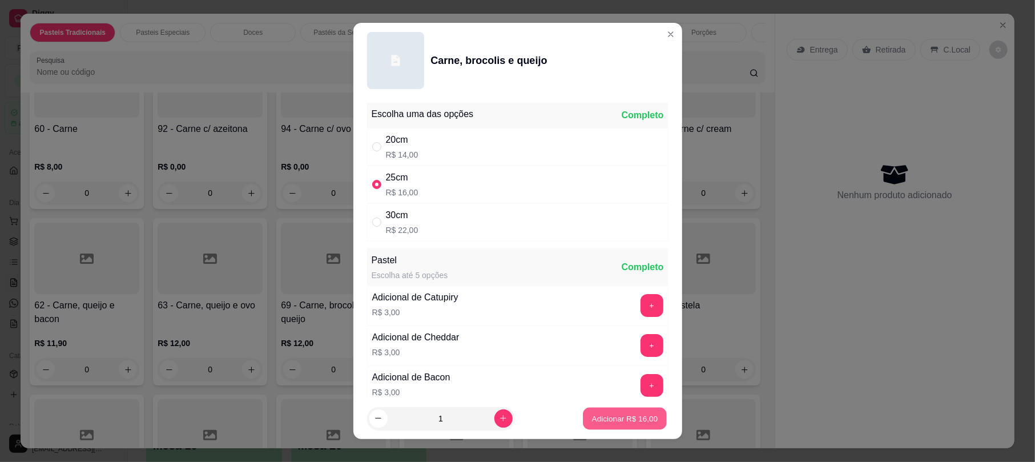
type input "1"
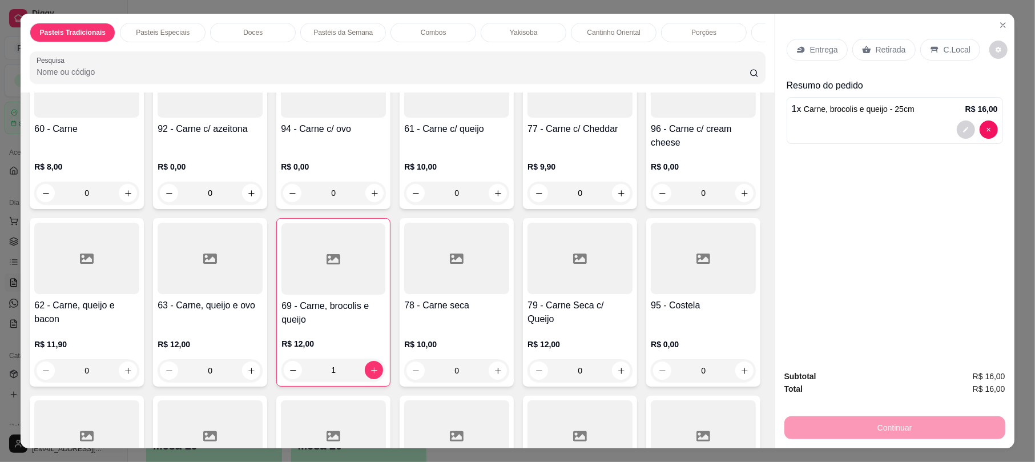
click at [386, 150] on div "R$ 0,00 0" at bounding box center [333, 177] width 105 height 55
click at [485, 173] on div "25cm R$ 15,00" at bounding box center [517, 185] width 302 height 38
radio input "true"
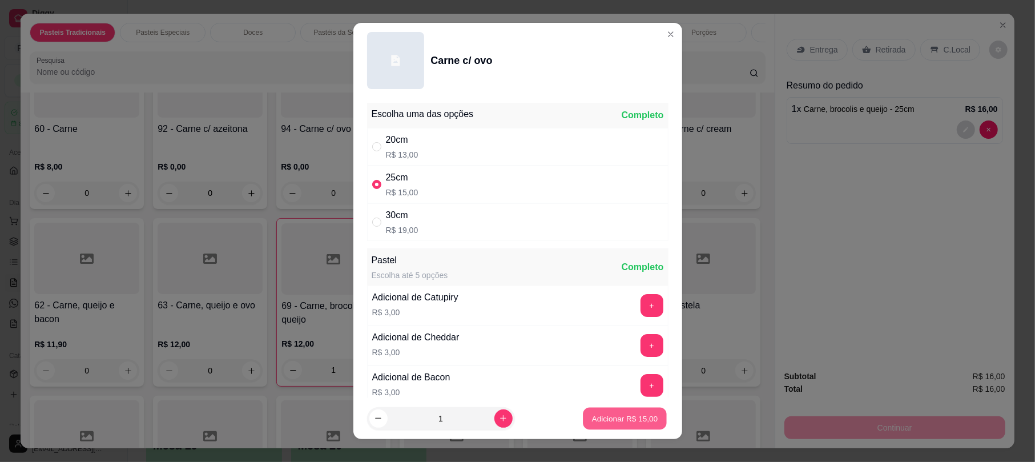
click at [614, 422] on p "Adicionar R$ 15,00" at bounding box center [625, 418] width 66 height 11
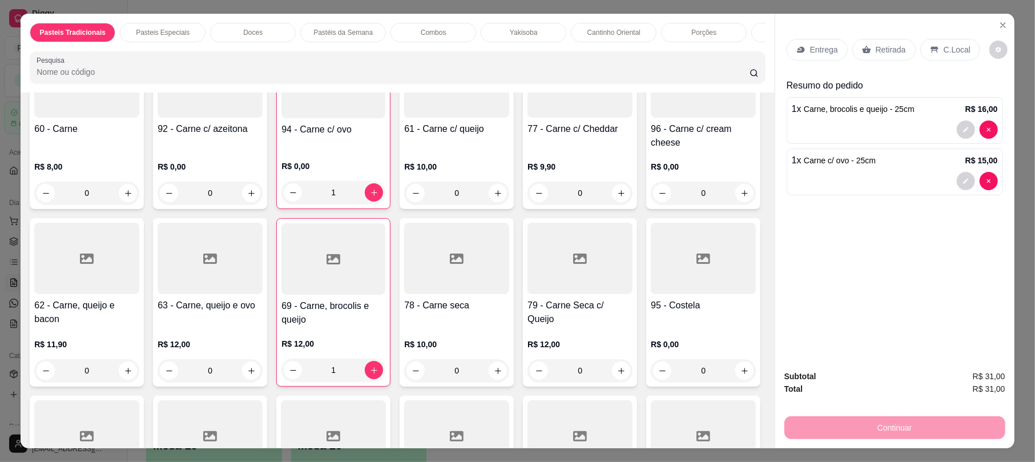
click at [263, 334] on div "R$ 12,00 0" at bounding box center [210, 354] width 105 height 55
type input "0"
click at [263, 318] on div "63 - Carne, queijo e ovo" at bounding box center [210, 312] width 105 height 29
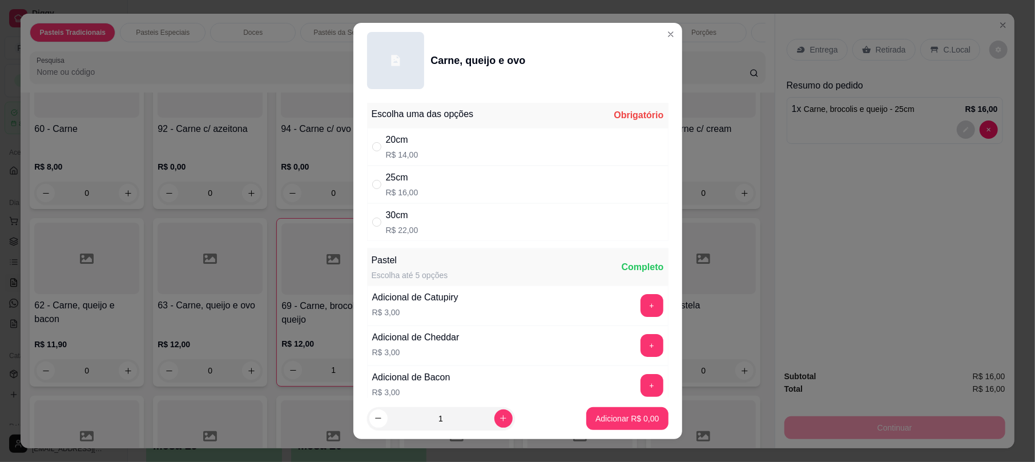
click at [446, 187] on div "25cm R$ 16,00" at bounding box center [517, 185] width 301 height 38
radio input "true"
click at [630, 413] on p "Adicionar R$ 16,00" at bounding box center [625, 418] width 66 height 11
type input "1"
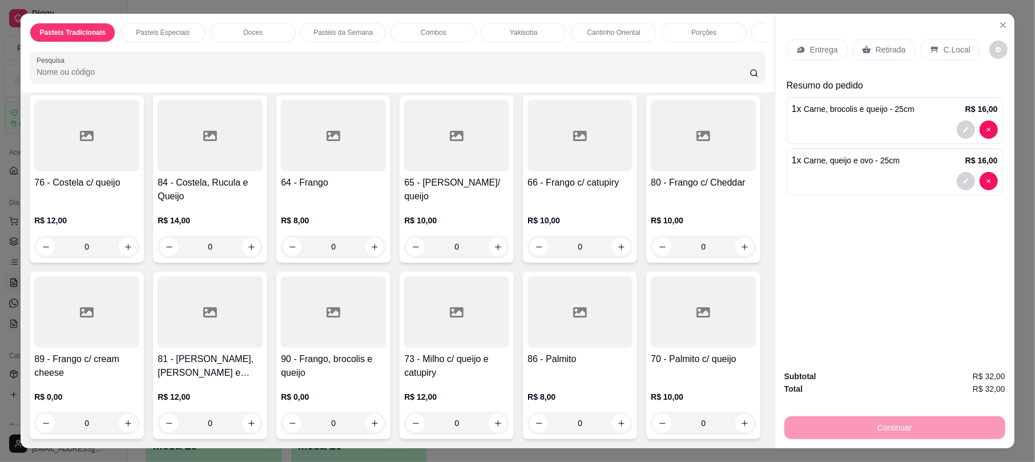
scroll to position [903, 0]
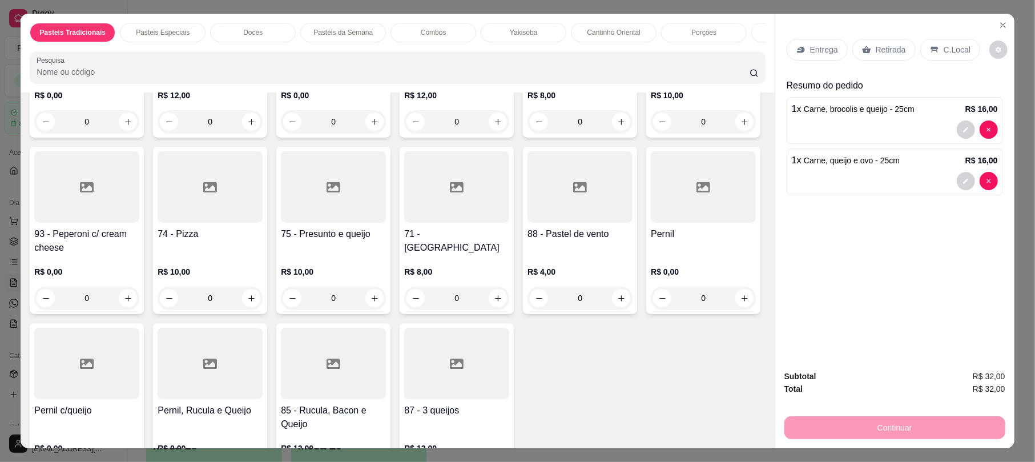
click at [501, 255] on div "71 - [GEOGRAPHIC_DATA]" at bounding box center [456, 240] width 105 height 27
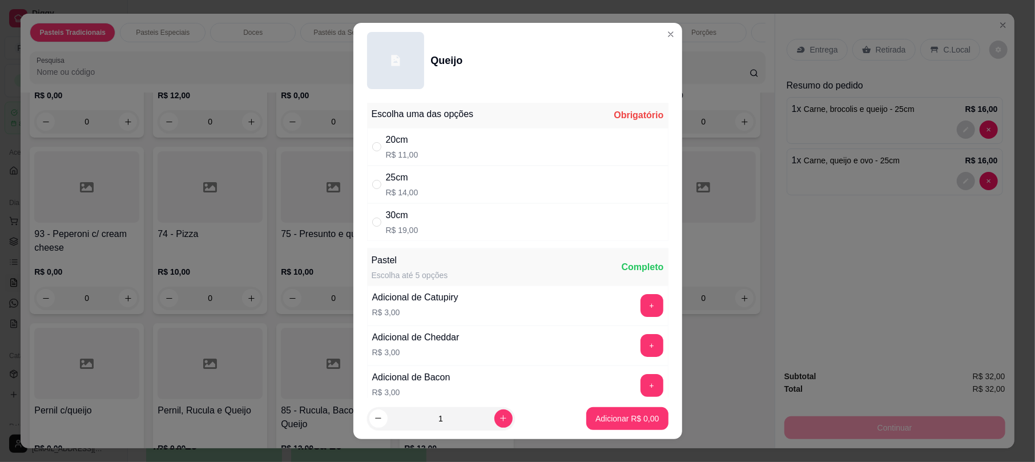
click at [466, 137] on div "20cm R$ 11,00" at bounding box center [517, 147] width 301 height 38
radio input "true"
click at [637, 415] on p "Adicionar R$ 11,00" at bounding box center [625, 418] width 68 height 11
type input "1"
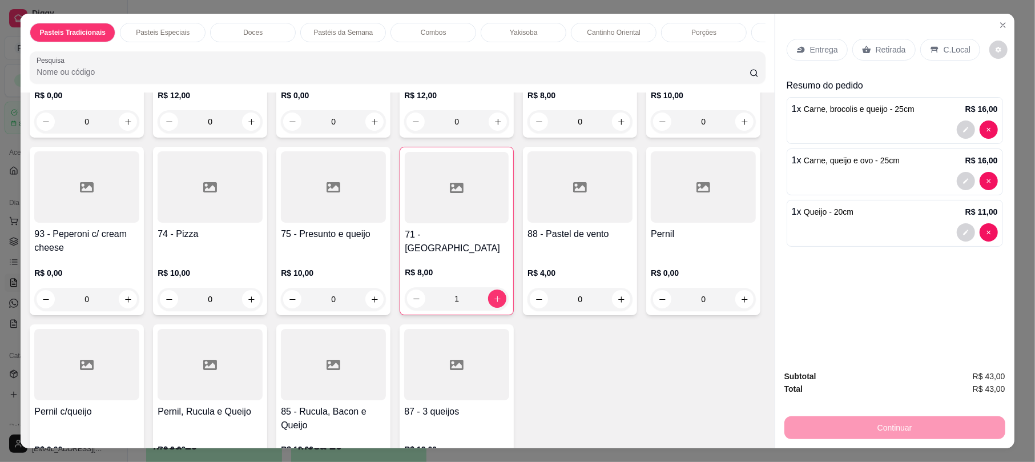
click at [875, 45] on p "Retirada" at bounding box center [890, 49] width 30 height 11
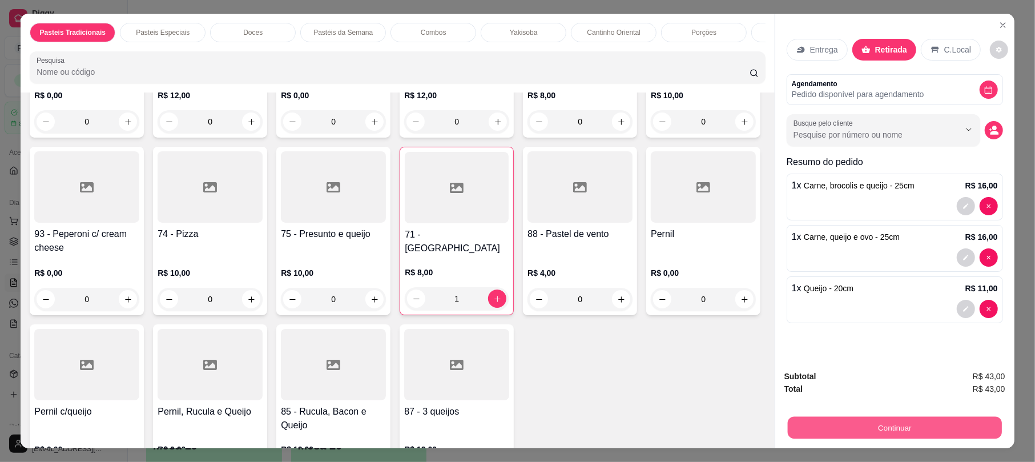
click at [853, 421] on button "Continuar" at bounding box center [895, 427] width 214 height 22
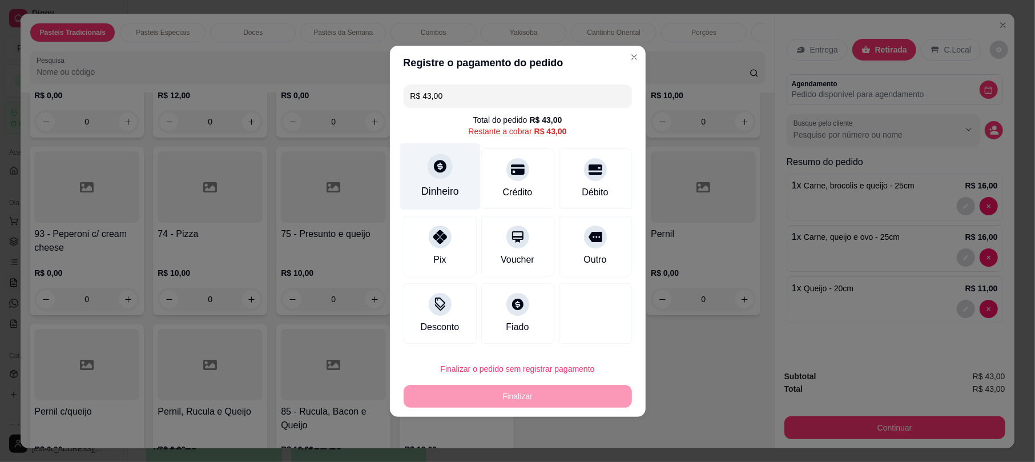
click at [462, 179] on div "Dinheiro" at bounding box center [439, 176] width 80 height 67
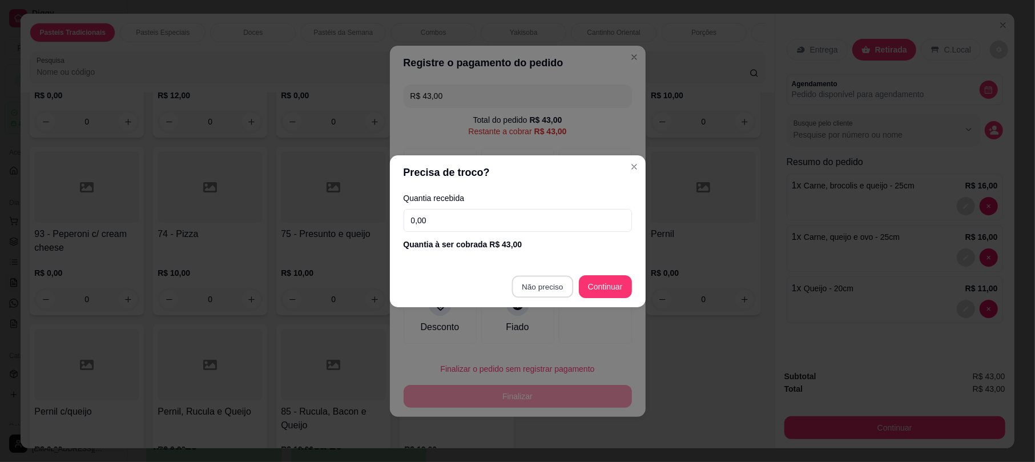
type input "R$ 0,00"
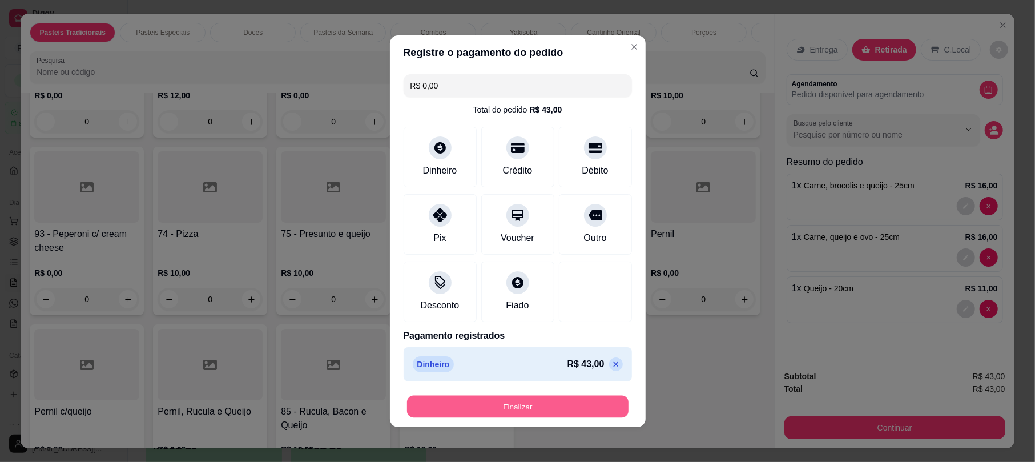
click at [552, 407] on button "Finalizar" at bounding box center [517, 406] width 221 height 22
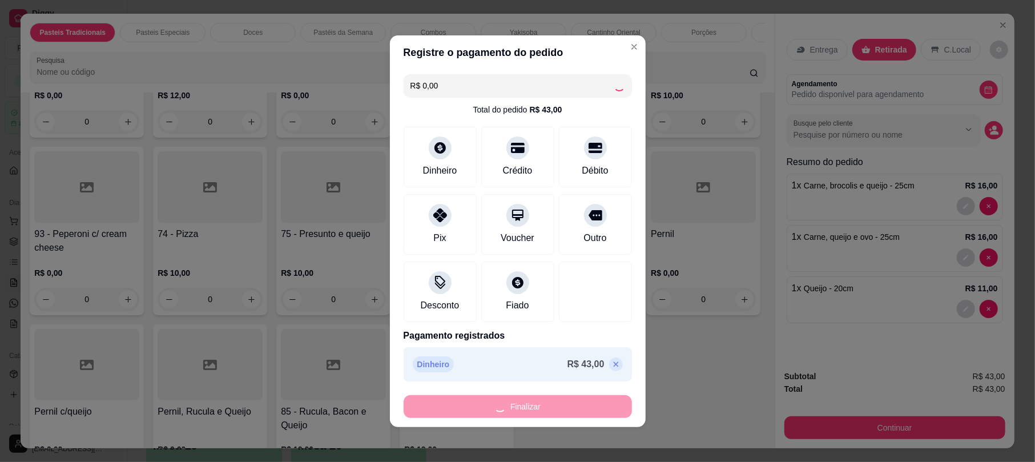
type input "0"
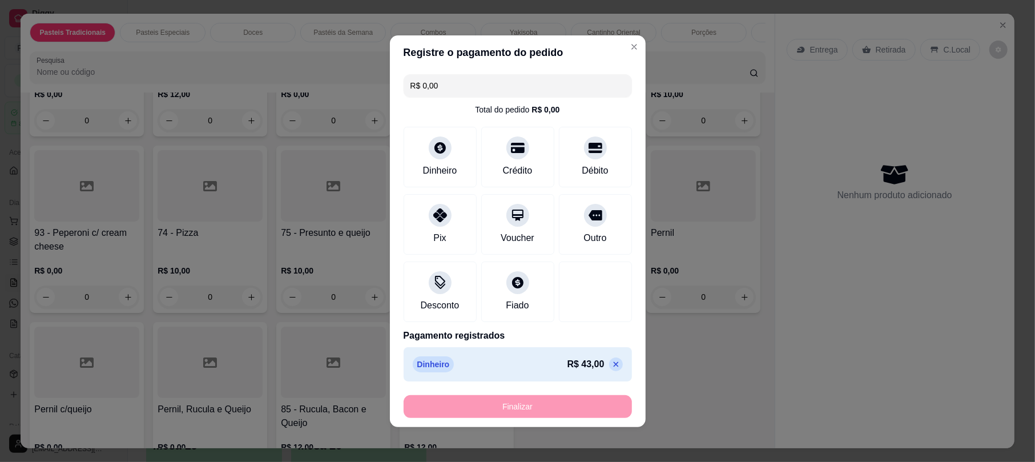
type input "-R$ 43,00"
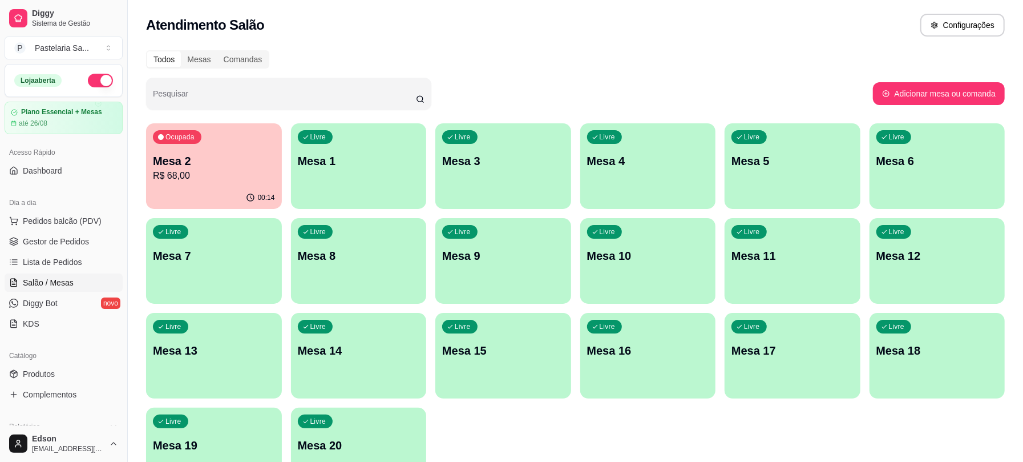
click at [403, 458] on div "Livre Mesa 20" at bounding box center [359, 443] width 136 height 72
click at [69, 217] on span "Pedidos balcão (PDV)" at bounding box center [62, 220] width 79 height 11
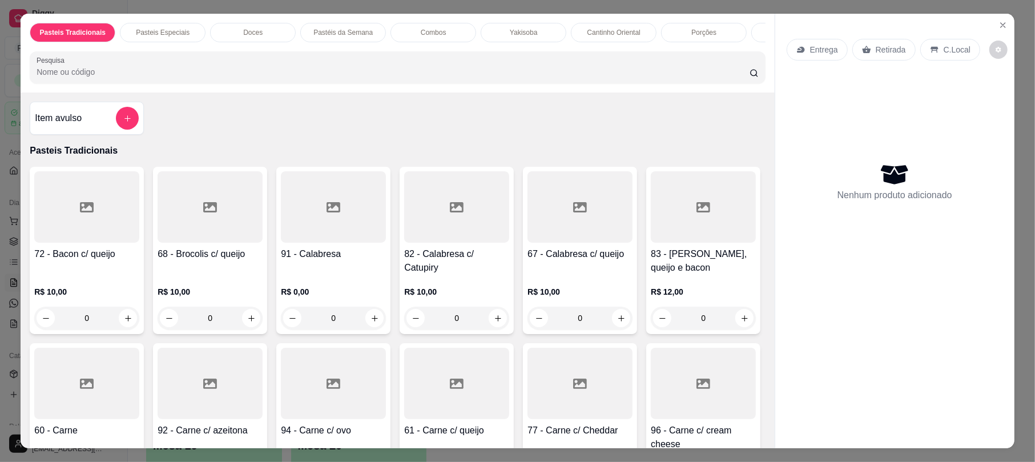
click at [139, 415] on div at bounding box center [86, 383] width 105 height 71
click at [484, 158] on div "20cm R$ 12,00" at bounding box center [517, 147] width 301 height 38
radio input "true"
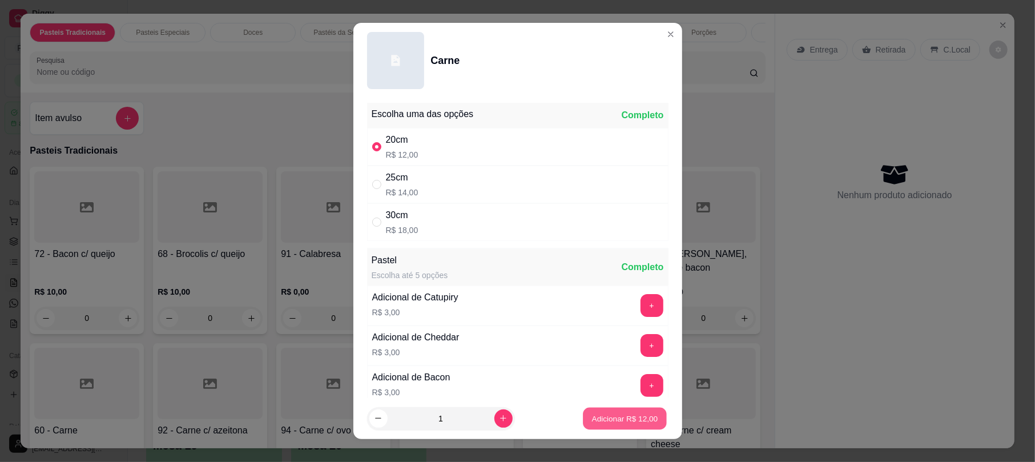
click at [618, 422] on p "Adicionar R$ 12,00" at bounding box center [625, 418] width 66 height 11
type input "1"
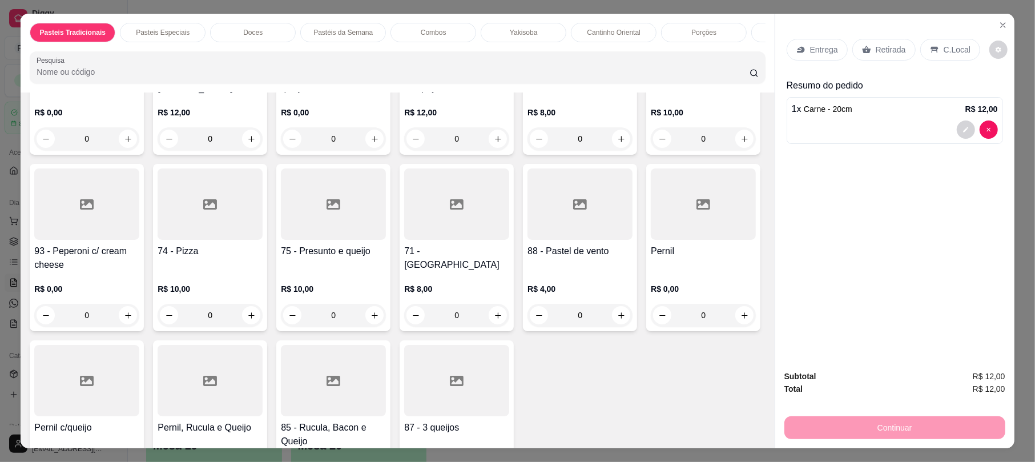
scroll to position [903, 0]
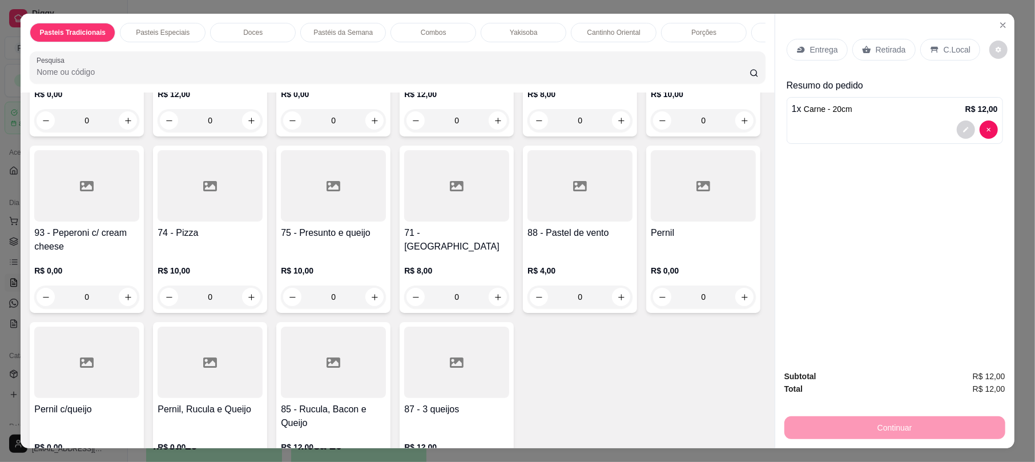
click at [425, 313] on div "71 - Queijo R$ 8,00 0" at bounding box center [456, 229] width 114 height 167
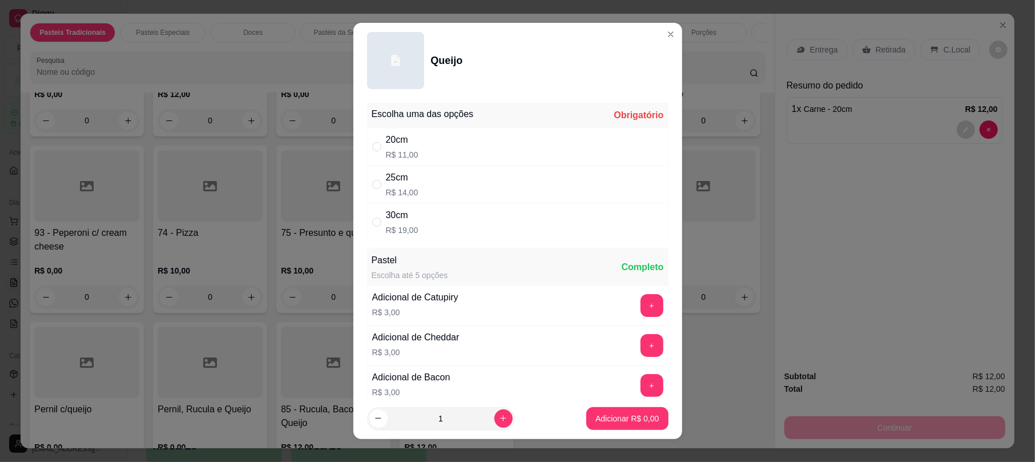
click at [402, 236] on p "R$ 19,00" at bounding box center [402, 229] width 33 height 11
radio input "true"
click at [622, 413] on p "Adicionar R$ 19,00" at bounding box center [625, 418] width 68 height 11
type input "1"
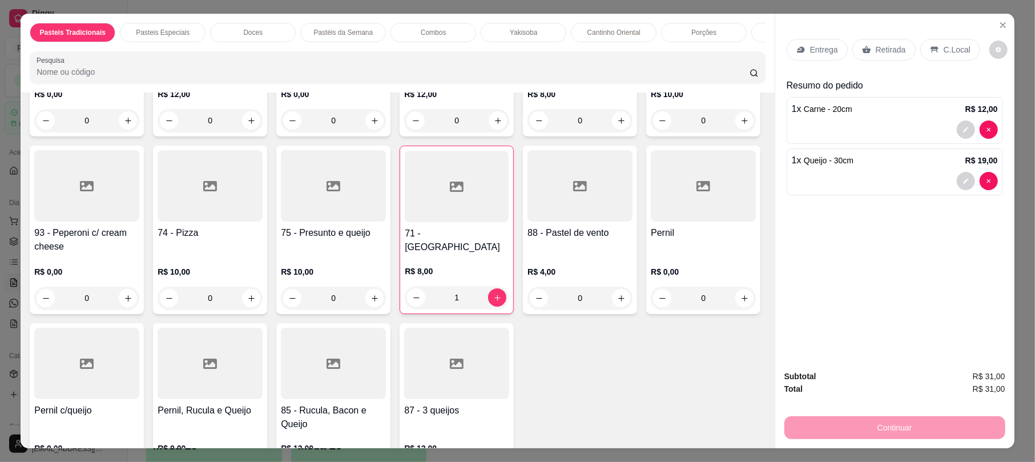
click at [862, 51] on icon at bounding box center [866, 49] width 9 height 9
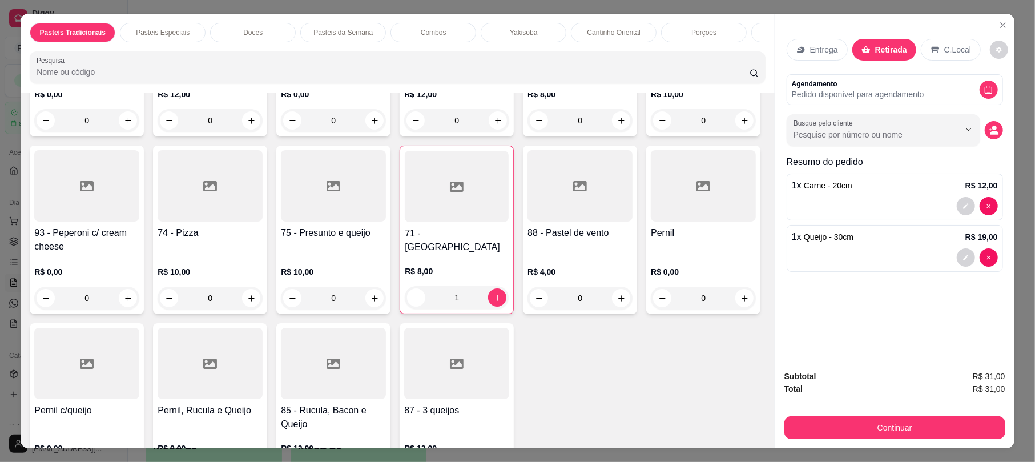
drag, startPoint x: 877, startPoint y: 414, endPoint x: 877, endPoint y: 428, distance: 14.3
click at [877, 425] on div "Continuar" at bounding box center [894, 426] width 221 height 26
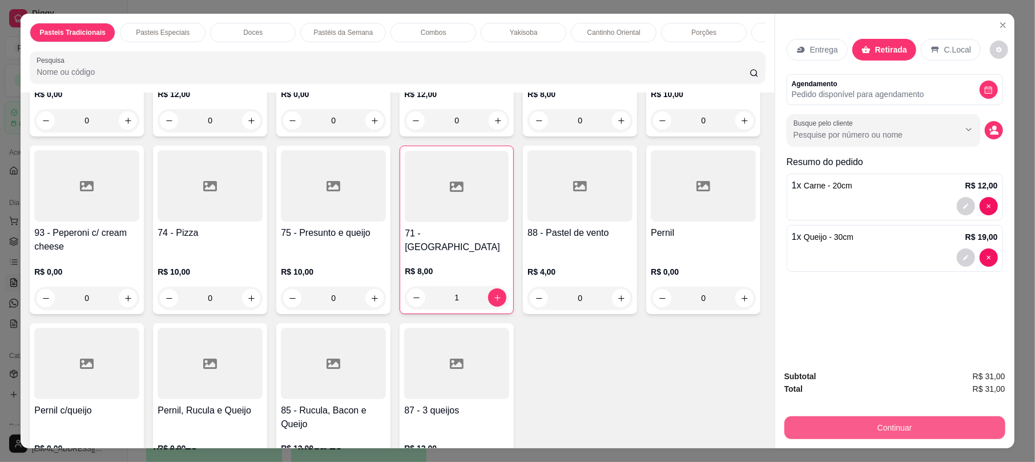
click at [877, 428] on button "Continuar" at bounding box center [894, 427] width 221 height 23
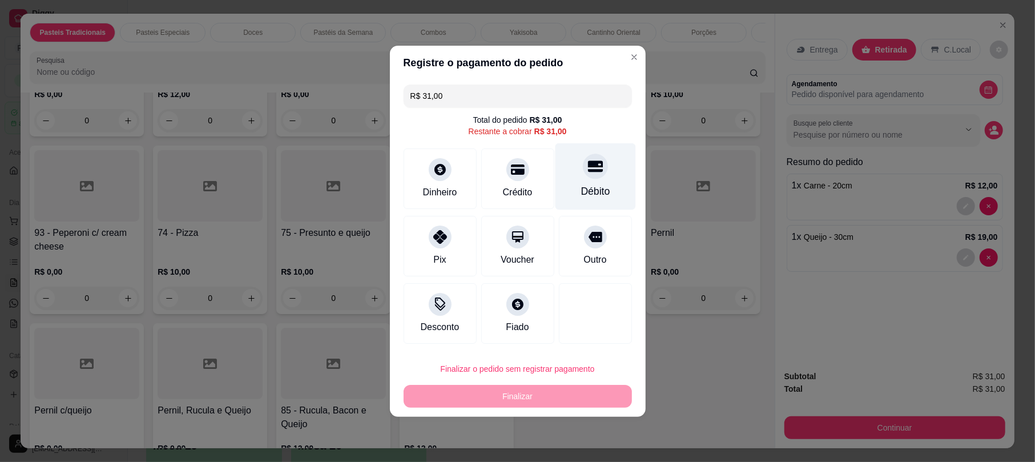
click at [615, 164] on div "Débito" at bounding box center [595, 176] width 80 height 67
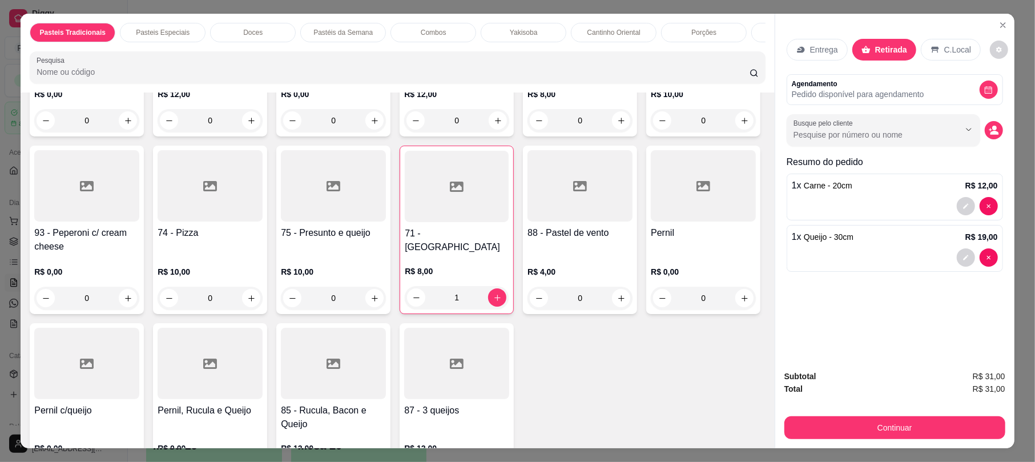
type input "R$ 0,00"
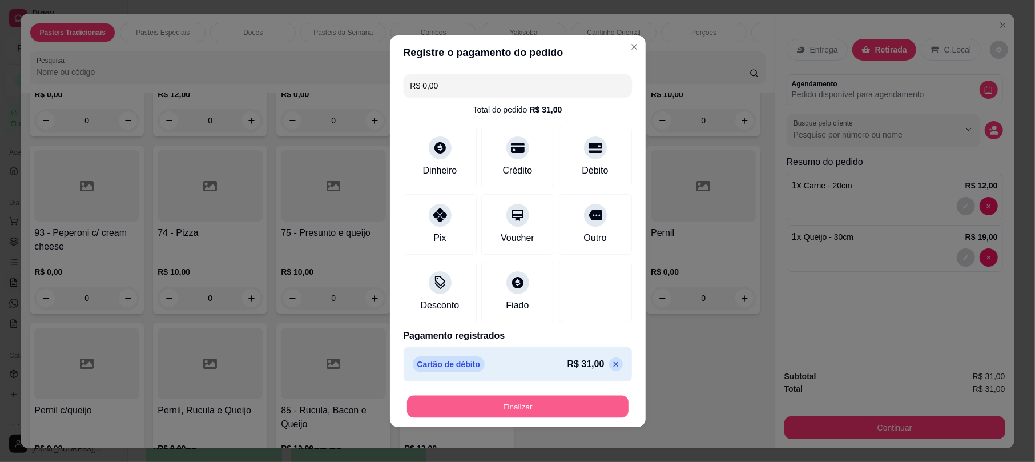
click at [580, 405] on button "Finalizar" at bounding box center [517, 406] width 221 height 22
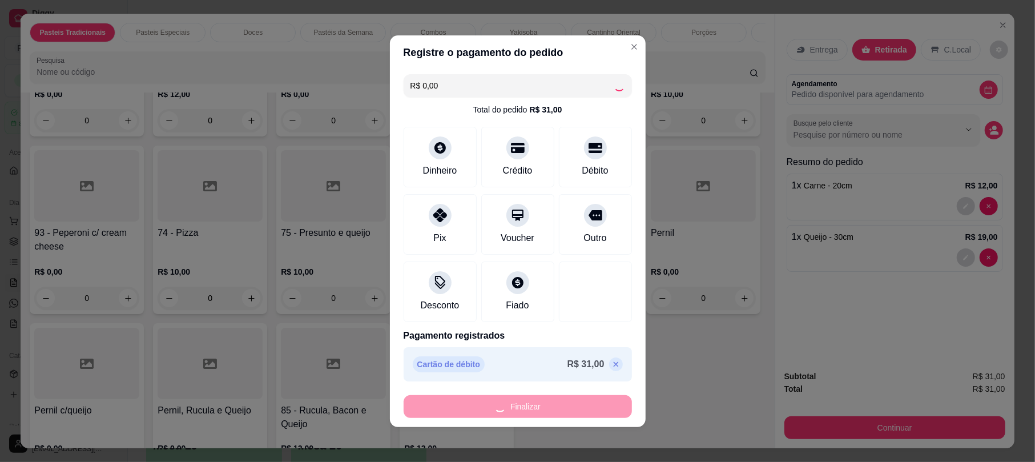
type input "0"
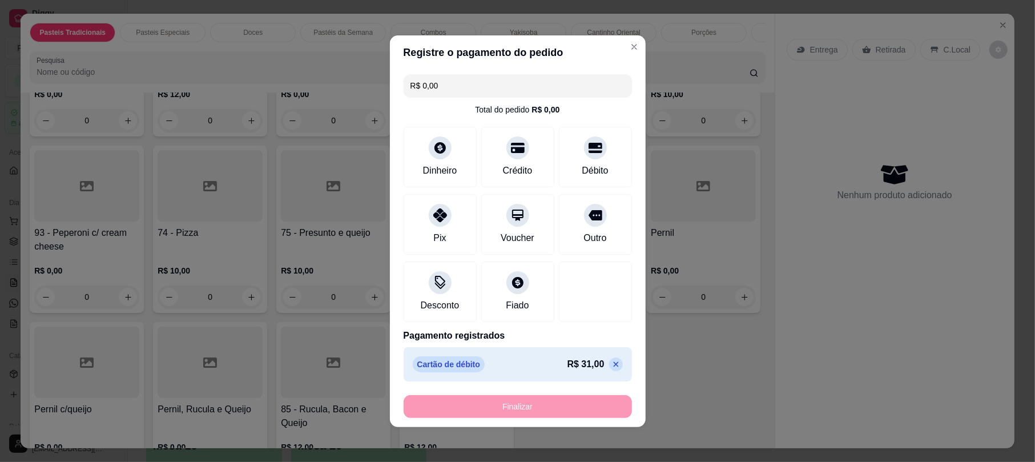
type input "-R$ 31,00"
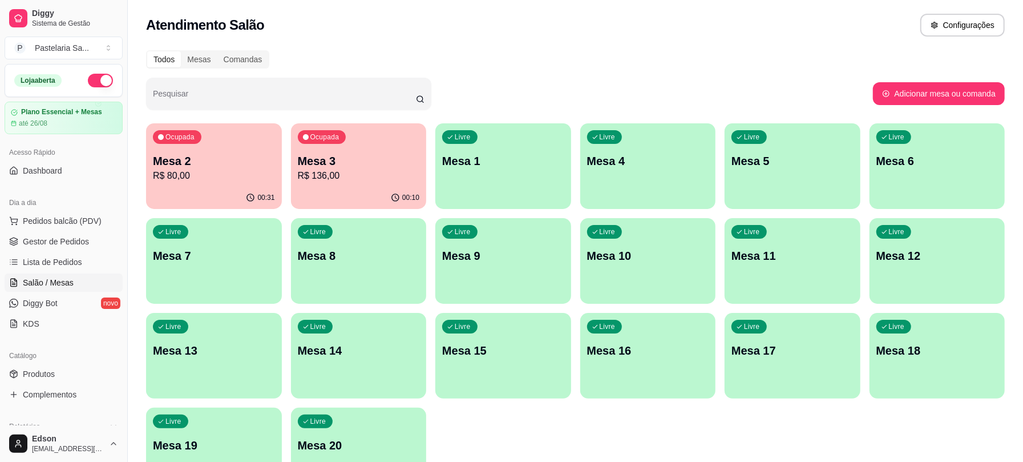
click at [400, 166] on p "Mesa 3" at bounding box center [359, 161] width 122 height 16
click at [160, 147] on div "Ocupada Mesa 2 R$ 80,00" at bounding box center [214, 154] width 136 height 63
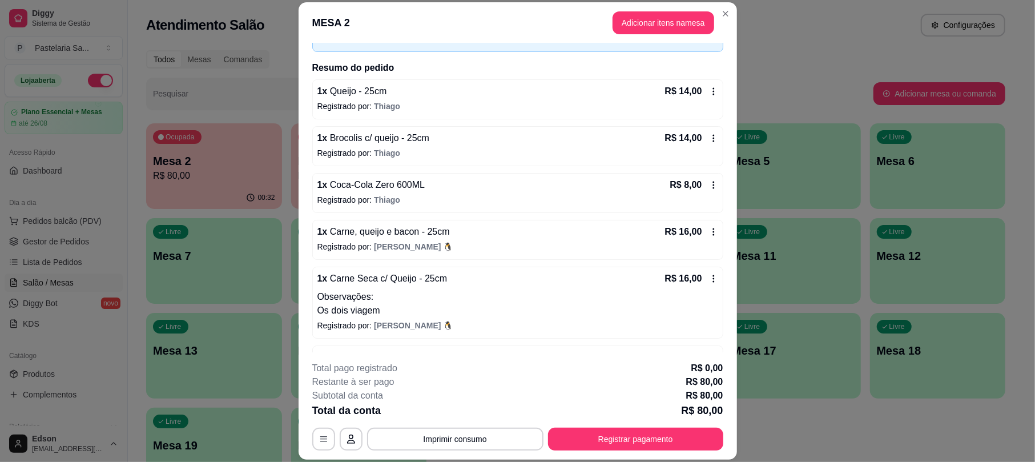
scroll to position [64, 0]
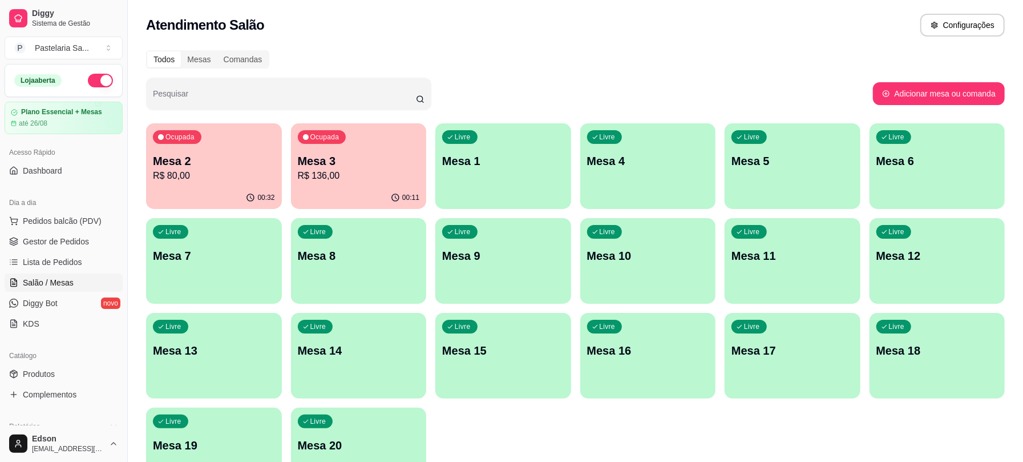
click at [240, 170] on p "R$ 80,00" at bounding box center [214, 176] width 122 height 14
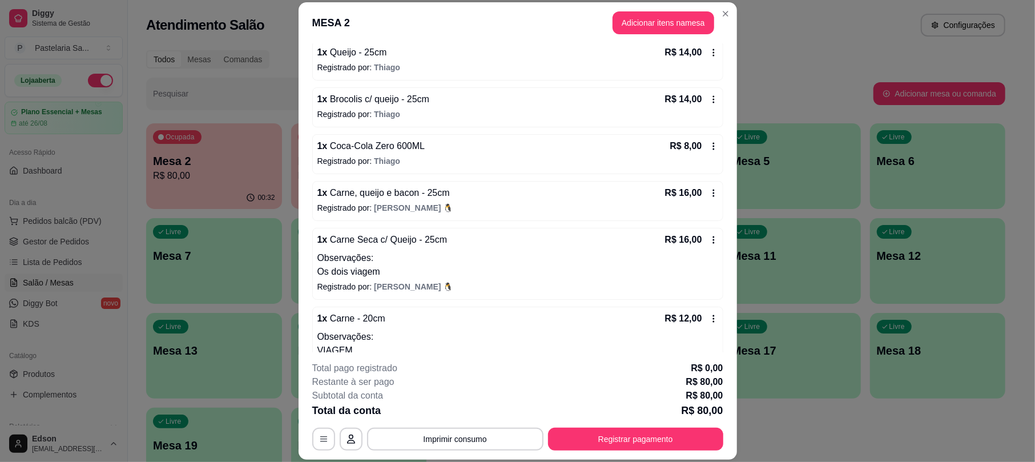
scroll to position [144, 0]
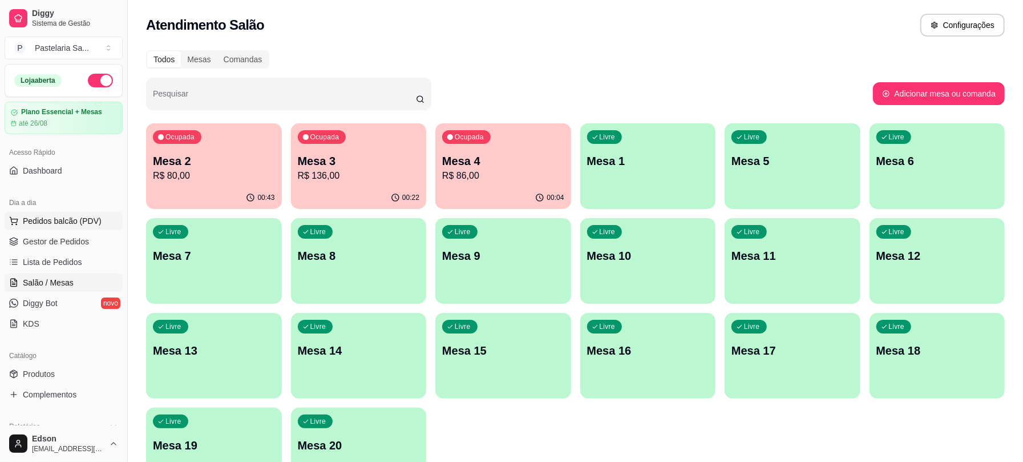
click at [51, 228] on button "Pedidos balcão (PDV)" at bounding box center [64, 221] width 118 height 18
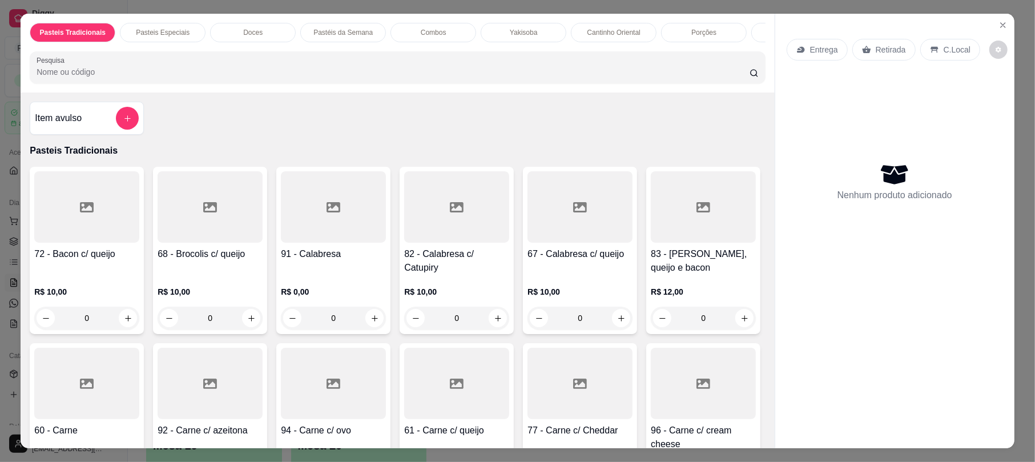
scroll to position [301, 0]
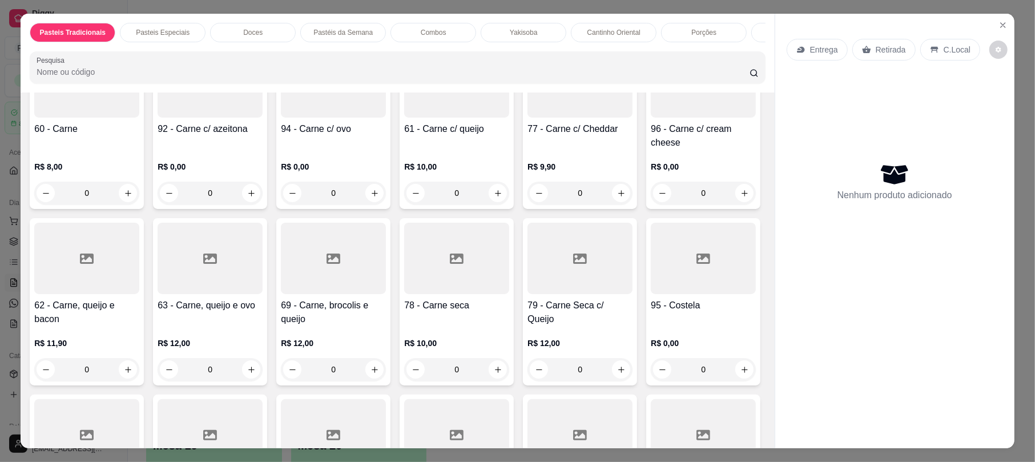
click at [139, 284] on div at bounding box center [86, 258] width 105 height 71
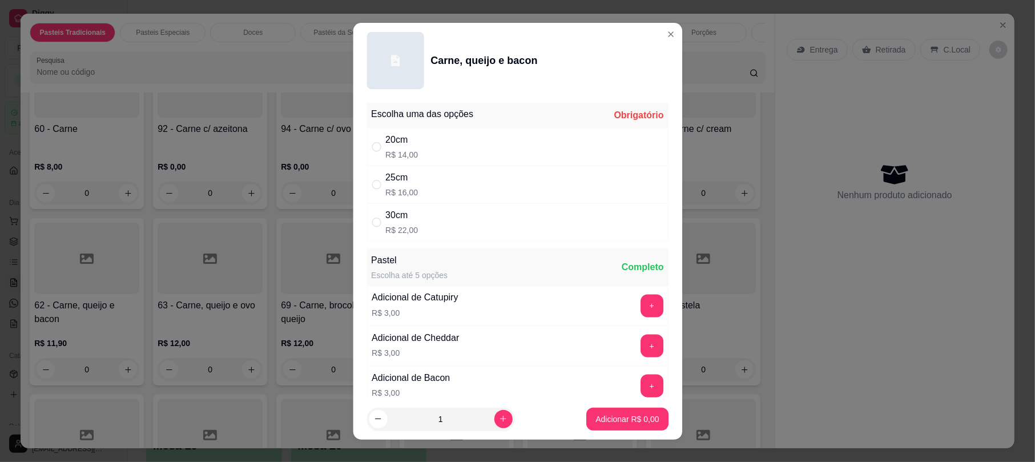
click at [437, 195] on div "25cm R$ 16,00" at bounding box center [517, 185] width 302 height 38
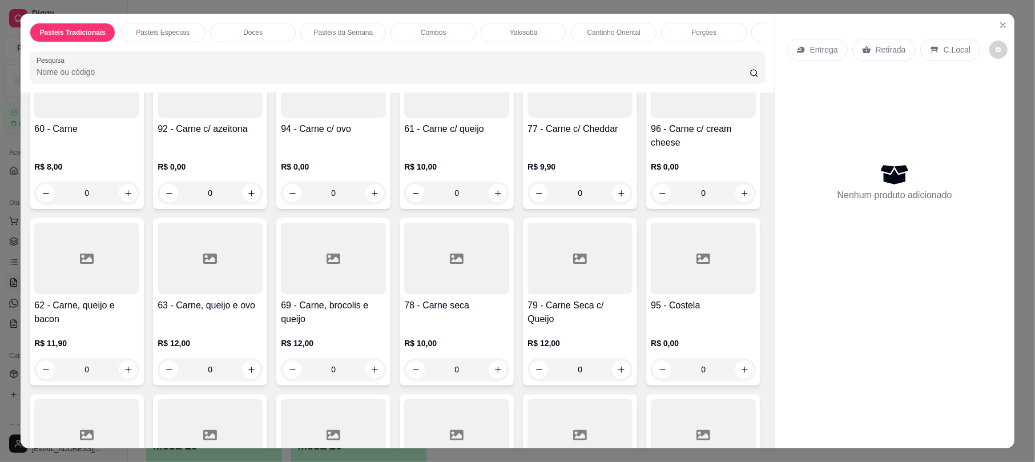
radio input "true"
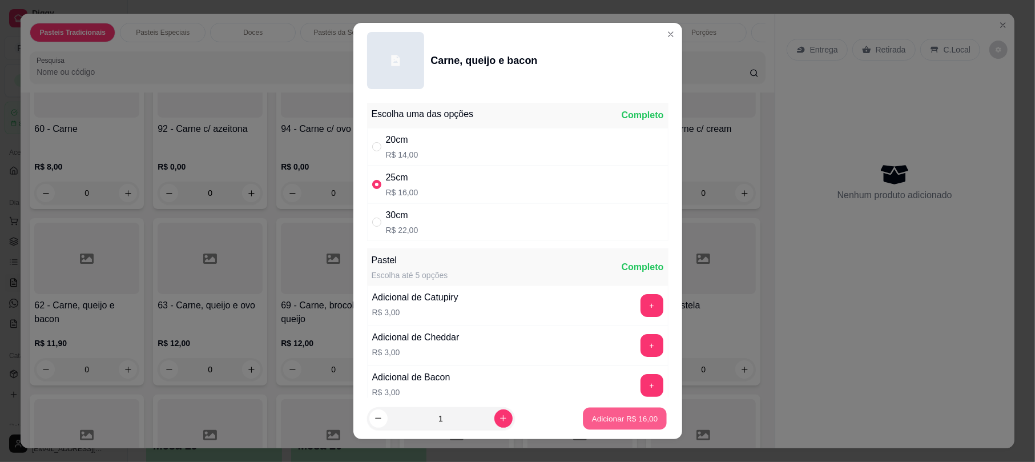
click at [617, 414] on p "Adicionar R$ 16,00" at bounding box center [625, 418] width 66 height 11
type input "1"
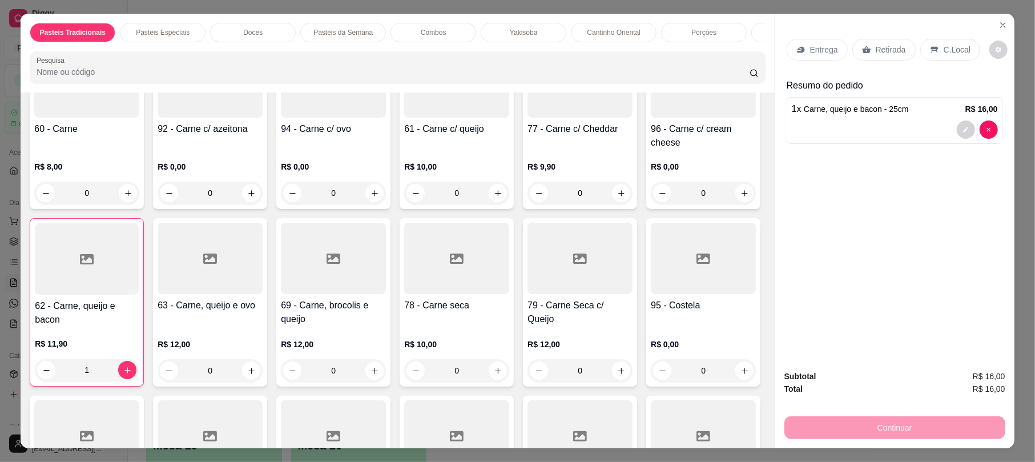
scroll to position [602, 0]
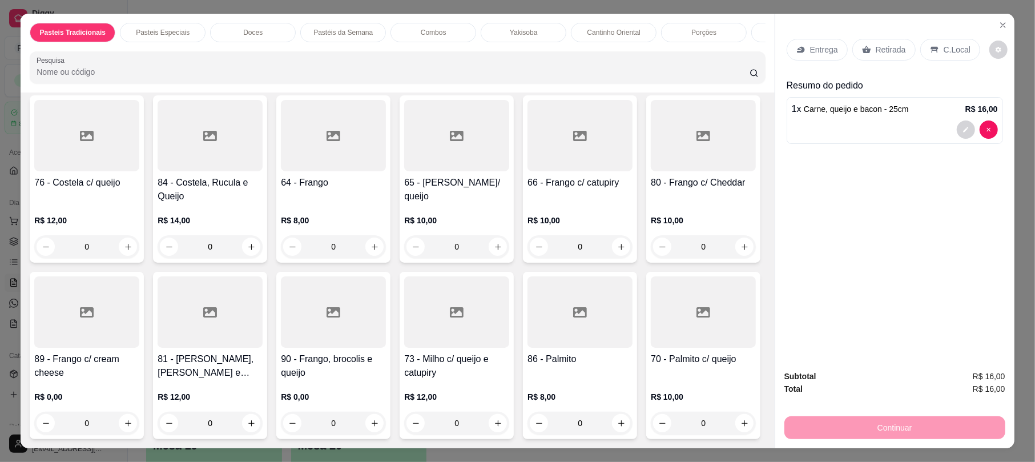
click at [527, 189] on h4 "66 - Frango c/ catupiry" at bounding box center [579, 183] width 105 height 14
click at [453, 188] on div "25cm R$ 15,00" at bounding box center [517, 185] width 302 height 38
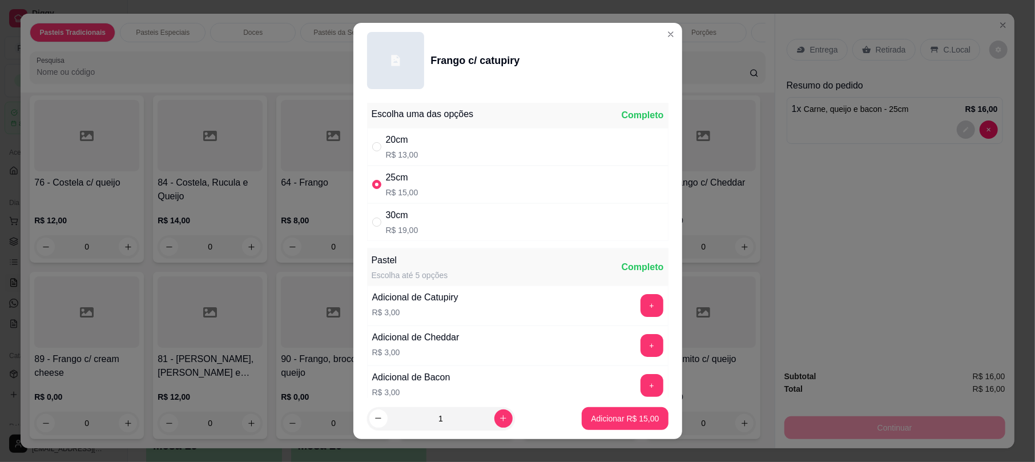
radio input "true"
click at [611, 422] on p "Adicionar R$ 15,00" at bounding box center [625, 418] width 66 height 11
type input "1"
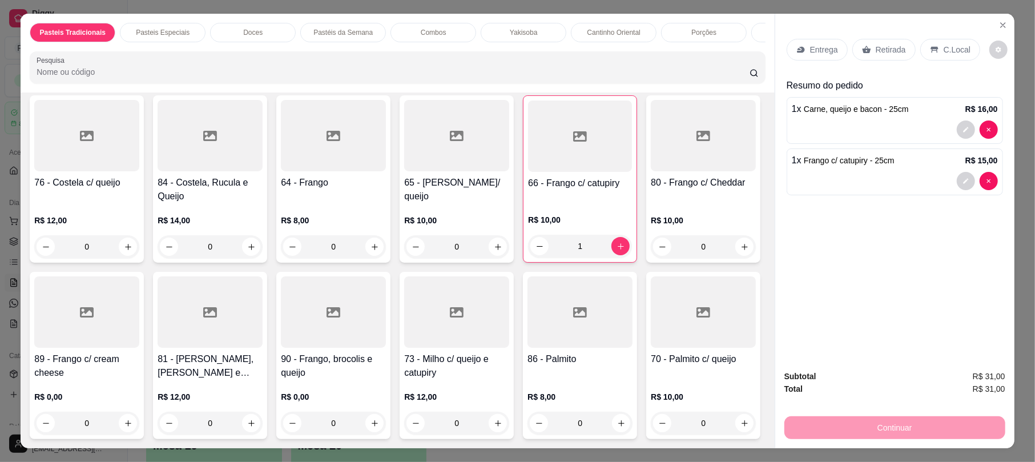
drag, startPoint x: 882, startPoint y: 30, endPoint x: 881, endPoint y: 37, distance: 6.4
click at [881, 32] on div "Entrega Retirada C.Local" at bounding box center [894, 50] width 216 height 40
click at [881, 37] on div "Entrega Retirada C.Local" at bounding box center [894, 50] width 216 height 40
click at [882, 42] on div "Retirada" at bounding box center [883, 50] width 63 height 22
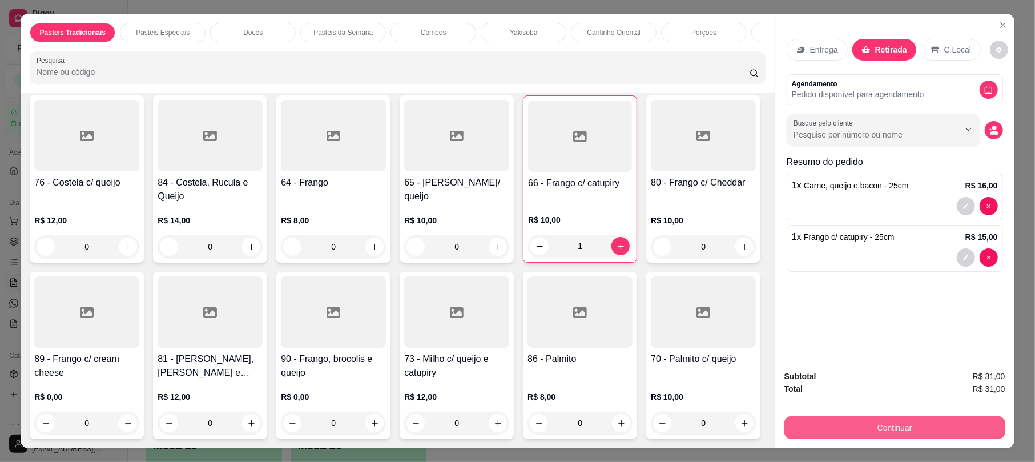
click at [907, 429] on button "Continuar" at bounding box center [894, 427] width 221 height 23
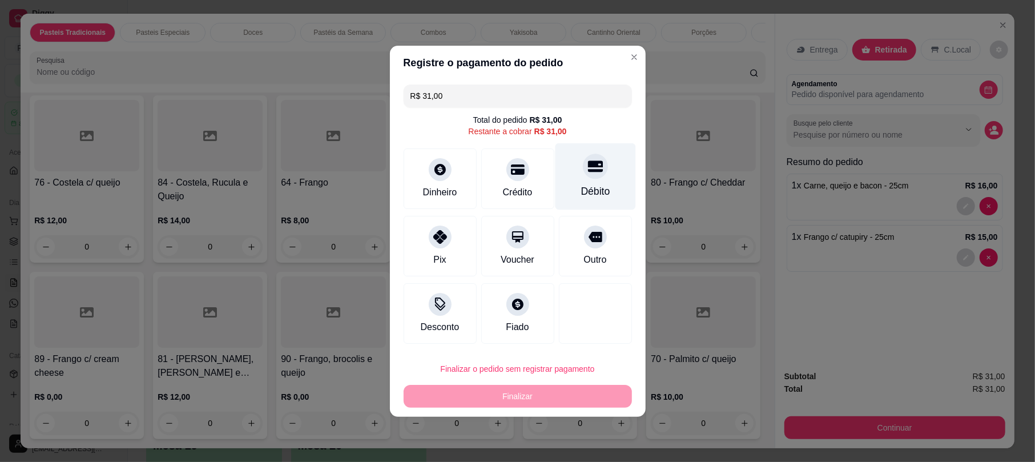
click at [590, 175] on div at bounding box center [595, 166] width 25 height 25
type input "R$ 0,00"
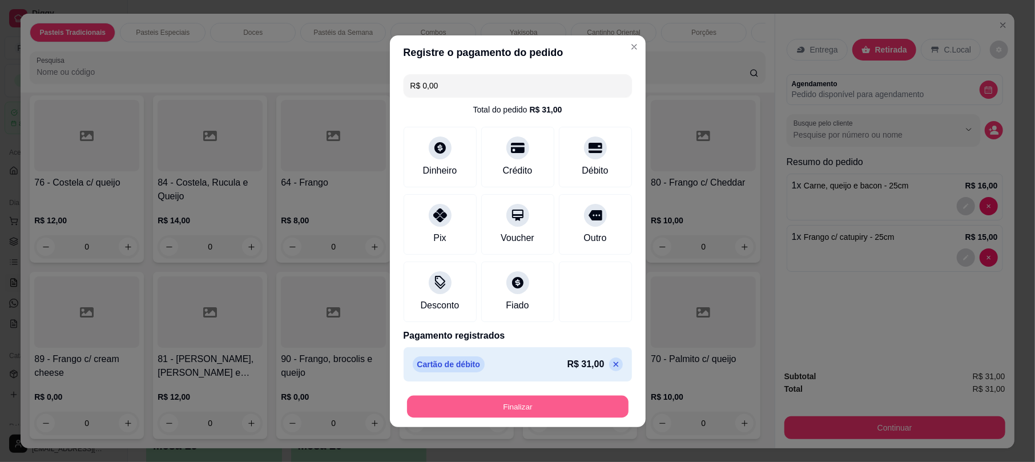
click at [595, 398] on button "Finalizar" at bounding box center [517, 406] width 221 height 22
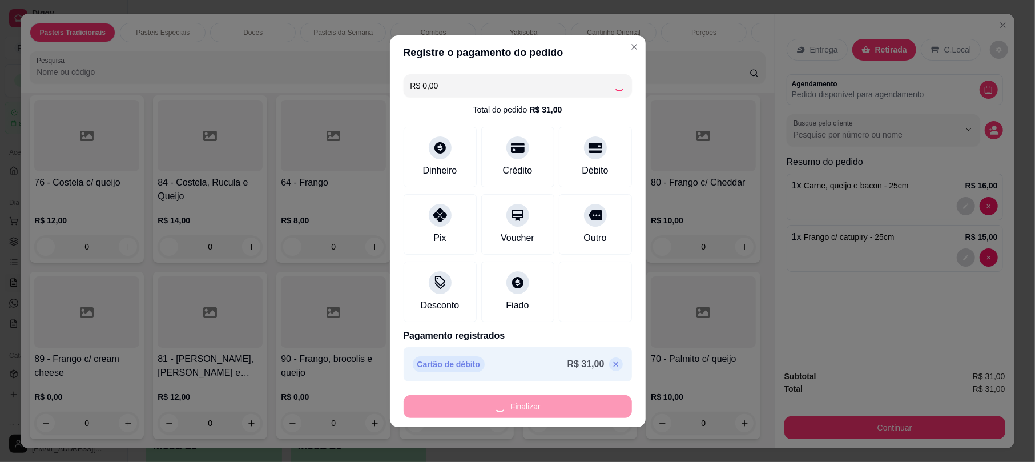
type input "0"
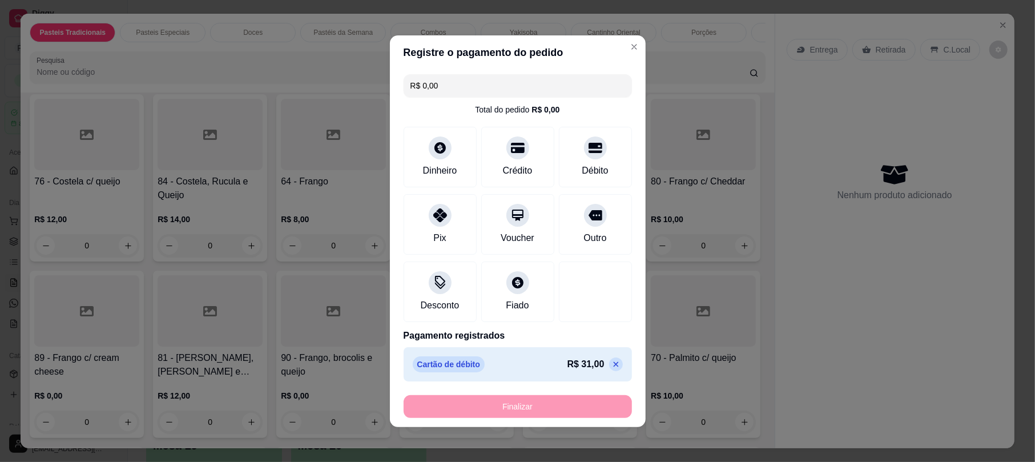
type input "-R$ 31,00"
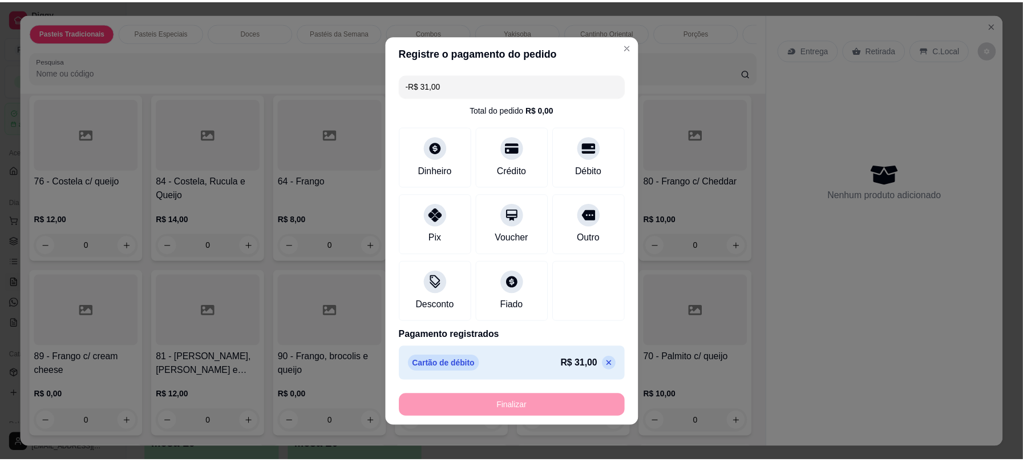
scroll to position [600, 0]
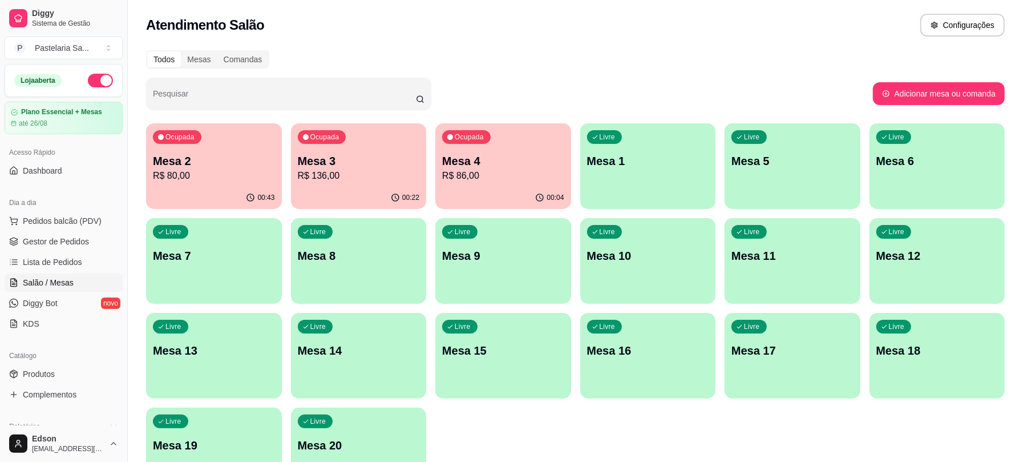
click at [342, 154] on p "Mesa 3" at bounding box center [359, 161] width 122 height 16
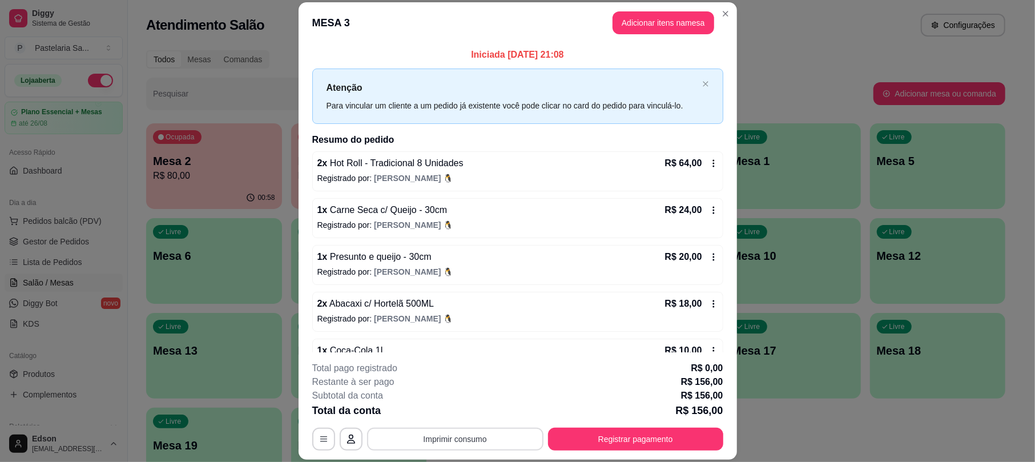
click at [415, 432] on button "Imprimir consumo" at bounding box center [455, 438] width 176 height 23
click at [441, 416] on button "Balcão 🎌🌸" at bounding box center [450, 412] width 83 height 18
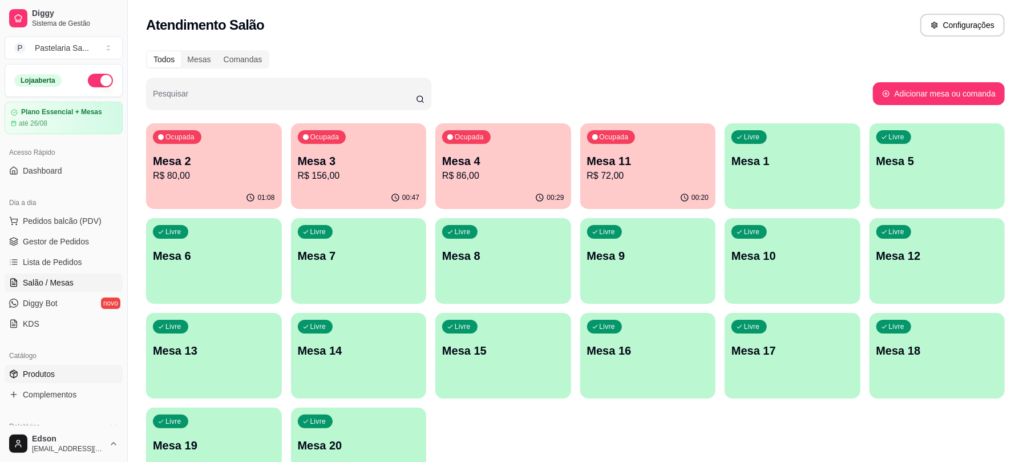
click at [67, 366] on link "Produtos" at bounding box center [64, 374] width 118 height 18
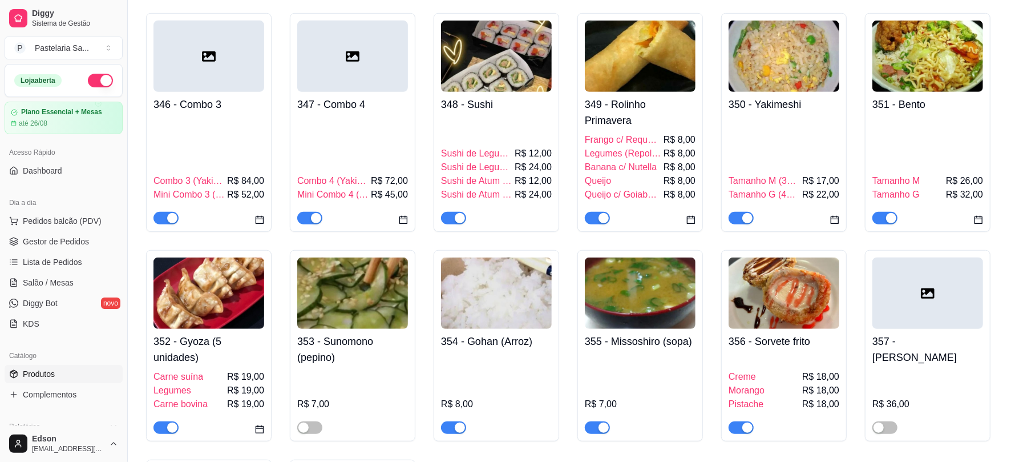
scroll to position [3530, 0]
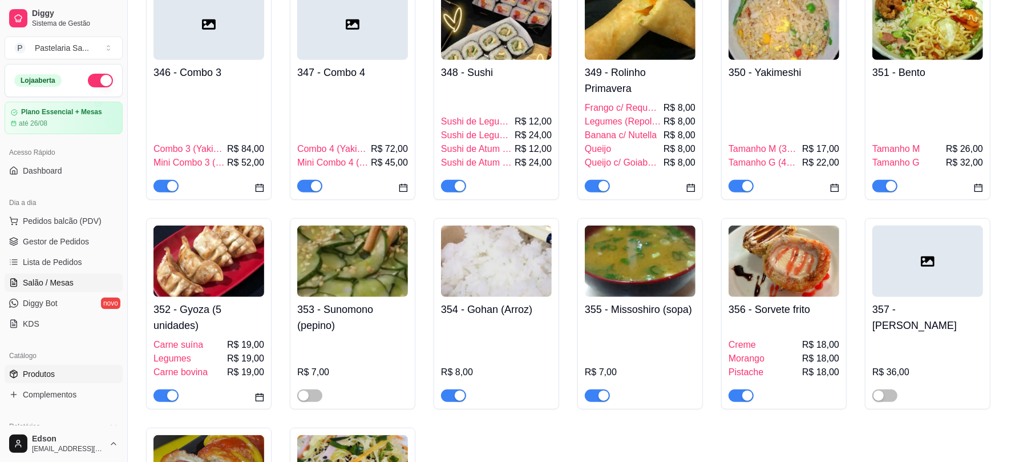
click at [79, 279] on link "Salão / Mesas" at bounding box center [64, 282] width 118 height 18
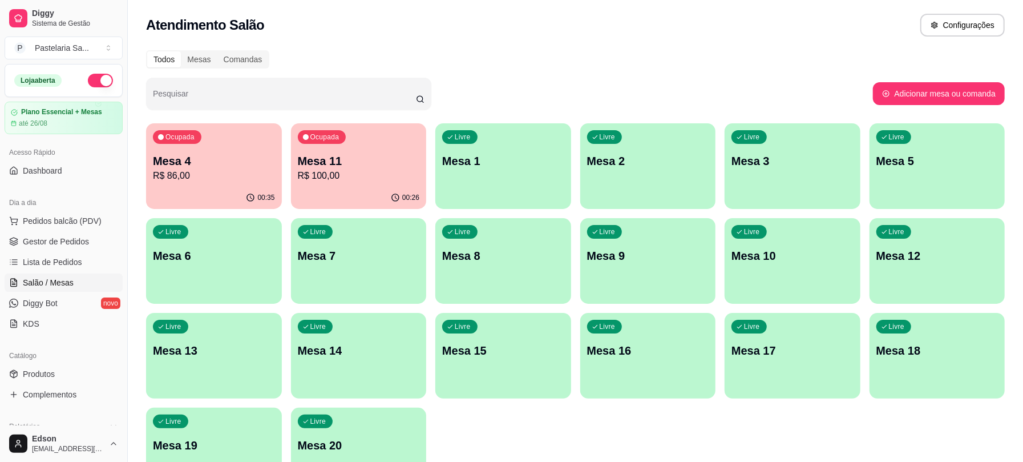
click at [226, 178] on p "R$ 86,00" at bounding box center [214, 176] width 122 height 14
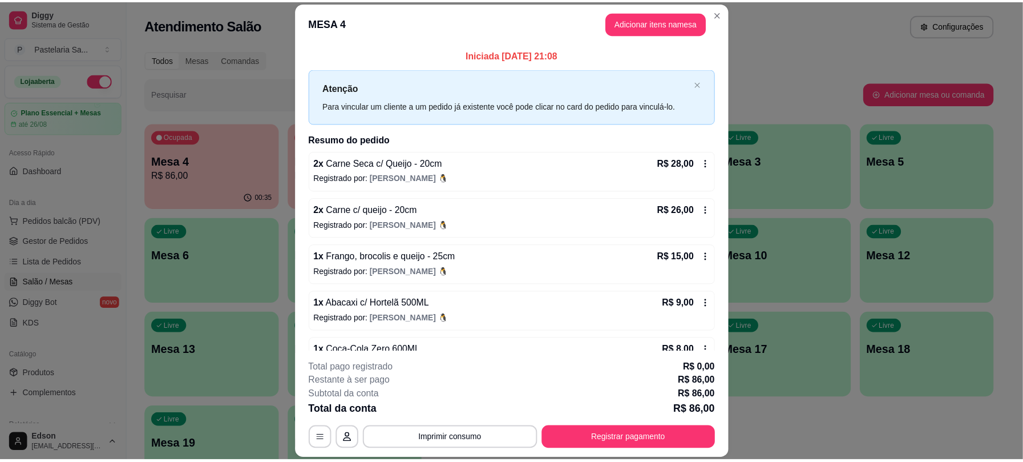
scroll to position [33, 0]
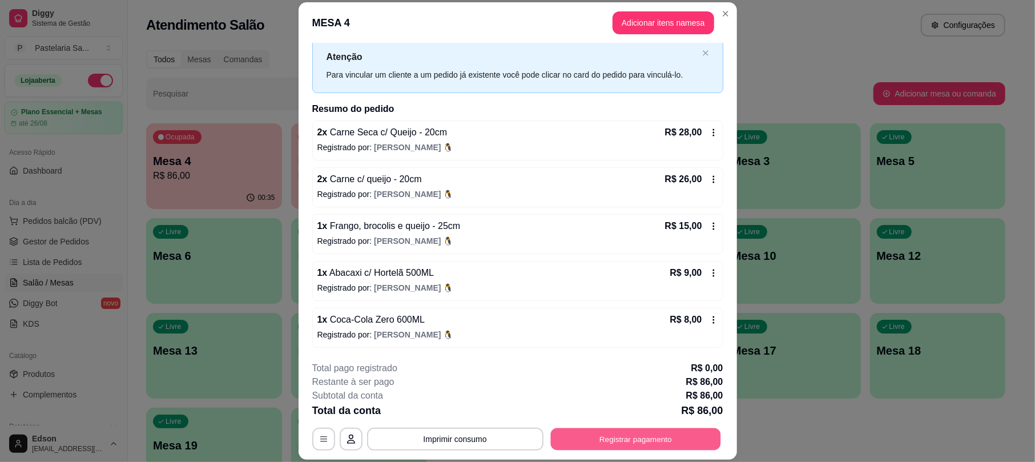
click at [638, 432] on button "Registrar pagamento" at bounding box center [635, 439] width 170 height 22
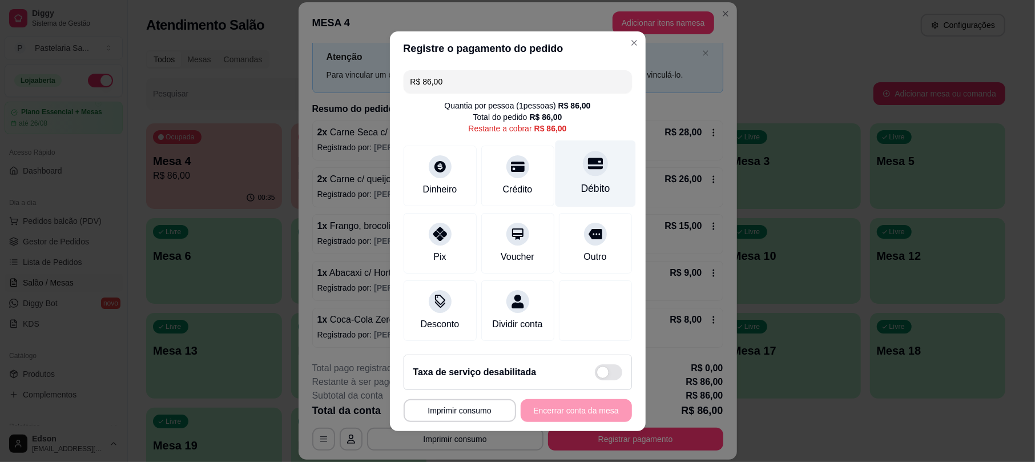
click at [567, 161] on div "Débito" at bounding box center [595, 173] width 80 height 67
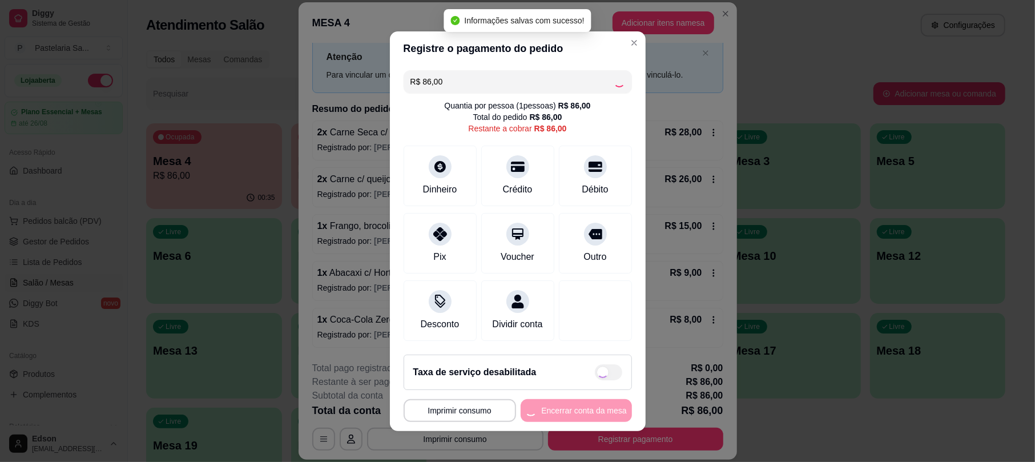
type input "R$ 0,00"
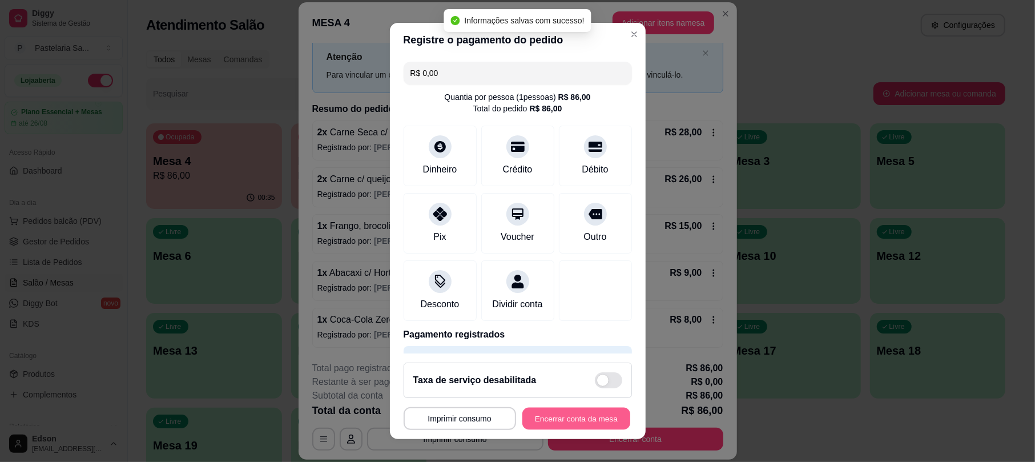
click at [578, 425] on button "Encerrar conta da mesa" at bounding box center [576, 418] width 108 height 22
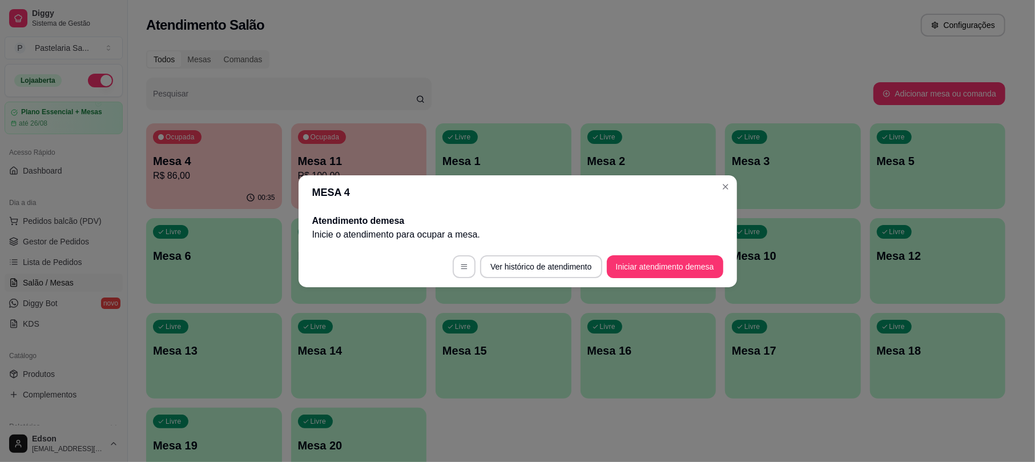
scroll to position [0, 0]
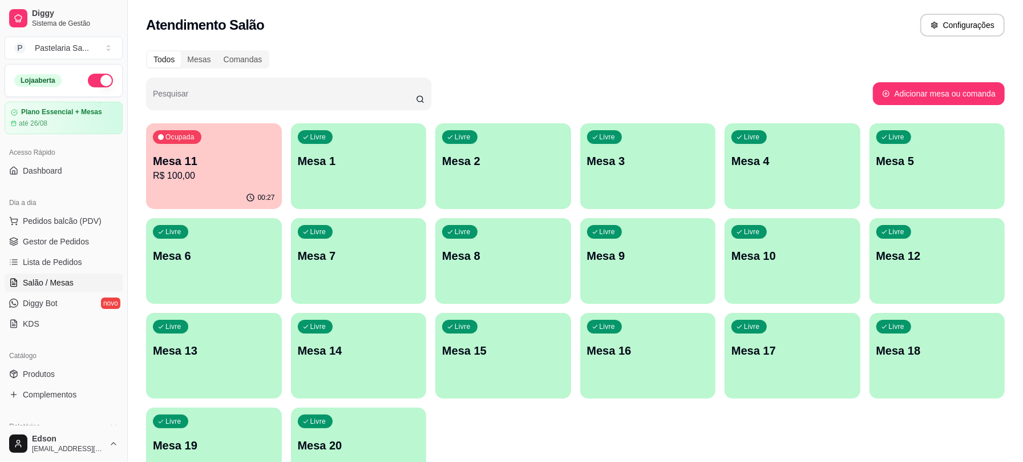
click at [217, 160] on p "Mesa 11" at bounding box center [214, 161] width 122 height 16
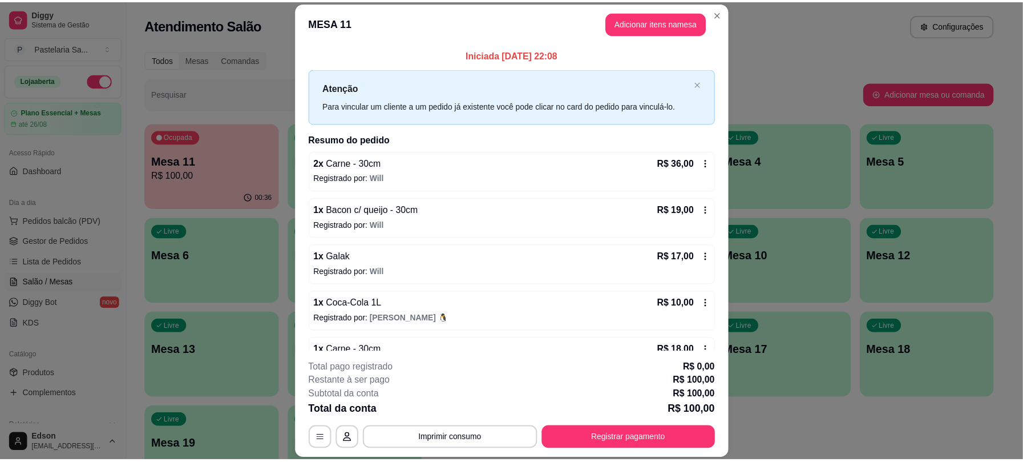
scroll to position [33, 0]
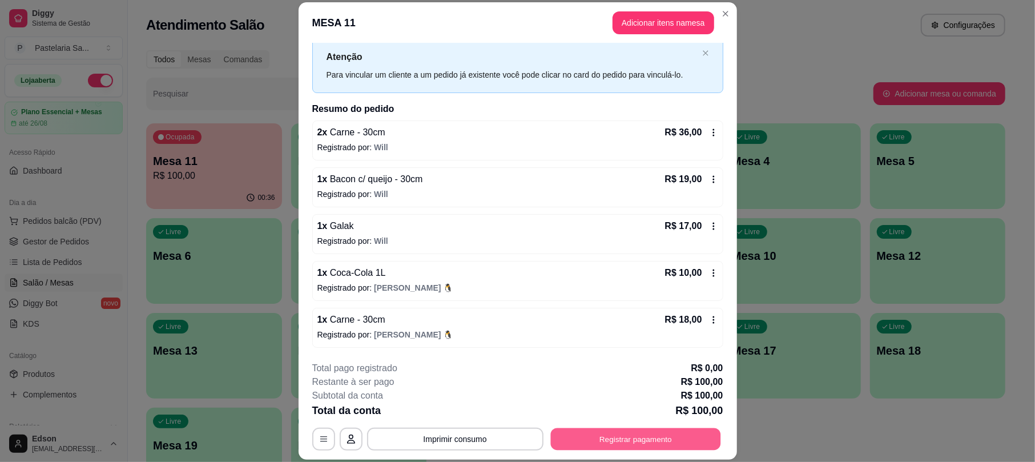
click at [700, 446] on button "Registrar pagamento" at bounding box center [635, 439] width 170 height 22
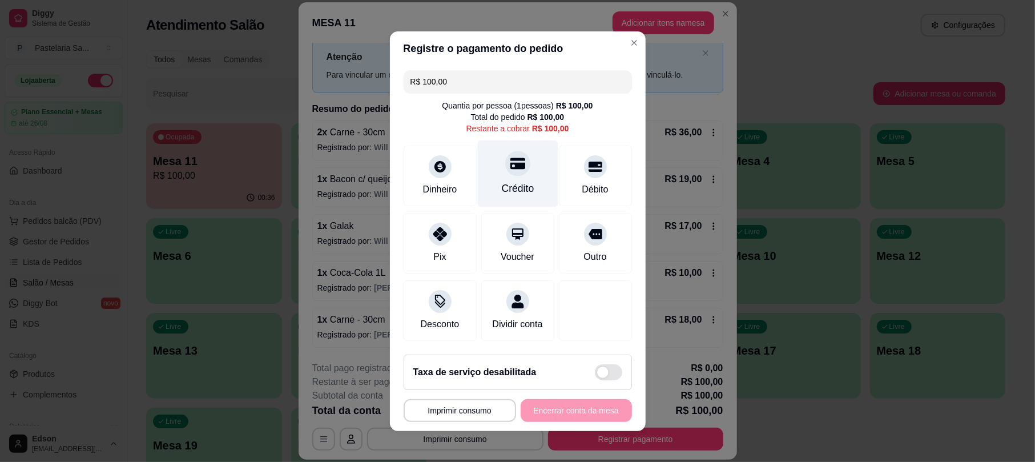
click at [503, 170] on div "Crédito" at bounding box center [517, 173] width 80 height 67
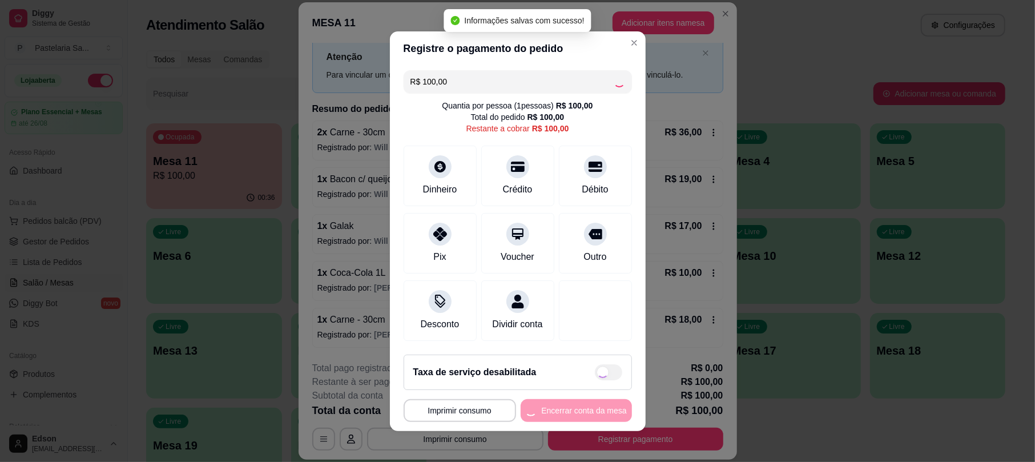
type input "R$ 0,00"
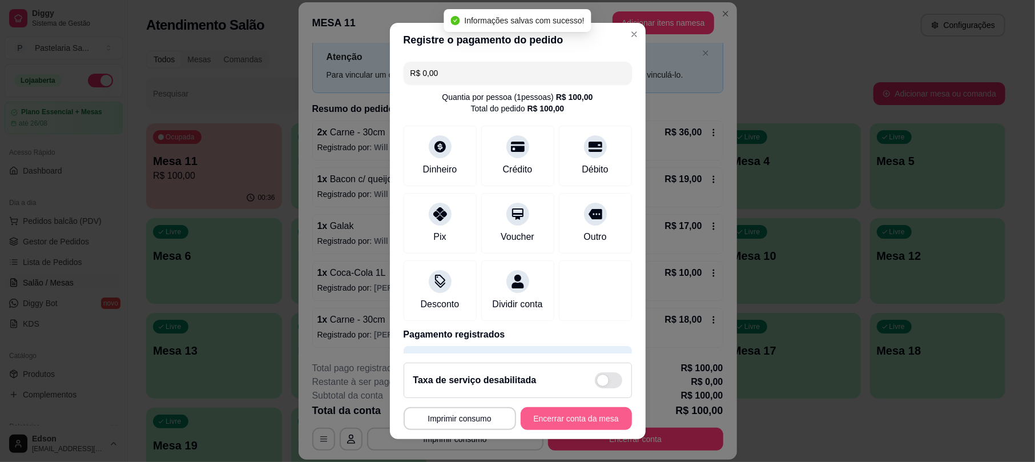
click at [576, 415] on button "Encerrar conta da mesa" at bounding box center [575, 418] width 111 height 23
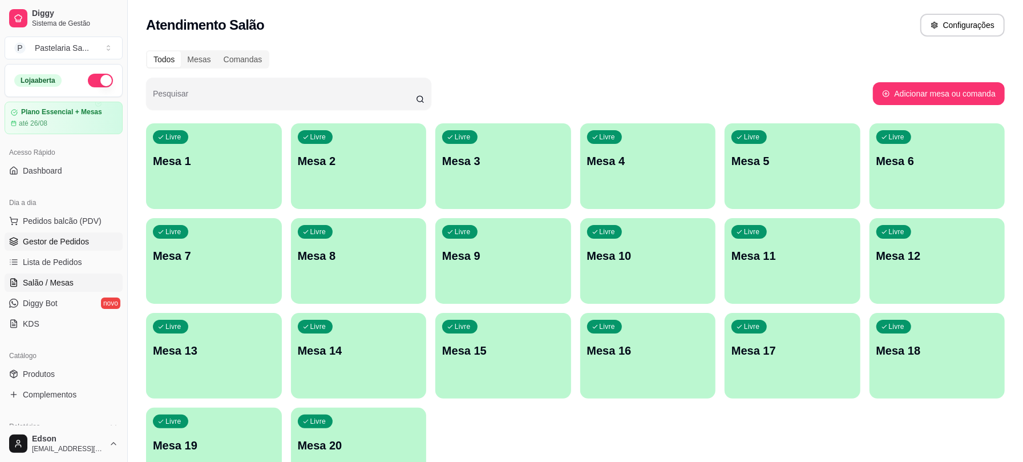
click at [83, 243] on span "Gestor de Pedidos" at bounding box center [56, 241] width 66 height 11
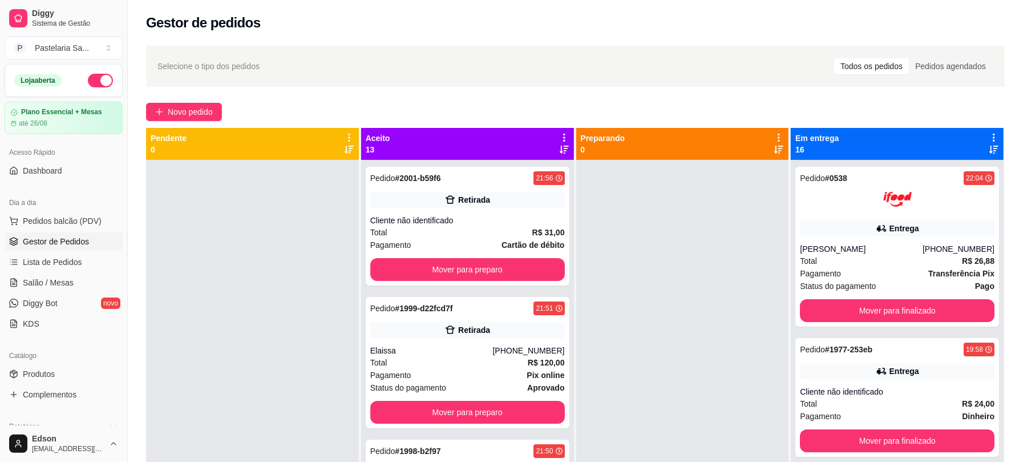
click at [563, 135] on icon at bounding box center [564, 138] width 2 height 8
click at [497, 170] on span "Com essa opção você tem a opção de mover todos os pedidos que estão em uma etap…" at bounding box center [489, 173] width 135 height 22
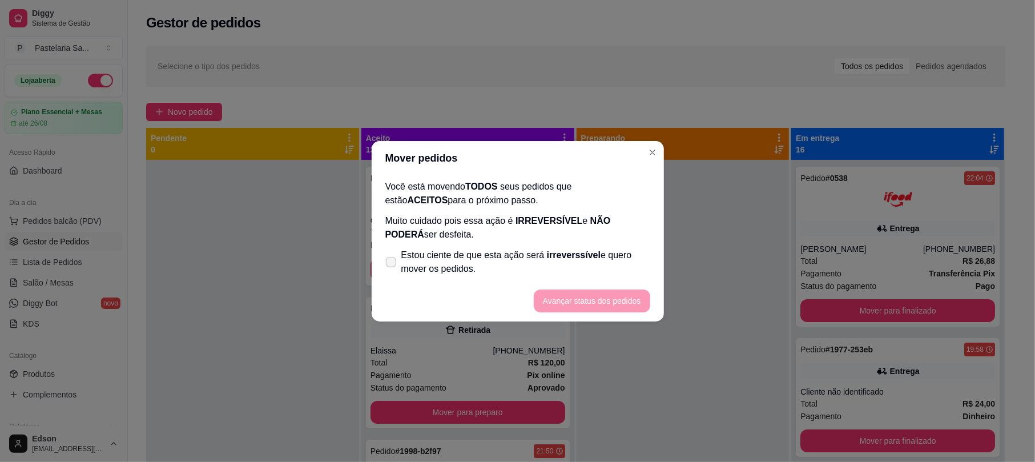
click at [438, 249] on span "Estou ciente de que esta ação será irreverssível e quero mover os pedidos." at bounding box center [525, 261] width 249 height 27
click at [392, 264] on input "Estou ciente de que esta ação será irreverssível e quero mover os pedidos." at bounding box center [388, 267] width 7 height 7
checkbox input "true"
click at [615, 311] on button "Avançar status dos pedidos" at bounding box center [592, 300] width 116 height 23
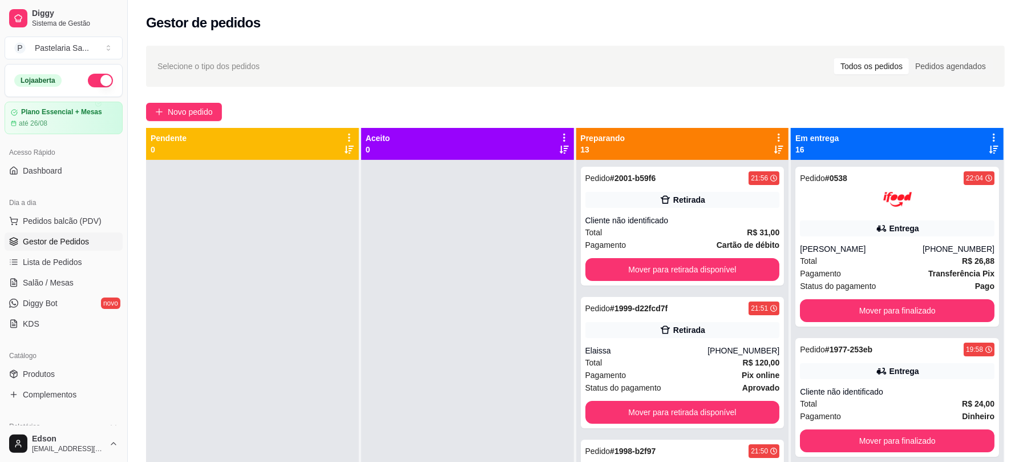
click at [774, 140] on icon at bounding box center [779, 137] width 10 height 10
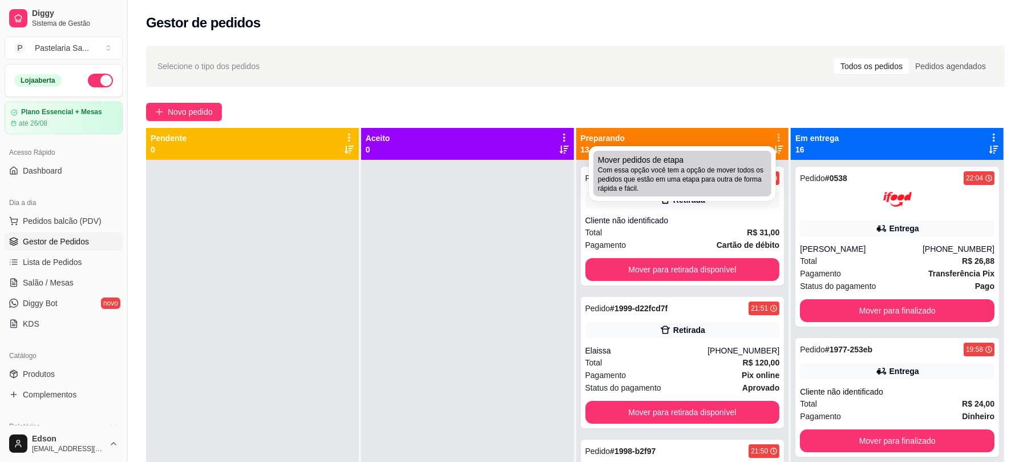
click at [760, 167] on span "Com essa opção você tem a opção de mover todos os pedidos que estão em uma etap…" at bounding box center [682, 179] width 169 height 27
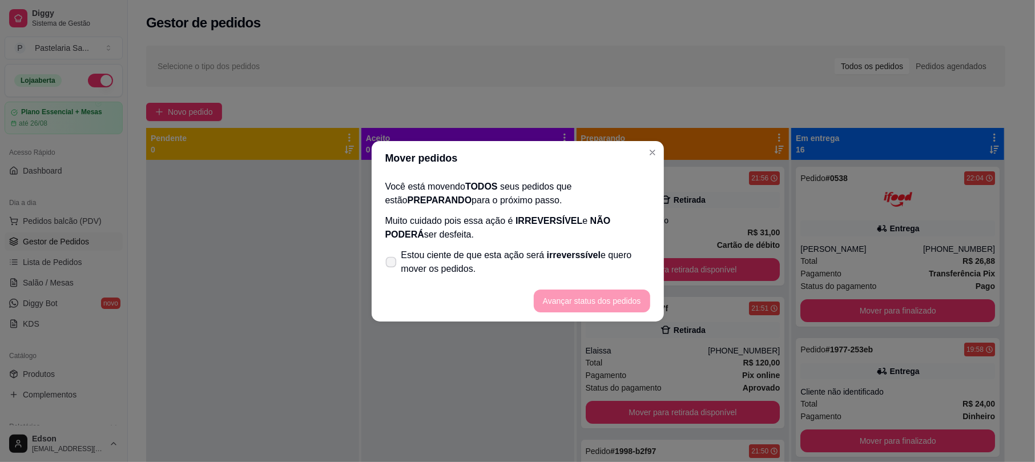
click at [478, 268] on span "Estou ciente de que esta ação será irreverssível e quero mover os pedidos." at bounding box center [525, 261] width 249 height 27
click at [392, 268] on input "Estou ciente de que esta ação será irreverssível e quero mover os pedidos." at bounding box center [388, 267] width 7 height 7
checkbox input "true"
click at [596, 297] on button "Avançar status dos pedidos" at bounding box center [592, 300] width 116 height 23
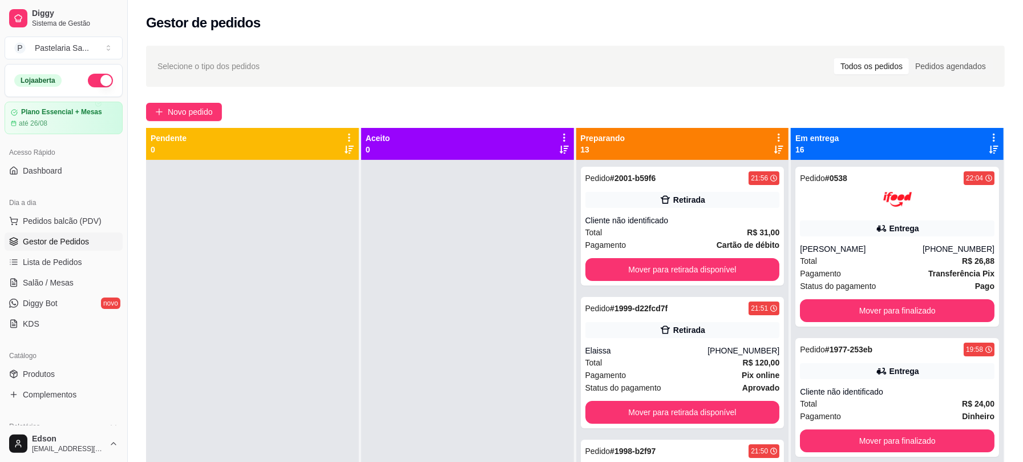
click at [96, 84] on button "button" at bounding box center [100, 81] width 25 height 14
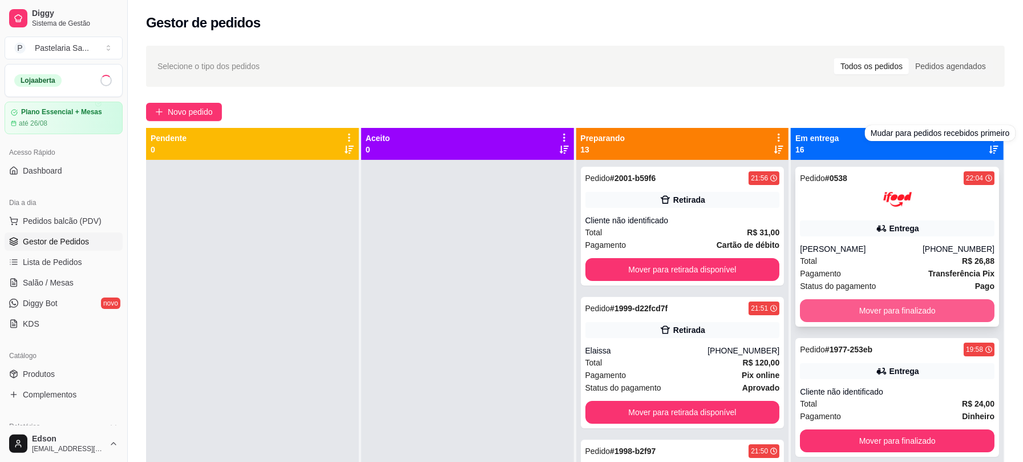
click at [884, 320] on button "Mover para finalizado" at bounding box center [897, 310] width 195 height 23
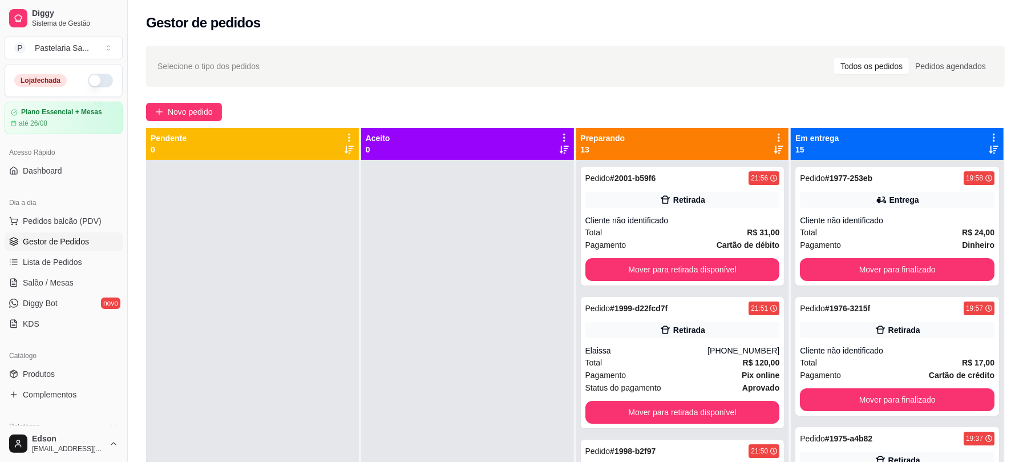
click at [774, 135] on icon at bounding box center [779, 137] width 10 height 10
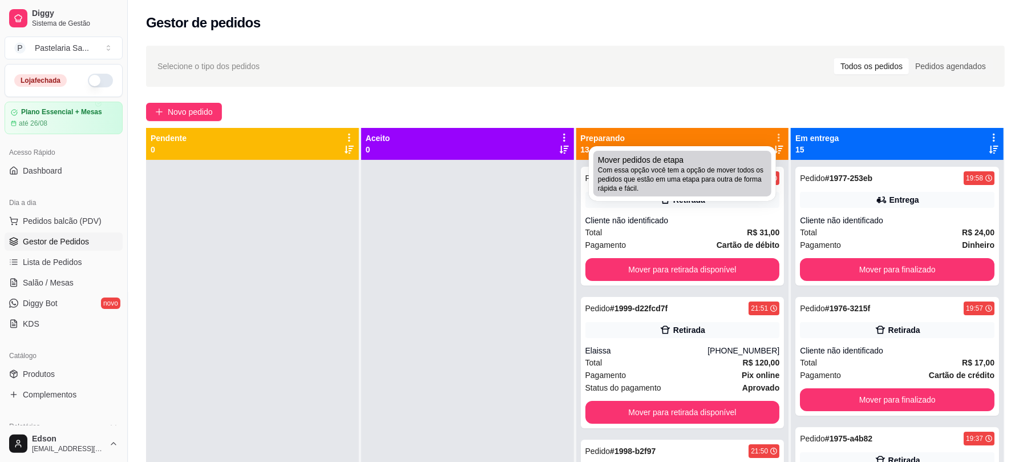
click at [750, 160] on div "Mover pedidos de etapa Com essa opção você tem a opção de mover todos os pedido…" at bounding box center [682, 173] width 169 height 39
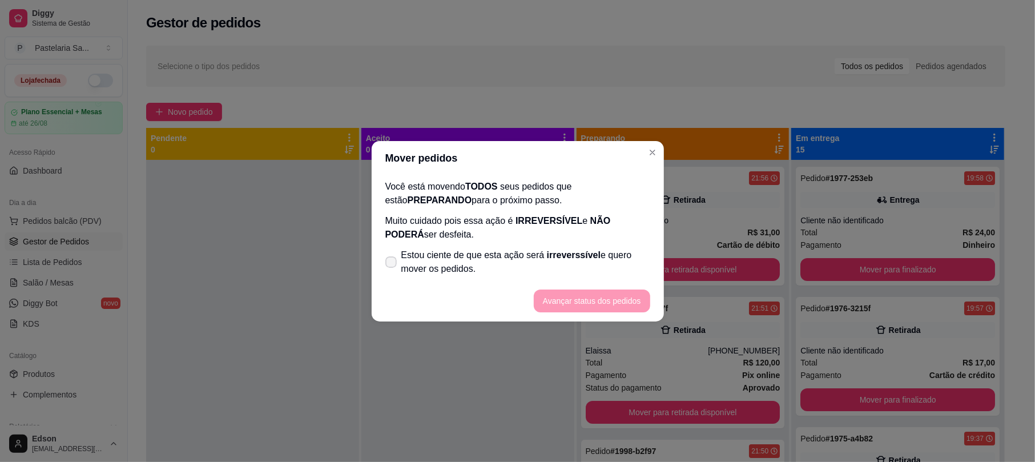
click at [608, 259] on span "Estou ciente de que esta ação será irreverssível e quero mover os pedidos." at bounding box center [525, 261] width 249 height 27
click at [392, 264] on input "Estou ciente de que esta ação será irreverssível e quero mover os pedidos." at bounding box center [388, 267] width 7 height 7
checkbox input "true"
click at [615, 293] on button "Avançar status dos pedidos" at bounding box center [592, 300] width 116 height 23
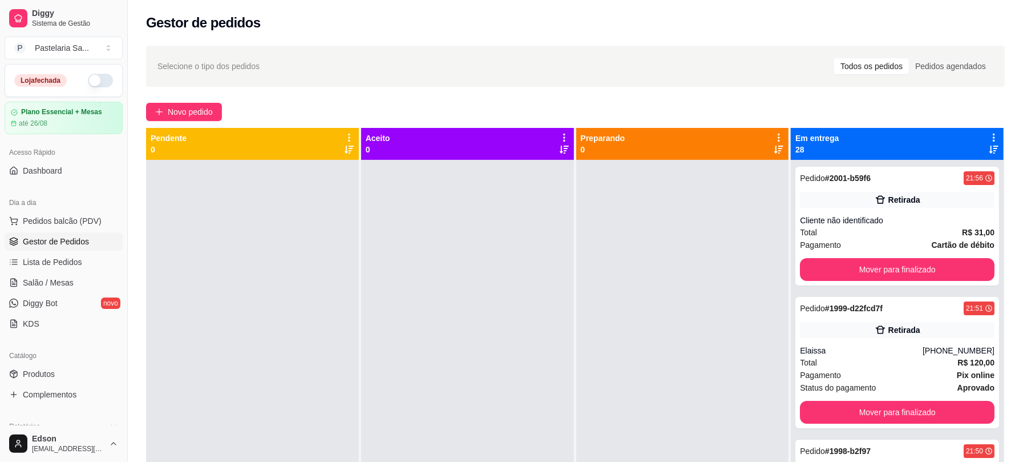
click at [977, 135] on div "Em entrega 28" at bounding box center [898, 143] width 204 height 23
click at [989, 135] on icon at bounding box center [994, 137] width 10 height 10
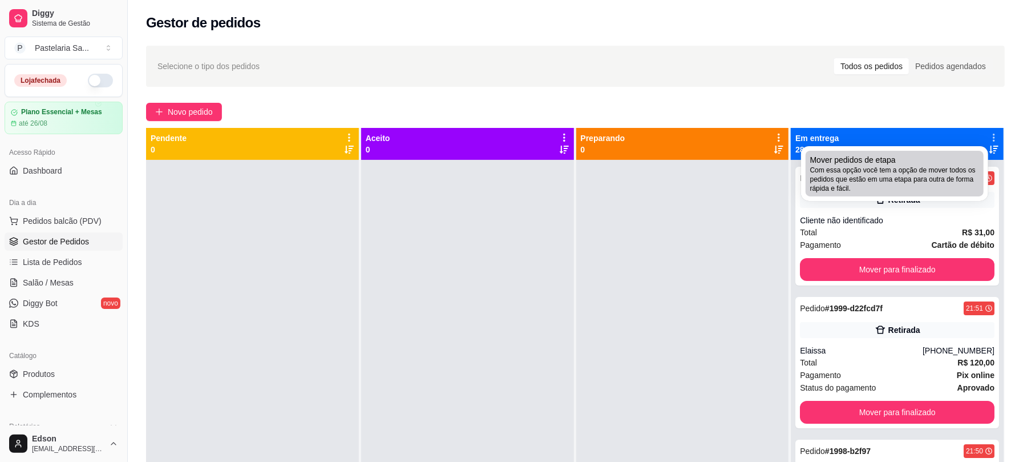
click at [886, 151] on li "Mover pedidos de etapa Com essa opção você tem a opção de mover todos os pedido…" at bounding box center [895, 174] width 178 height 46
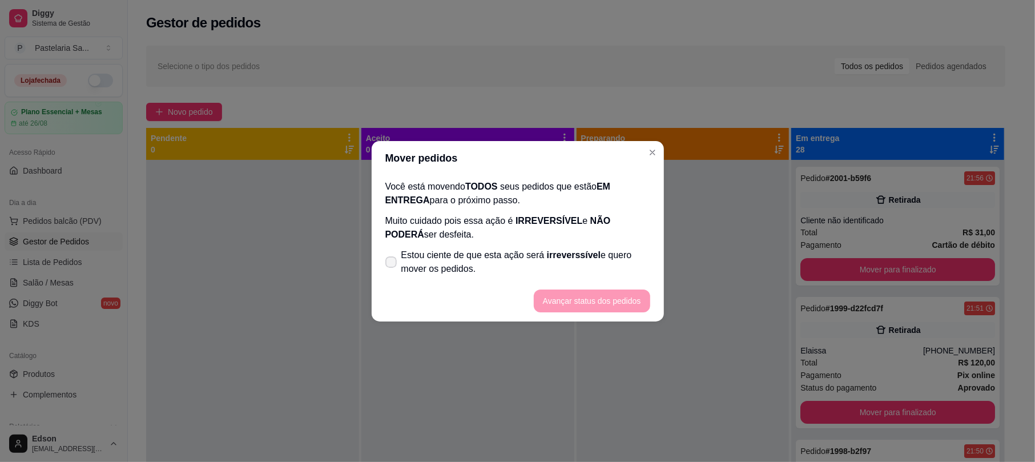
click at [580, 267] on span "Estou ciente de que esta ação será irreverssível e quero mover os pedidos." at bounding box center [525, 261] width 249 height 27
click at [392, 267] on input "Estou ciente de que esta ação será irreverssível e quero mover os pedidos." at bounding box center [388, 267] width 7 height 7
checkbox input "true"
click at [608, 293] on button "Avançar status dos pedidos" at bounding box center [591, 300] width 113 height 22
